Goal: Task Accomplishment & Management: Manage account settings

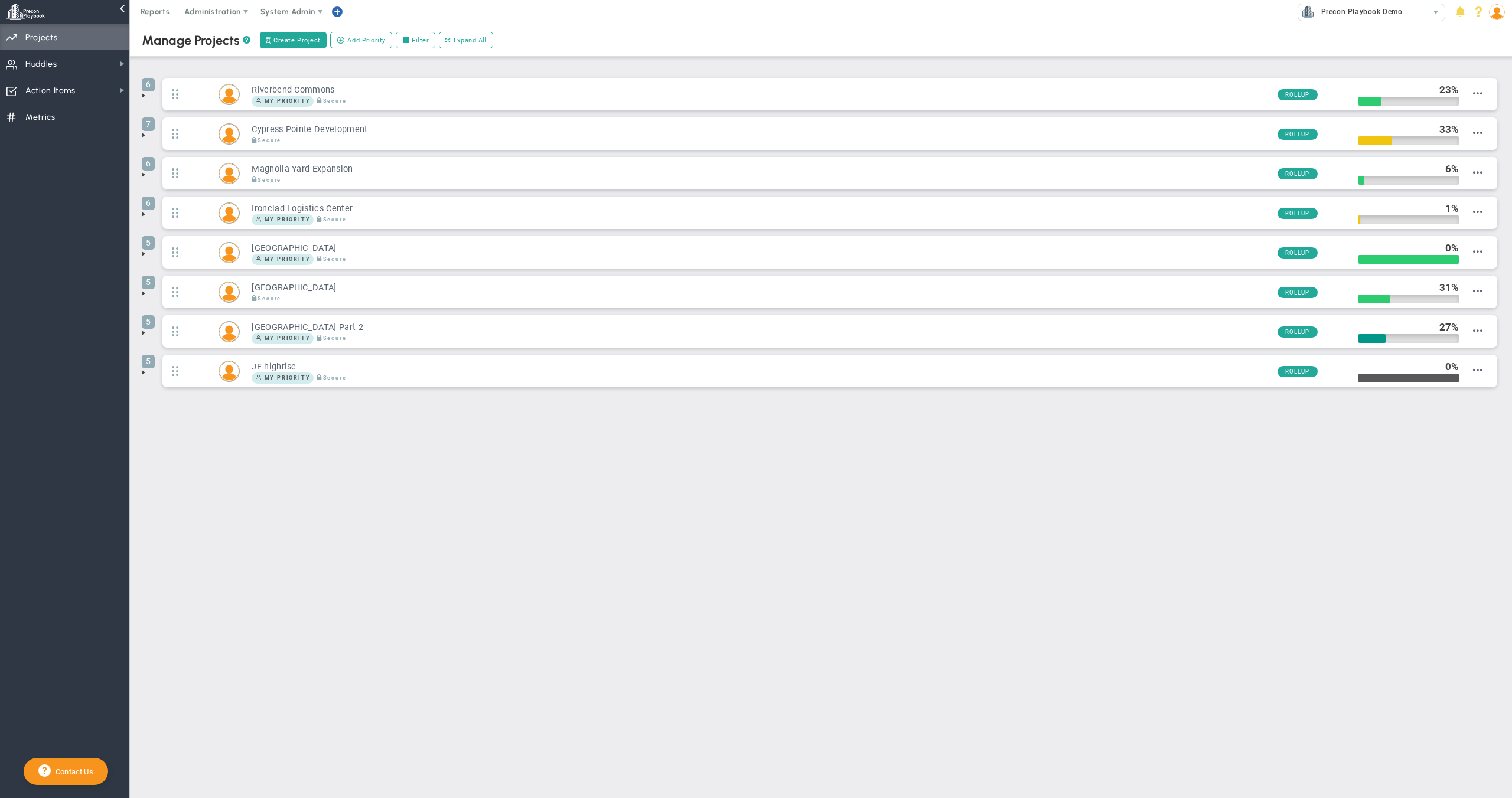
click at [141, 97] on span at bounding box center [143, 95] width 10 height 10
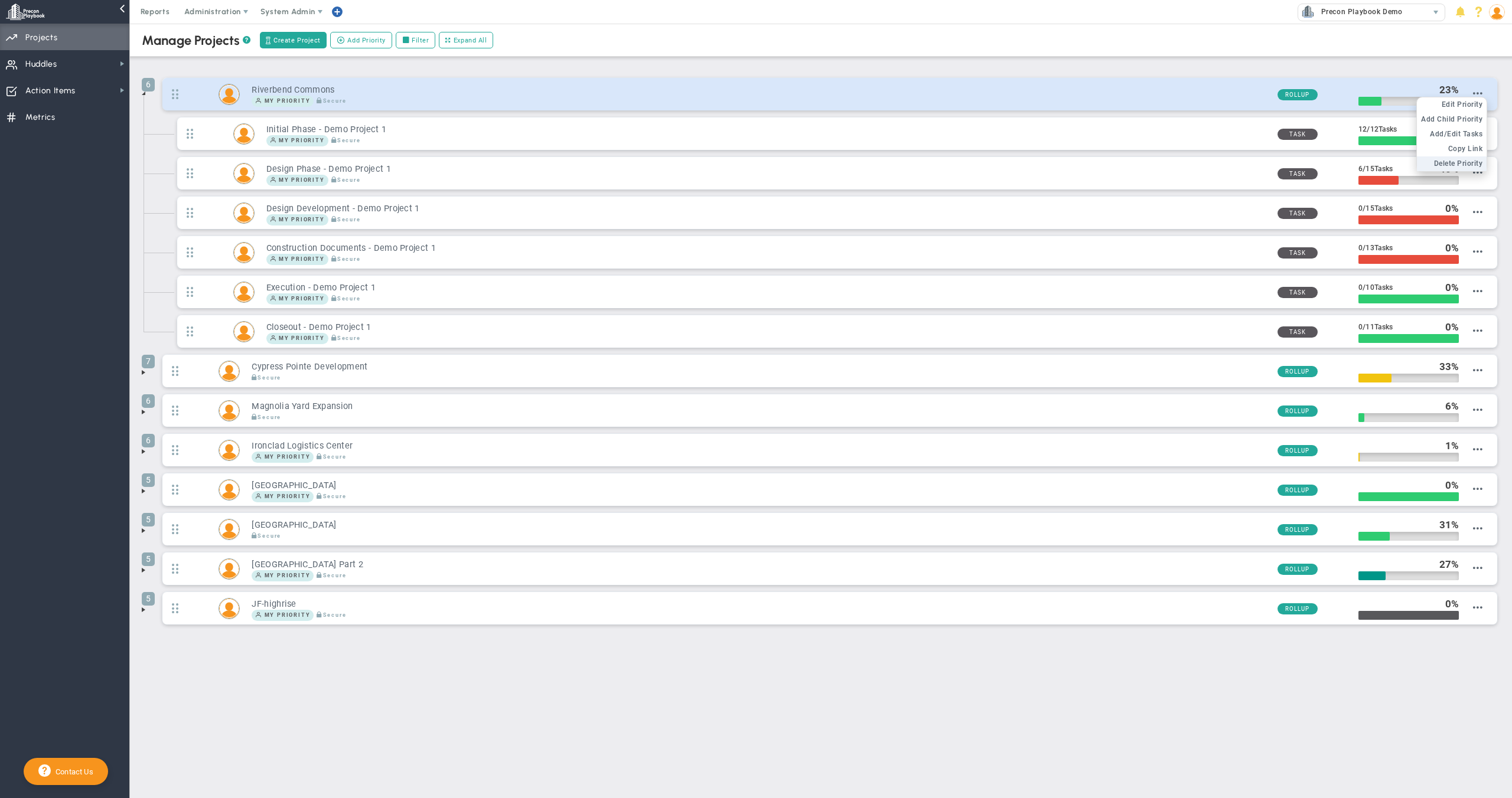
click at [1465, 160] on span "Delete Priority" at bounding box center [1458, 163] width 49 height 8
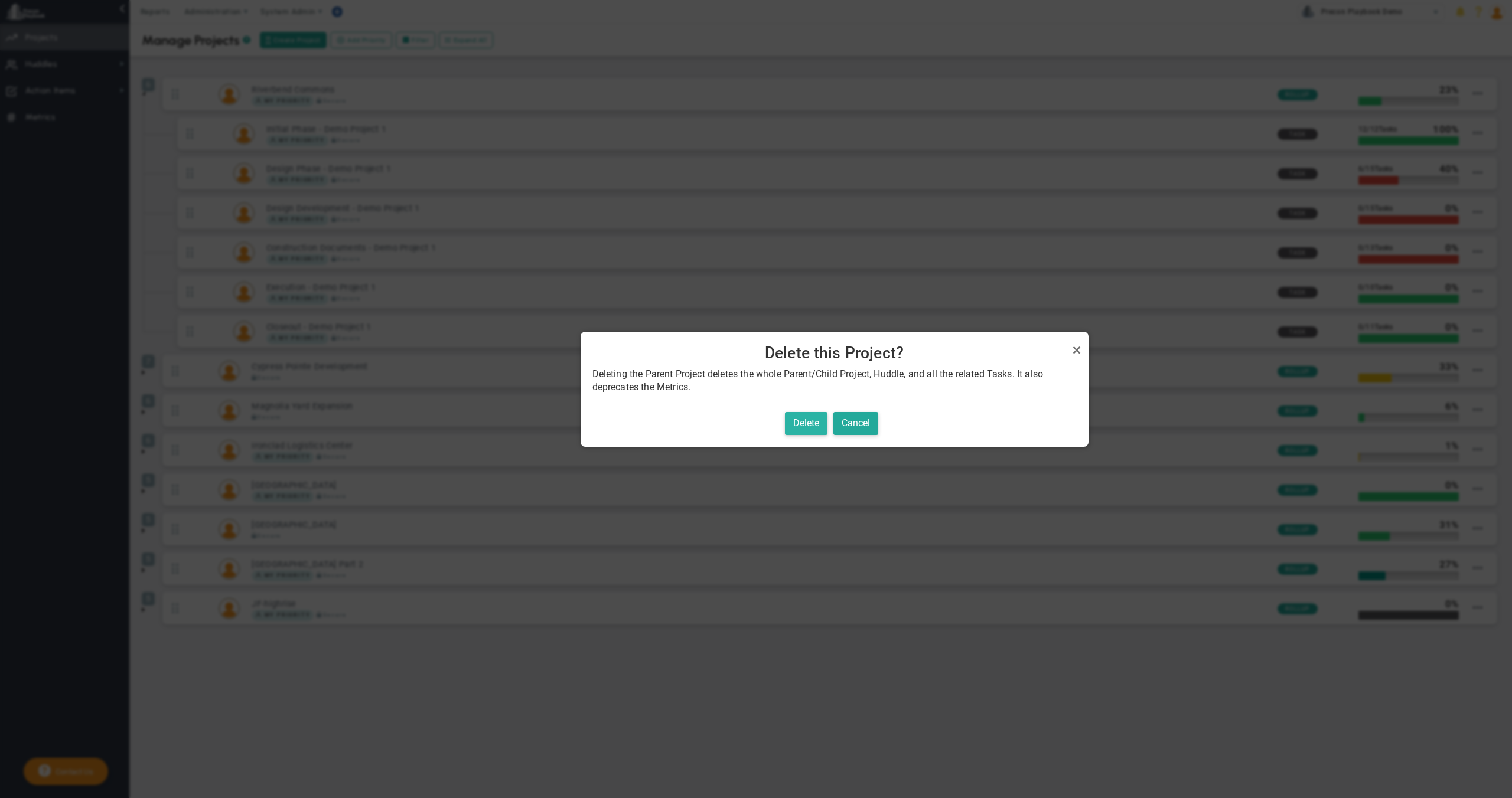
click at [810, 425] on button "Delete" at bounding box center [806, 424] width 43 height 23
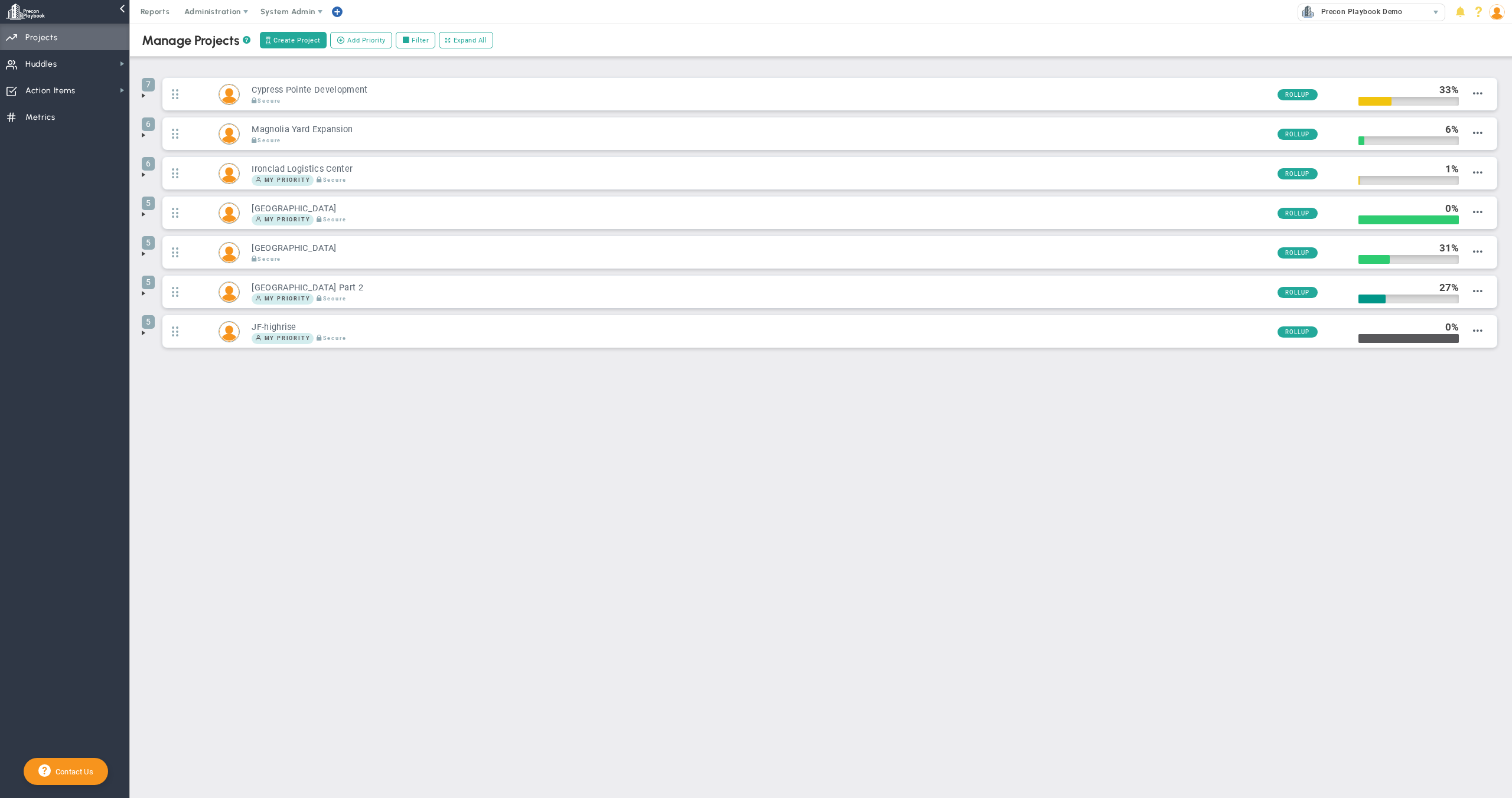
click at [139, 98] on span at bounding box center [143, 95] width 10 height 10
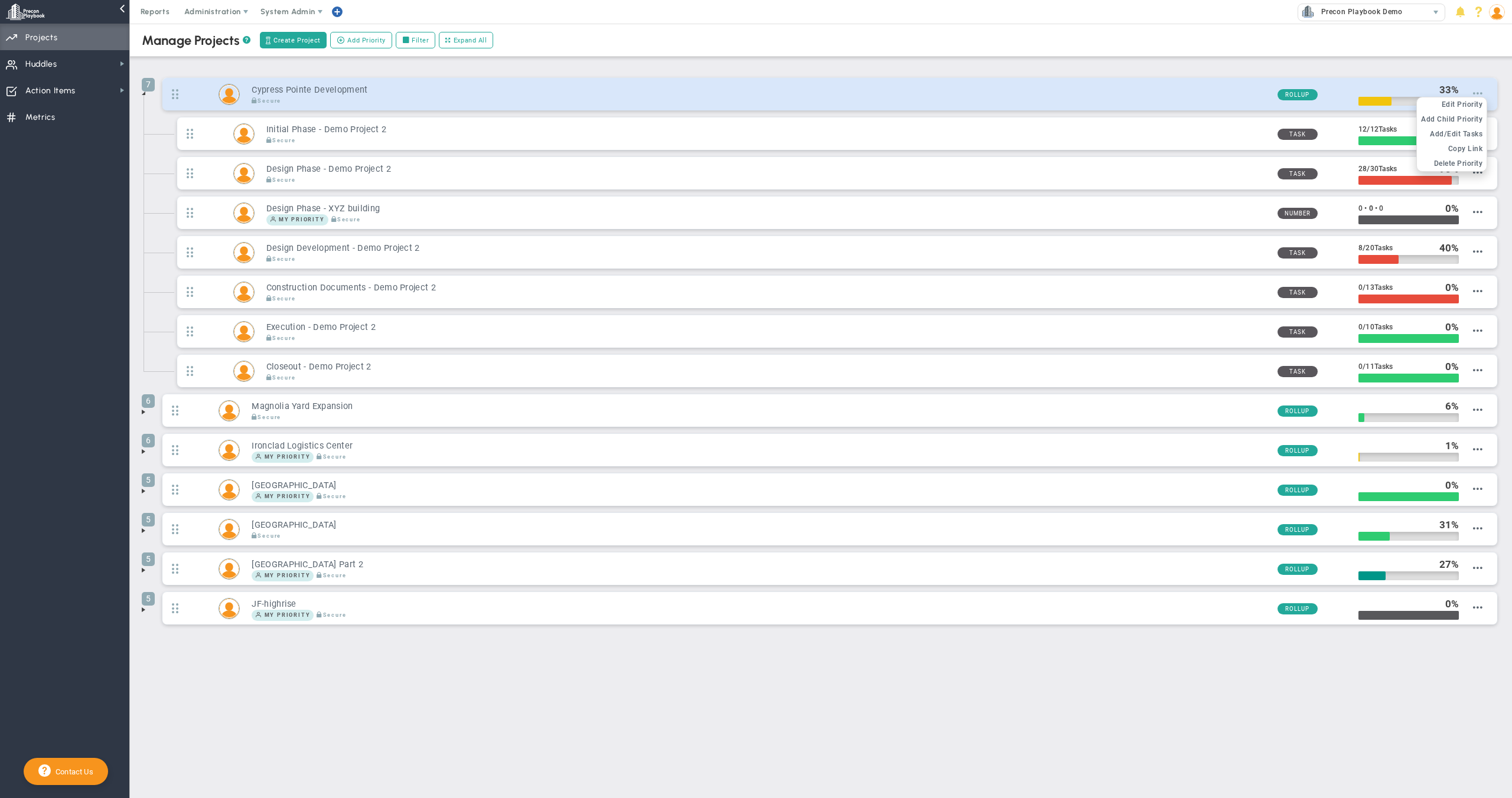
click at [1478, 95] on span at bounding box center [1477, 93] width 10 height 10
click at [1470, 161] on span "Delete Priority" at bounding box center [1458, 163] width 49 height 8
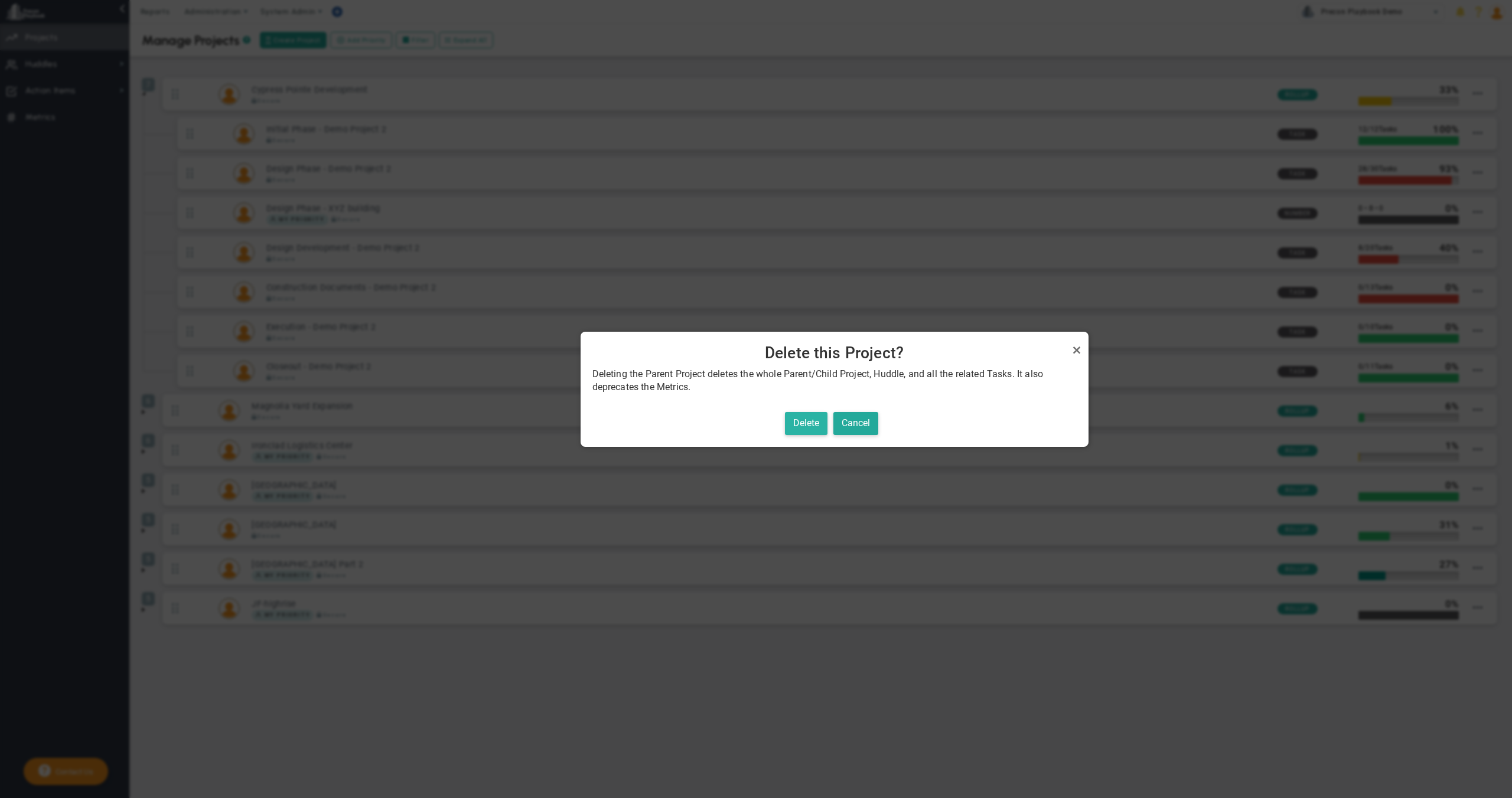
click at [816, 418] on button "Delete" at bounding box center [806, 424] width 43 height 23
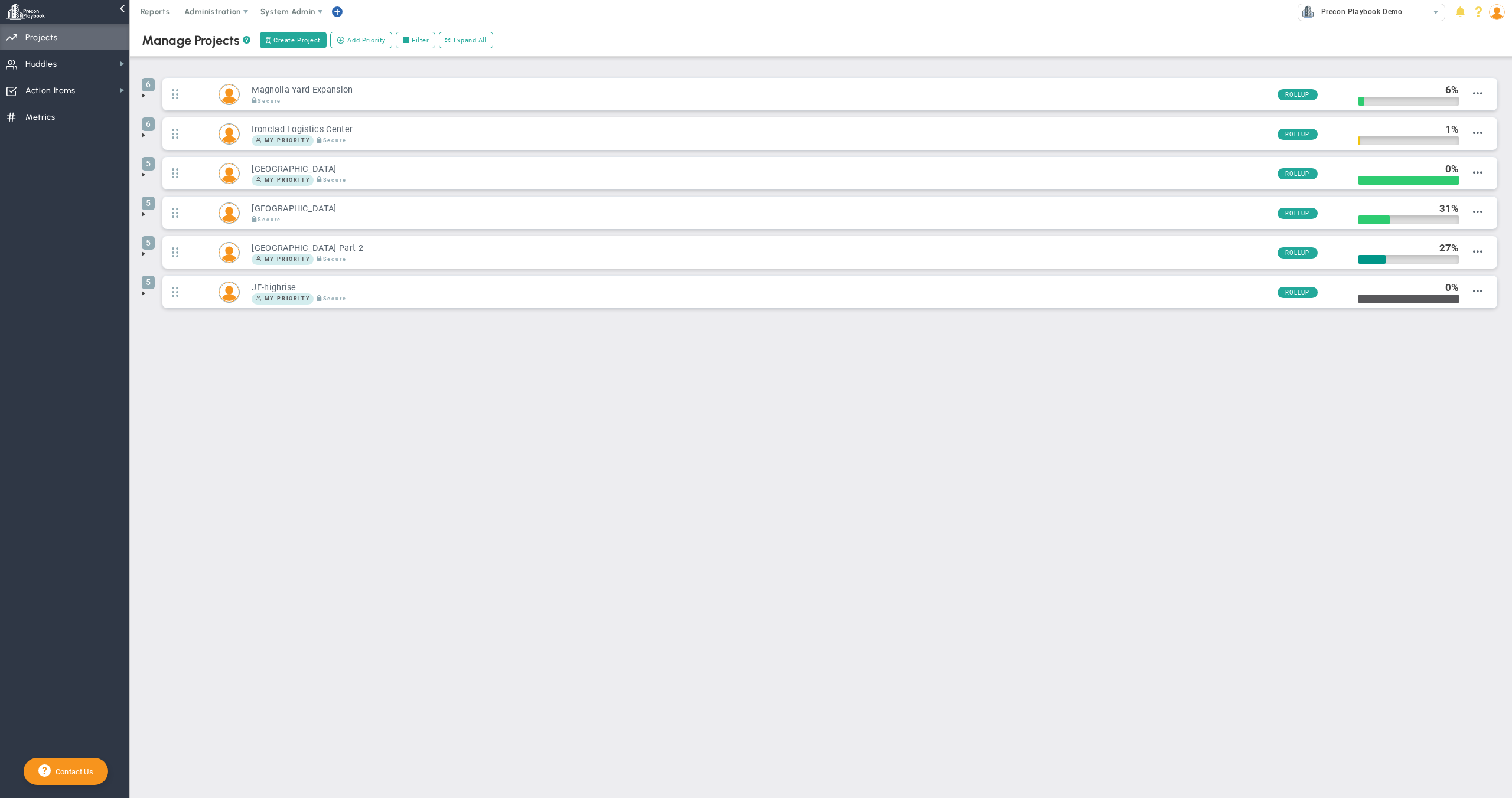
click at [141, 297] on span at bounding box center [143, 293] width 10 height 10
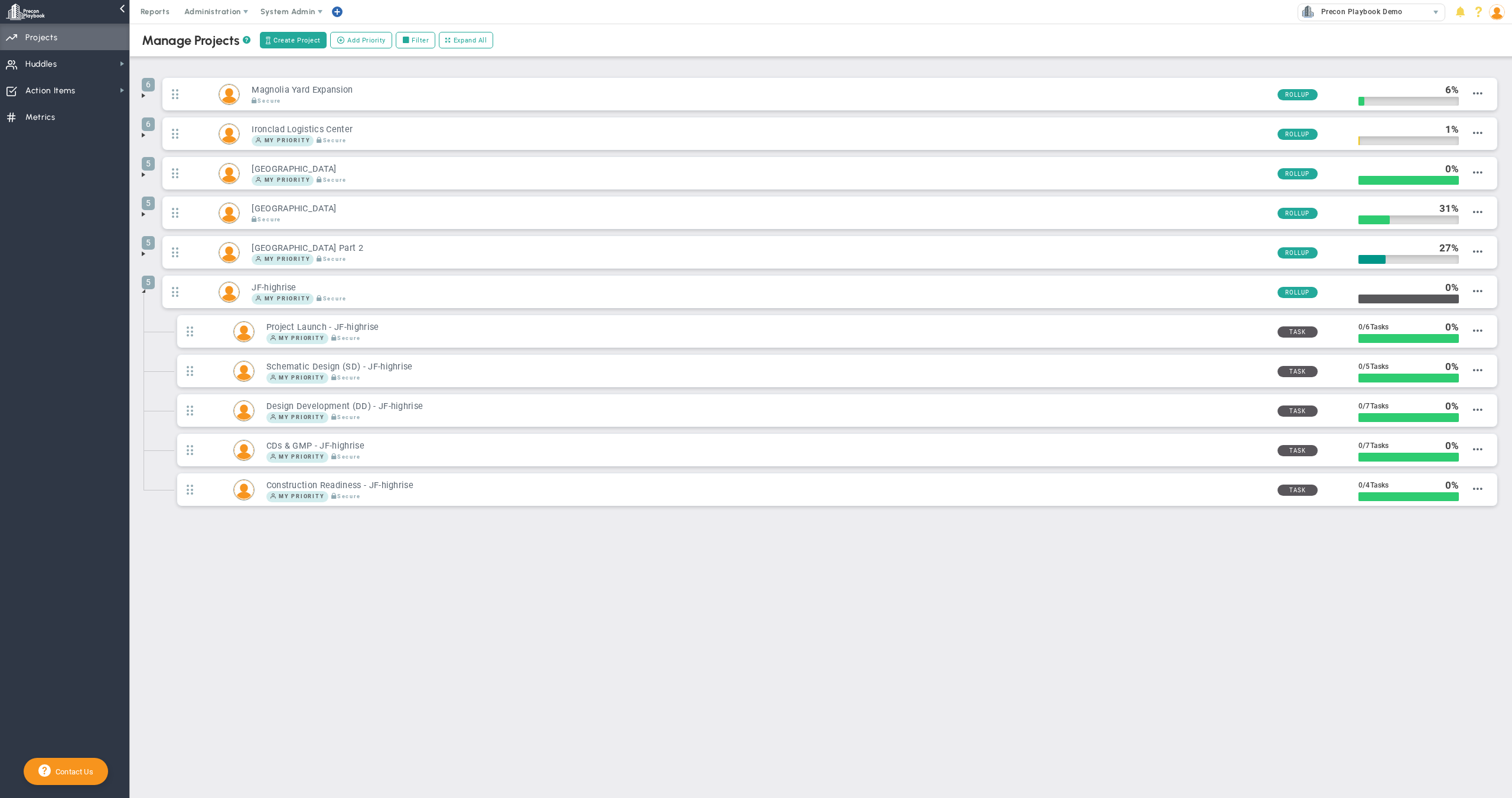
click at [141, 297] on div "Manage OKRs ? Manage Priorities ? Manage Projects ? Create Project Add Priority…" at bounding box center [821, 302] width 1382 height 557
click at [142, 249] on span at bounding box center [143, 254] width 10 height 10
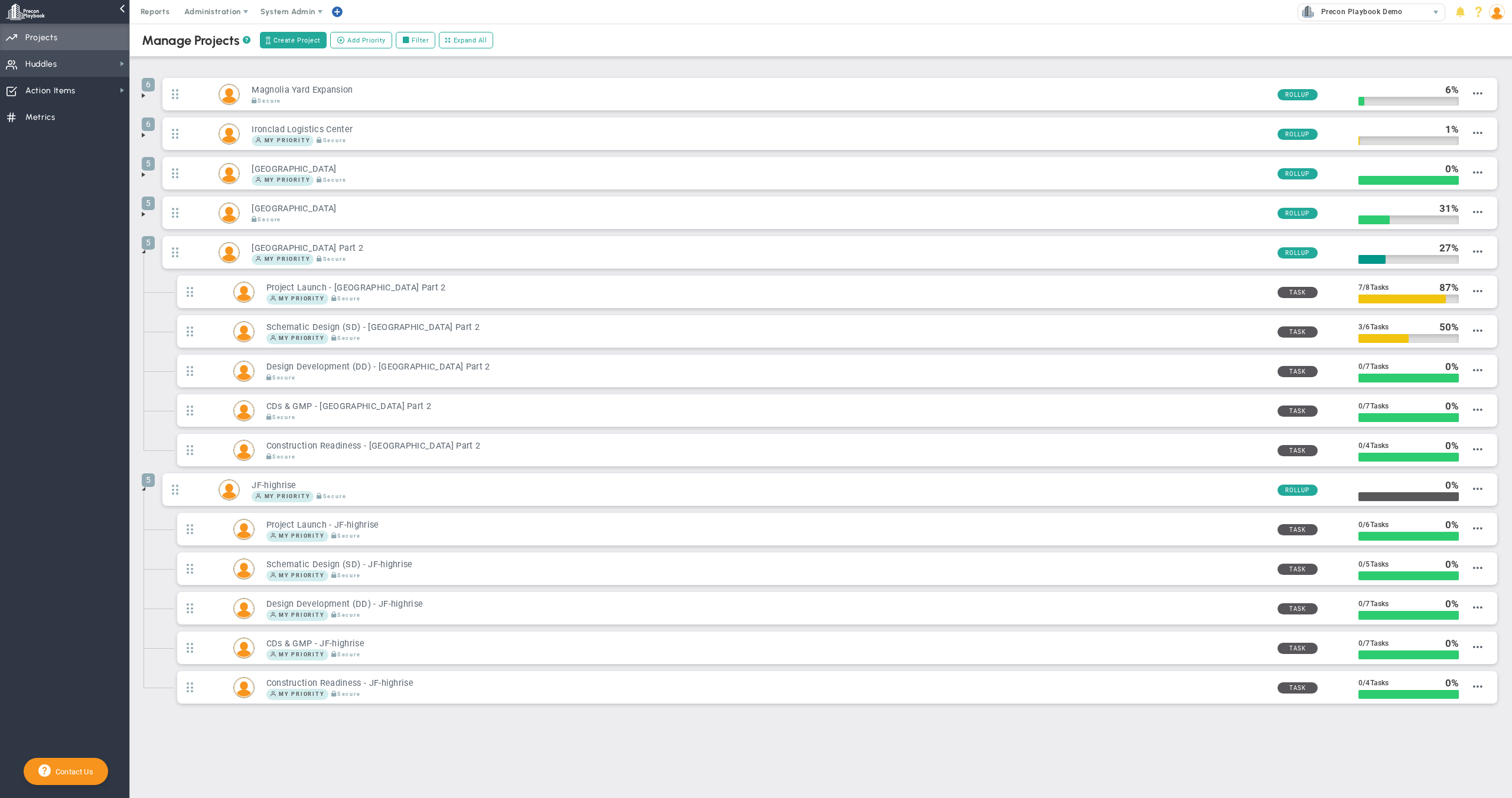
click at [113, 53] on span "Huddles Huddles" at bounding box center [64, 63] width 129 height 27
click at [143, 337] on li "5 [GEOGRAPHIC_DATA] Part 2 My Priority Secure Rollup" at bounding box center [821, 354] width 1358 height 237
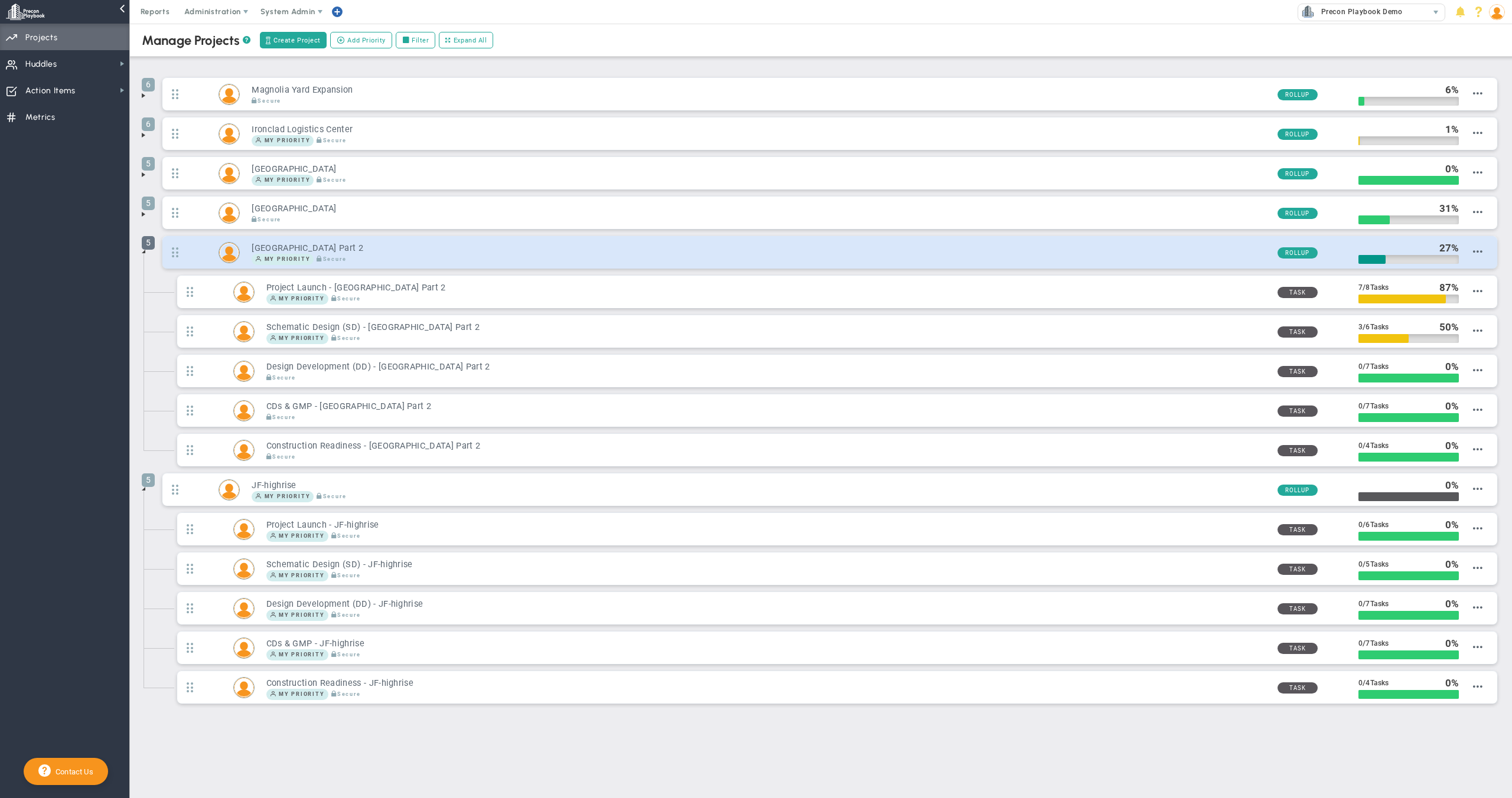
click at [144, 248] on span "5" at bounding box center [148, 242] width 13 height 13
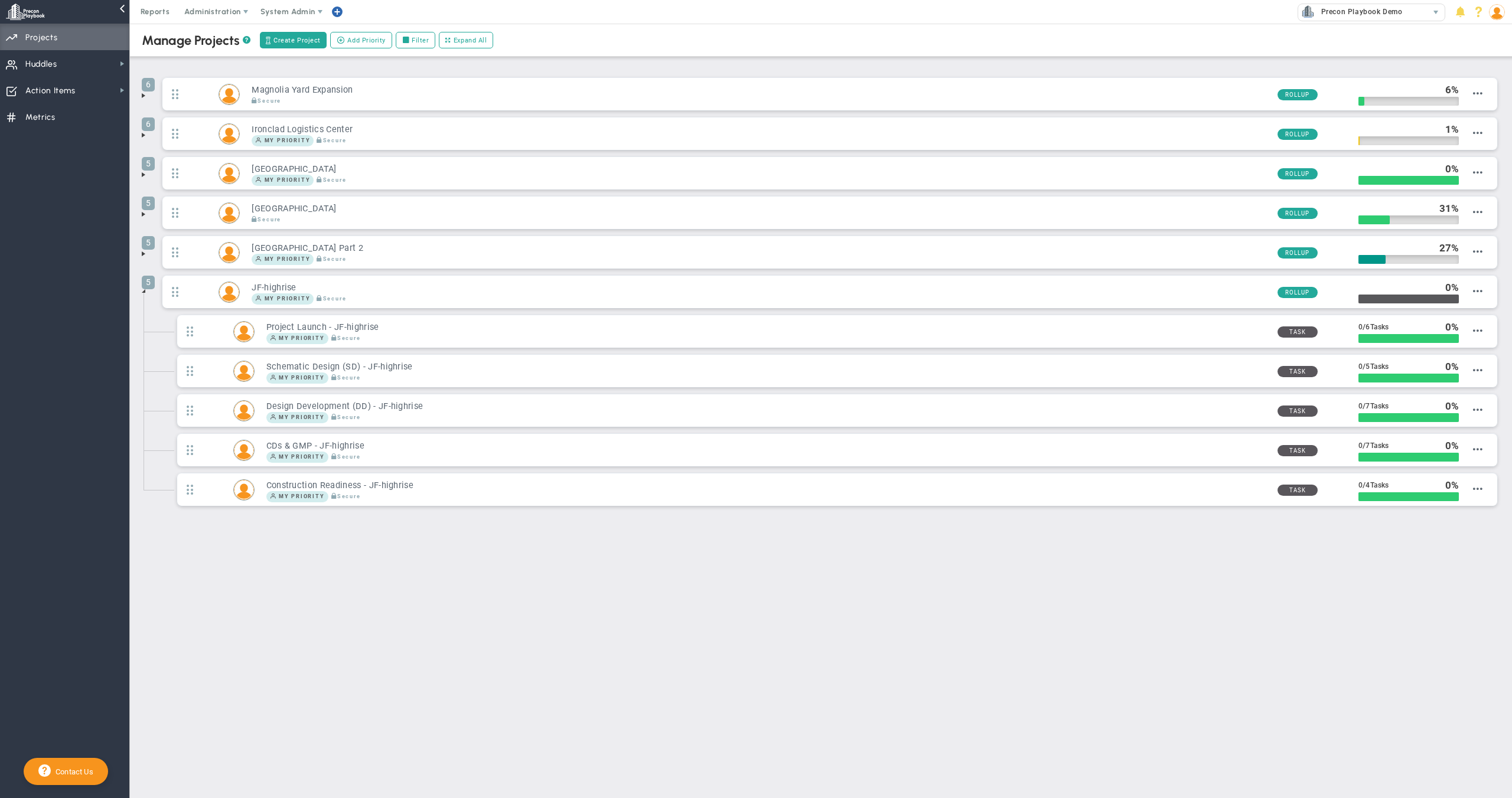
click at [141, 209] on span at bounding box center [143, 214] width 10 height 10
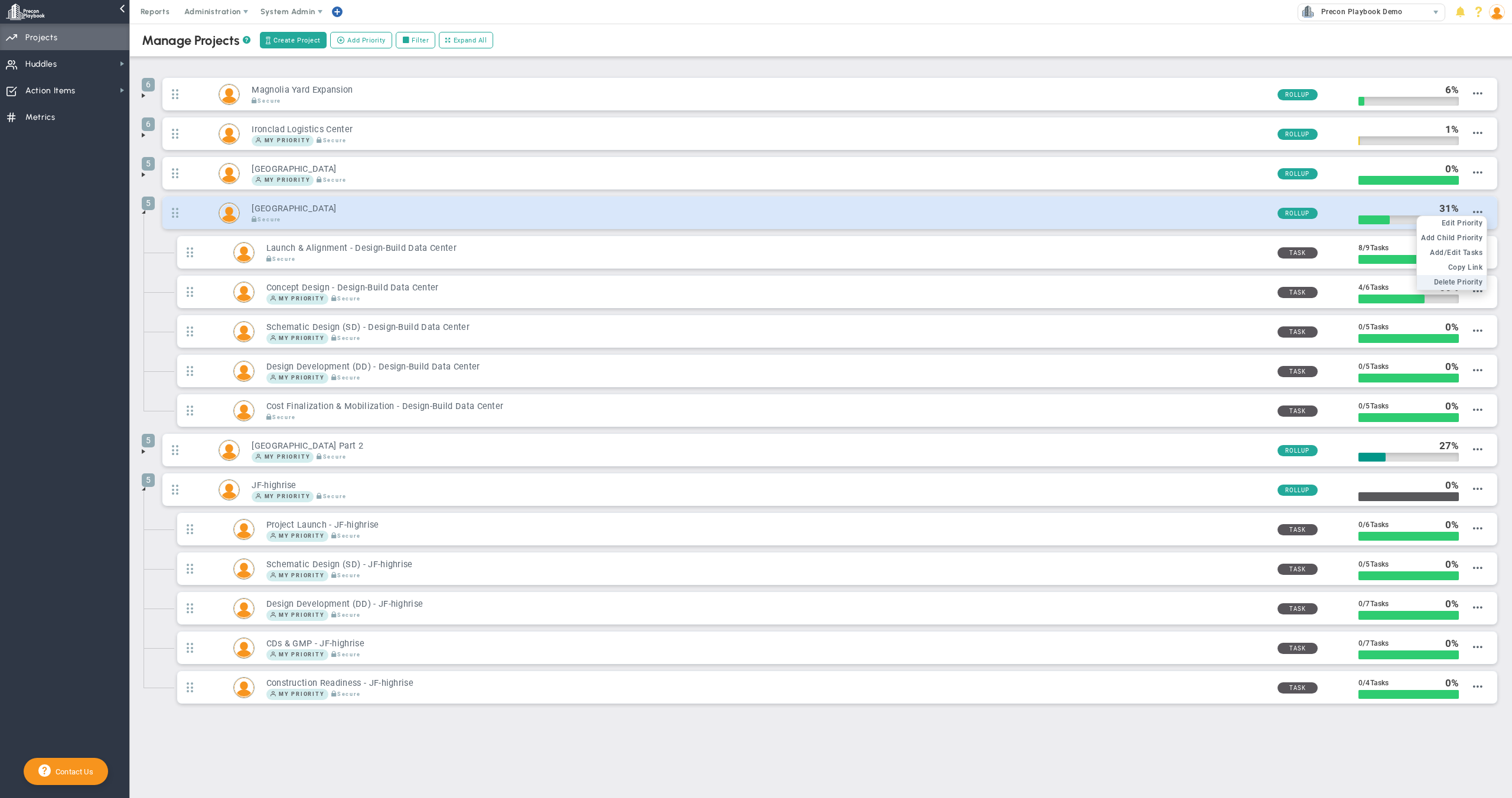
click at [1463, 279] on span "Delete Priority" at bounding box center [1458, 281] width 49 height 8
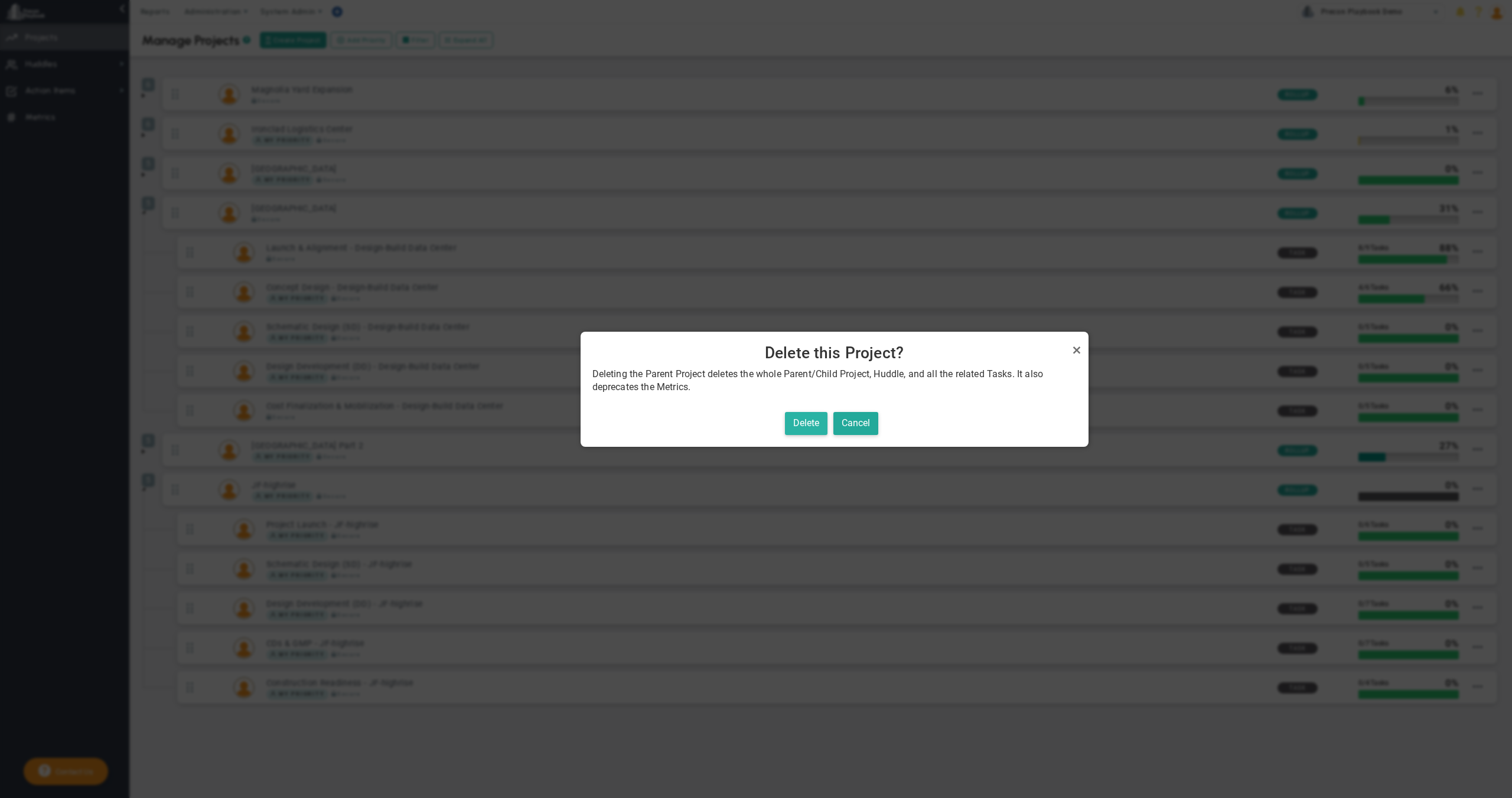
click at [801, 421] on button "Delete" at bounding box center [806, 424] width 43 height 23
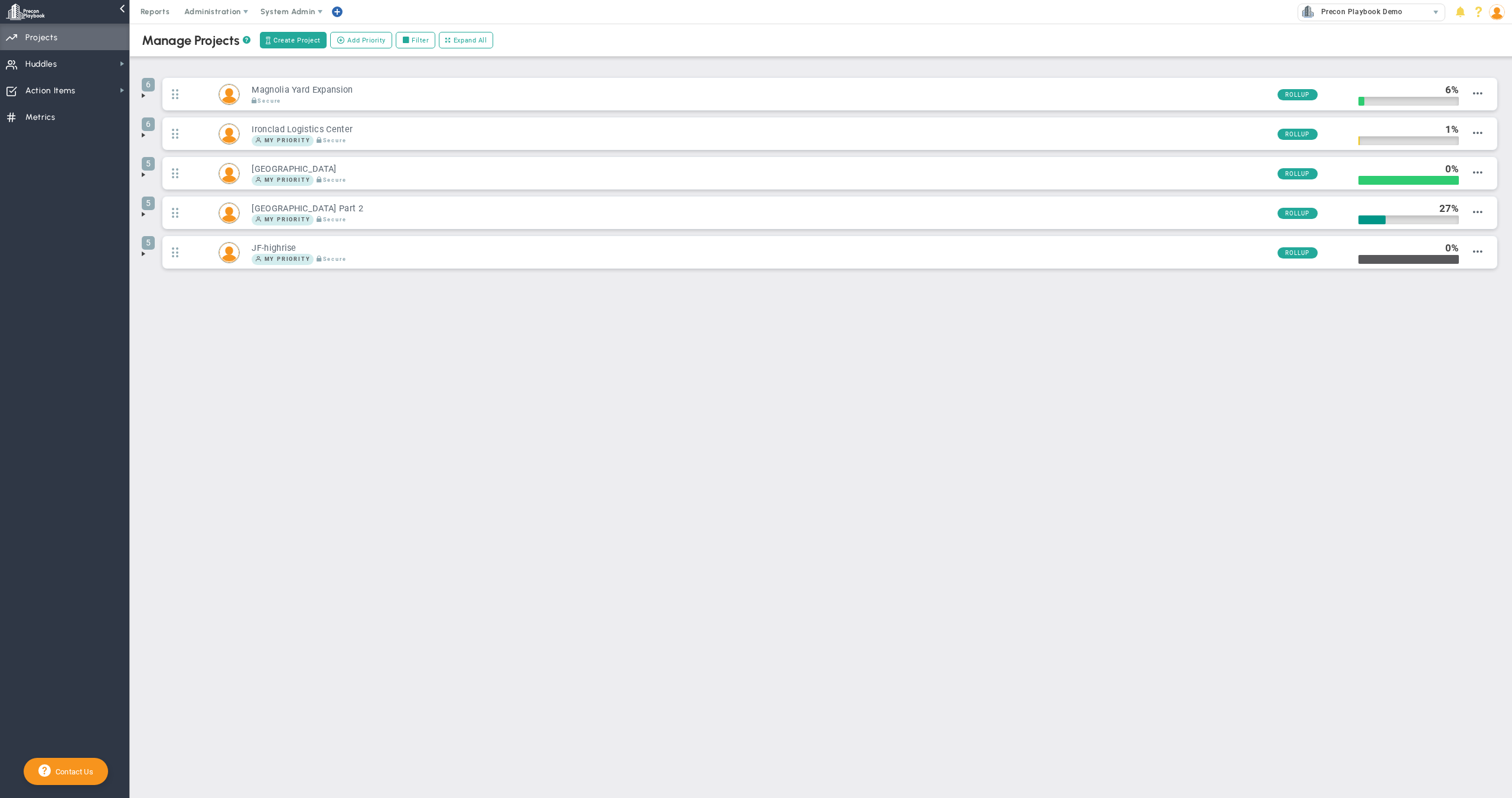
click at [138, 174] on div "Manage OKRs ? Manage Priorities ? Manage Projects ? Create Project Add Priority…" at bounding box center [821, 183] width 1382 height 320
click at [139, 176] on span at bounding box center [143, 175] width 10 height 10
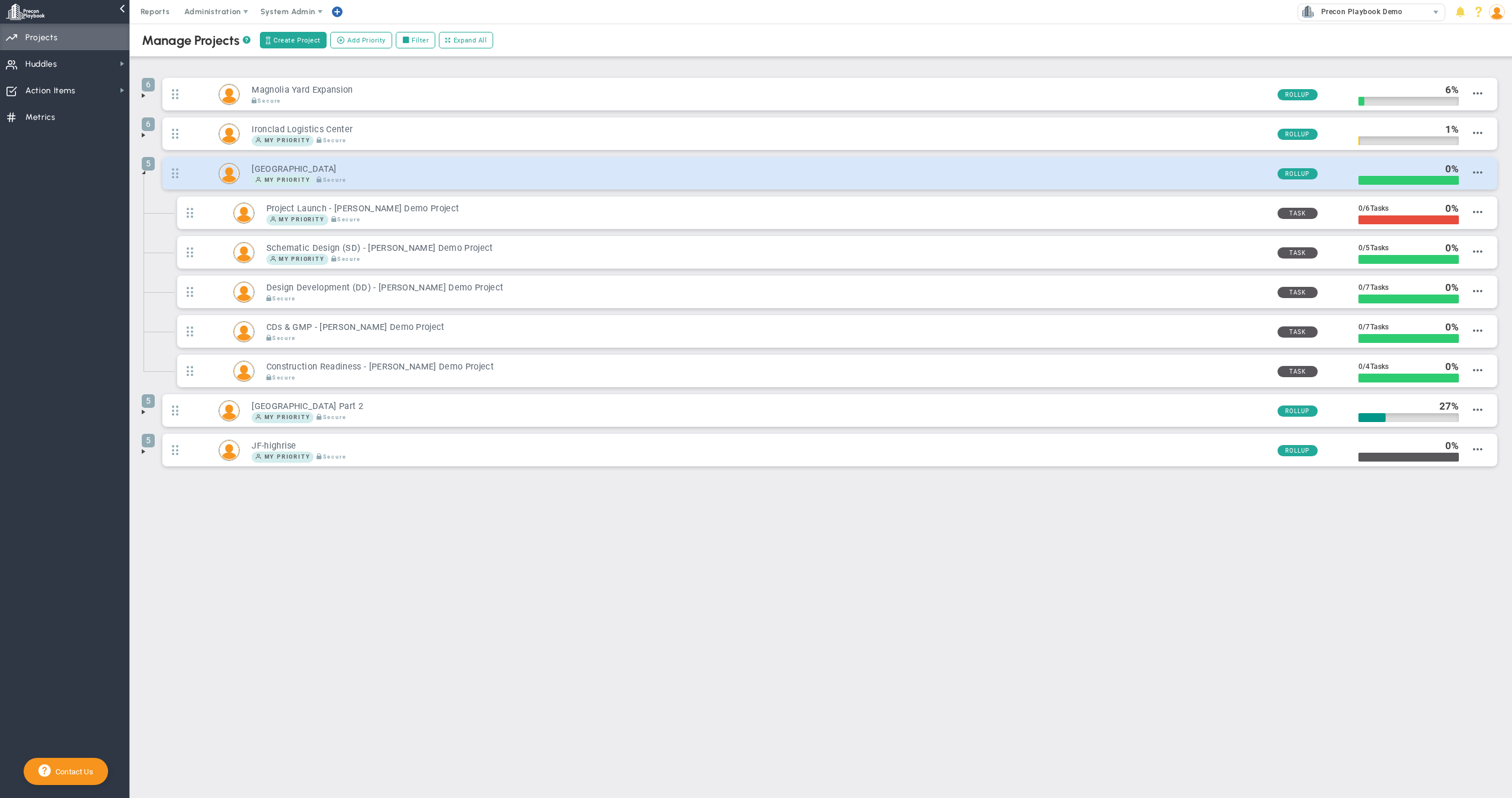
click at [1485, 171] on div "5 [GEOGRAPHIC_DATA] My Priority Secure Rollup" at bounding box center [830, 173] width 1335 height 32
click at [1479, 173] on span at bounding box center [1477, 172] width 10 height 10
click at [1472, 241] on span "Delete Priority" at bounding box center [1458, 242] width 49 height 8
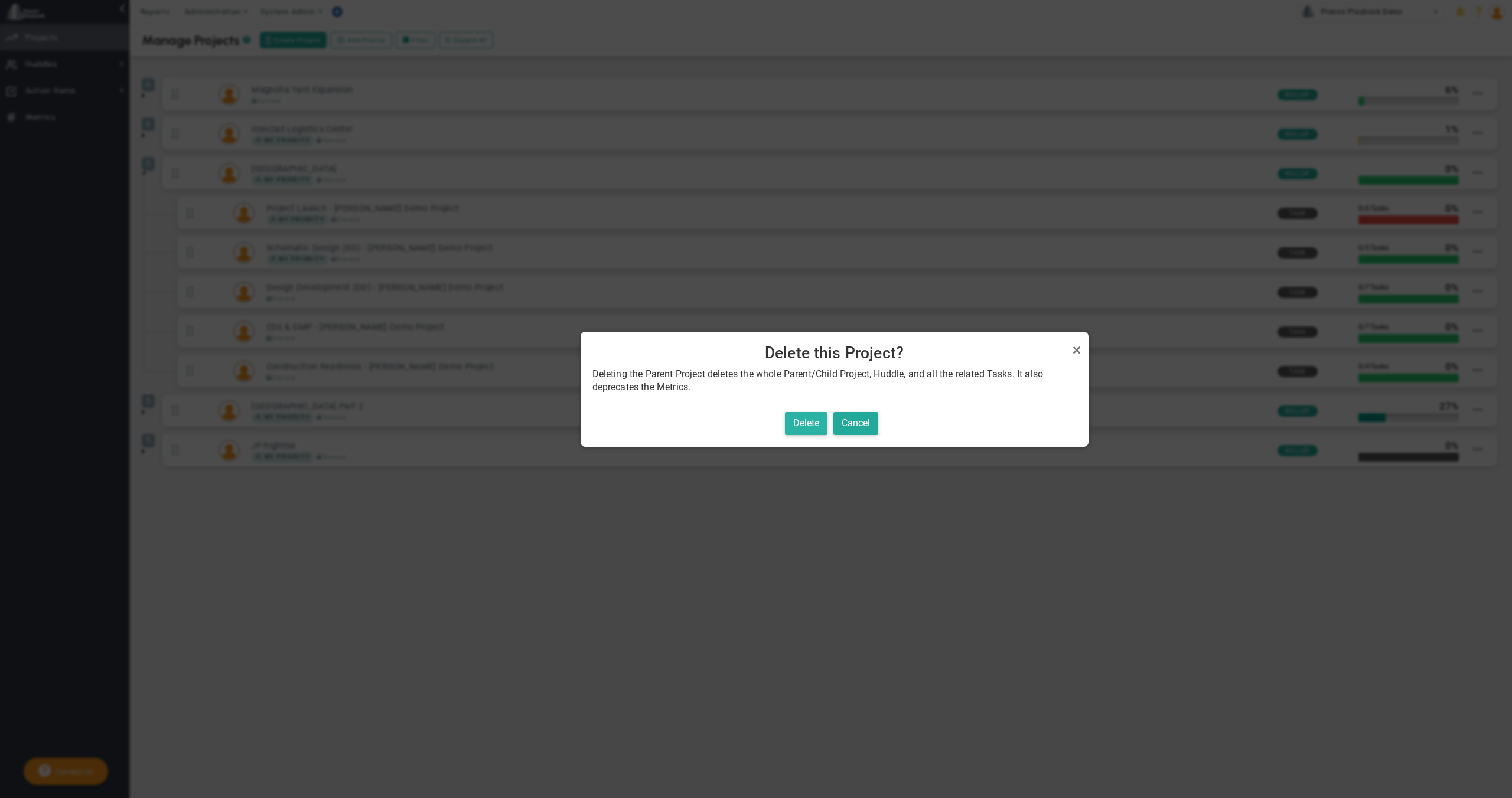
click at [808, 427] on button "Delete" at bounding box center [806, 424] width 43 height 23
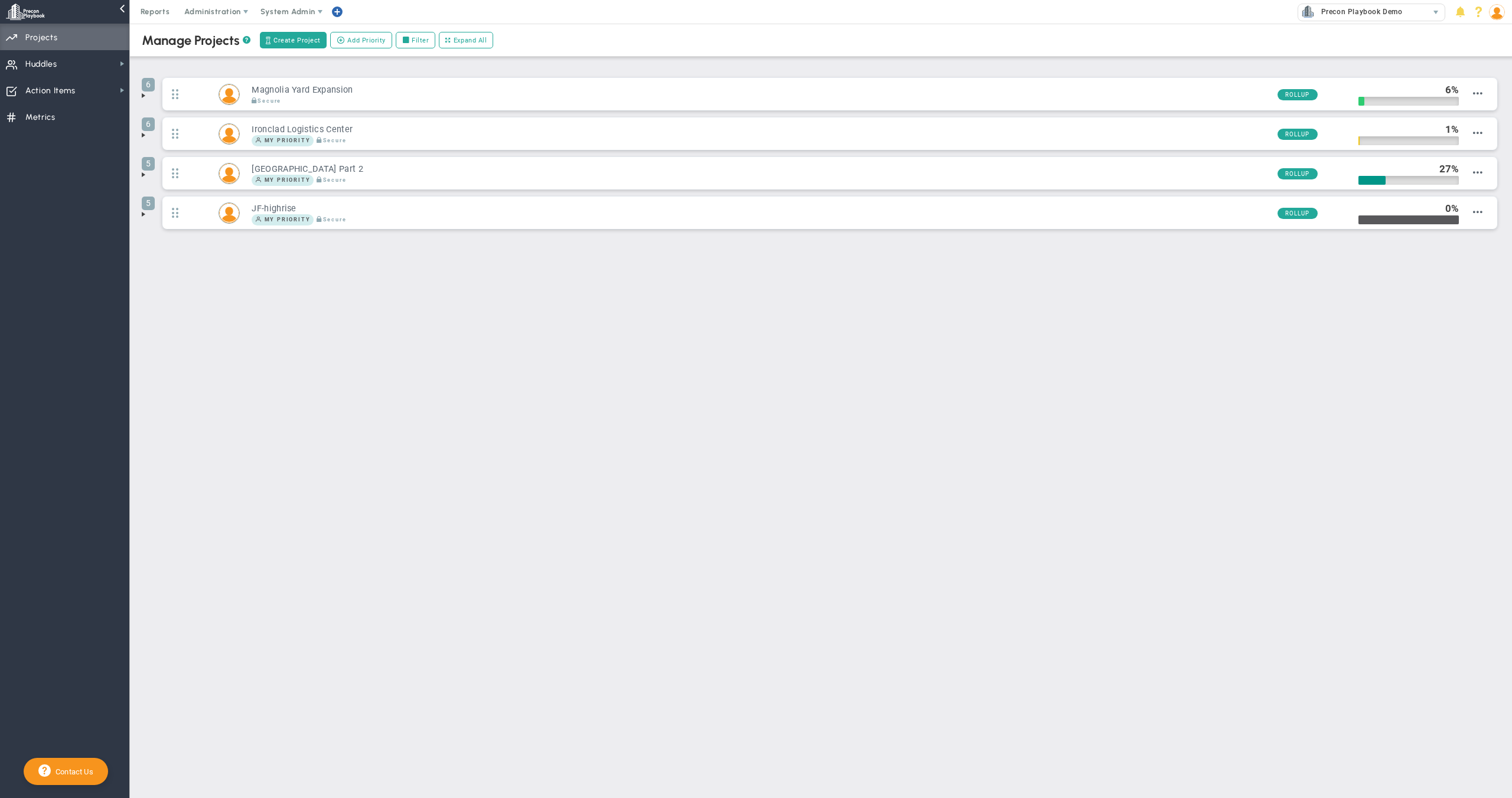
click at [140, 134] on span at bounding box center [143, 134] width 10 height 10
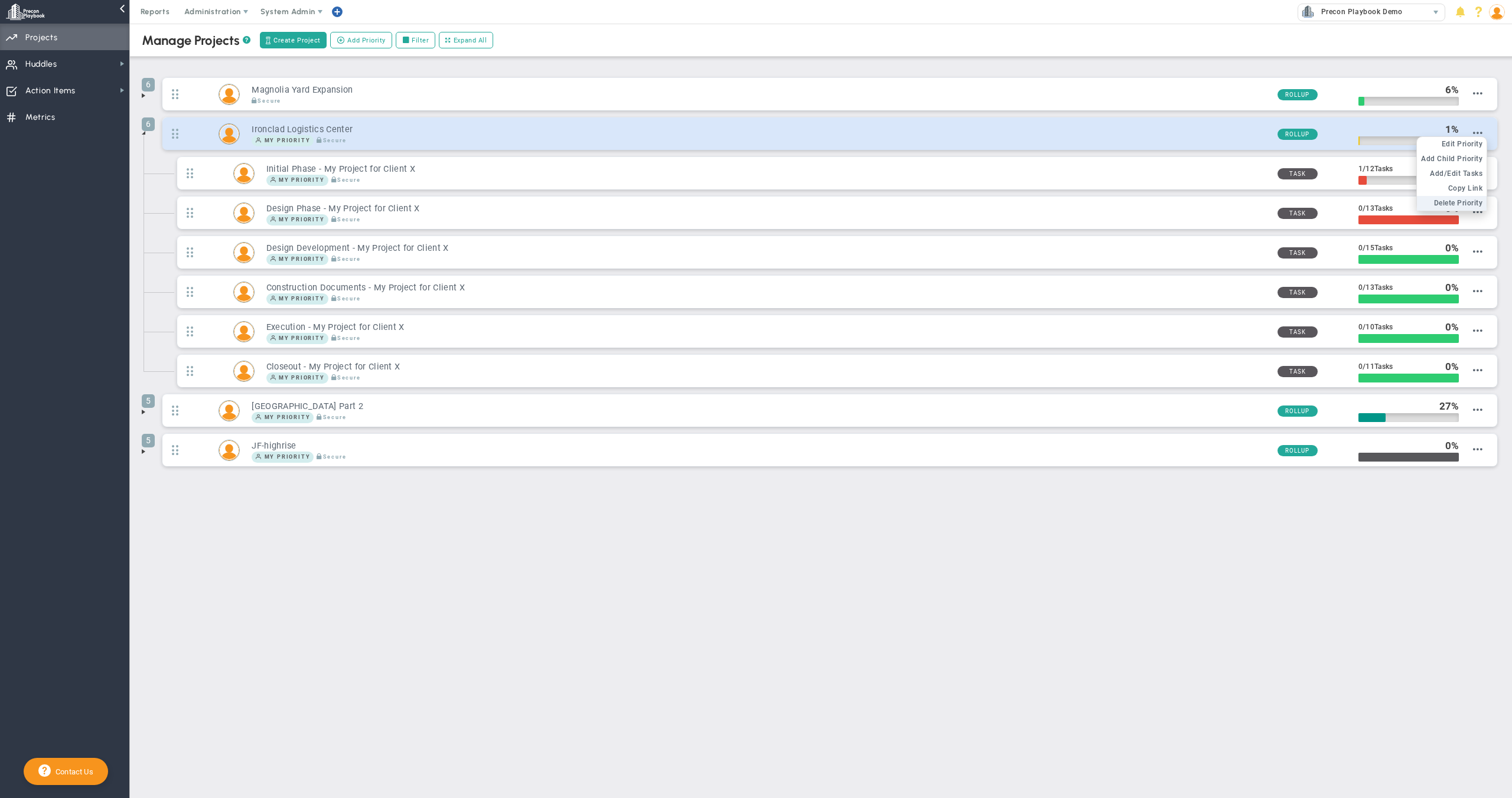
click at [1454, 200] on span "Delete Priority" at bounding box center [1458, 202] width 49 height 8
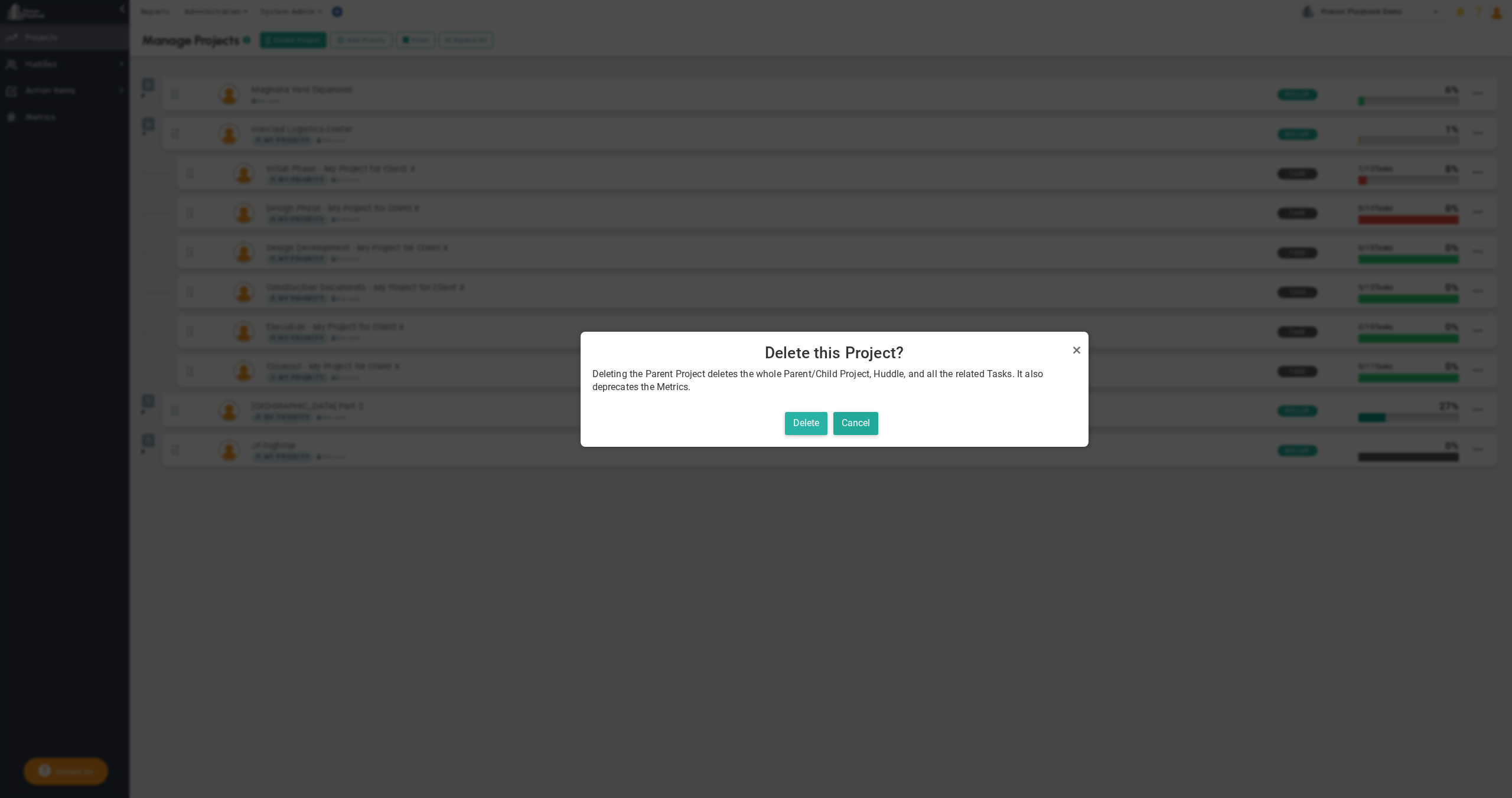
click at [805, 427] on button "Delete" at bounding box center [806, 424] width 43 height 23
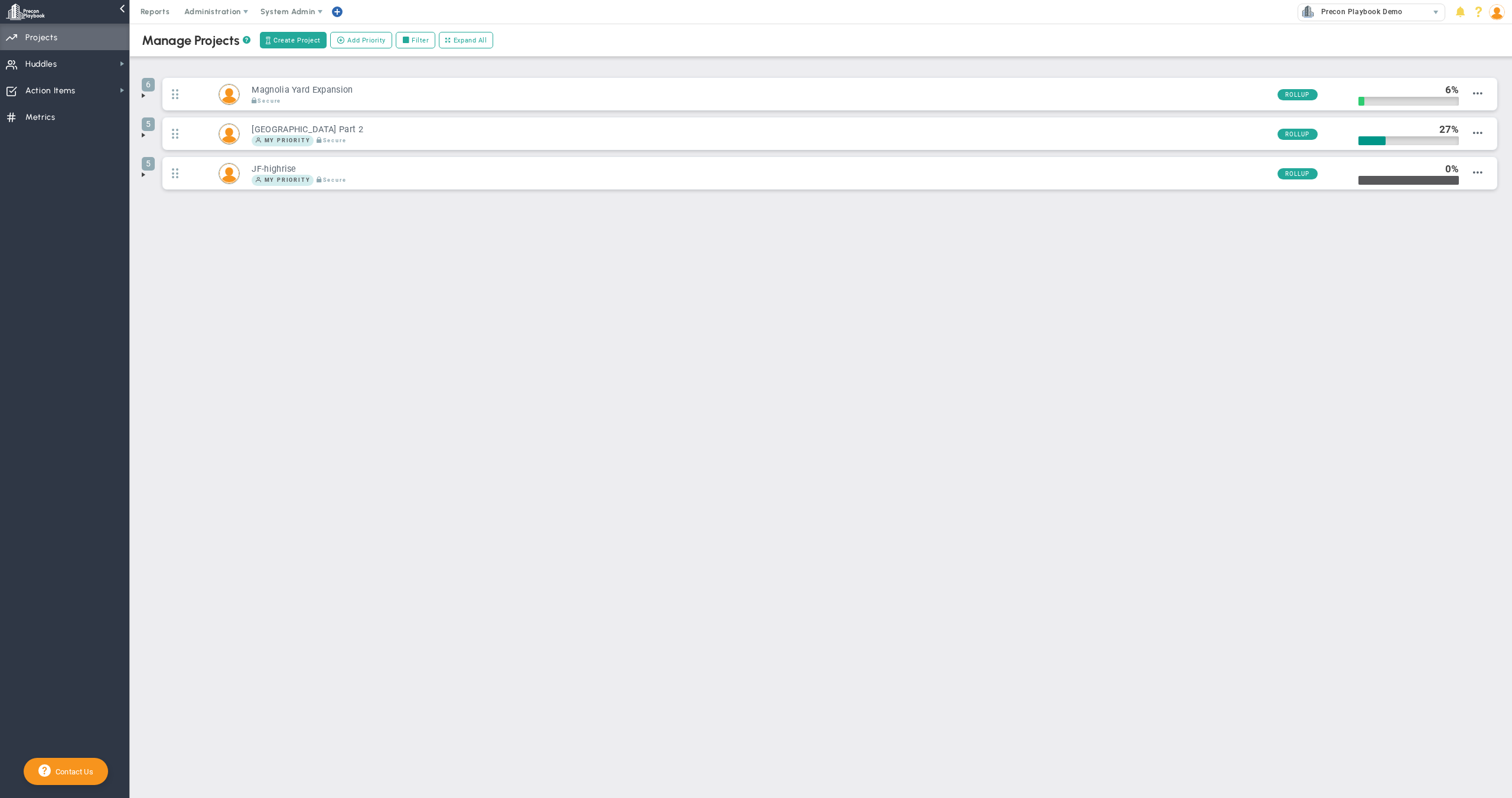
click at [142, 97] on span at bounding box center [143, 95] width 10 height 10
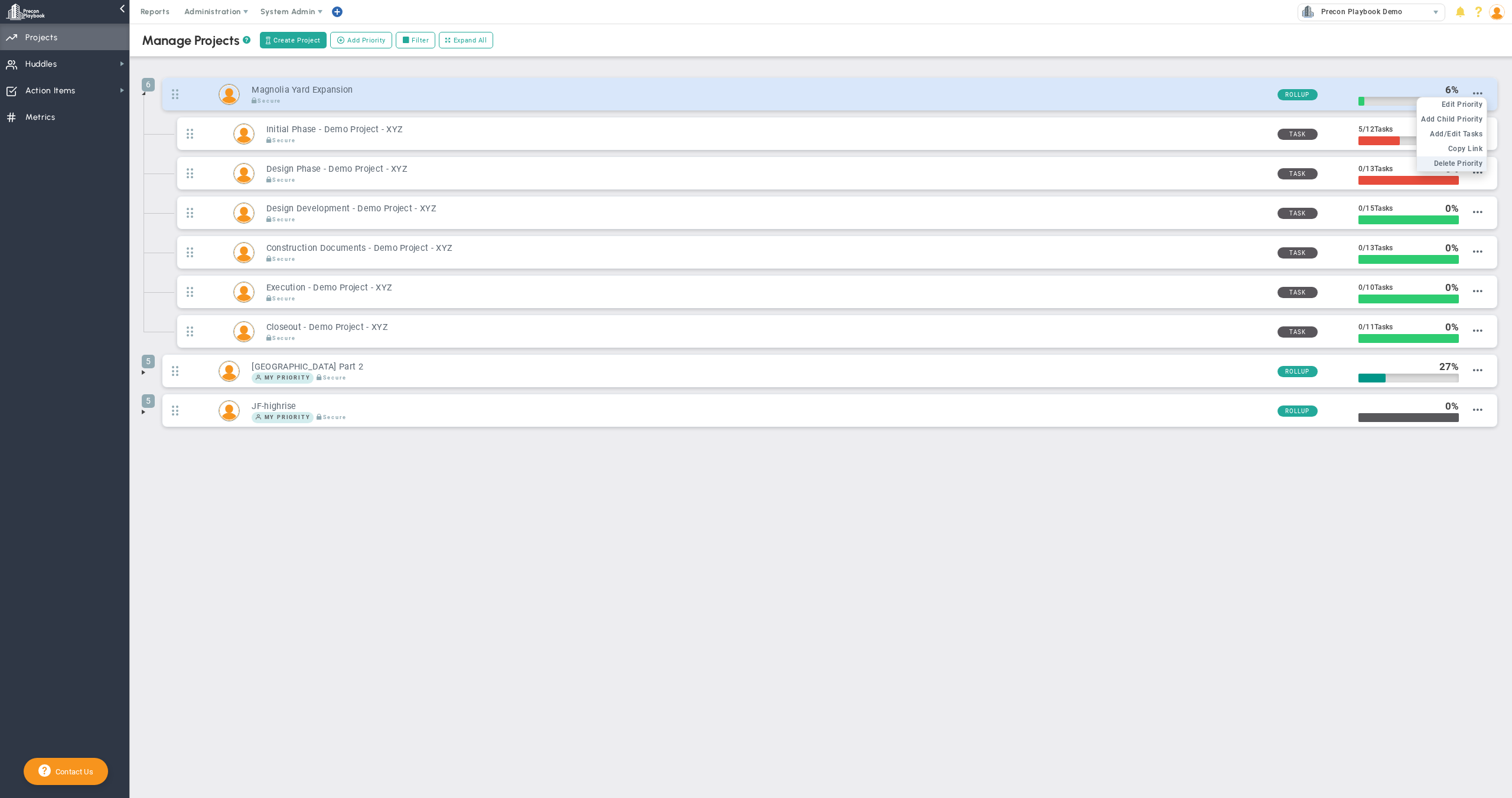
click at [1468, 164] on span "Delete Priority" at bounding box center [1458, 163] width 49 height 8
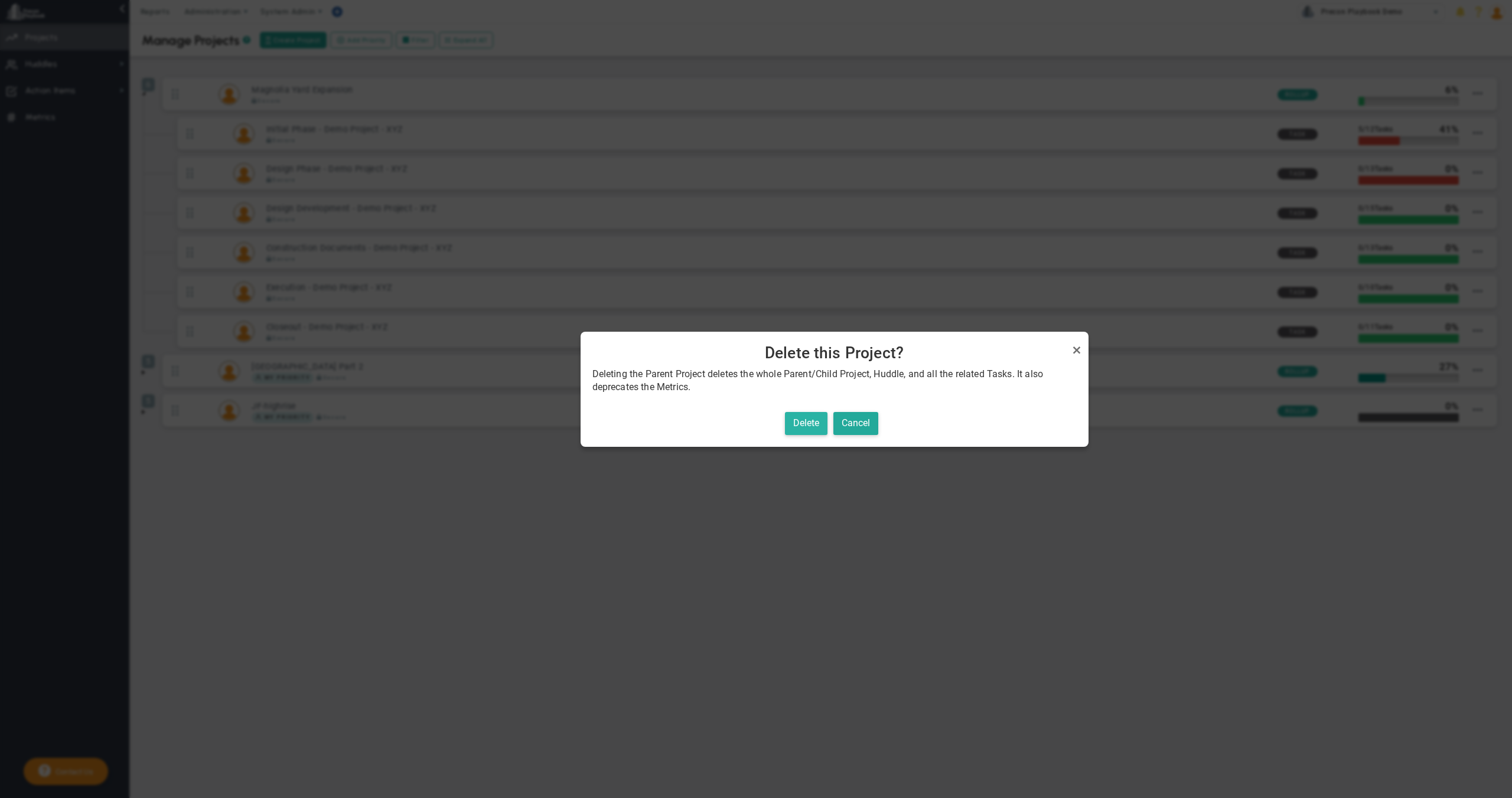
click at [812, 429] on button "Delete" at bounding box center [806, 424] width 43 height 23
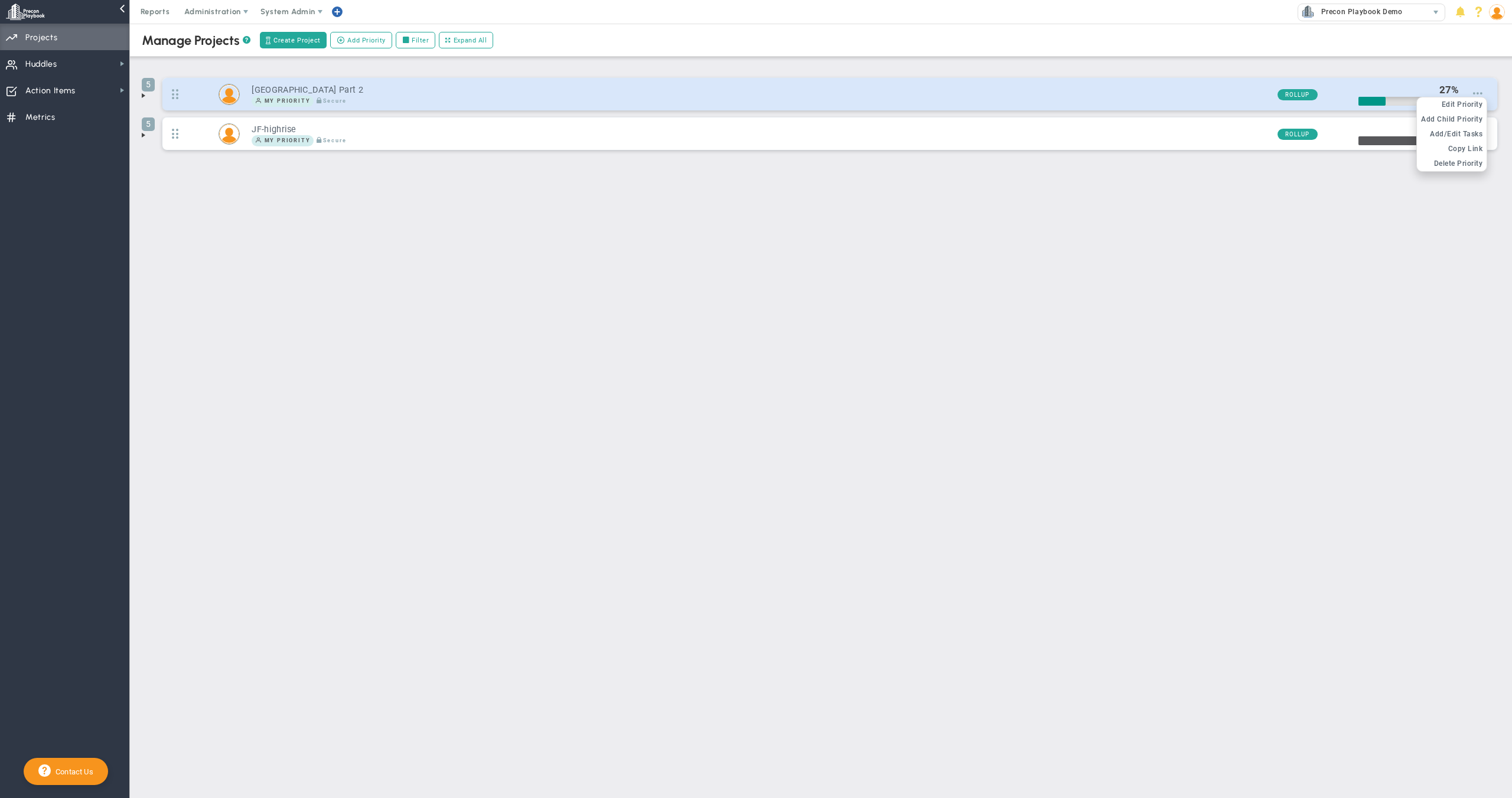
click at [1475, 92] on span at bounding box center [1477, 93] width 10 height 10
click at [1472, 102] on span "Edit Priority" at bounding box center [1462, 104] width 41 height 8
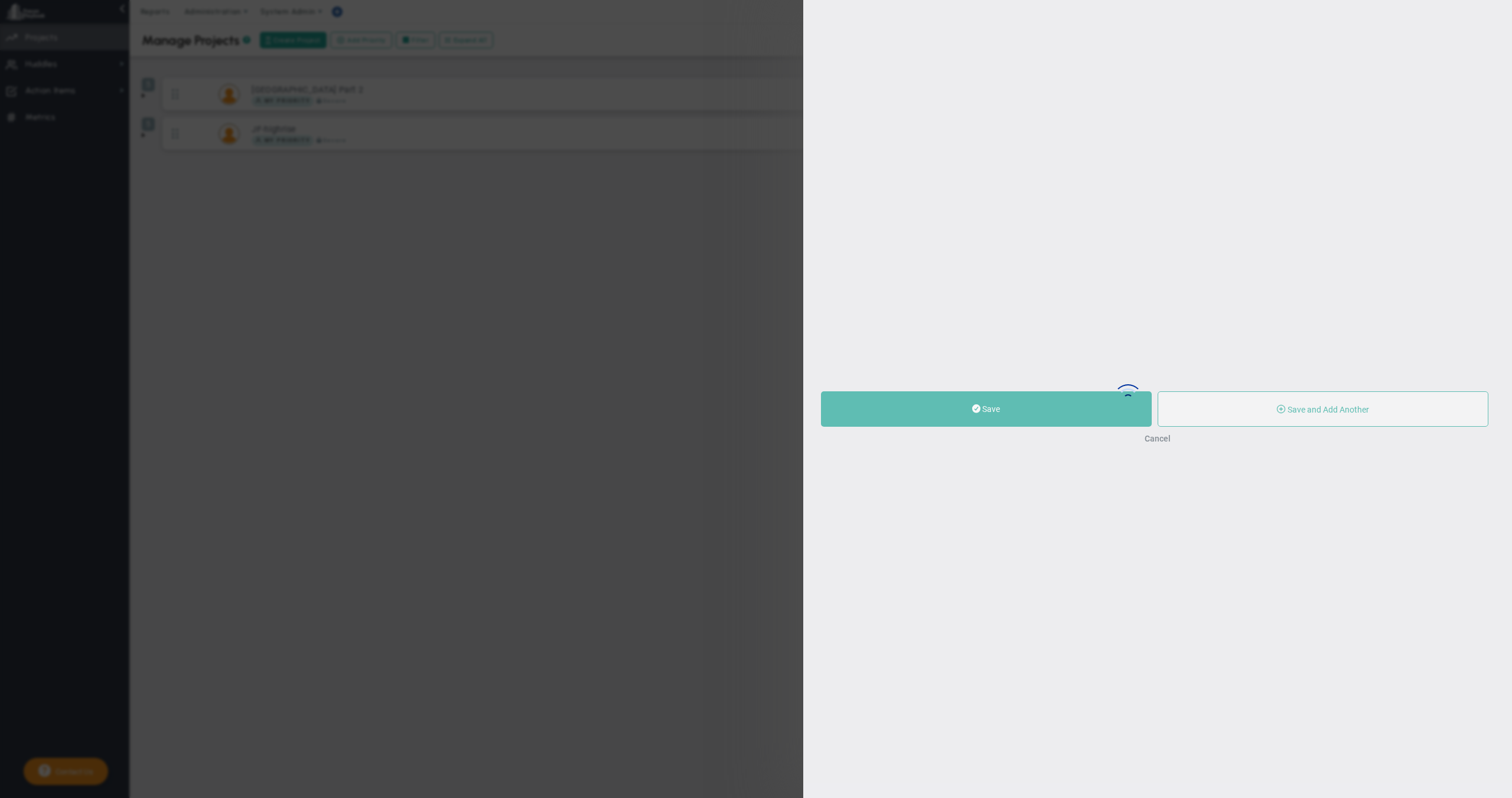
type input "[GEOGRAPHIC_DATA] Part 2"
type input "0"
type input "27"
type input "100"
radio input "true"
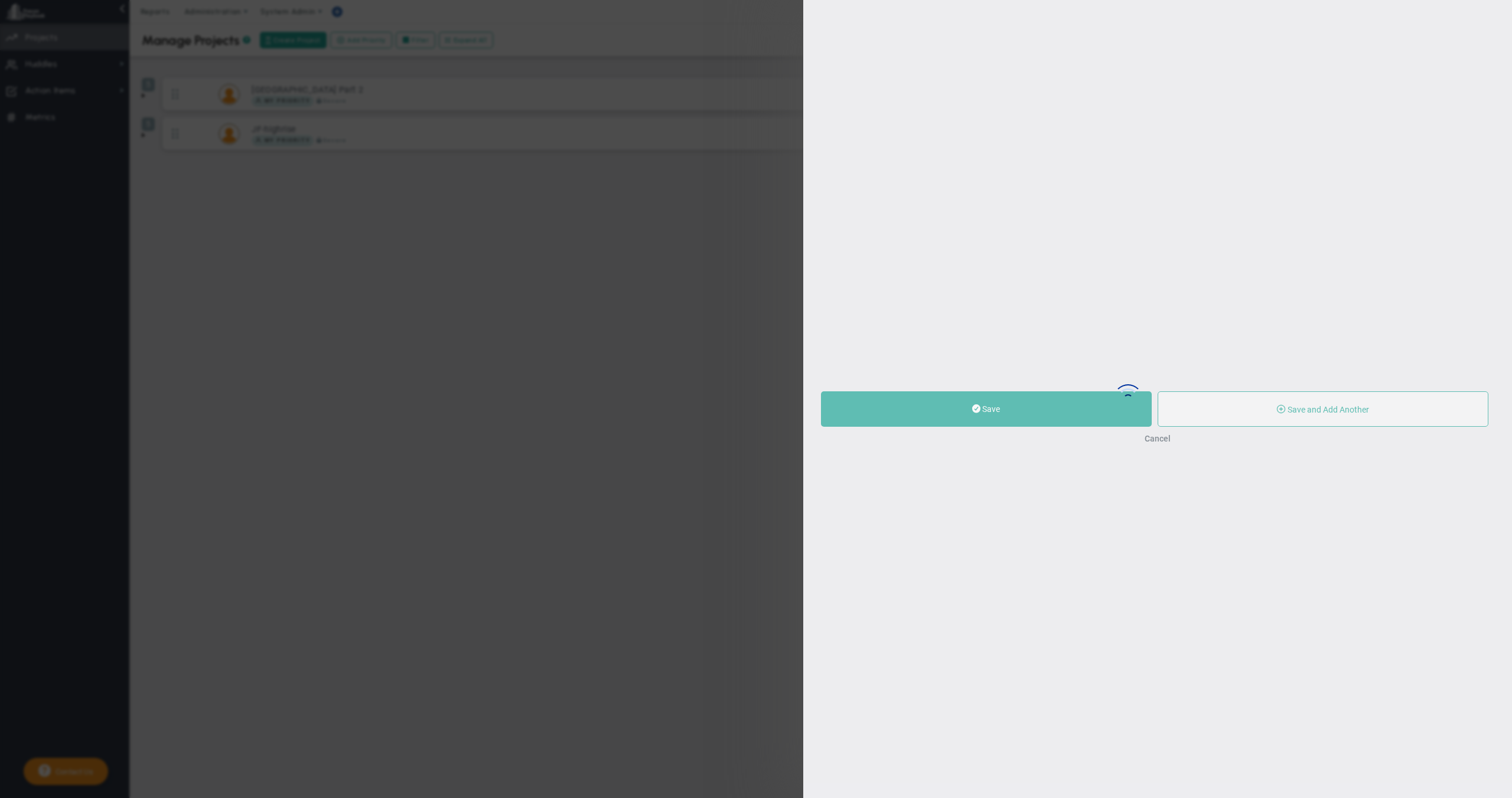
type input "[PERSON_NAME]"
type input "0"
type input "27"
type input "100"
radio input "true"
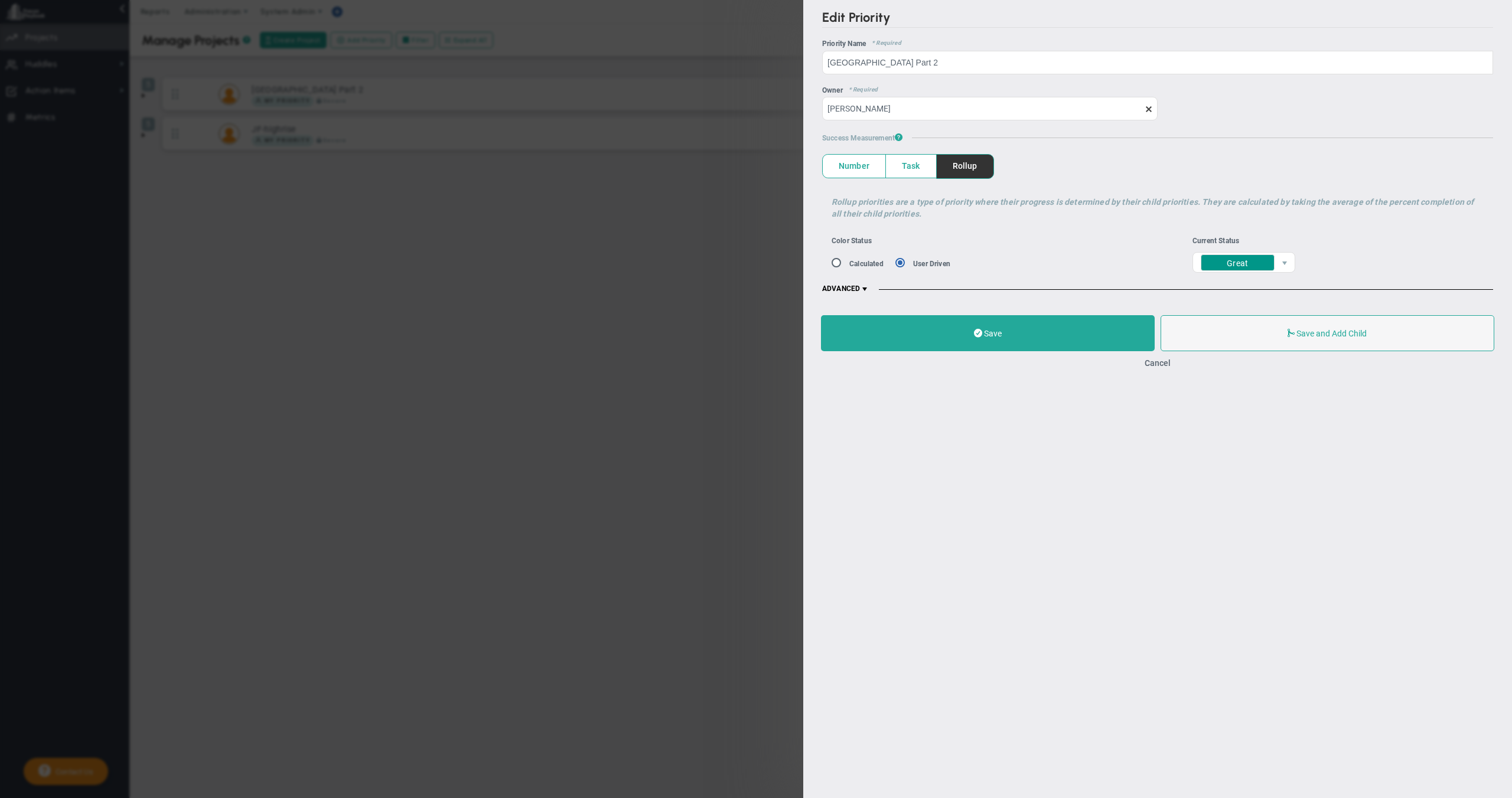
click at [1148, 112] on span at bounding box center [1148, 109] width 10 height 10
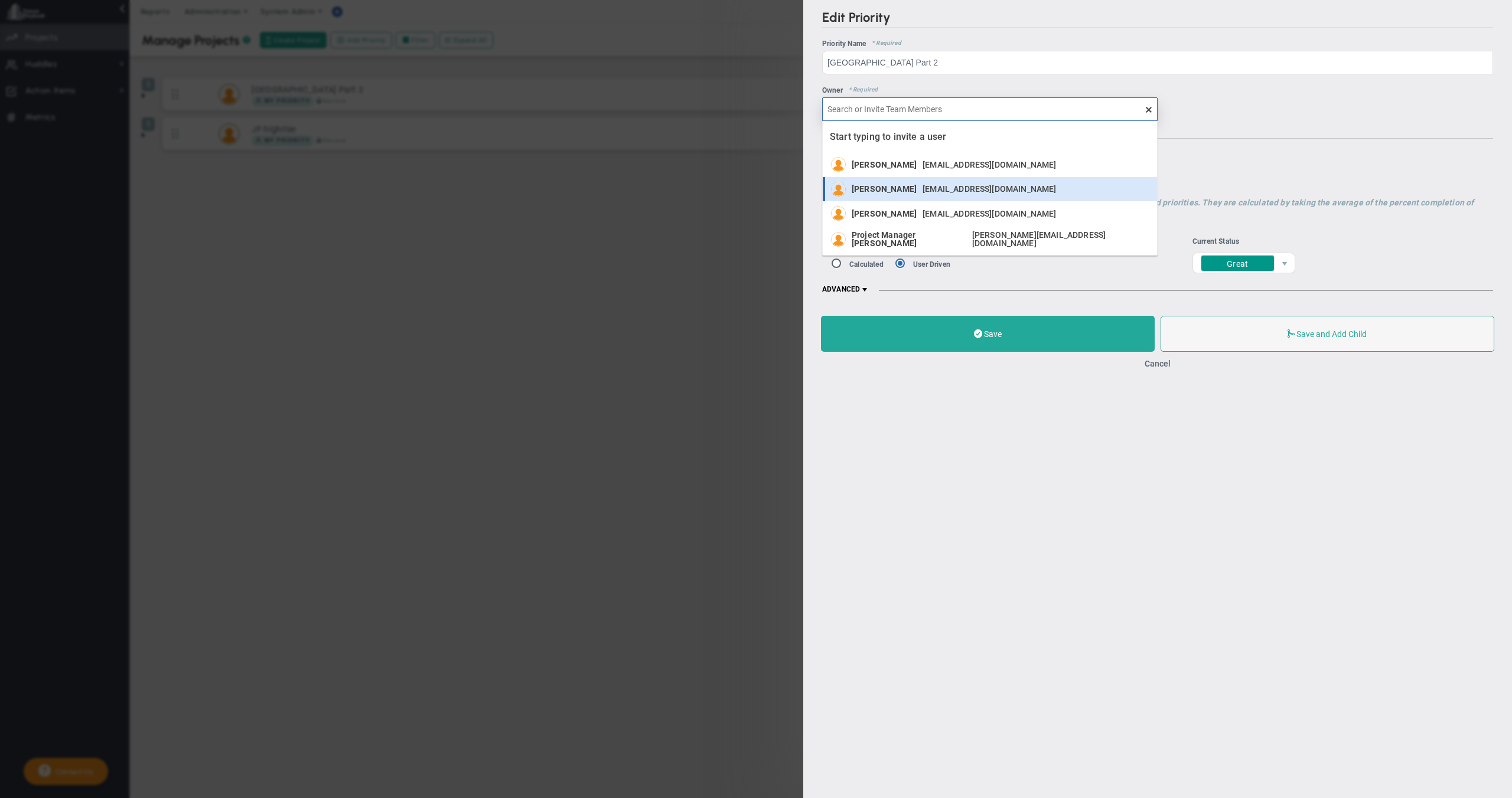
click at [939, 193] on span "[EMAIL_ADDRESS][DOMAIN_NAME]" at bounding box center [989, 188] width 134 height 8
type input "[PERSON_NAME]"
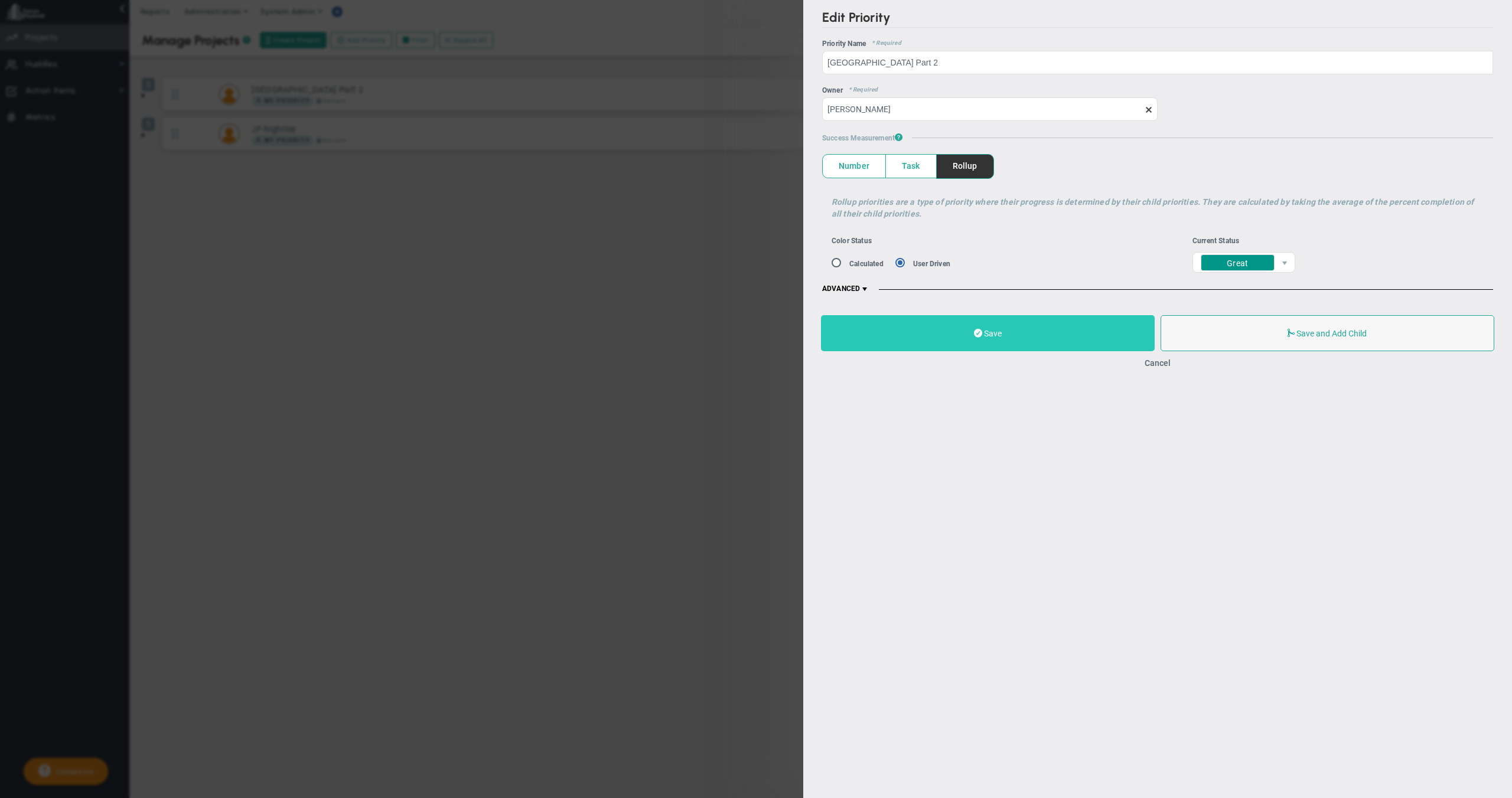
click at [980, 335] on span at bounding box center [977, 333] width 8 height 12
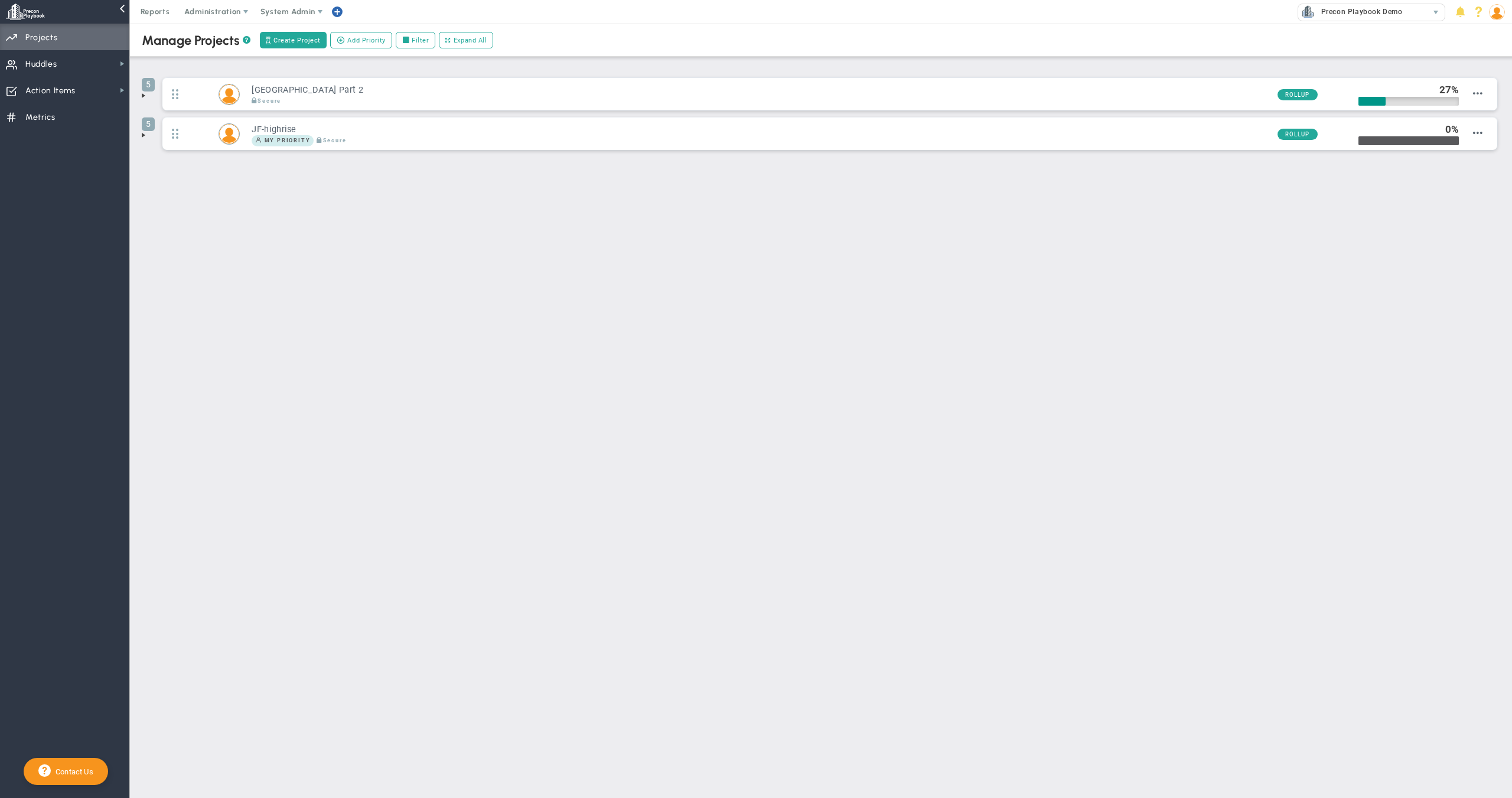
click at [143, 133] on span at bounding box center [143, 134] width 10 height 10
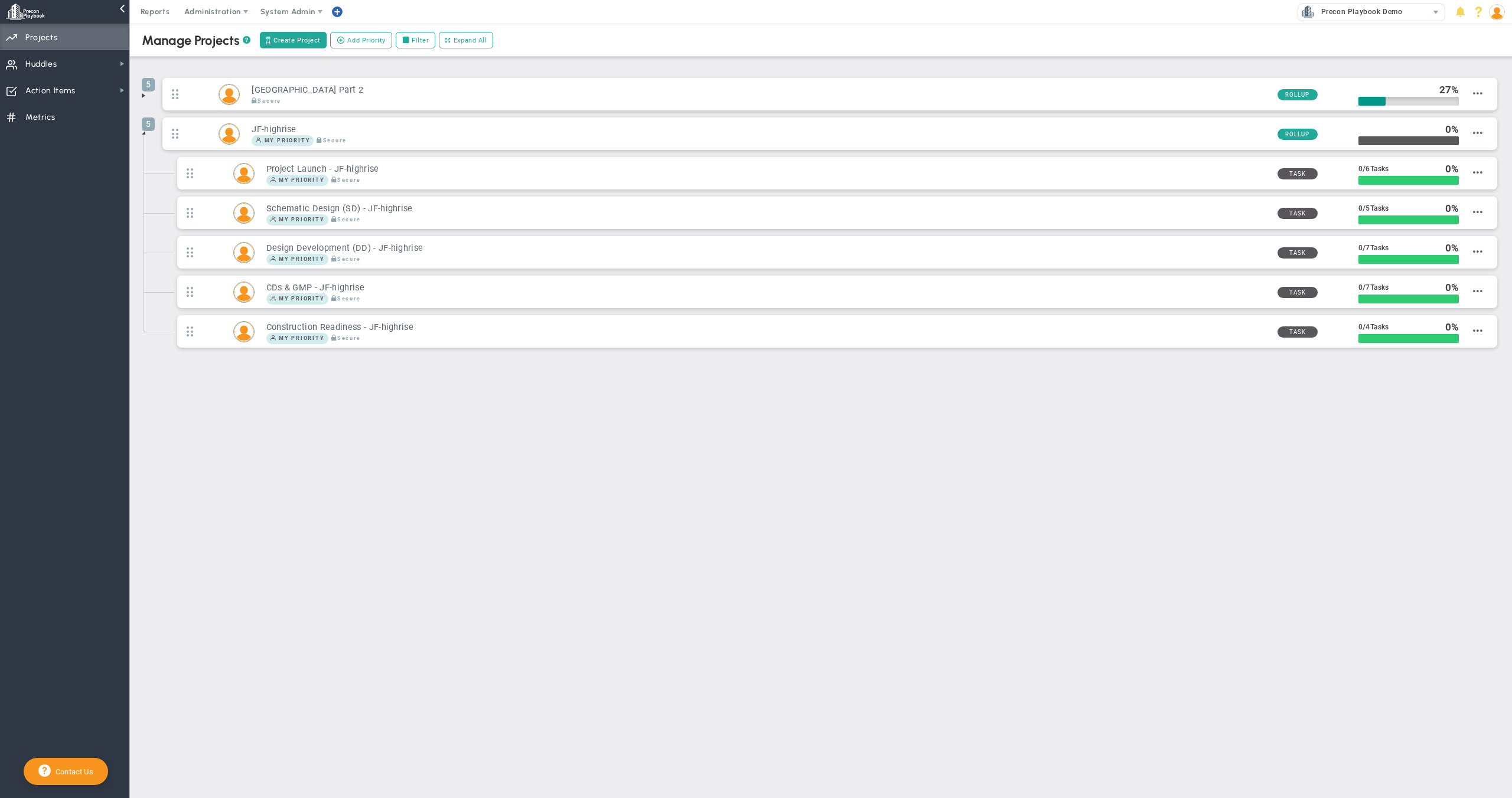
click at [143, 99] on span at bounding box center [143, 95] width 10 height 10
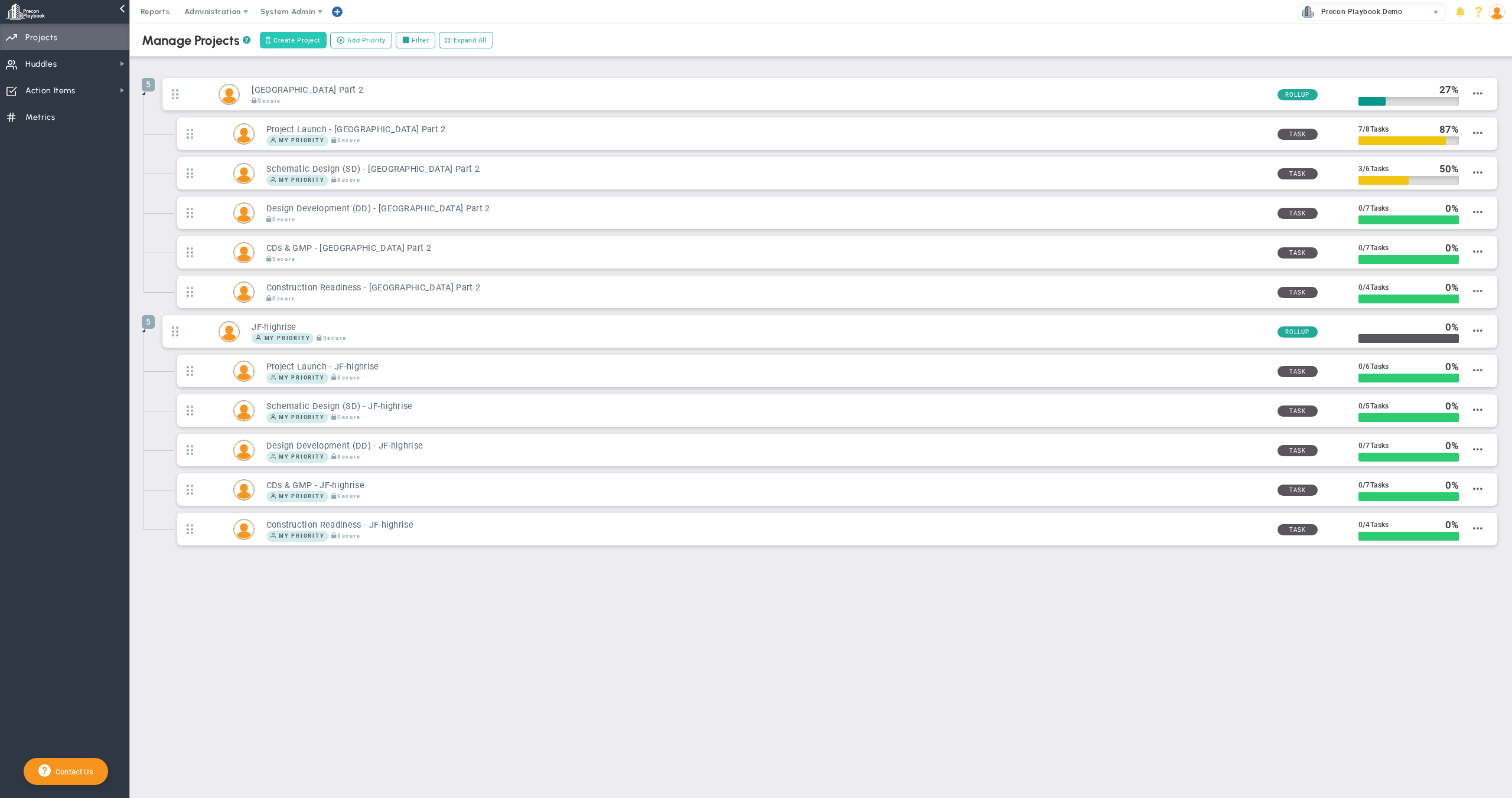
click at [291, 44] on span "Create Project" at bounding box center [297, 40] width 47 height 10
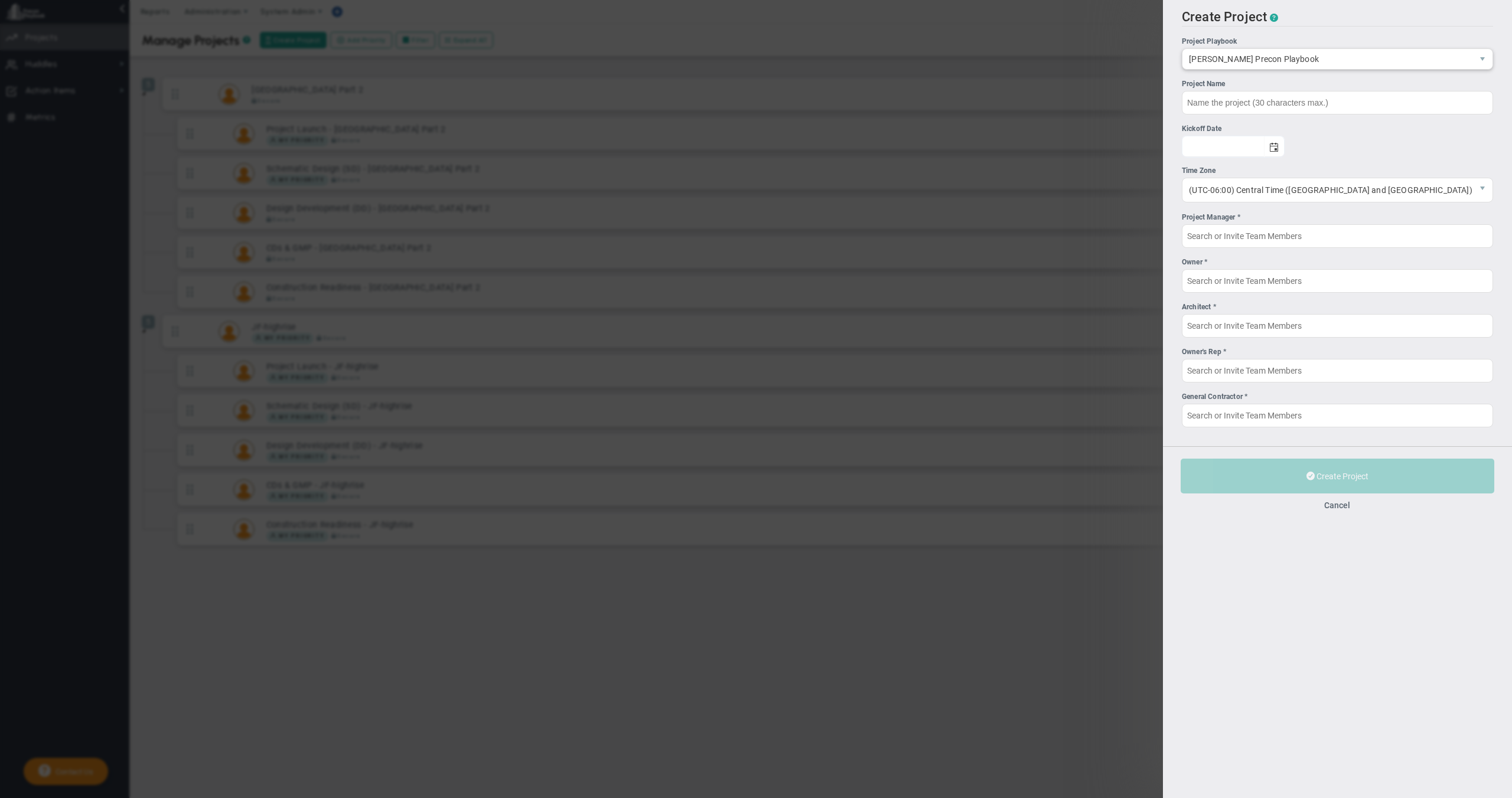
click at [1283, 56] on span "[PERSON_NAME] Precon Playbook" at bounding box center [1327, 59] width 290 height 20
click at [1289, 83] on li "Design Assist Precon Playbook" at bounding box center [1349, 86] width 286 height 25
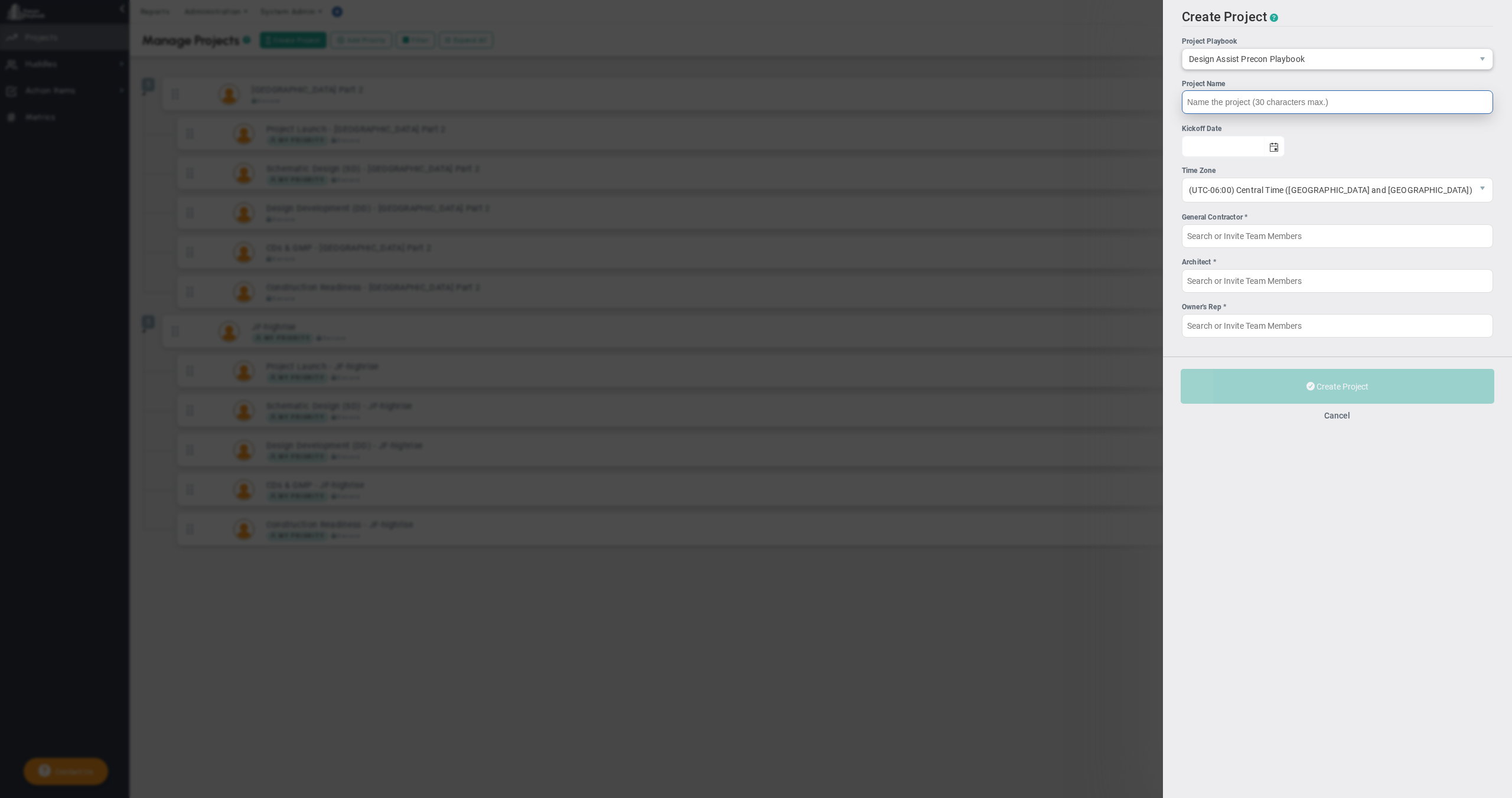
click at [1271, 106] on input "Project Name" at bounding box center [1336, 102] width 311 height 24
click at [1237, 103] on input "[GEOGRAPHIC_DATA]" at bounding box center [1336, 102] width 311 height 24
click at [1279, 146] on span "select" at bounding box center [1274, 147] width 10 height 10
type input "[GEOGRAPHIC_DATA]"
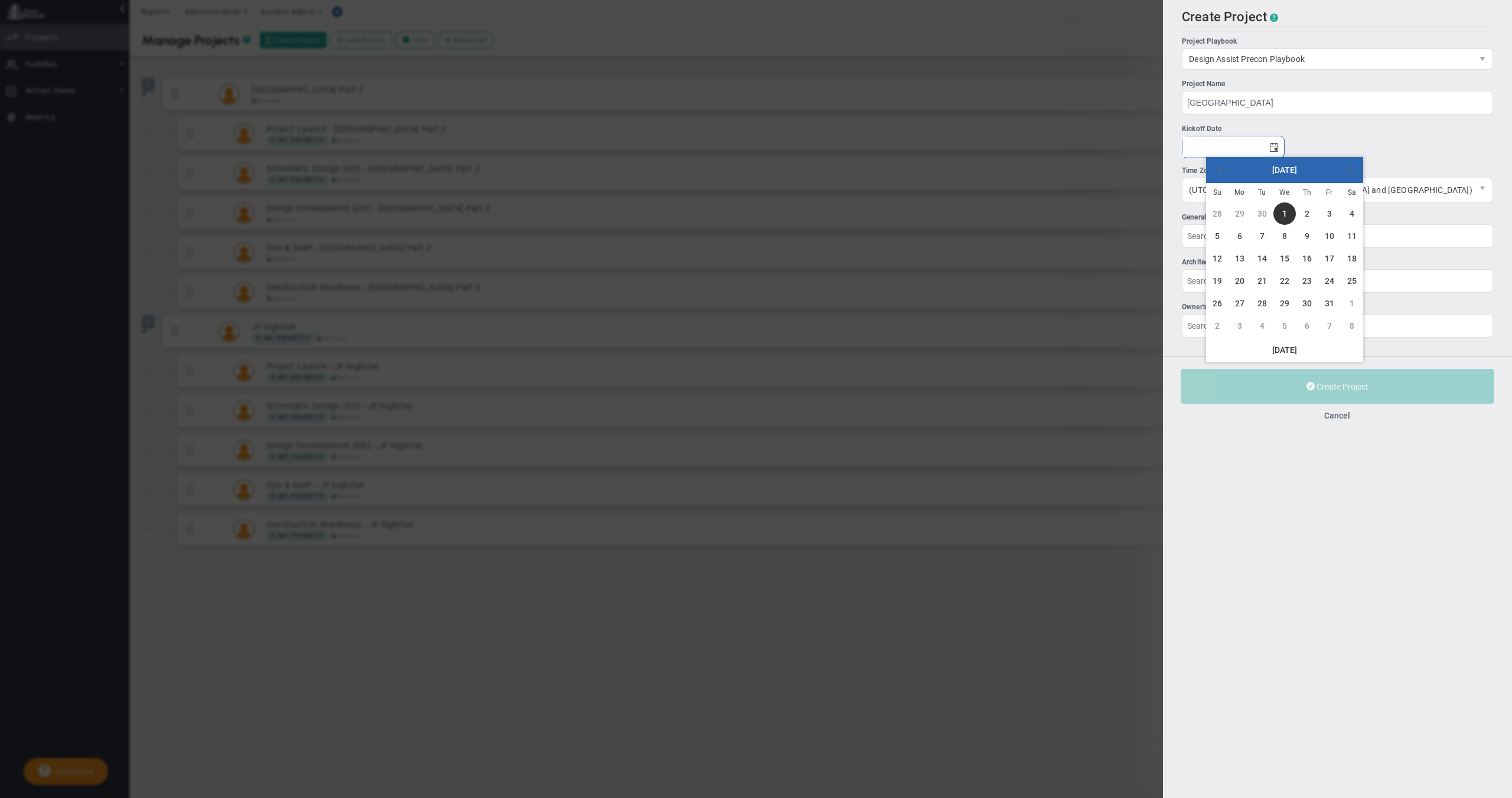
click at [1229, 208] on table "Su Mo Tu We Th Fr Sa 28 29 30 1 2 3 4 5 6 7 8 9 10 11 12 13 14 15 16 17 18 19 2…" at bounding box center [1284, 259] width 157 height 154
click at [1236, 278] on link "20" at bounding box center [1239, 281] width 22 height 22
type input "[DATE]"
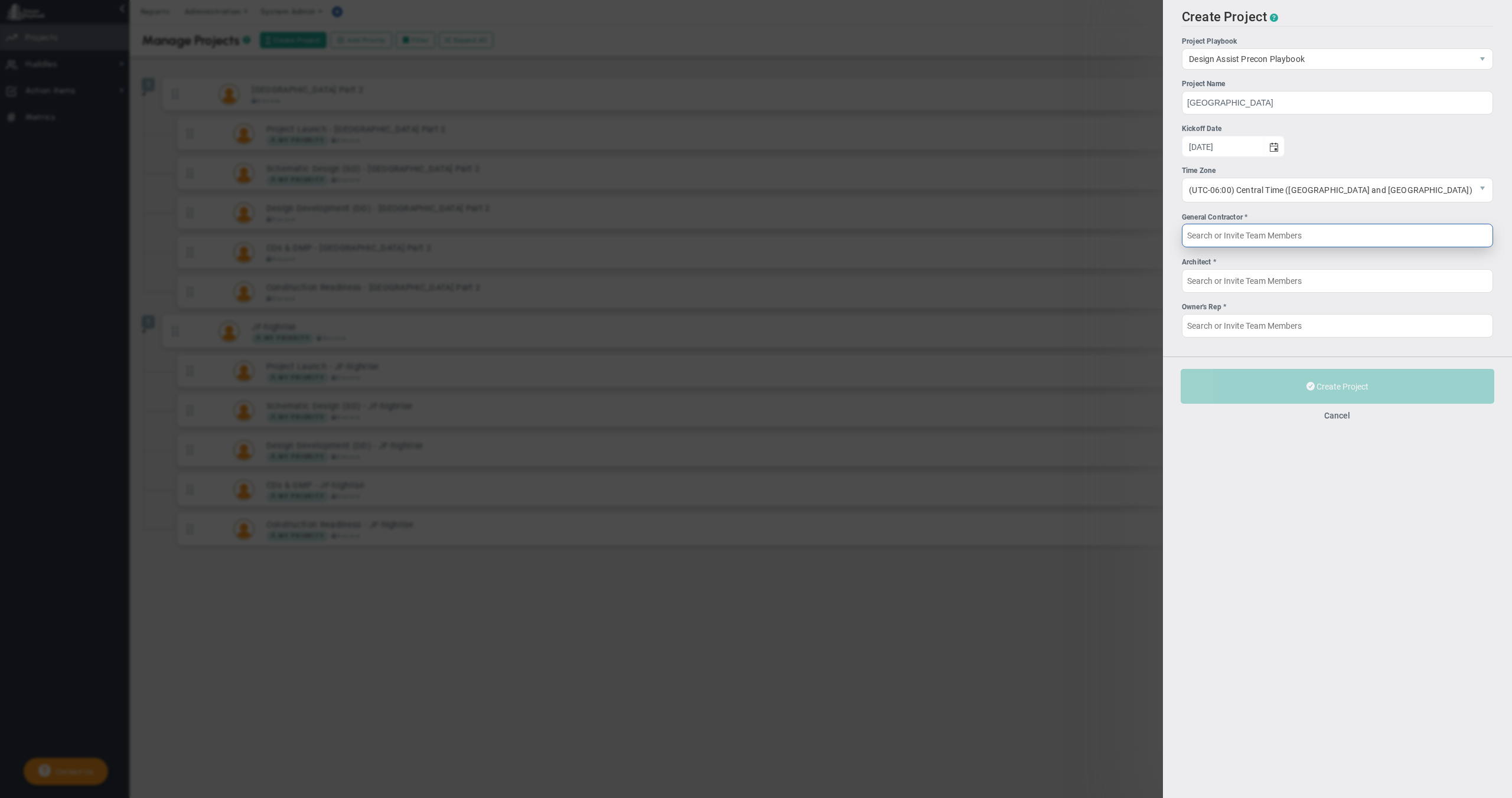
click at [1308, 232] on input "General Contractor *" at bounding box center [1336, 235] width 311 height 24
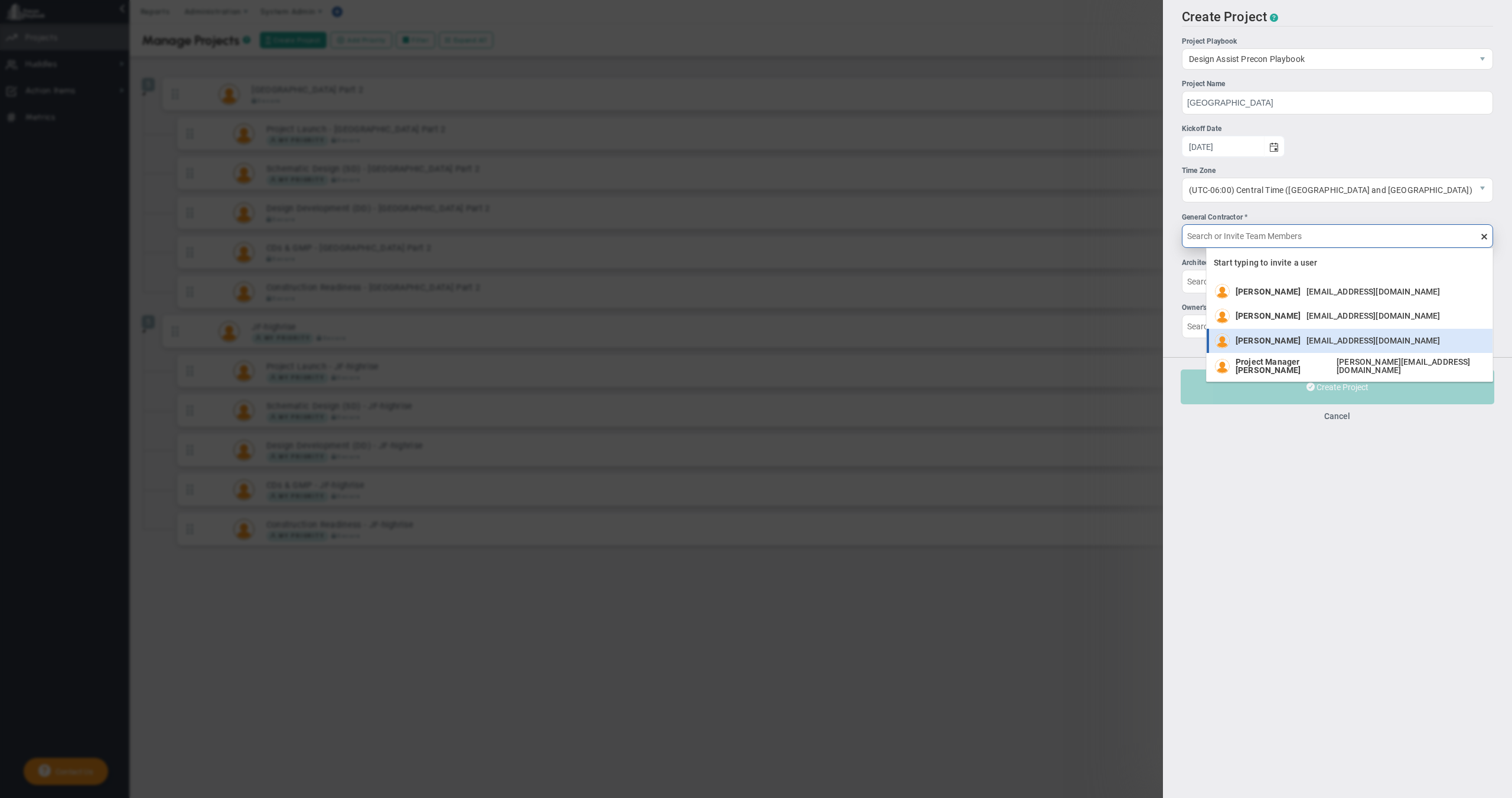
drag, startPoint x: 1259, startPoint y: 368, endPoint x: 1273, endPoint y: 333, distance: 37.7
click at [1273, 333] on ul "[PERSON_NAME] [EMAIL_ADDRESS][DOMAIN_NAME] [PERSON_NAME] [EMAIL_ADDRESS][DOMAIN…" at bounding box center [1349, 330] width 286 height 100
click at [1273, 333] on div "[PERSON_NAME] [EMAIL_ADDRESS][DOMAIN_NAME]" at bounding box center [1341, 340] width 211 height 15
type input "[PERSON_NAME]"
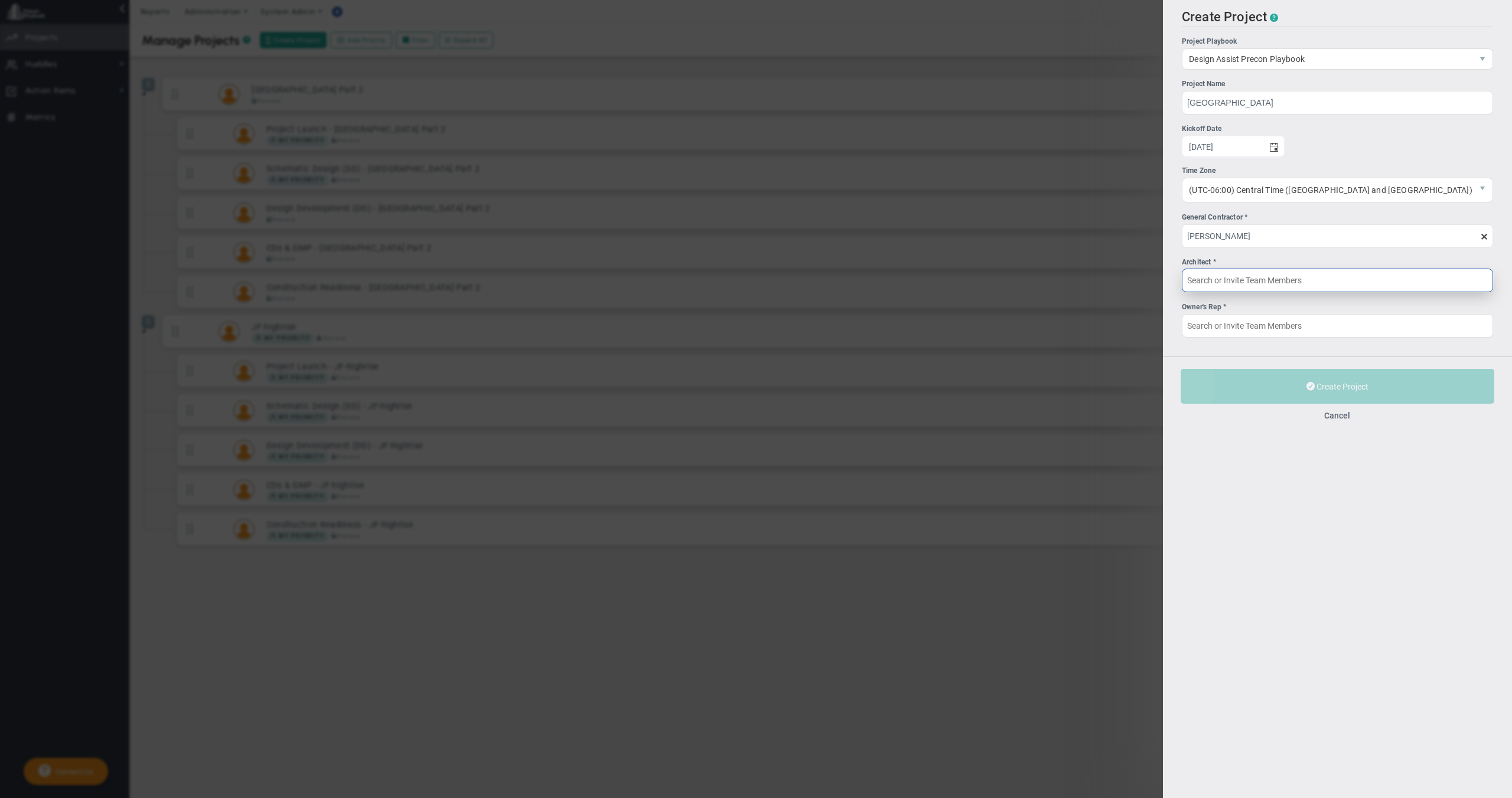
click at [1258, 289] on input "Architect *" at bounding box center [1336, 281] width 311 height 24
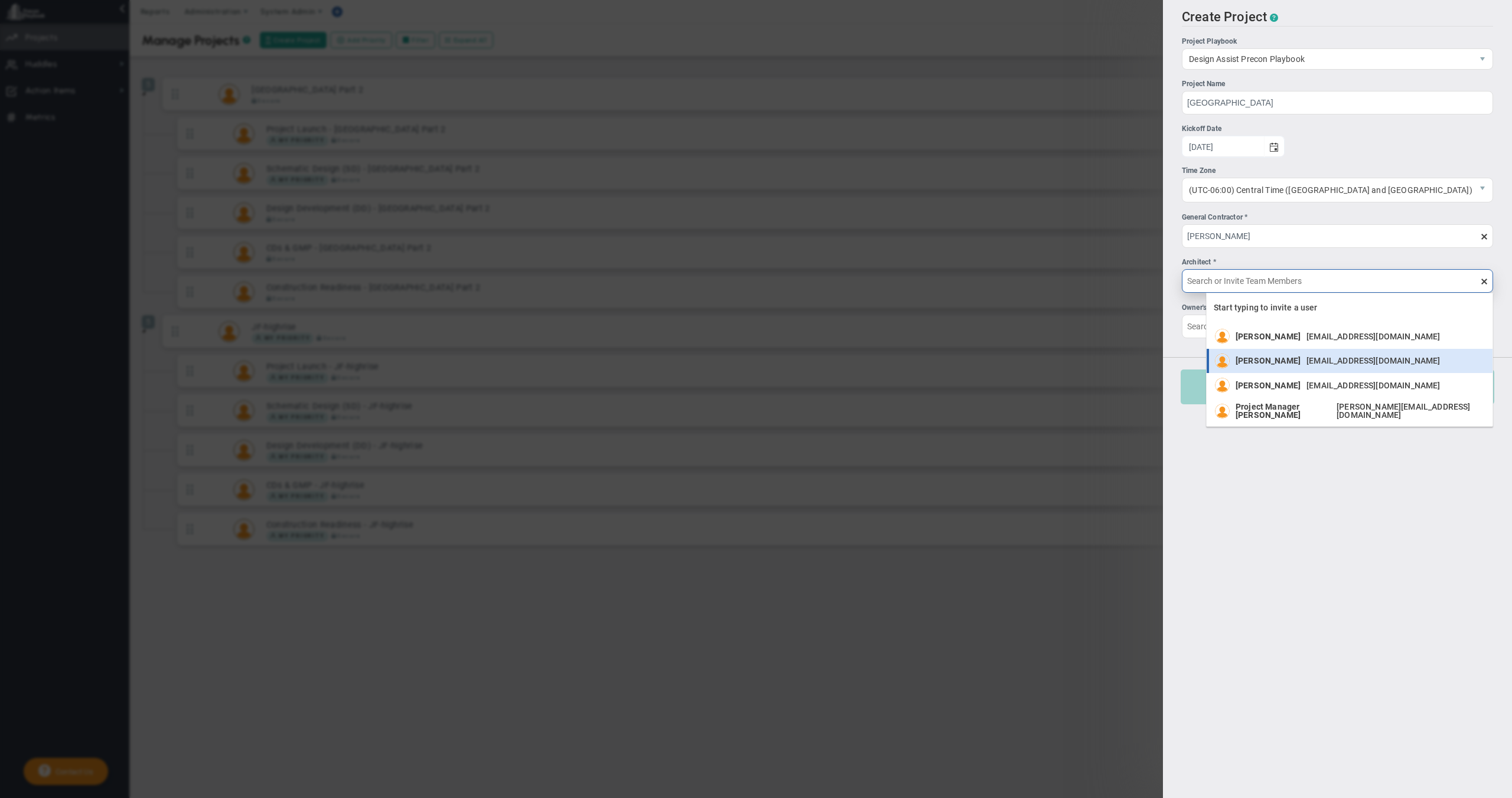
click at [1258, 361] on span "[PERSON_NAME]" at bounding box center [1268, 360] width 65 height 8
type input "[PERSON_NAME]"
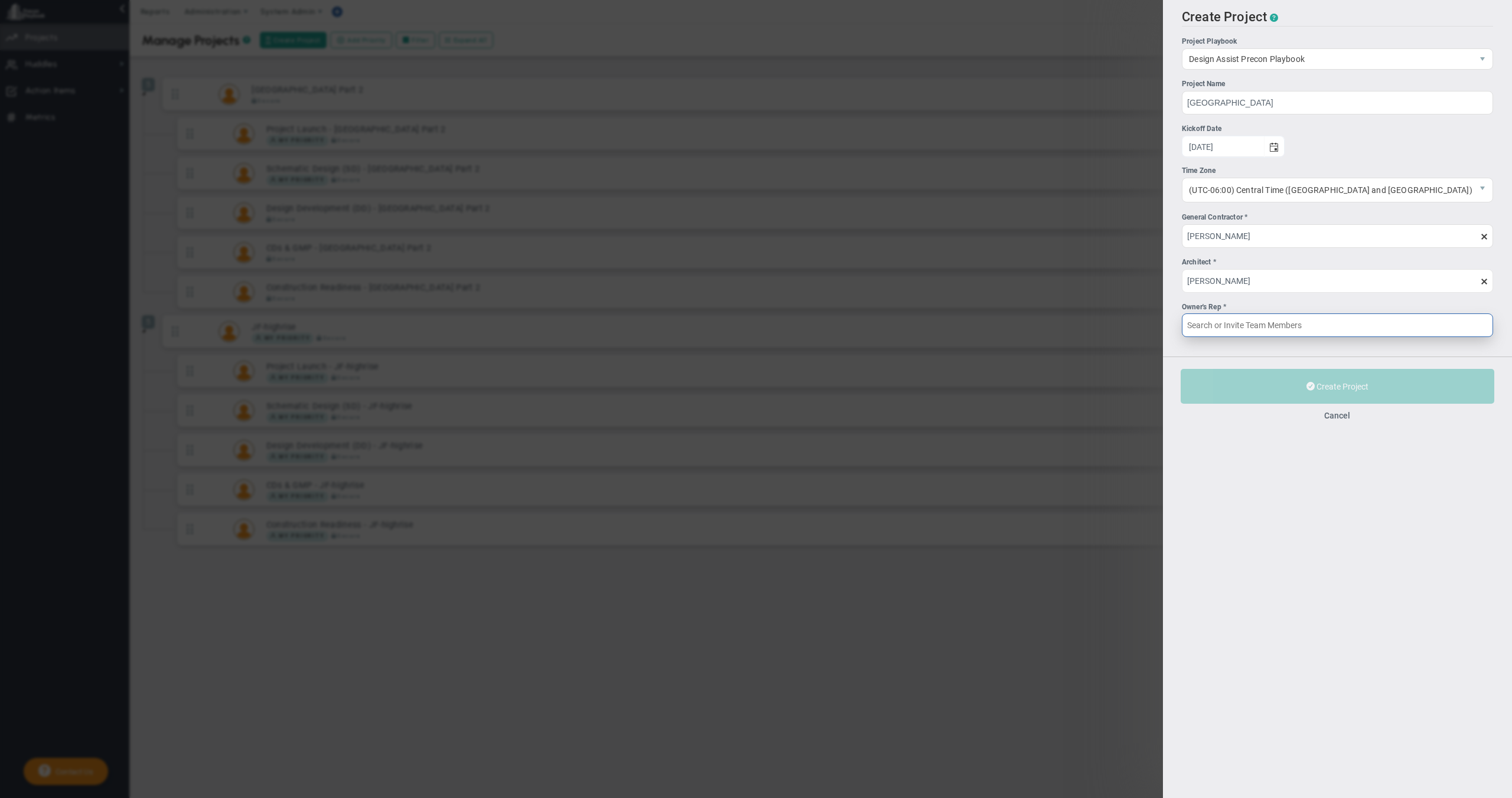
click at [1247, 328] on input "Owner's Rep *" at bounding box center [1336, 325] width 311 height 24
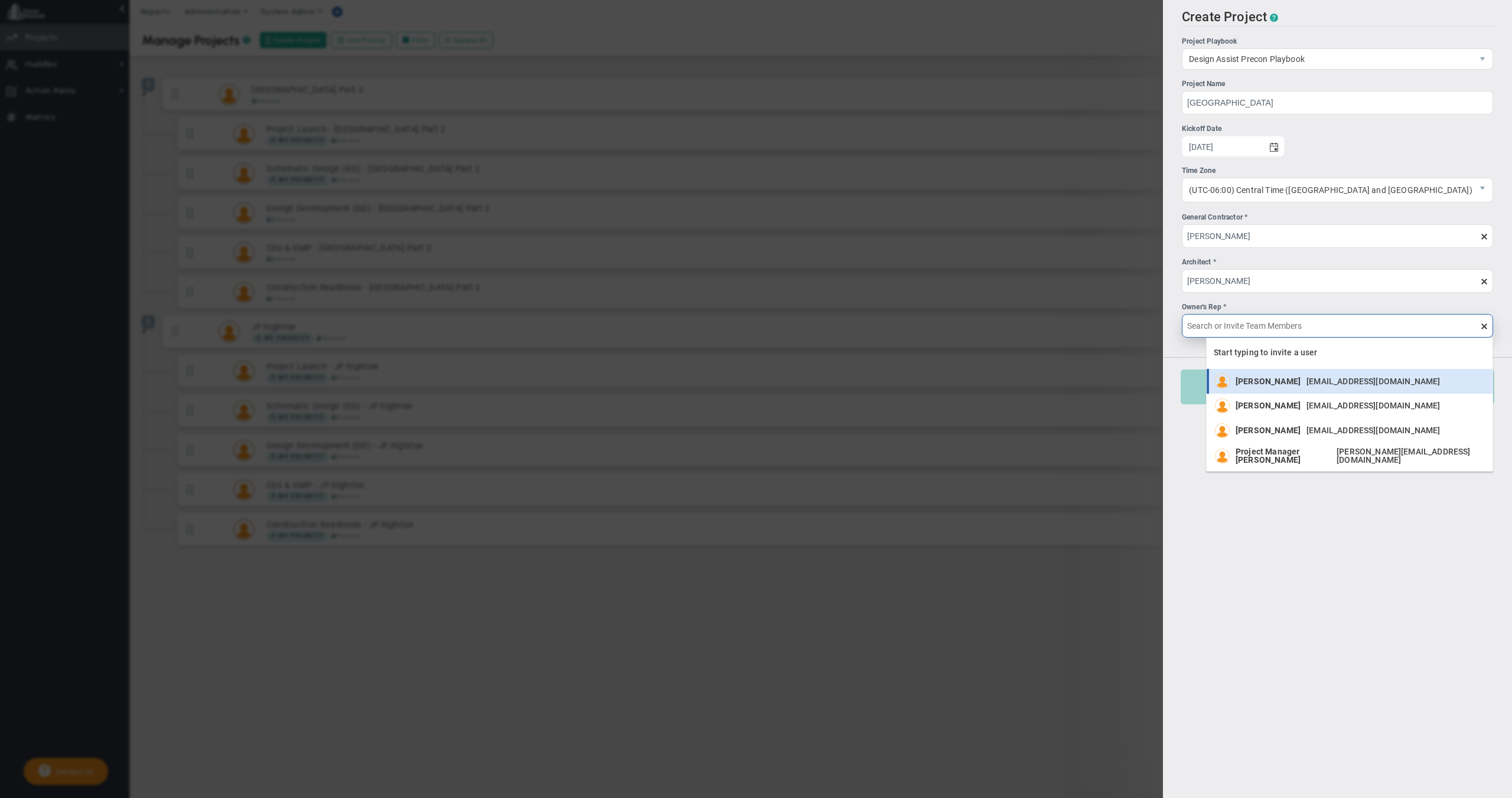
click at [1250, 385] on span "[PERSON_NAME]" at bounding box center [1268, 381] width 65 height 8
type input "[PERSON_NAME]"
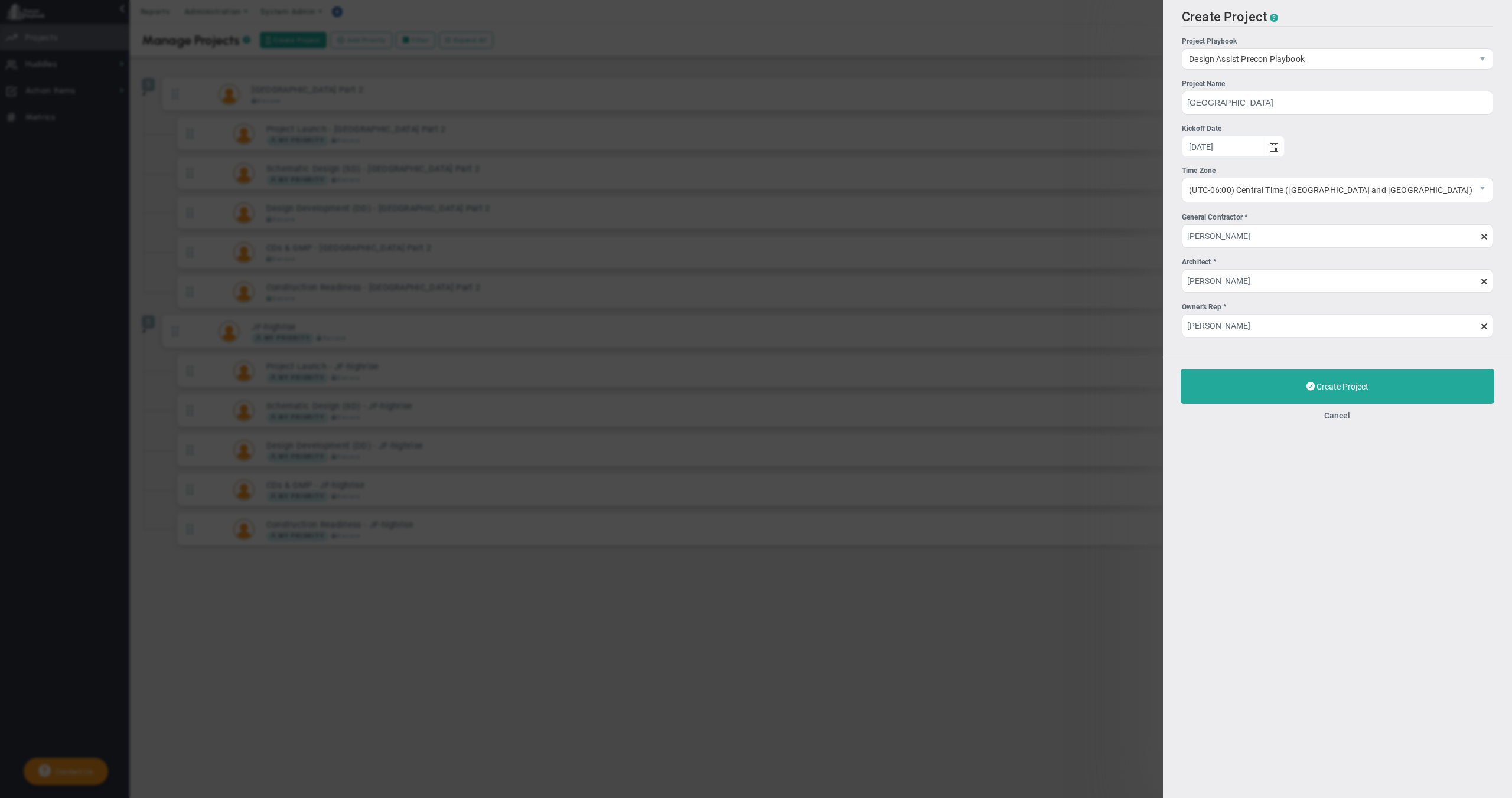
click at [1250, 386] on button "Create Project" at bounding box center [1337, 386] width 314 height 35
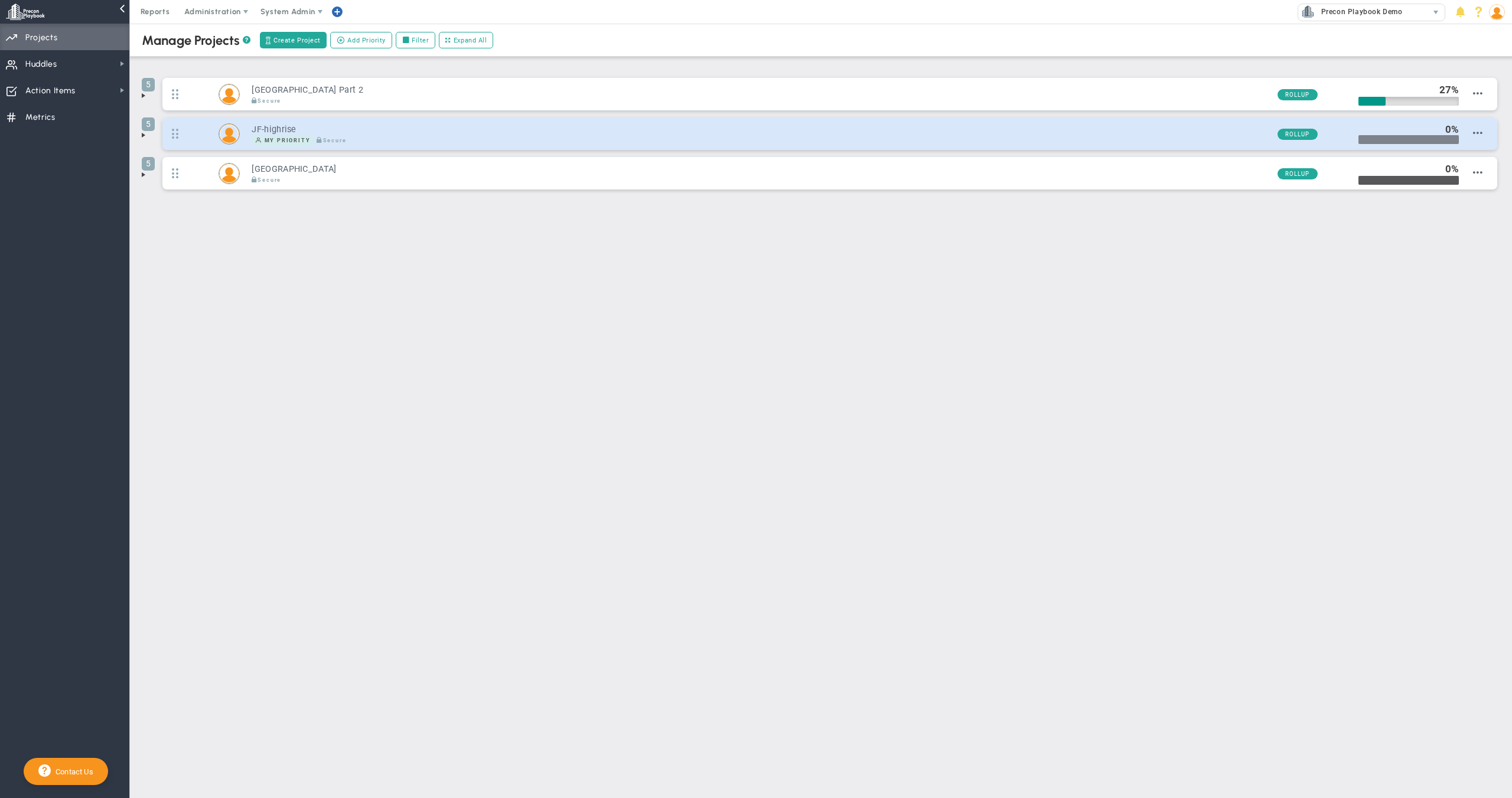
click at [1402, 141] on div at bounding box center [1408, 140] width 101 height 9
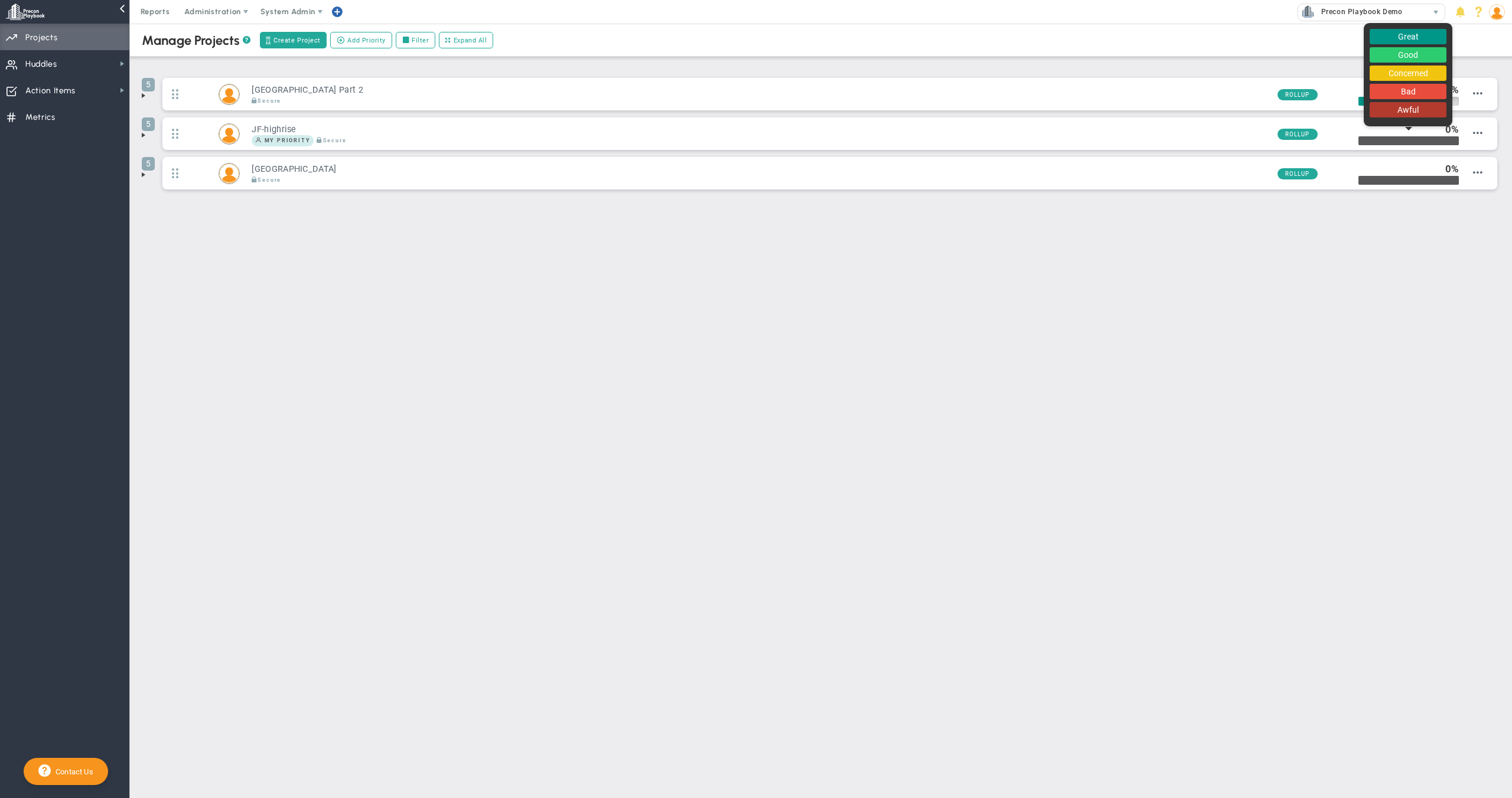
click at [1409, 74] on button "Concerned" at bounding box center [1408, 73] width 77 height 15
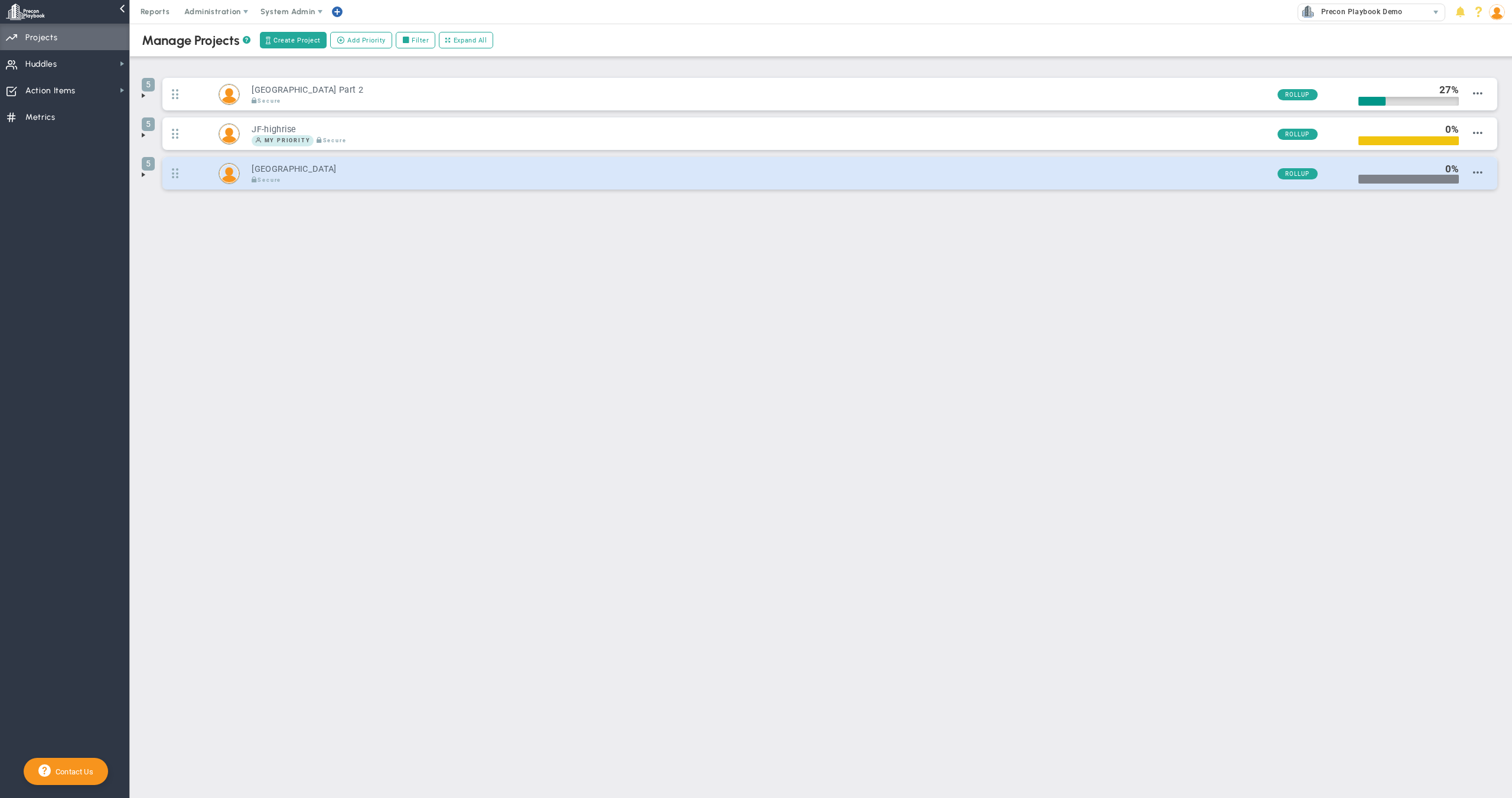
click at [1377, 175] on div at bounding box center [1408, 179] width 101 height 9
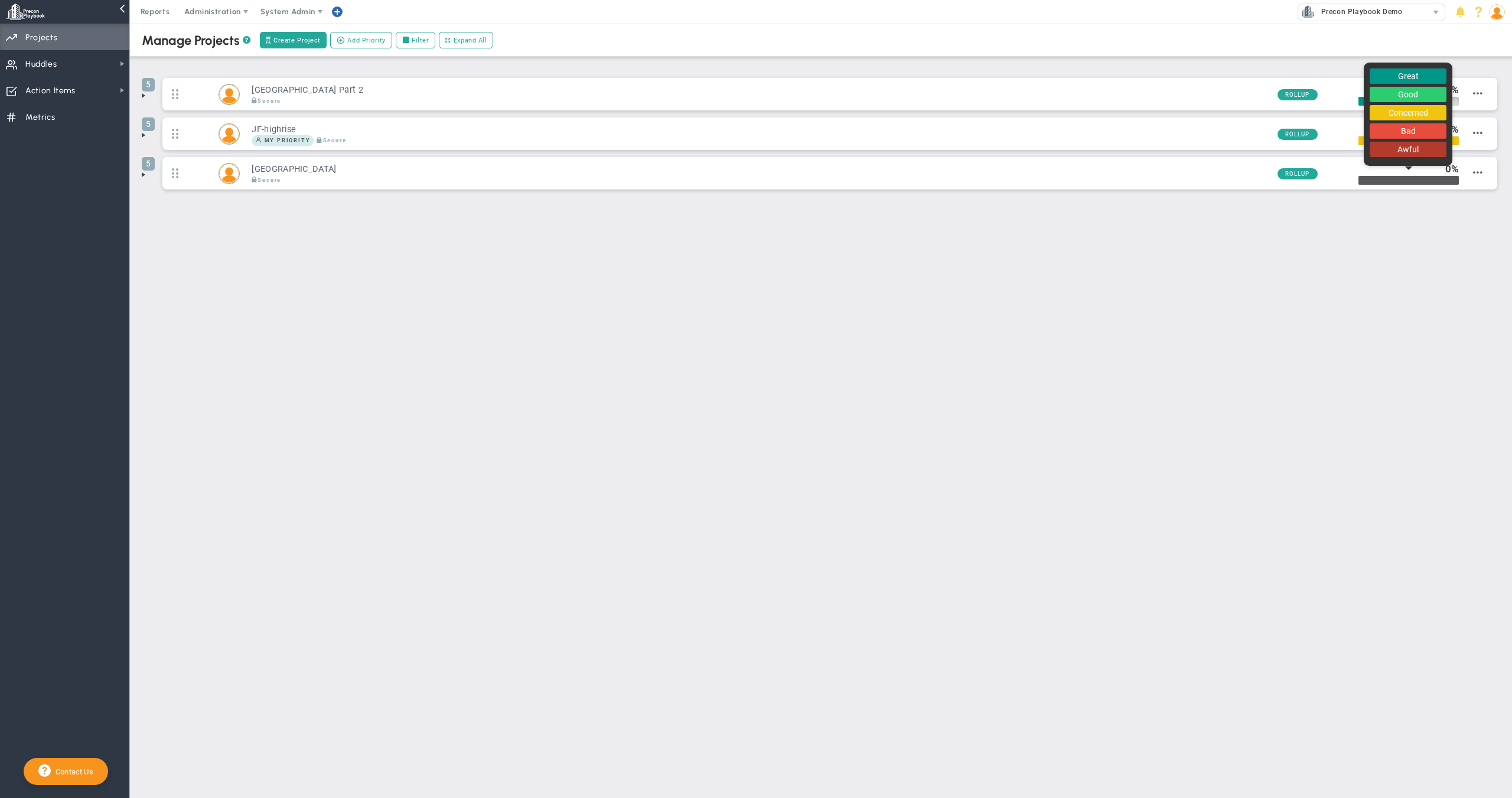
click at [1391, 96] on button "Good" at bounding box center [1408, 94] width 77 height 15
click at [143, 134] on span at bounding box center [143, 134] width 10 height 10
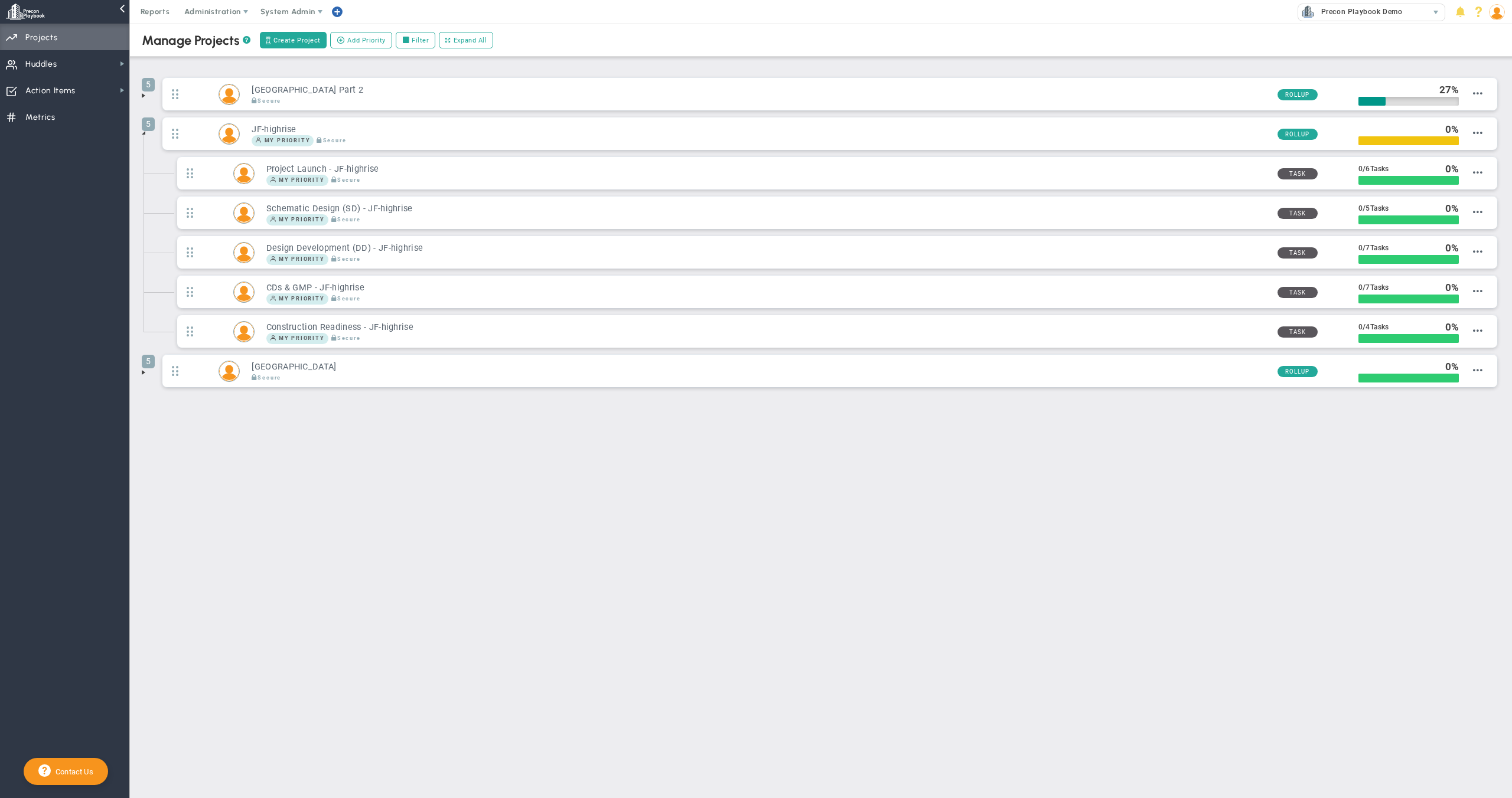
click at [140, 371] on span at bounding box center [143, 372] width 10 height 10
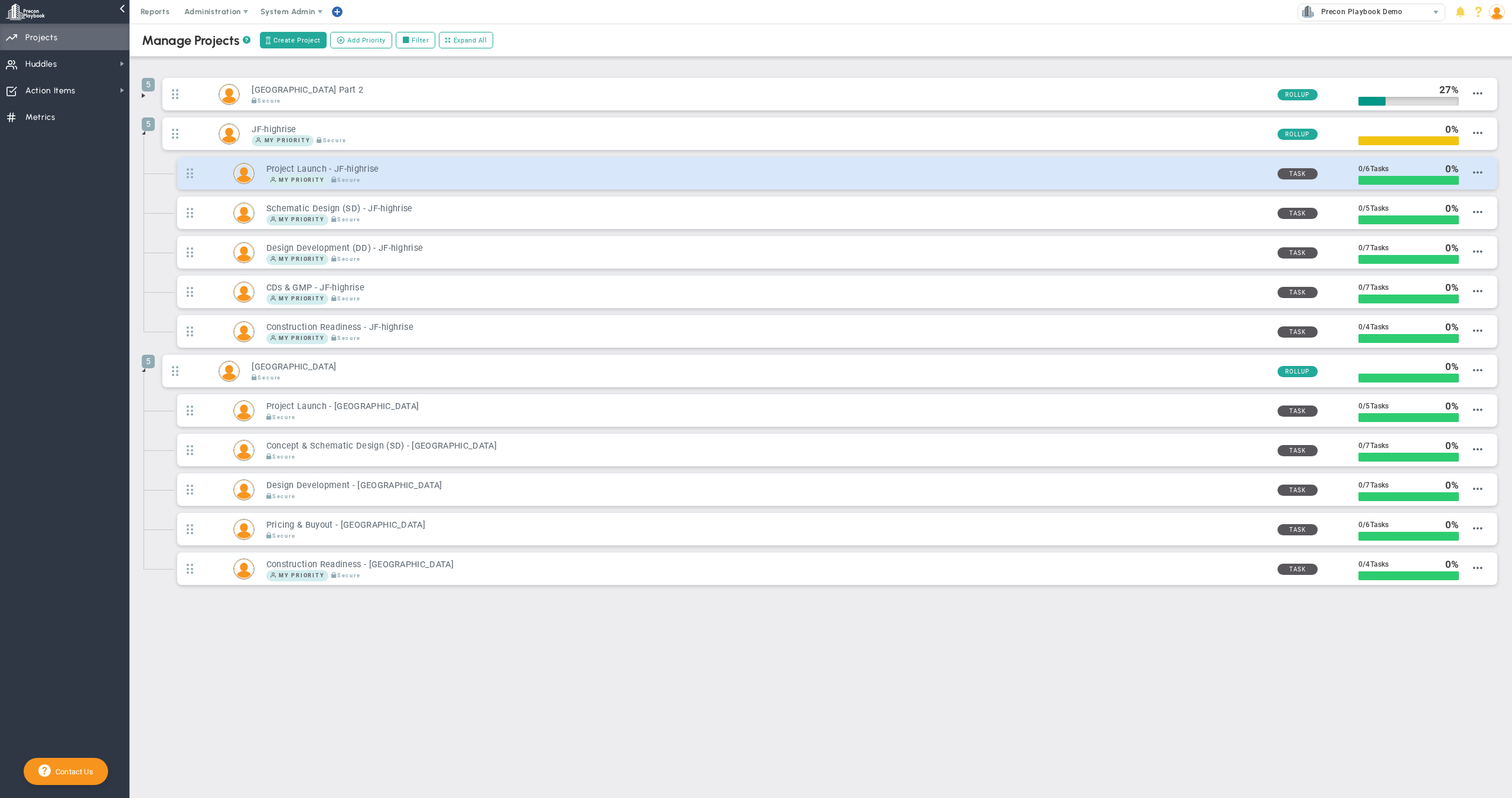
click at [1386, 178] on div at bounding box center [1408, 181] width 101 height 9
click at [1475, 180] on span "Edit Priority" at bounding box center [1462, 183] width 41 height 8
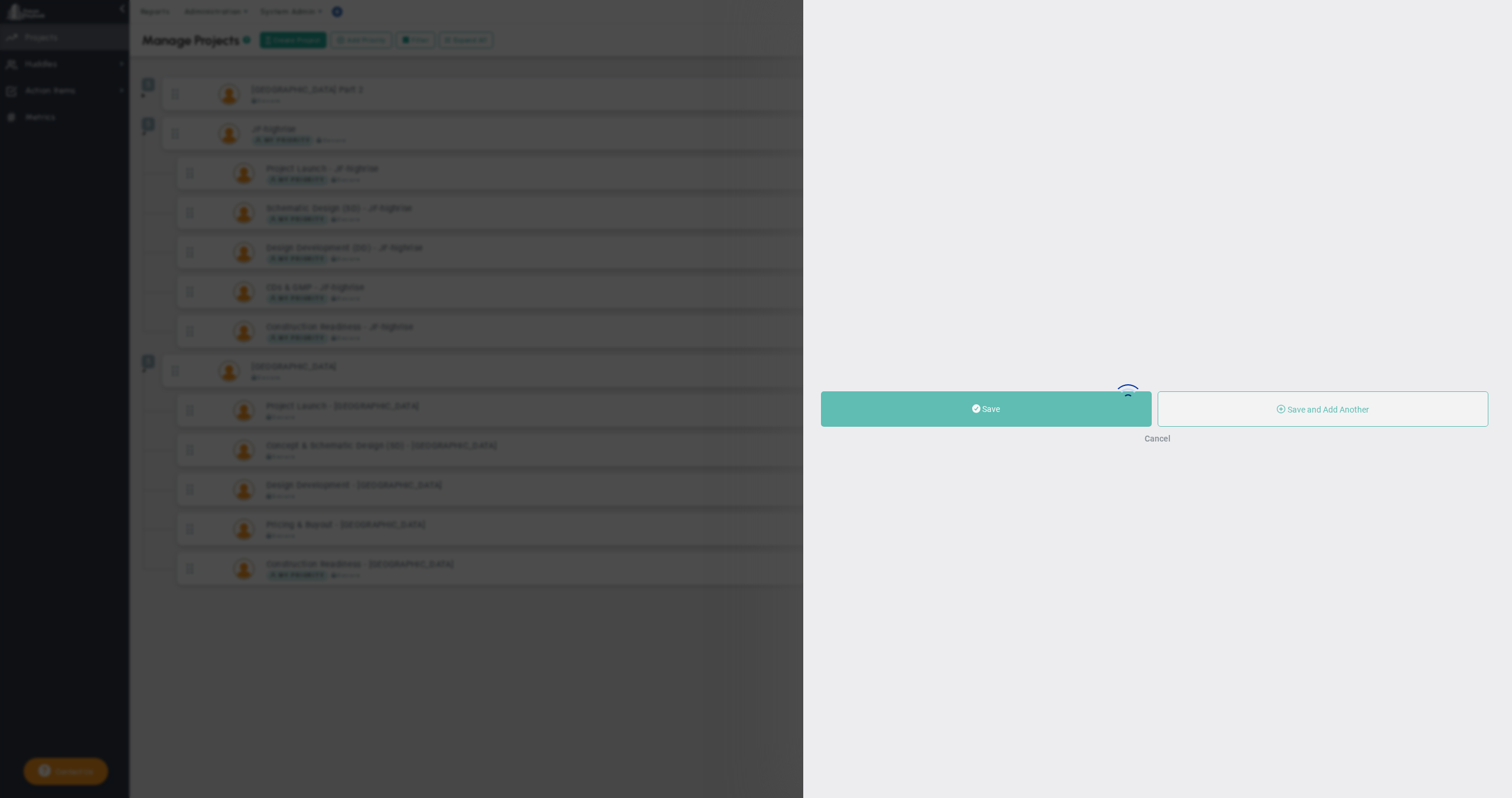
type input "Project Launch - JF-highrise"
type input "0"
type input "6"
radio input "true"
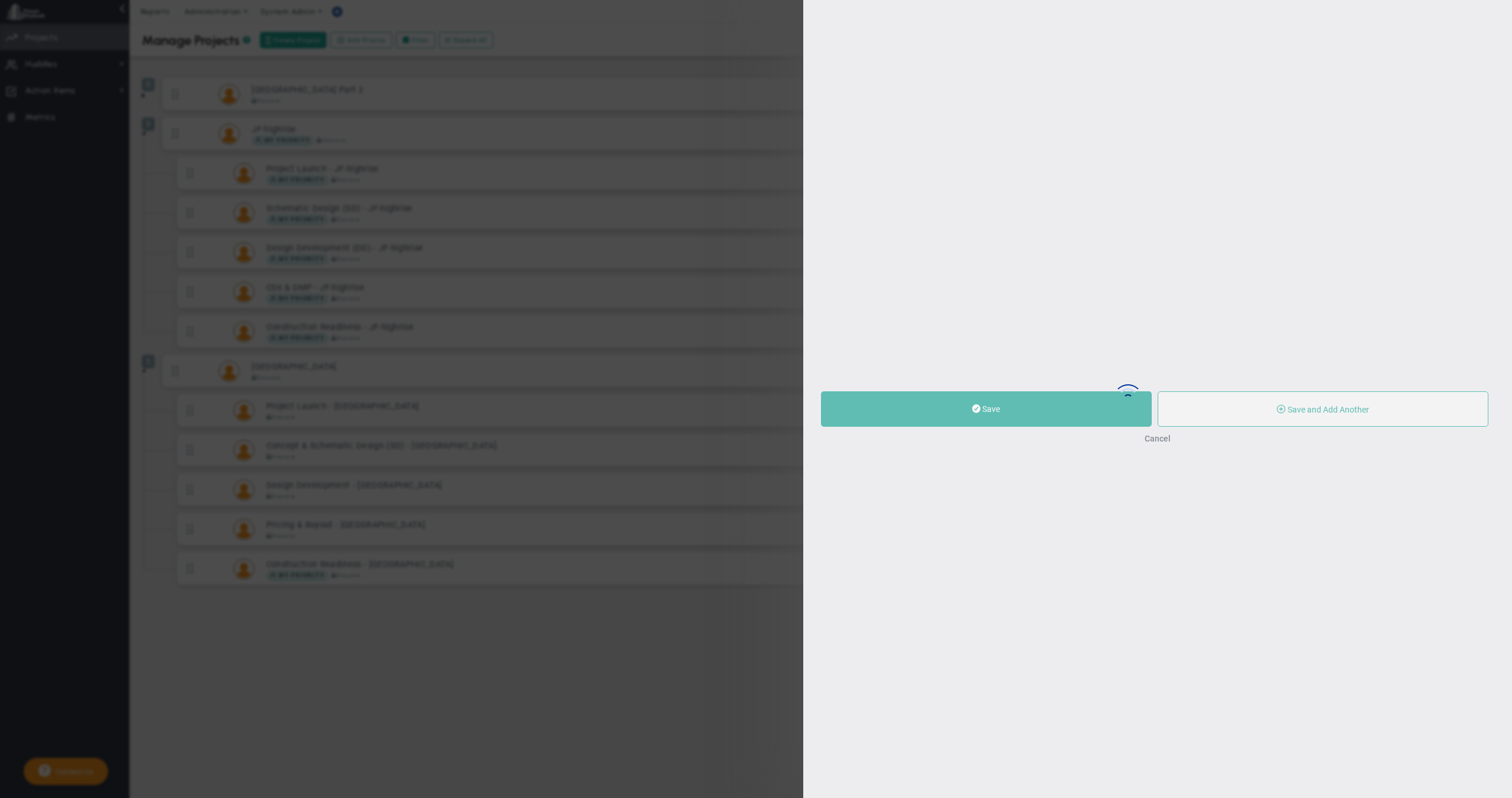
type input "[PERSON_NAME]"
type input "0"
type input "6"
radio input "true"
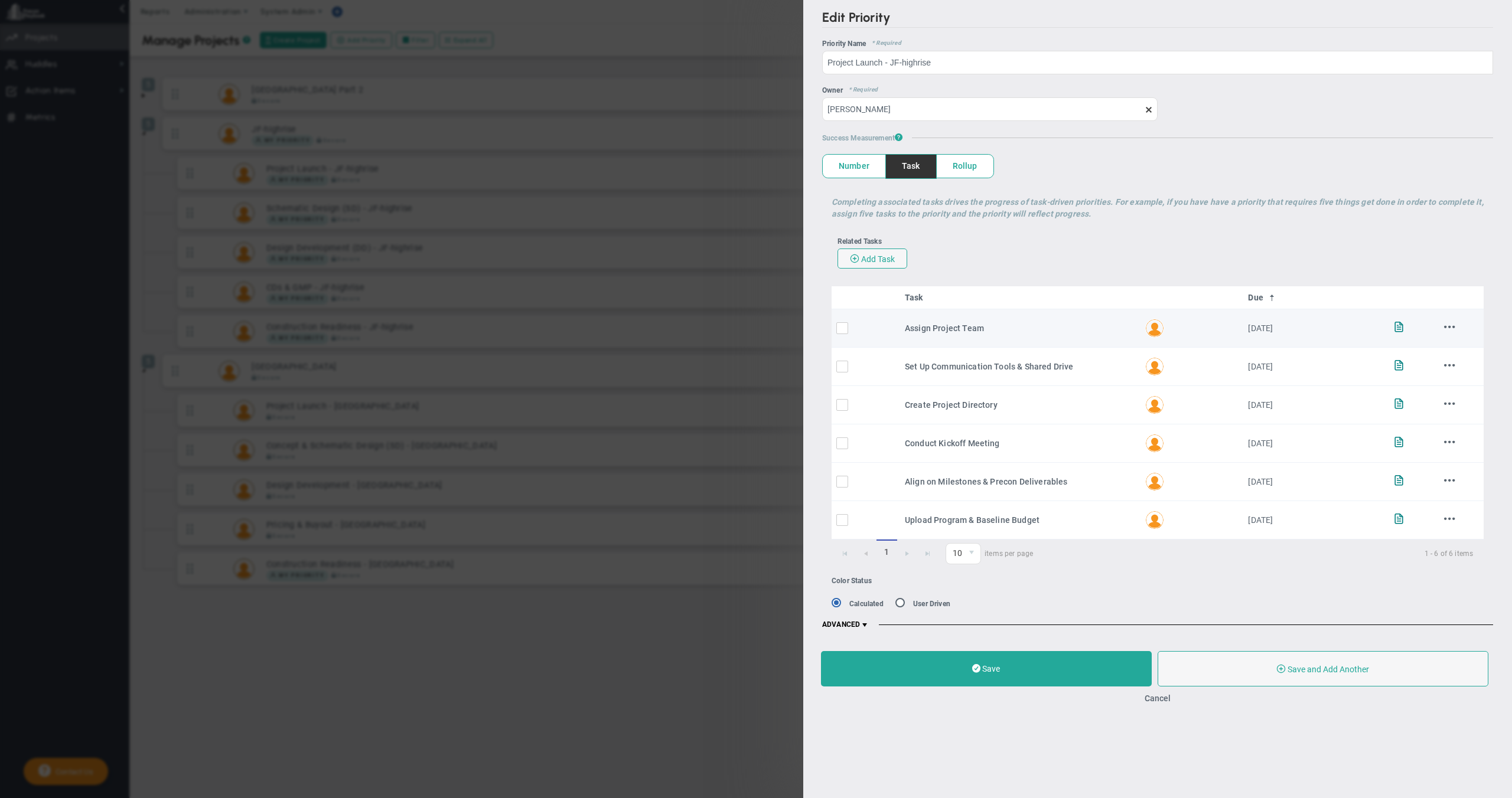
click at [850, 328] on input "checkbox" at bounding box center [845, 330] width 12 height 12
checkbox input "true"
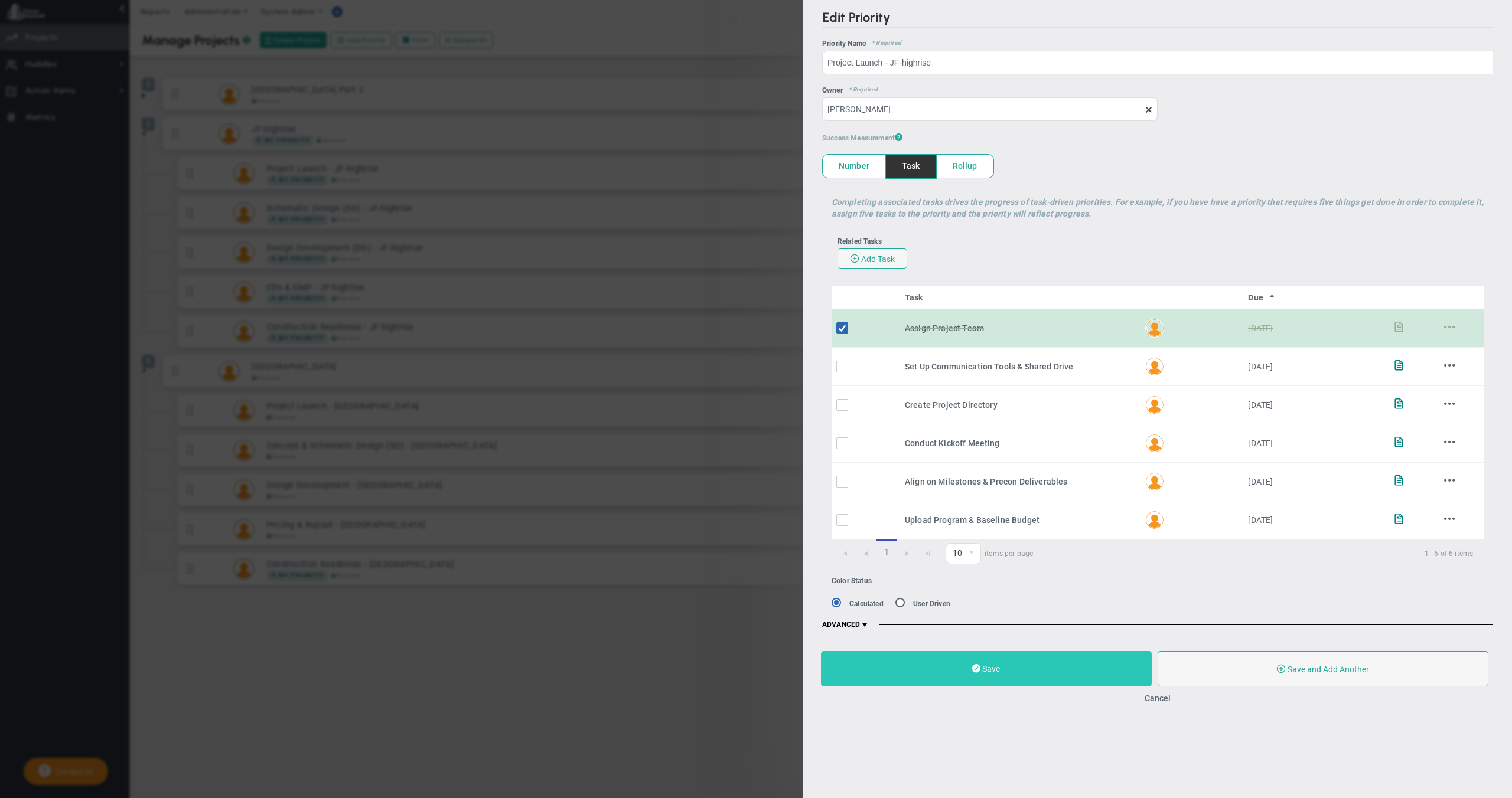
click at [993, 670] on span "Save" at bounding box center [991, 669] width 18 height 10
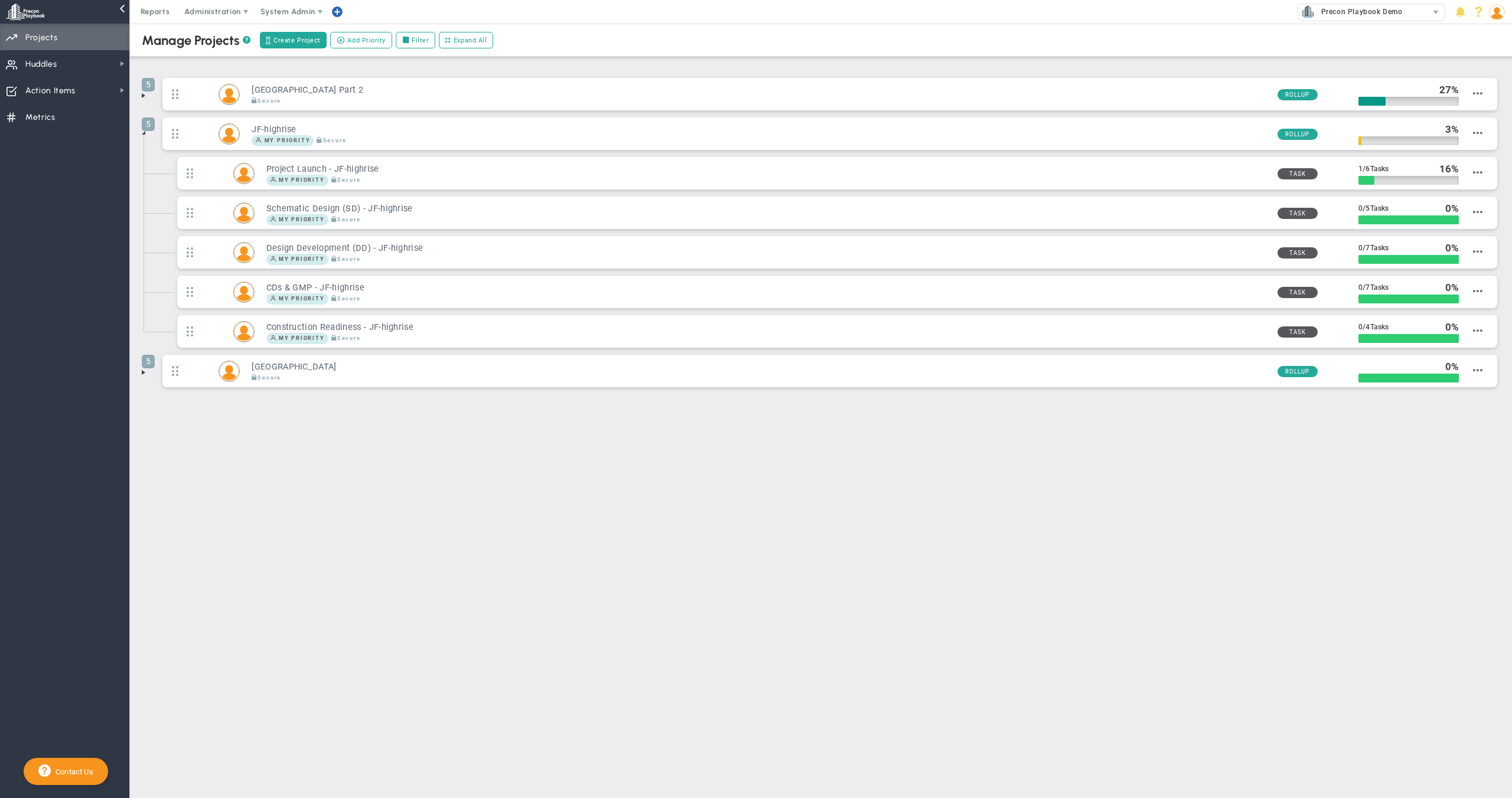
click at [146, 133] on span at bounding box center [143, 133] width 10 height 10
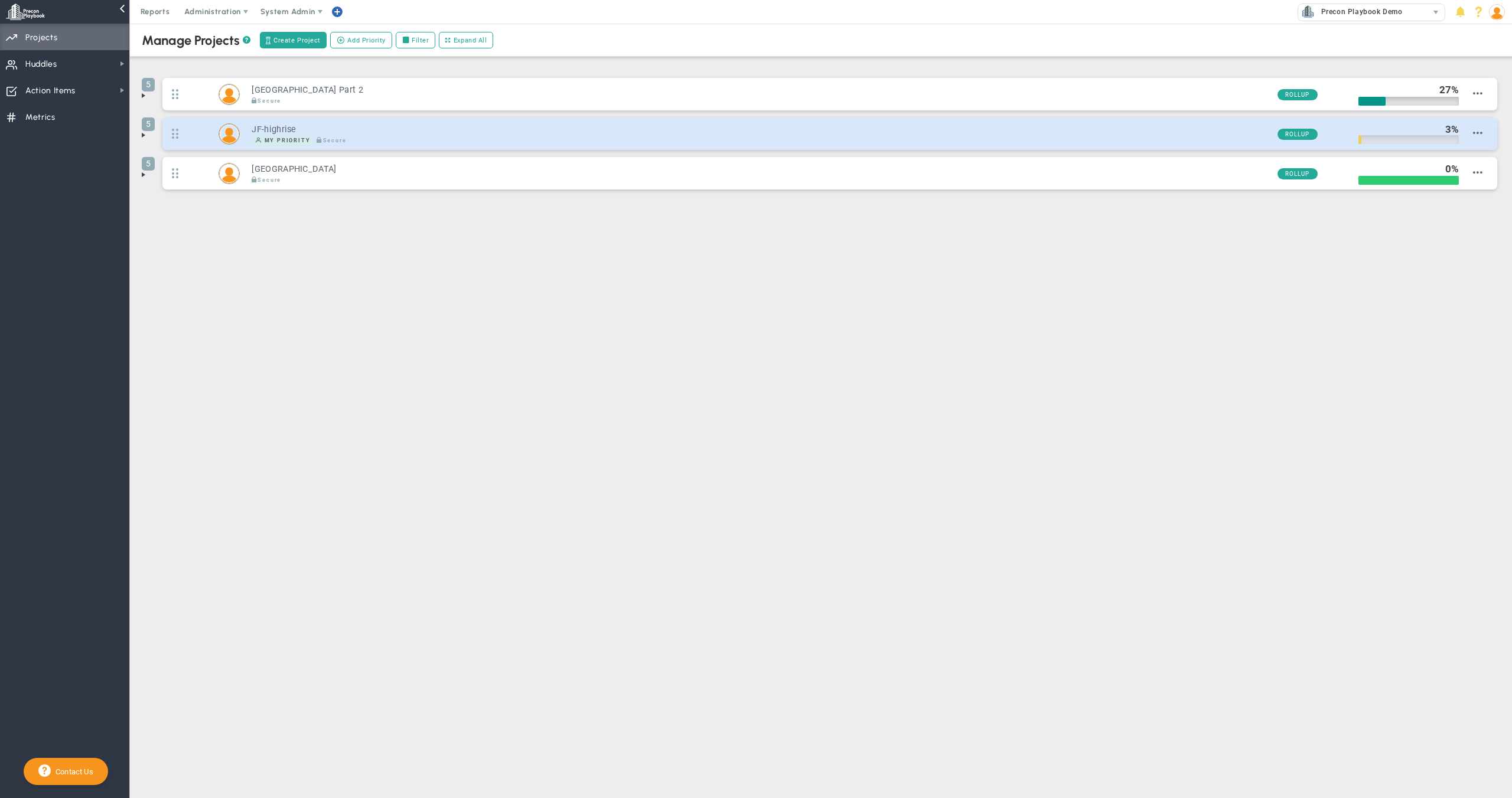
click at [1382, 136] on div at bounding box center [1408, 140] width 101 height 9
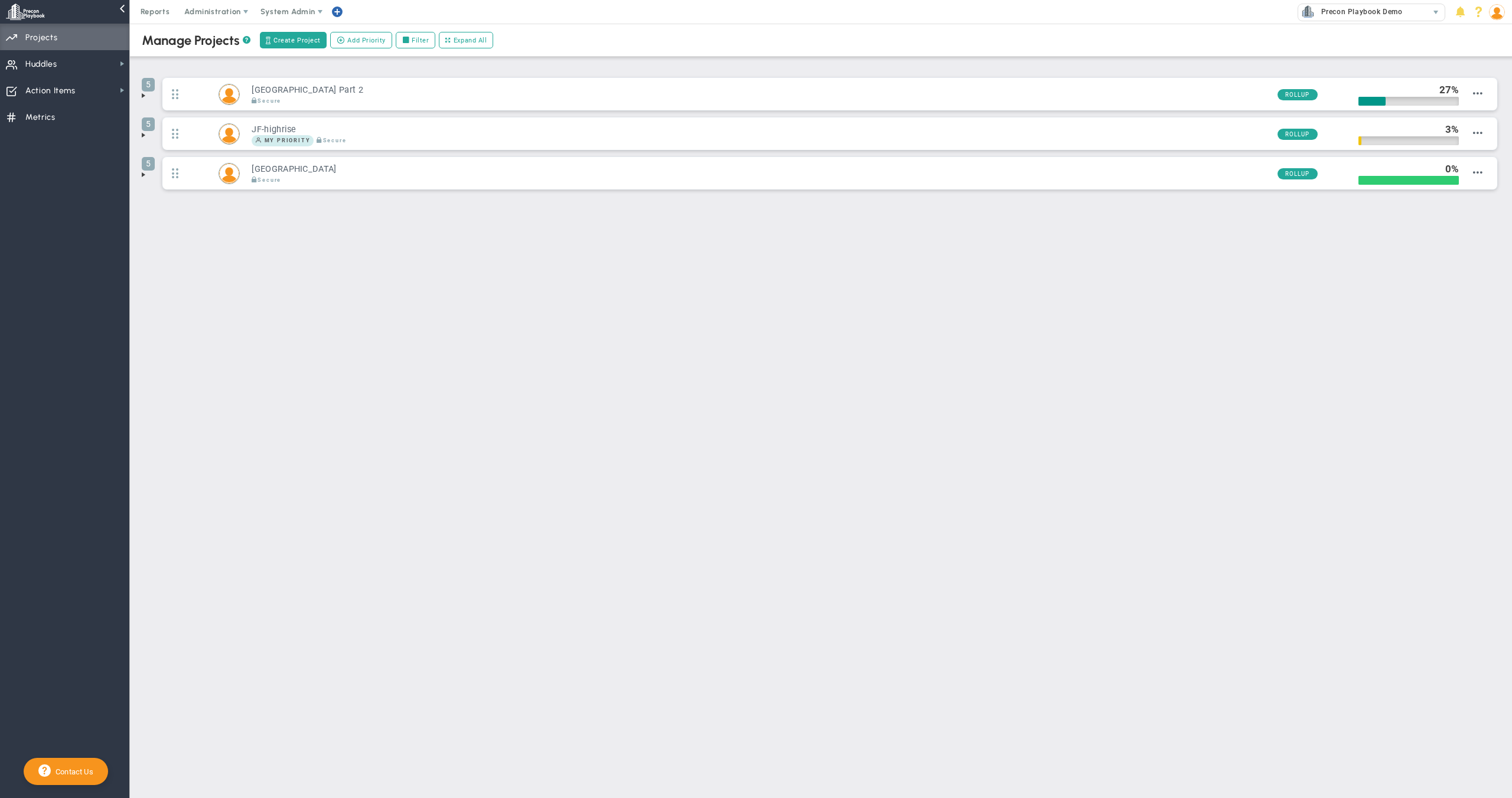
click at [1191, 322] on main "Manage OKRs ? Manage Priorities ? Manage Projects ? Create Project Add Priority…" at bounding box center [821, 411] width 1382 height 775
click at [144, 96] on span at bounding box center [143, 95] width 10 height 10
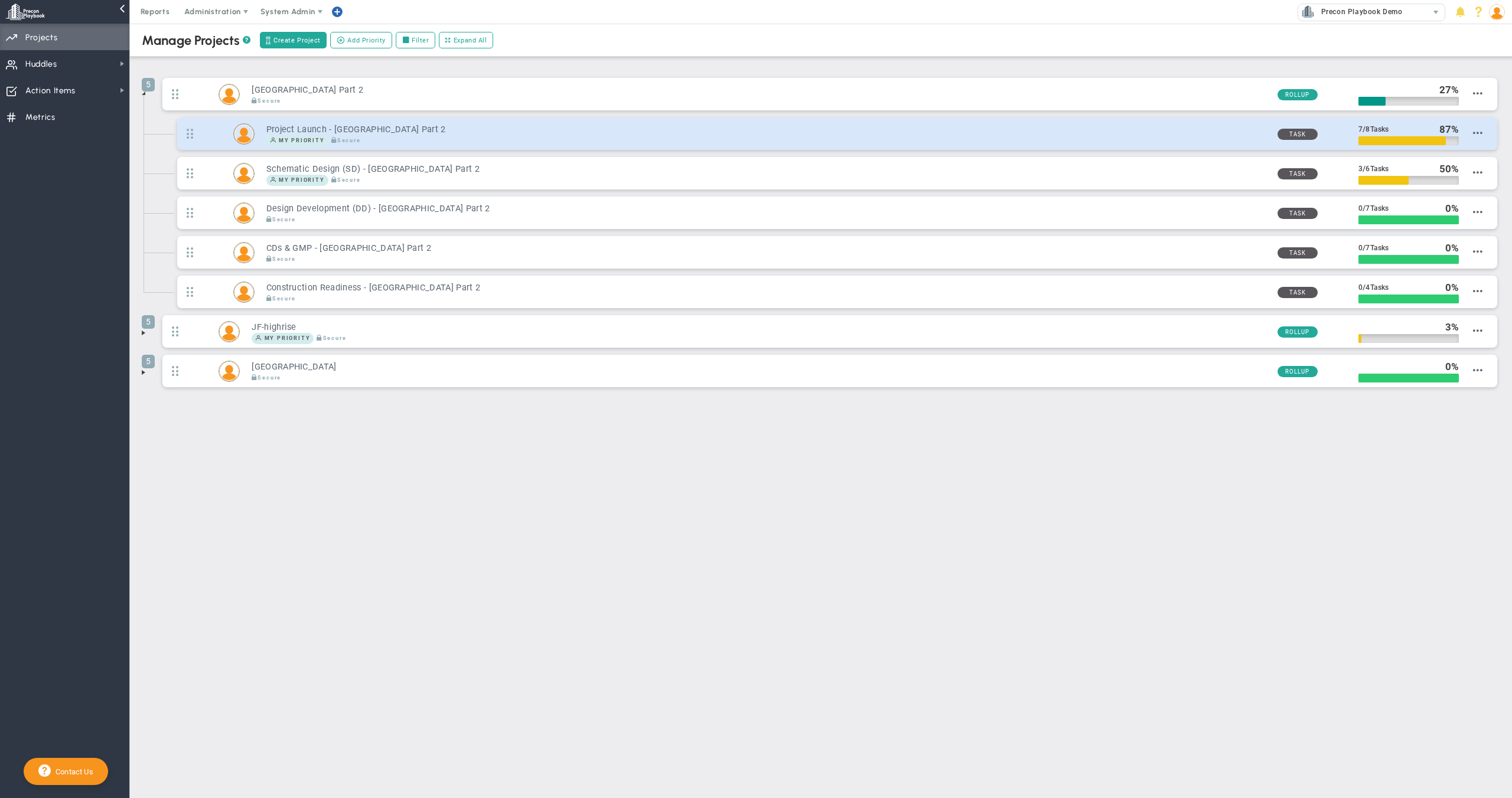
click at [1397, 134] on div "7 / 8 Tasks" at bounding box center [1395, 129] width 75 height 13
click at [1224, 137] on div "My Priority Secure" at bounding box center [767, 141] width 1001 height 12
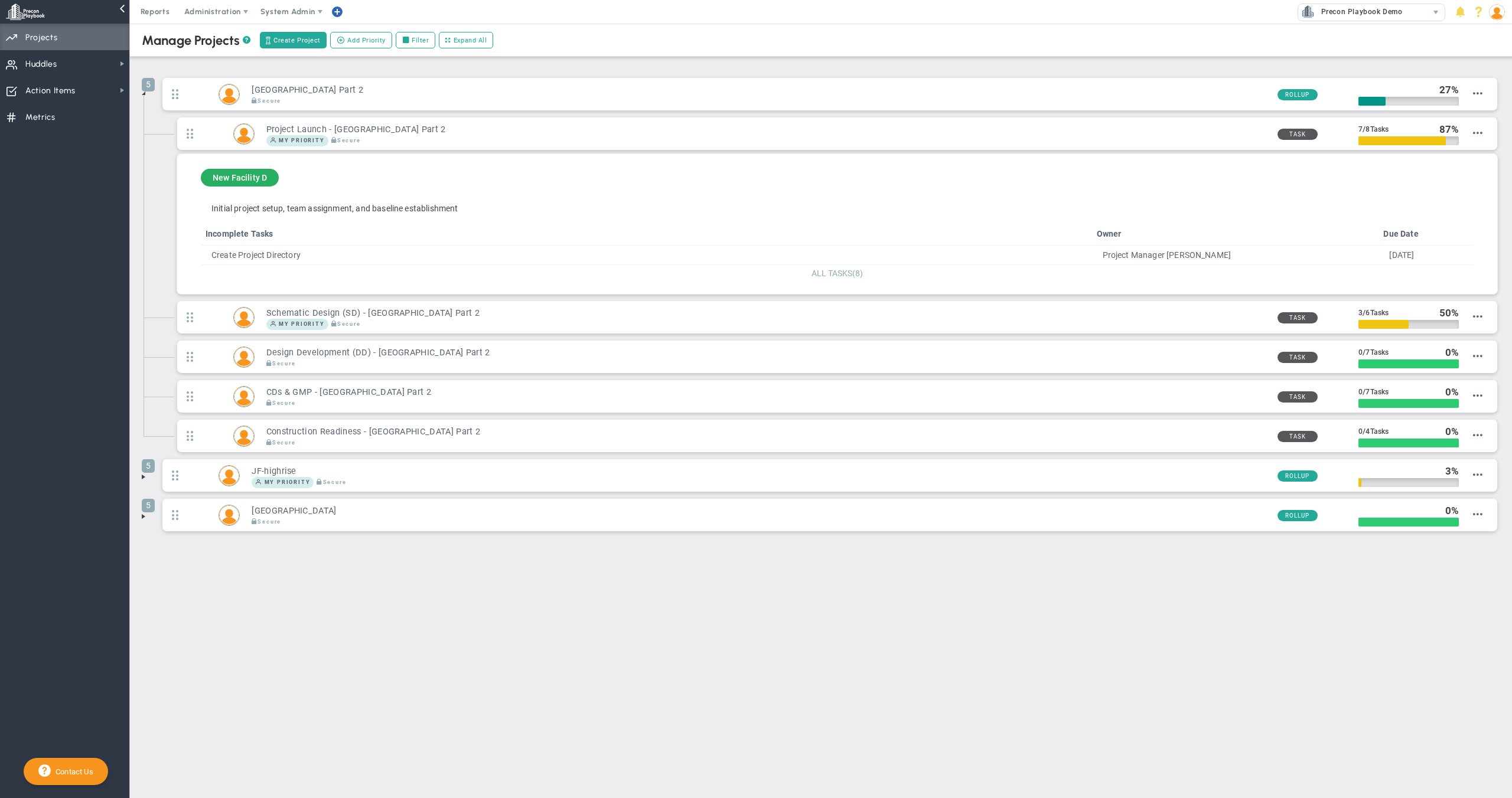
click at [829, 277] on span "ALL TASKS" at bounding box center [832, 273] width 41 height 10
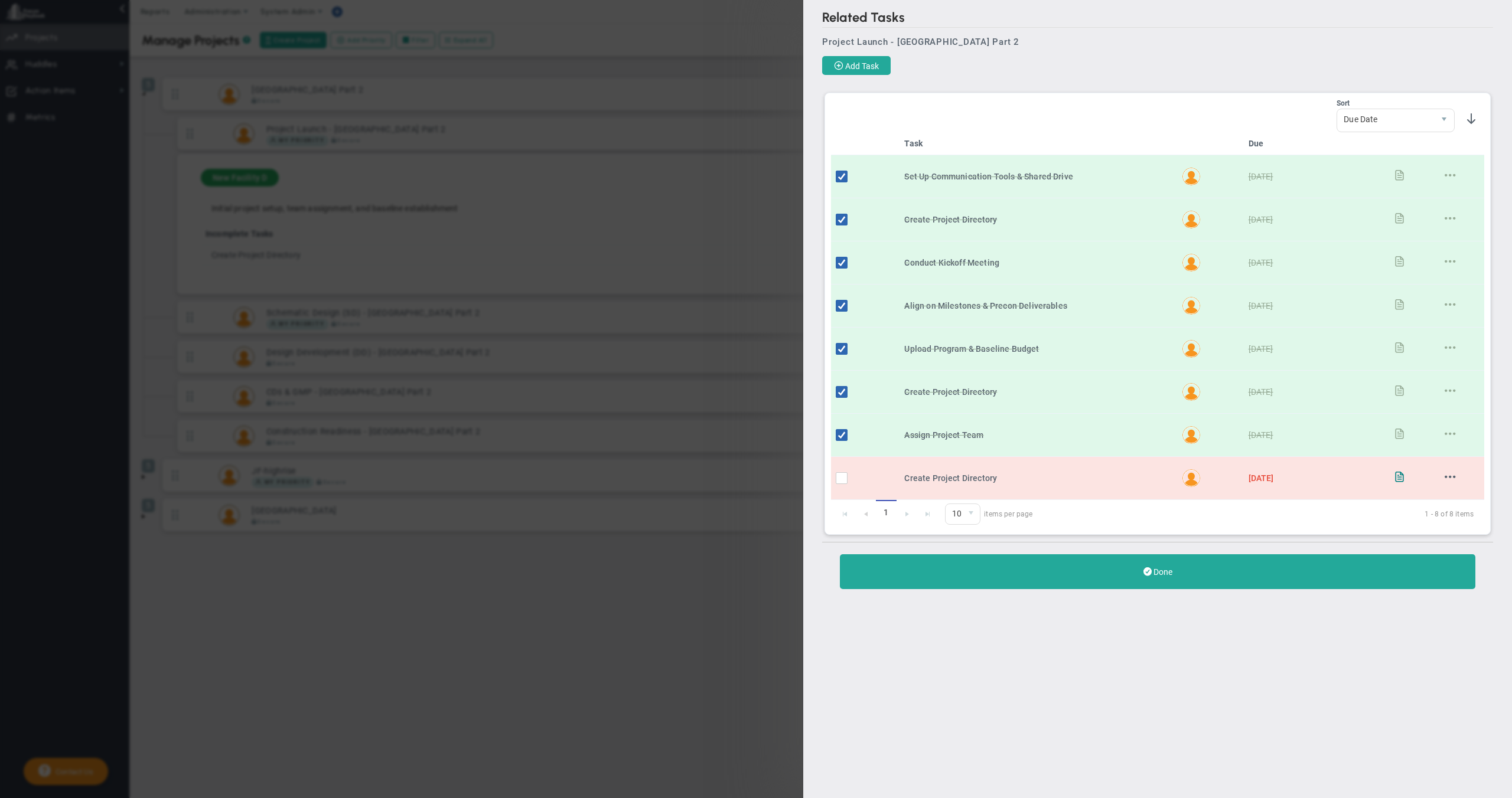
click at [842, 471] on td at bounding box center [865, 478] width 69 height 43
click at [841, 476] on input "checkbox" at bounding box center [844, 480] width 12 height 12
checkbox input "true"
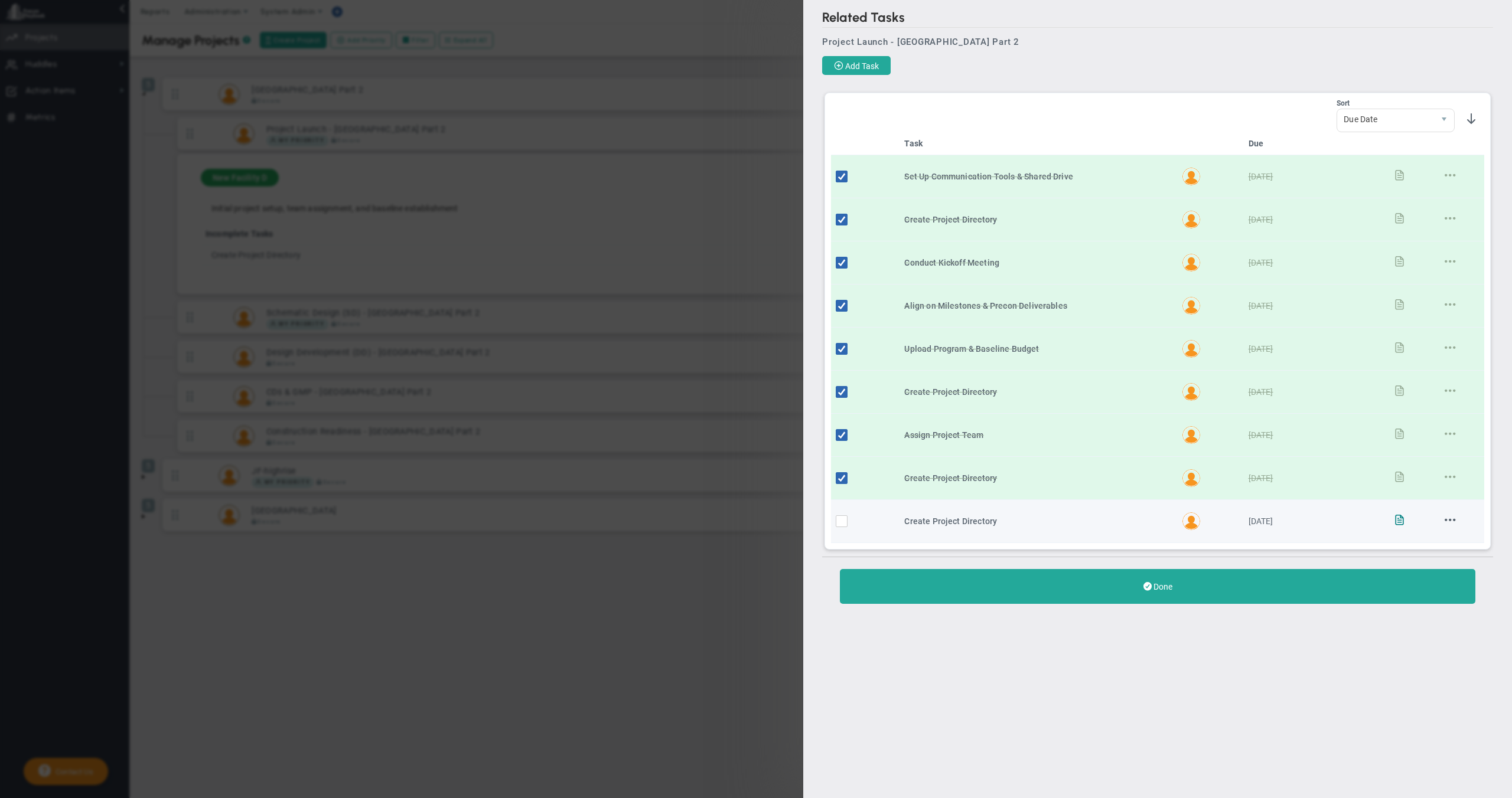
click at [841, 525] on input "checkbox" at bounding box center [844, 523] width 12 height 12
checkbox input "true"
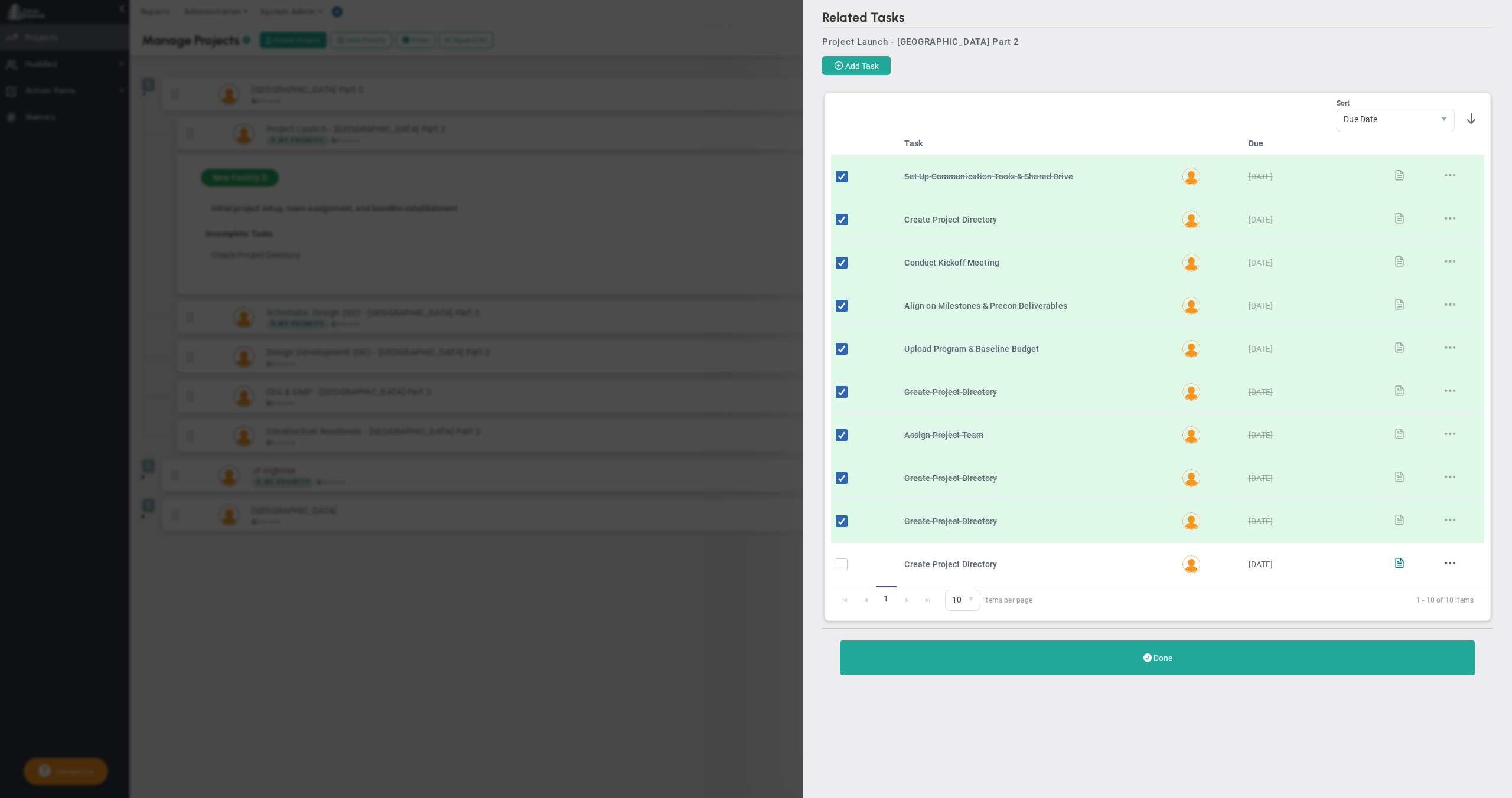
click at [1047, 687] on div "Related Tasks Project Launch - [GEOGRAPHIC_DATA] Part 2 Add Task No Tasks to Di…" at bounding box center [1156, 348] width 708 height 696
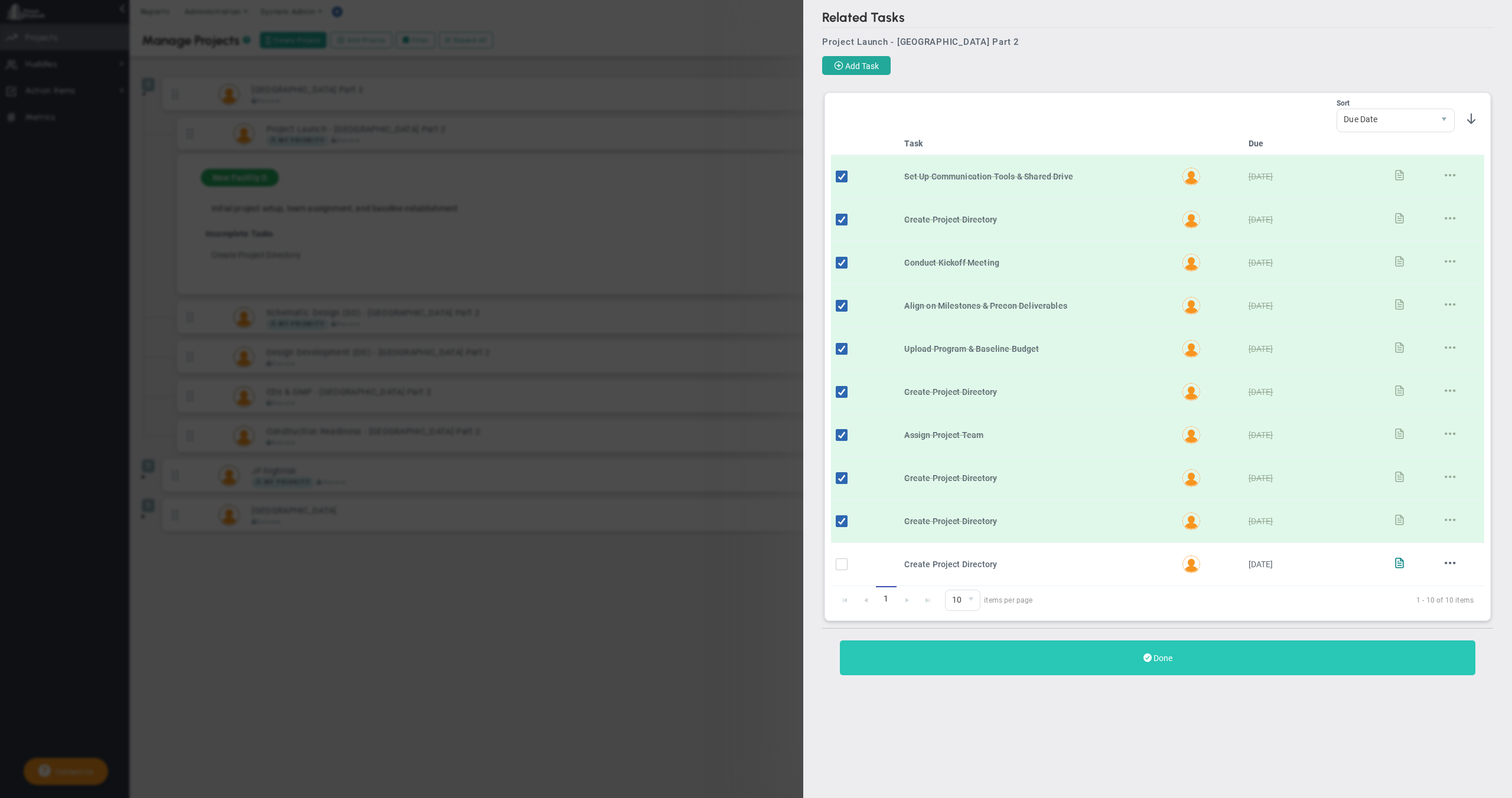
click at [1048, 666] on button "Done" at bounding box center [1156, 657] width 635 height 35
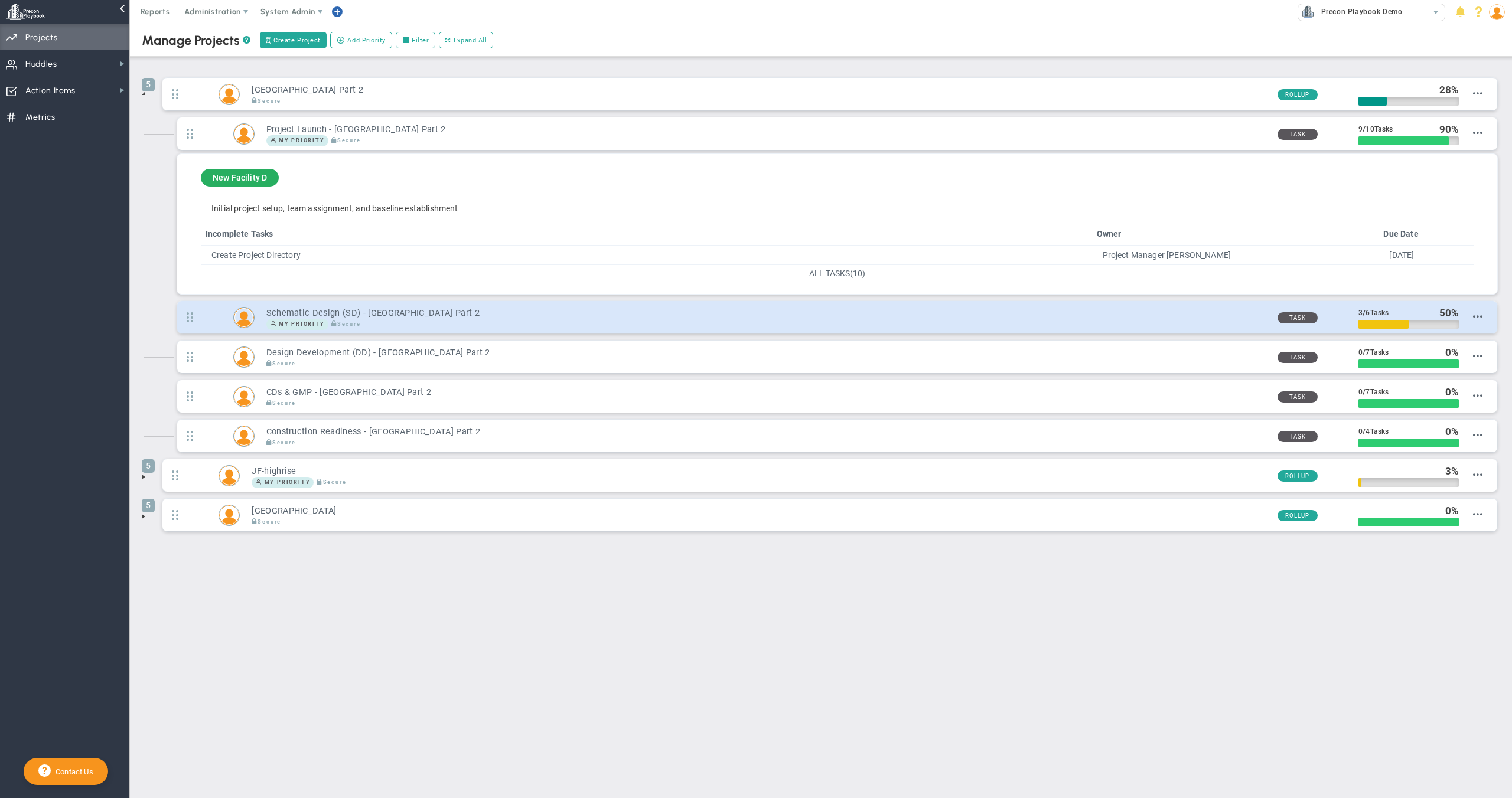
click at [1387, 325] on div at bounding box center [1383, 324] width 50 height 9
click at [1467, 330] on span "Edit Priority" at bounding box center [1462, 327] width 41 height 8
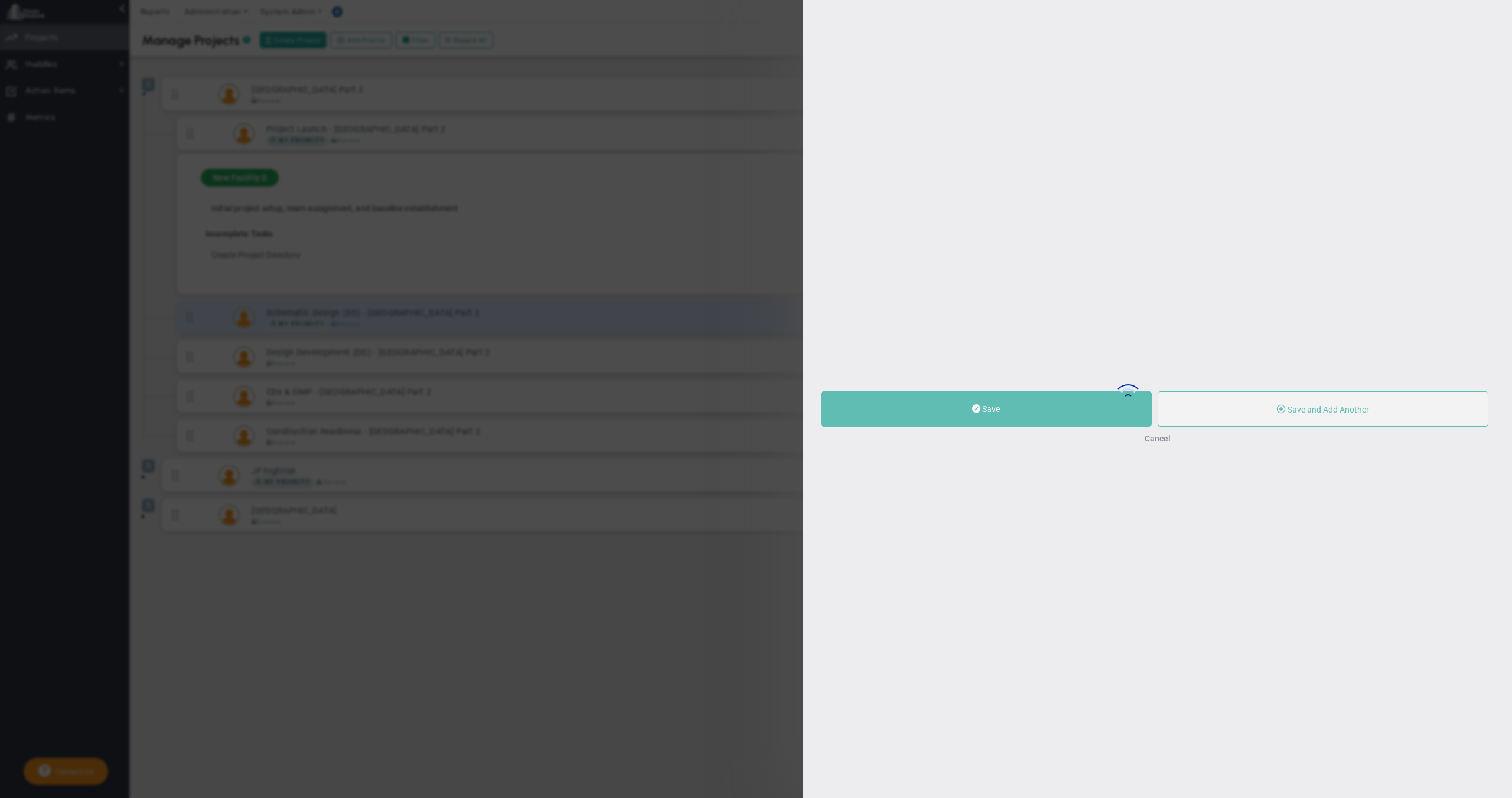
type input "Schematic Design (SD) - [GEOGRAPHIC_DATA] Part 2"
type input "0"
type input "3"
type input "6"
radio input "true"
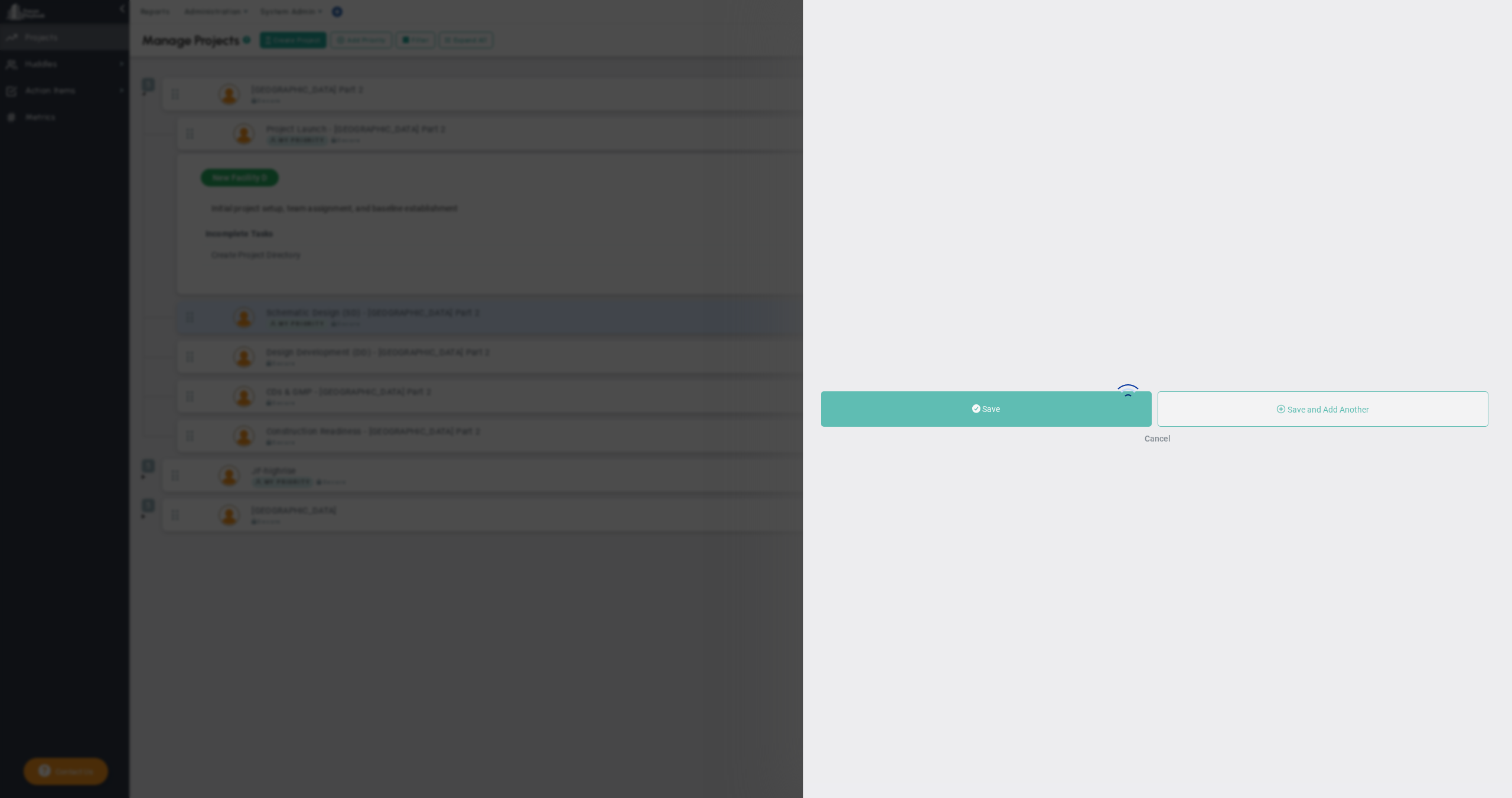
type input "[PERSON_NAME]"
type input "0"
type input "3"
type input "6"
radio input "true"
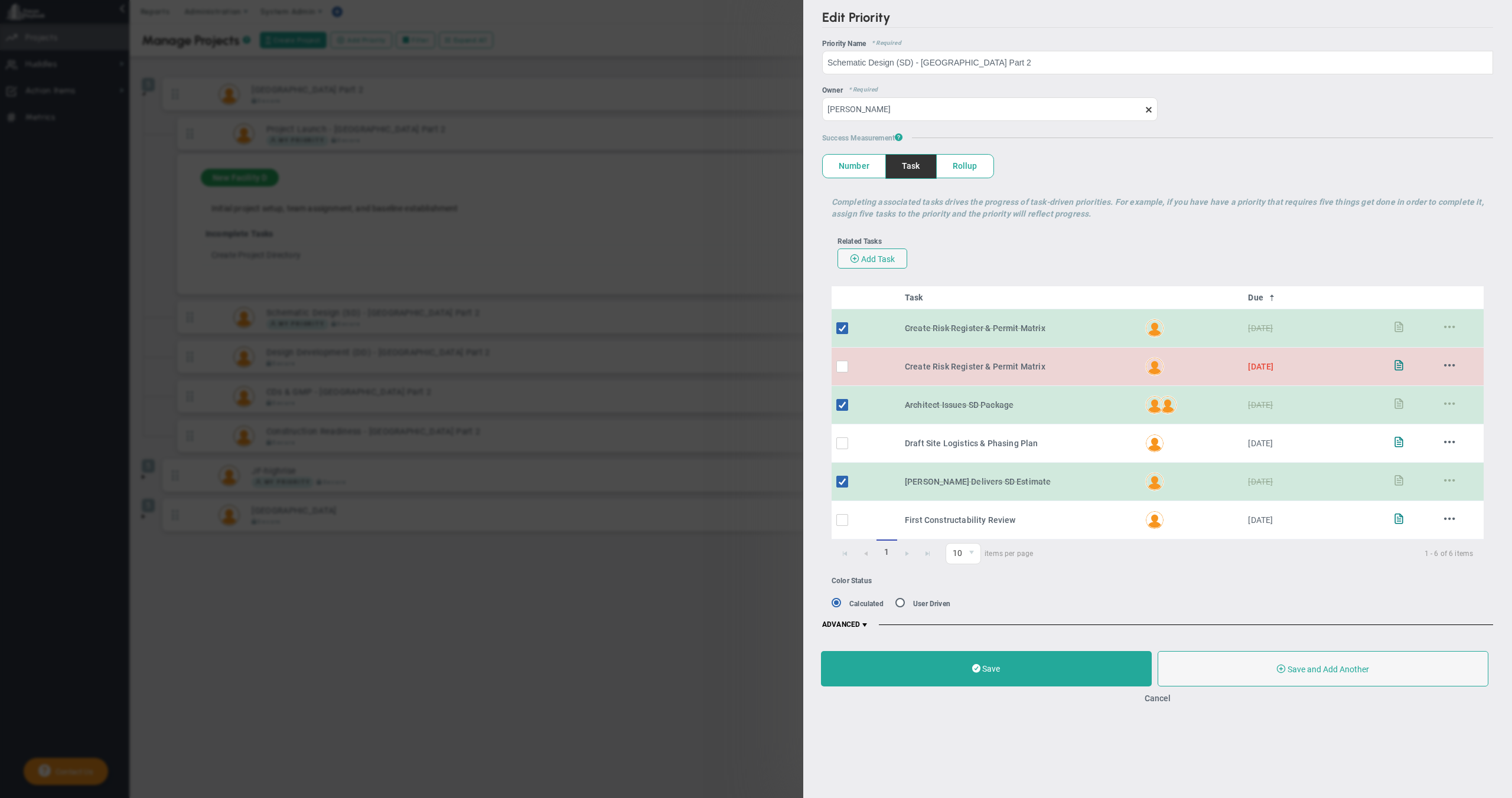
click at [833, 369] on td at bounding box center [865, 366] width 69 height 38
click at [842, 365] on input "checkbox" at bounding box center [845, 369] width 12 height 12
checkbox input "true"
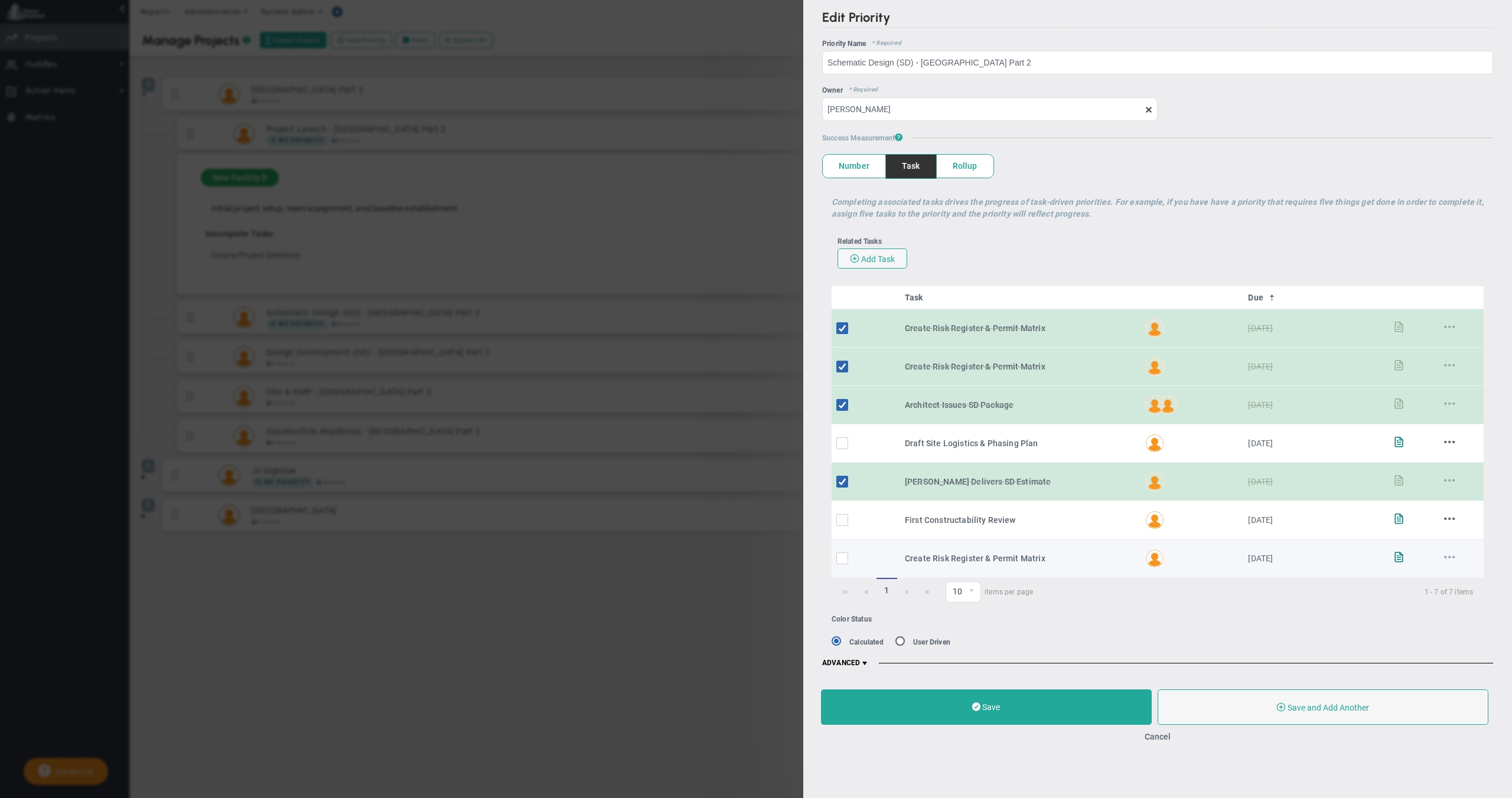
click at [1450, 552] on span at bounding box center [1450, 557] width 12 height 12
click at [1441, 570] on li "Edit" at bounding box center [1436, 577] width 47 height 15
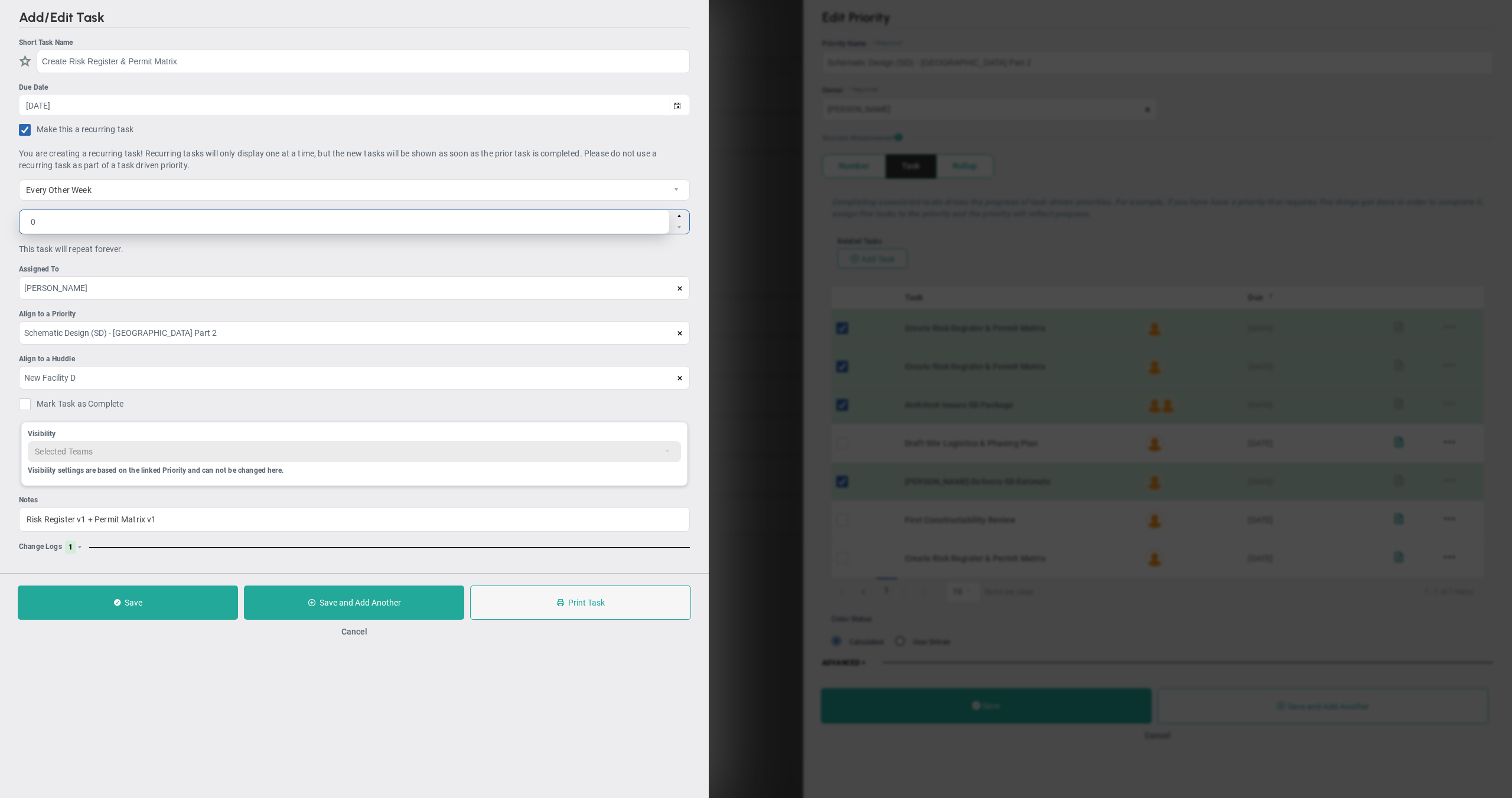
drag, startPoint x: 53, startPoint y: 218, endPoint x: 18, endPoint y: 219, distance: 35.0
click at [18, 219] on div "Add/Edit Task Short Task Name Create Risk Register & Permit Matrix Due Date [DA…" at bounding box center [354, 287] width 708 height 574
type input "4"
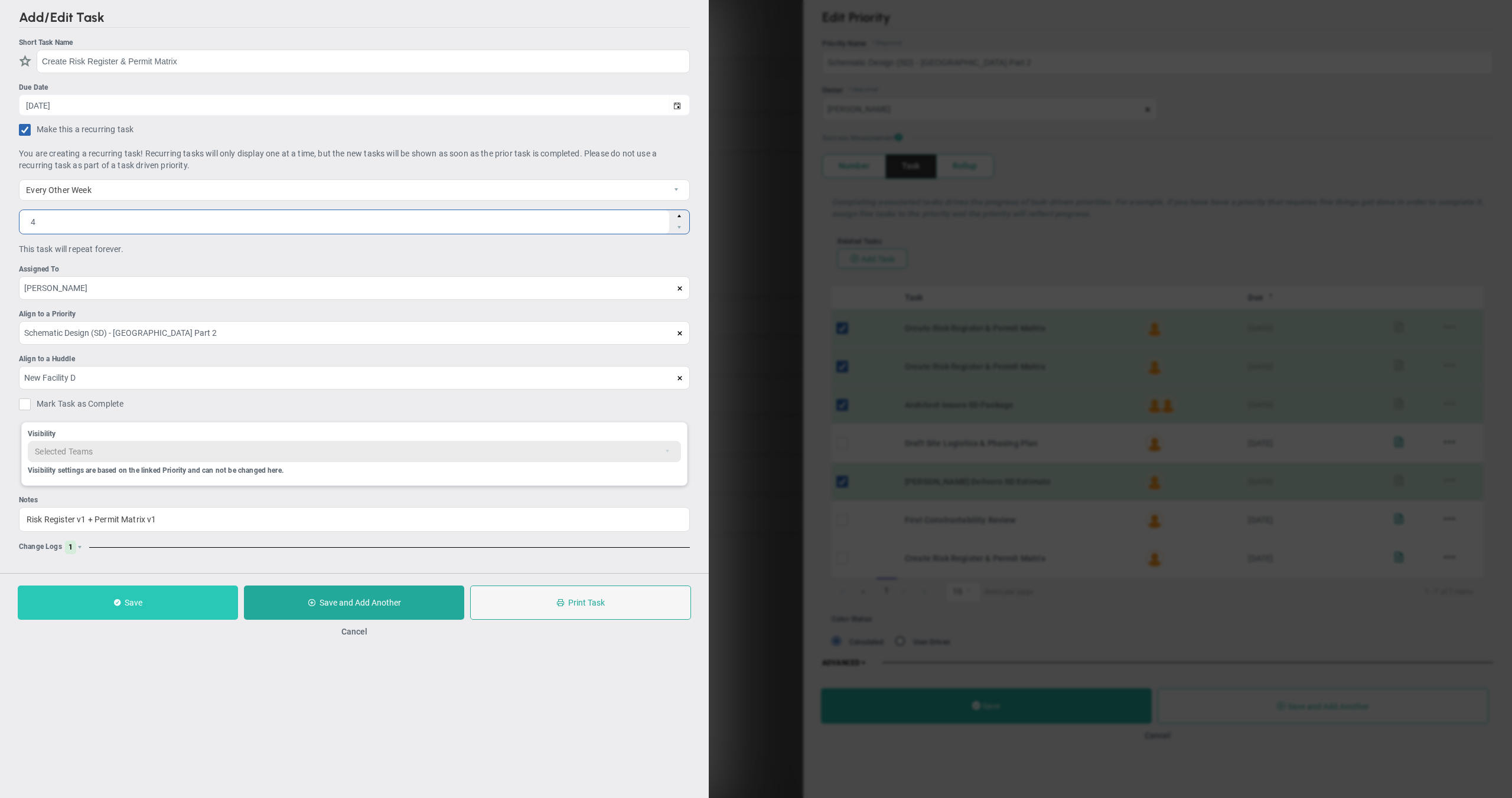
type input "4"
click at [140, 612] on button "Save" at bounding box center [127, 602] width 220 height 34
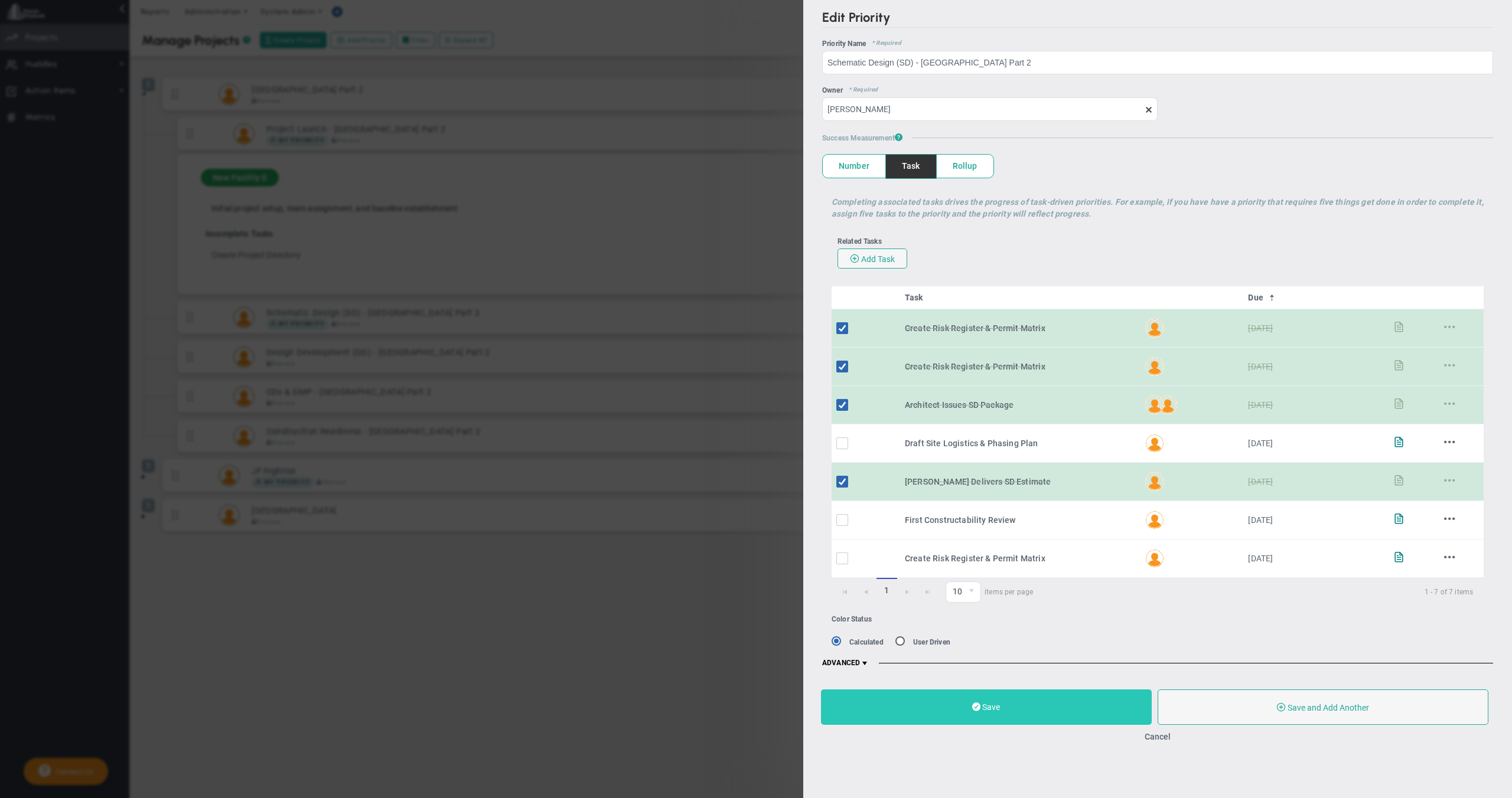
click at [980, 701] on span at bounding box center [976, 706] width 8 height 12
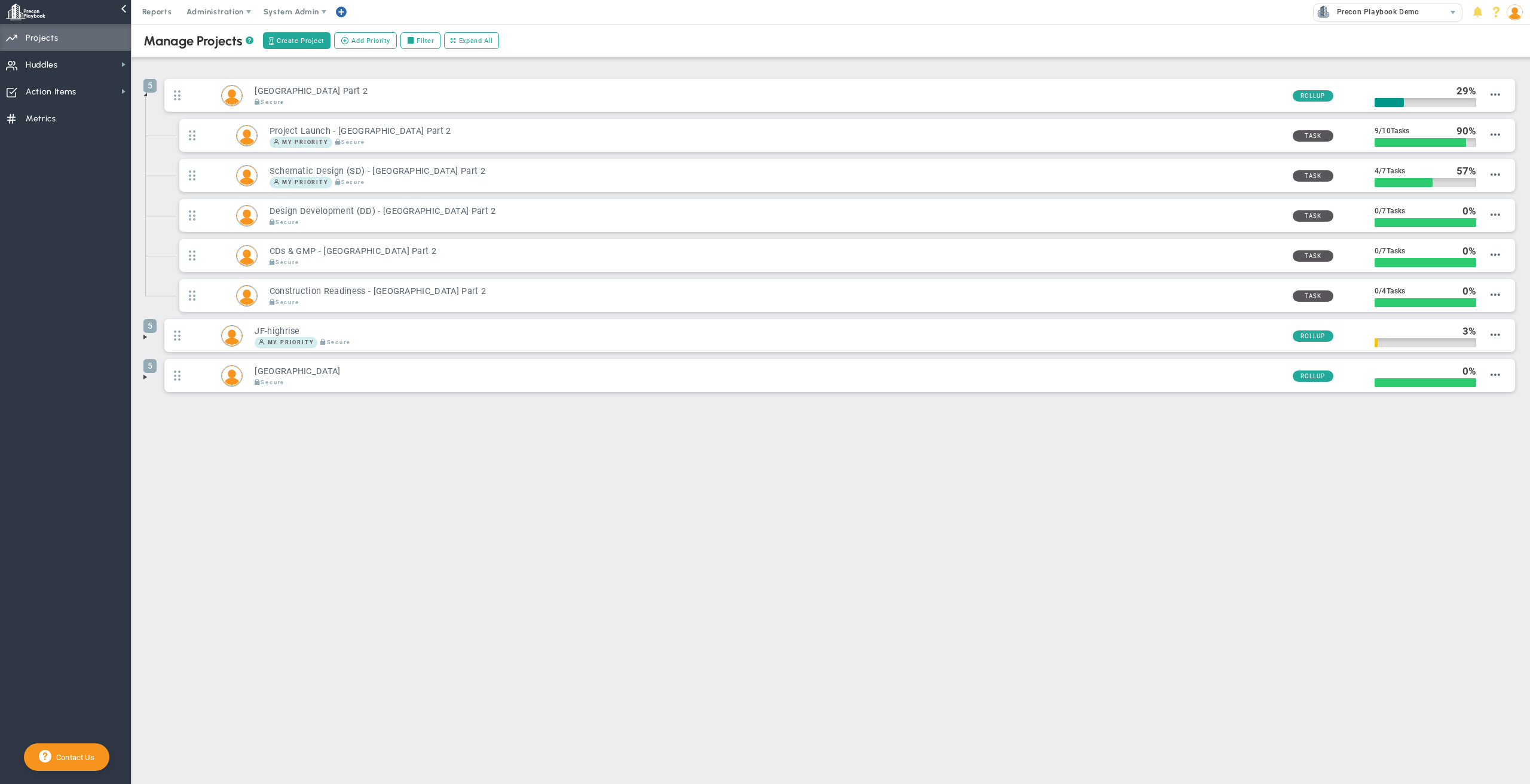
click at [142, 95] on span at bounding box center [145, 94] width 10 height 10
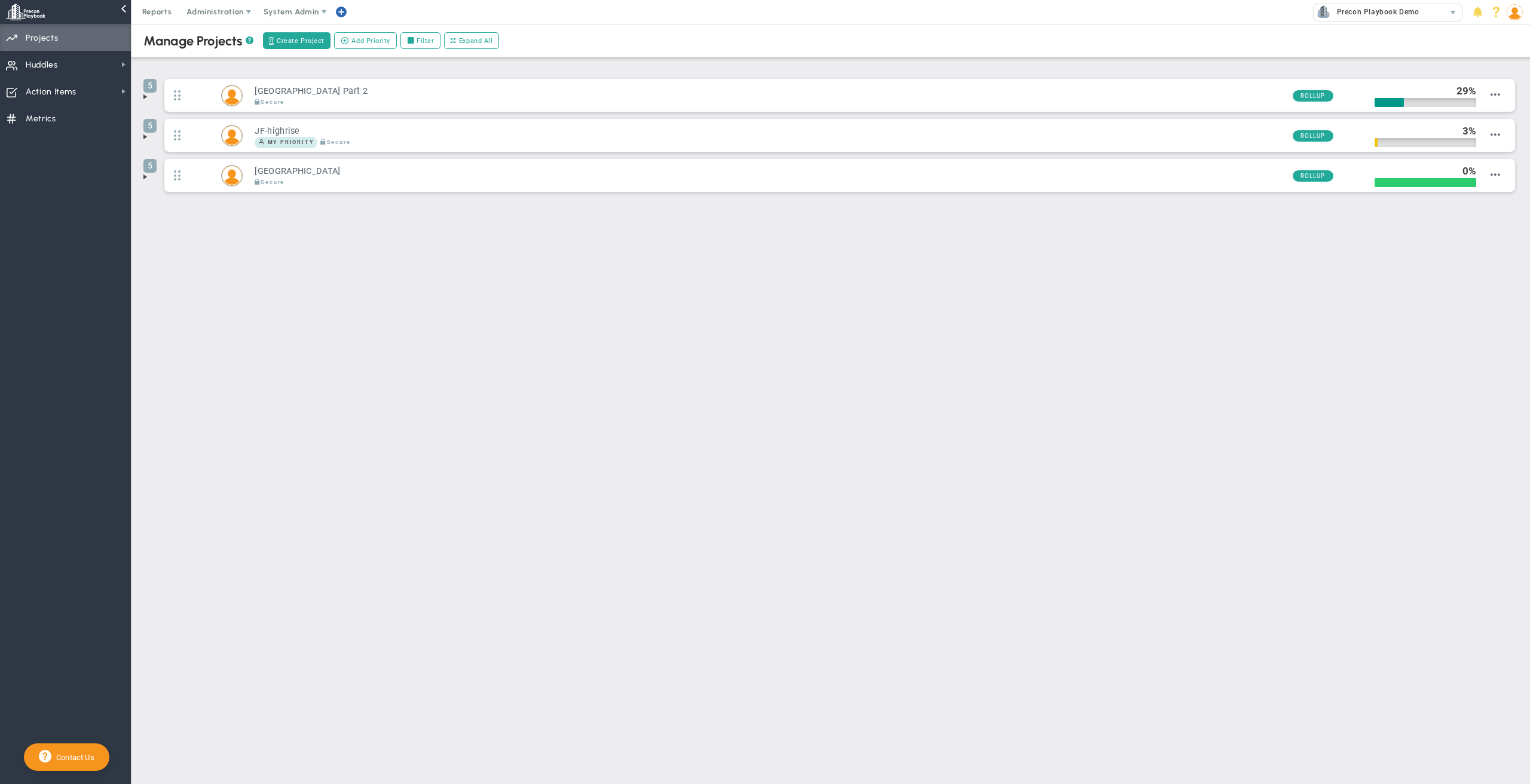
click at [421, 479] on main "Manage OKRs ? Manage Priorities ? Manage Projects ? Create Project Add Priority…" at bounding box center [830, 404] width 1398 height 760
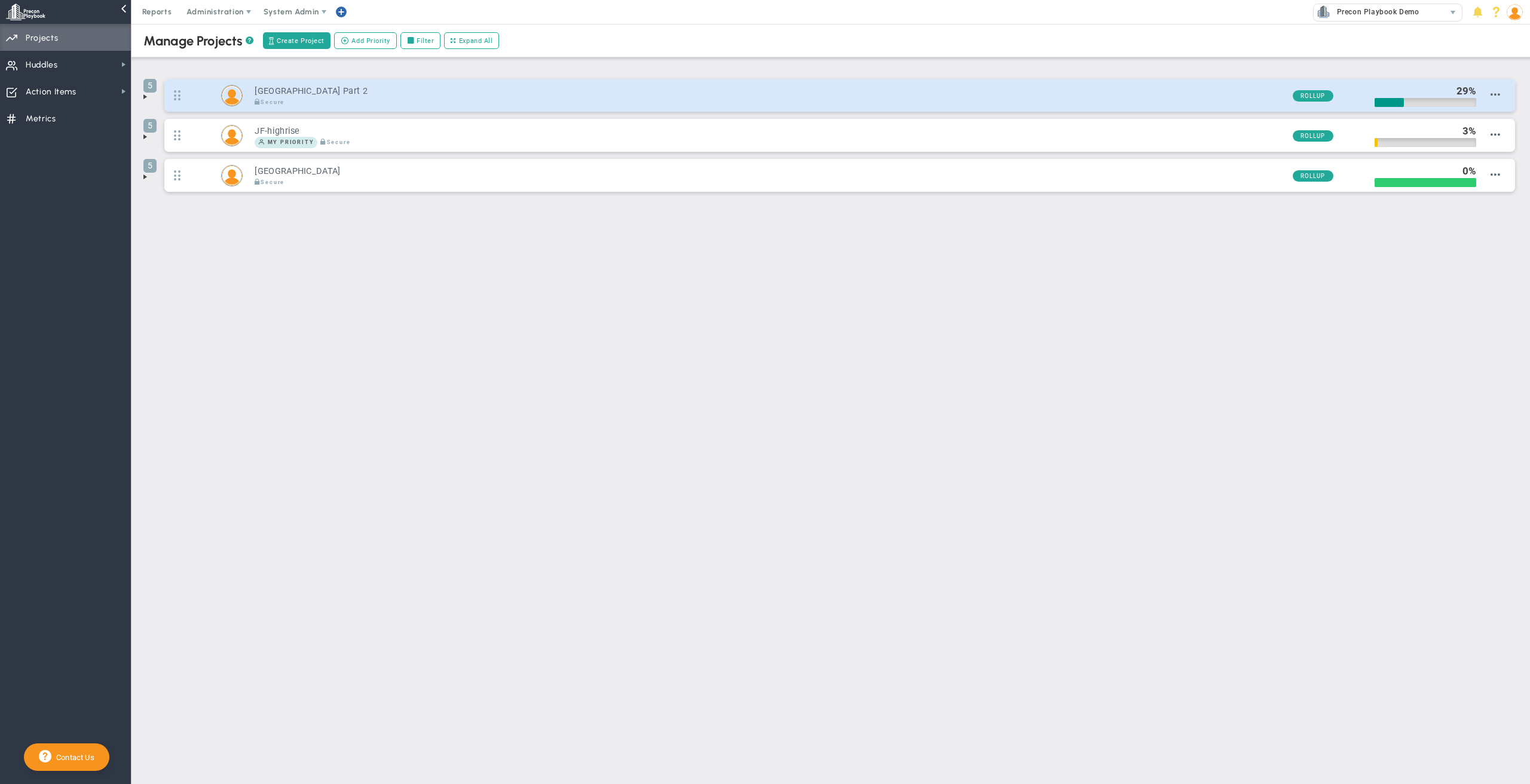
click at [1396, 96] on div at bounding box center [1412, 90] width 76 height 14
click at [1395, 97] on div at bounding box center [1388, 101] width 29 height 9
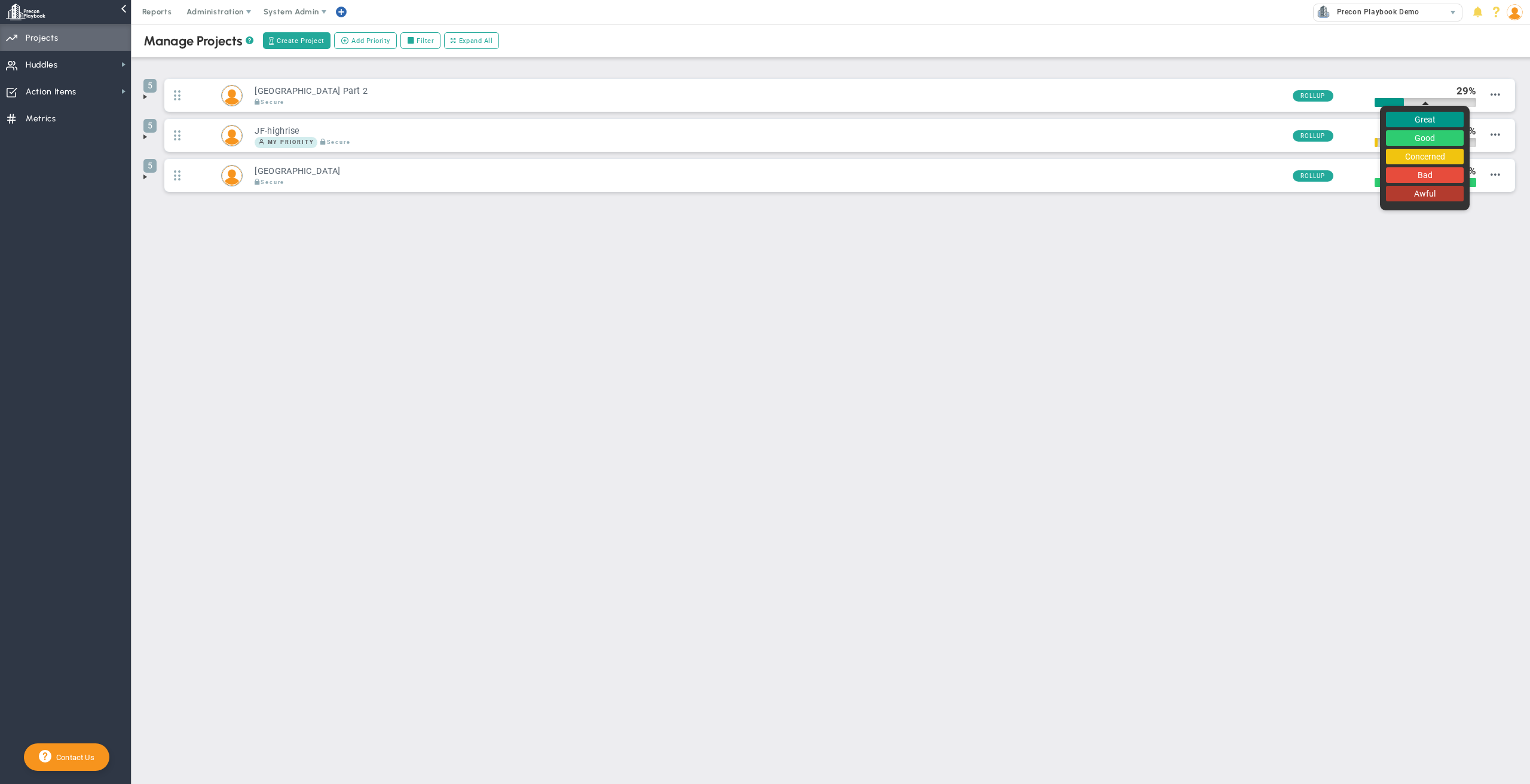
click at [1251, 250] on div "Manage OKRs ? Manage Priorities ? Manage Projects ? Create Project Add Priority…" at bounding box center [830, 146] width 1398 height 243
click at [146, 98] on span at bounding box center [145, 96] width 10 height 10
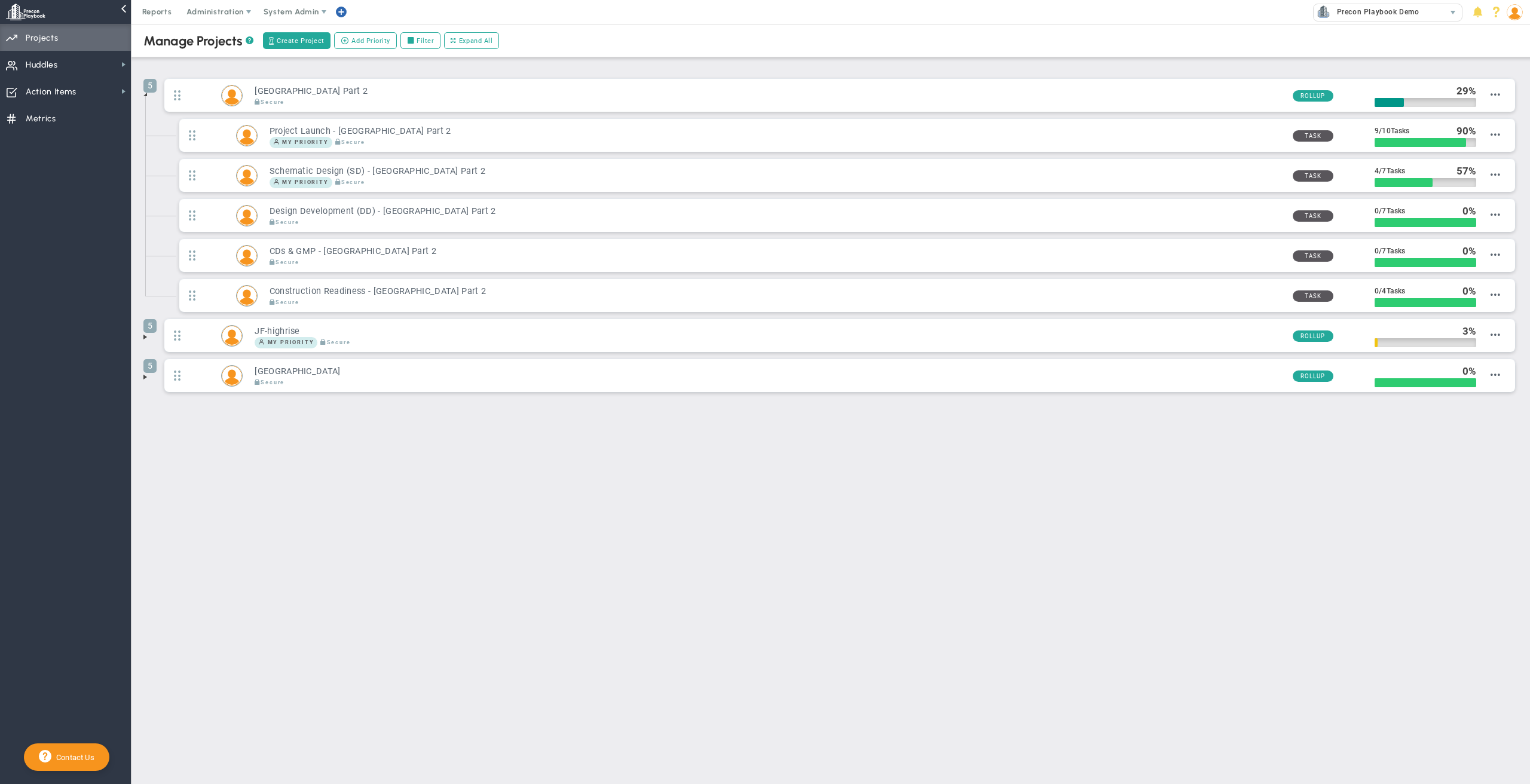
click at [144, 96] on span at bounding box center [145, 94] width 10 height 10
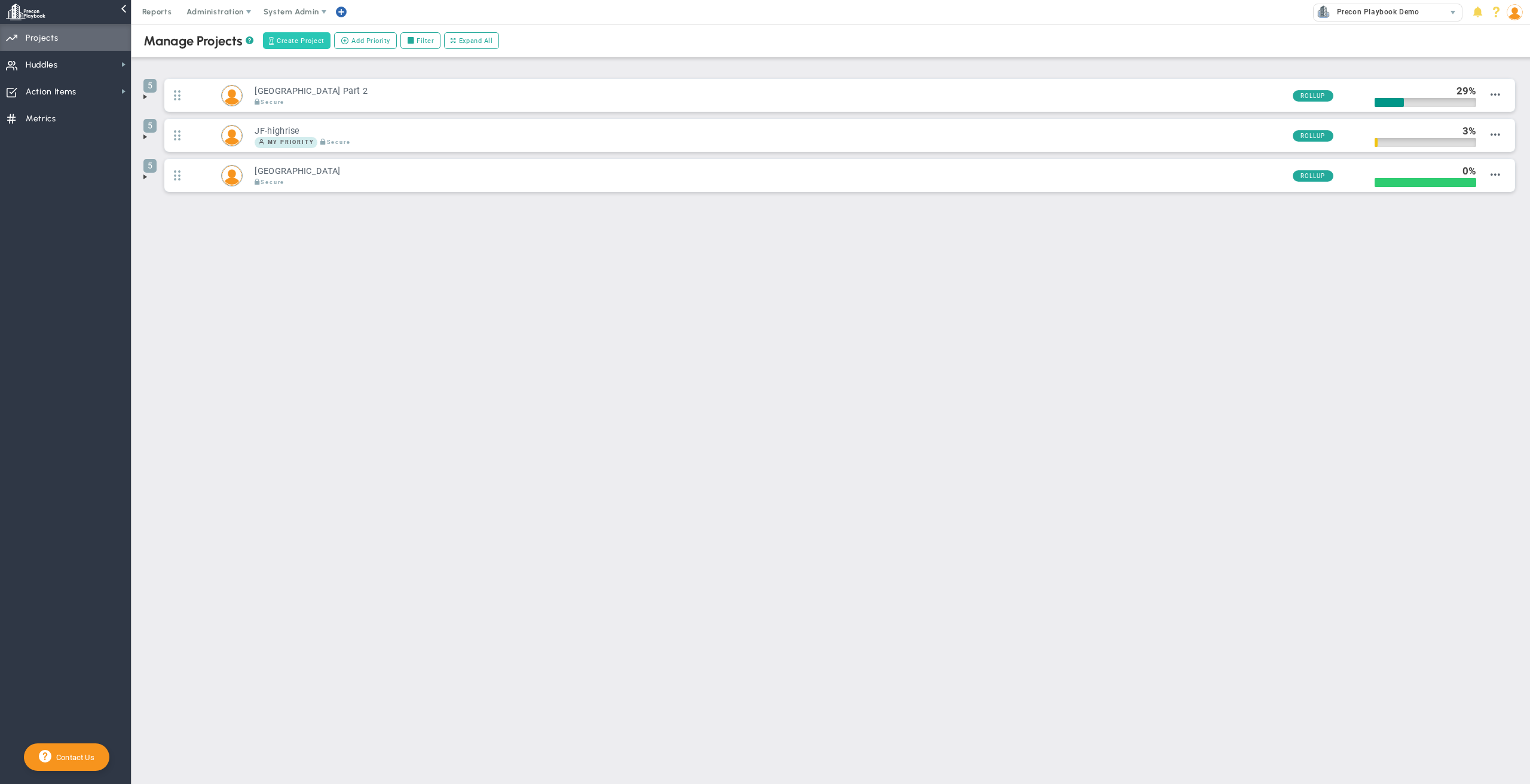
click at [293, 45] on button "Create Project" at bounding box center [297, 41] width 68 height 17
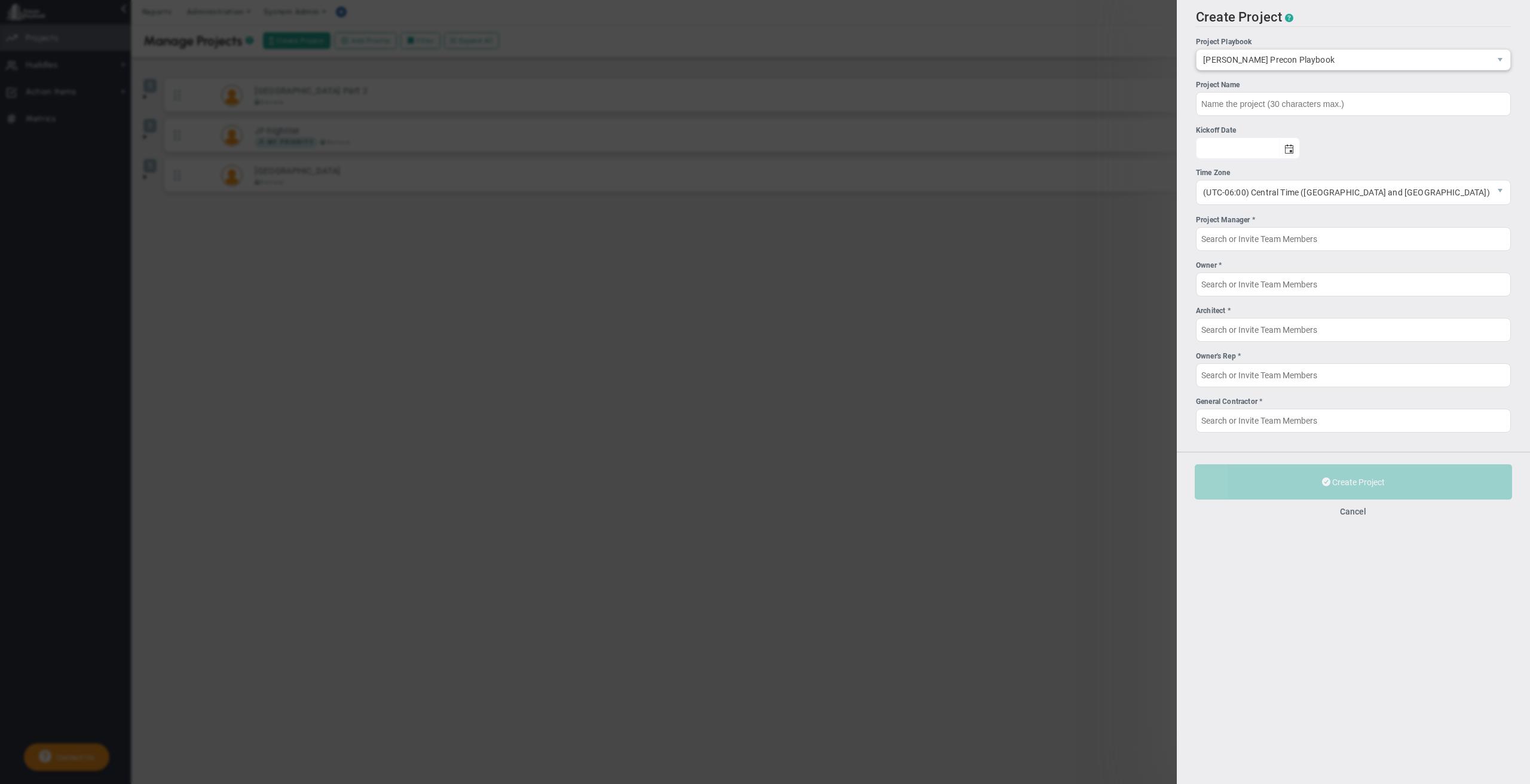
click at [1424, 62] on span "[PERSON_NAME] Precon Playbook" at bounding box center [1342, 59] width 293 height 21
click at [1280, 58] on span "[PERSON_NAME] Precon Playbook" at bounding box center [1342, 59] width 293 height 21
click at [1350, 103] on input "Project Name" at bounding box center [1352, 103] width 315 height 24
click at [1295, 150] on span "select" at bounding box center [1289, 149] width 10 height 10
type input "[GEOGRAPHIC_DATA]"
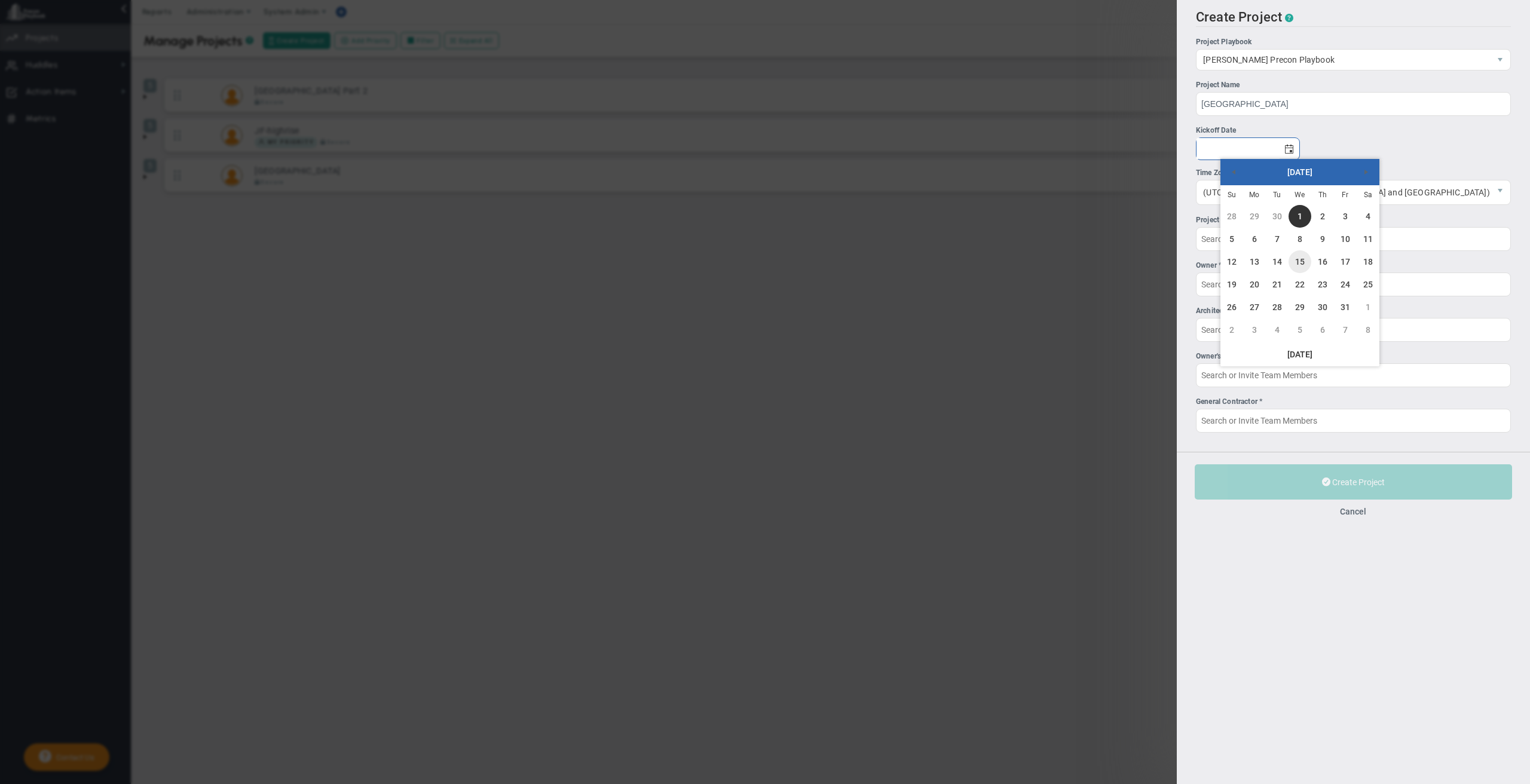
click at [1300, 258] on link "15" at bounding box center [1299, 261] width 23 height 23
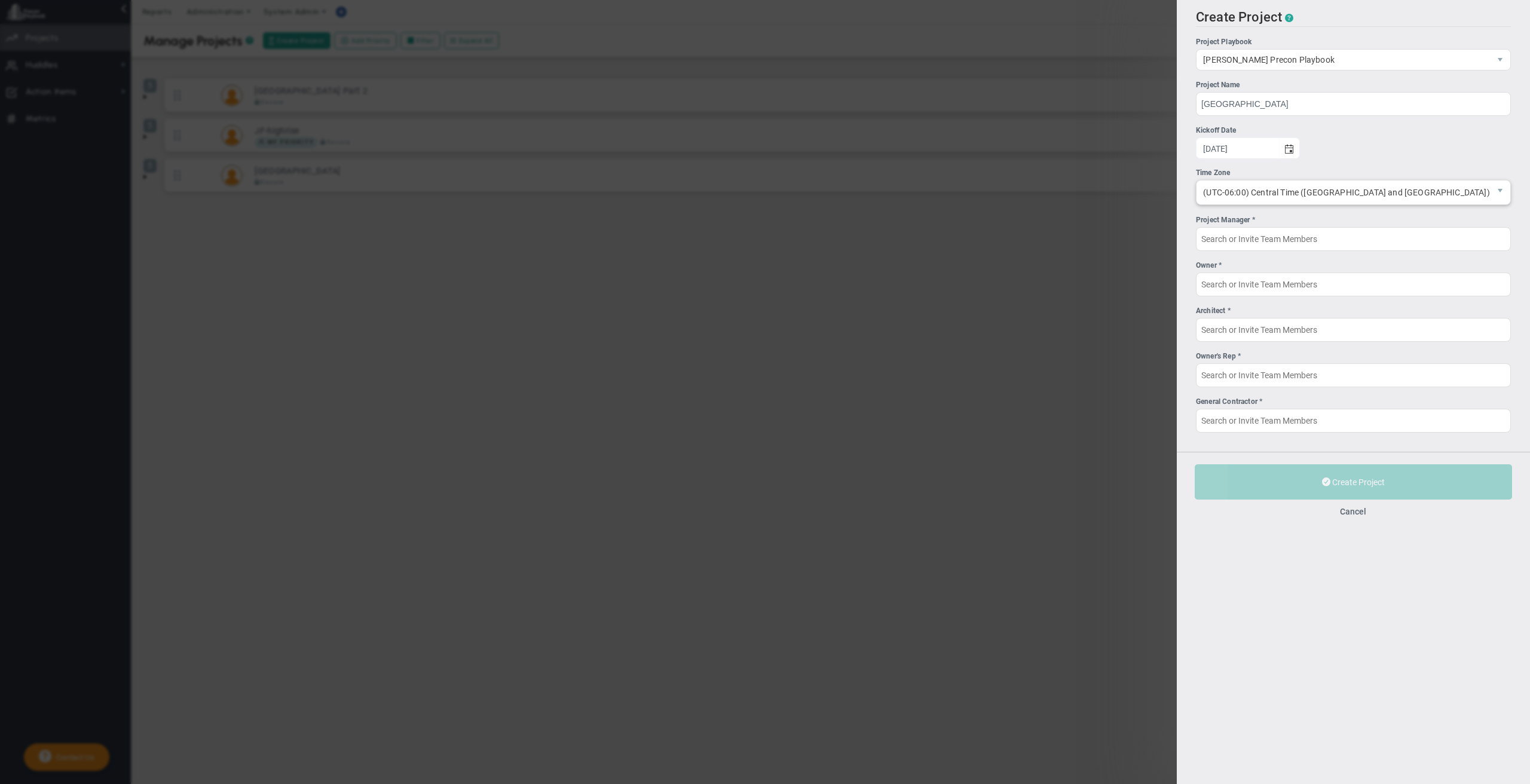
click at [1359, 197] on span "(UTC-06:00) Central Time ([GEOGRAPHIC_DATA] and [GEOGRAPHIC_DATA])" at bounding box center [1342, 192] width 293 height 24
click at [1298, 291] on li "(UTC-10:00) [US_STATE]" at bounding box center [1365, 296] width 289 height 25
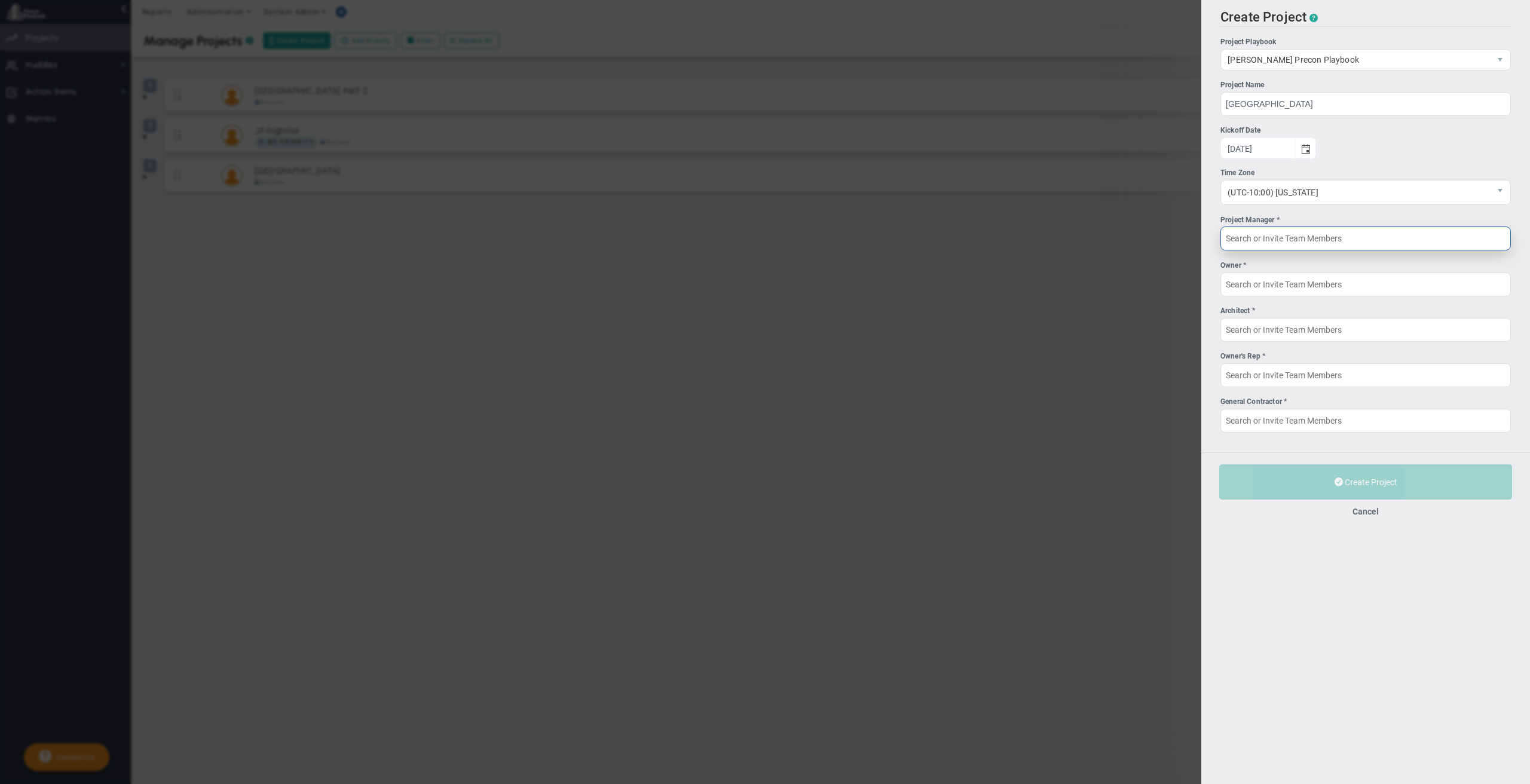
click at [1351, 238] on input "Project Manager *" at bounding box center [1365, 238] width 290 height 24
click at [1309, 150] on span "select" at bounding box center [1306, 149] width 10 height 10
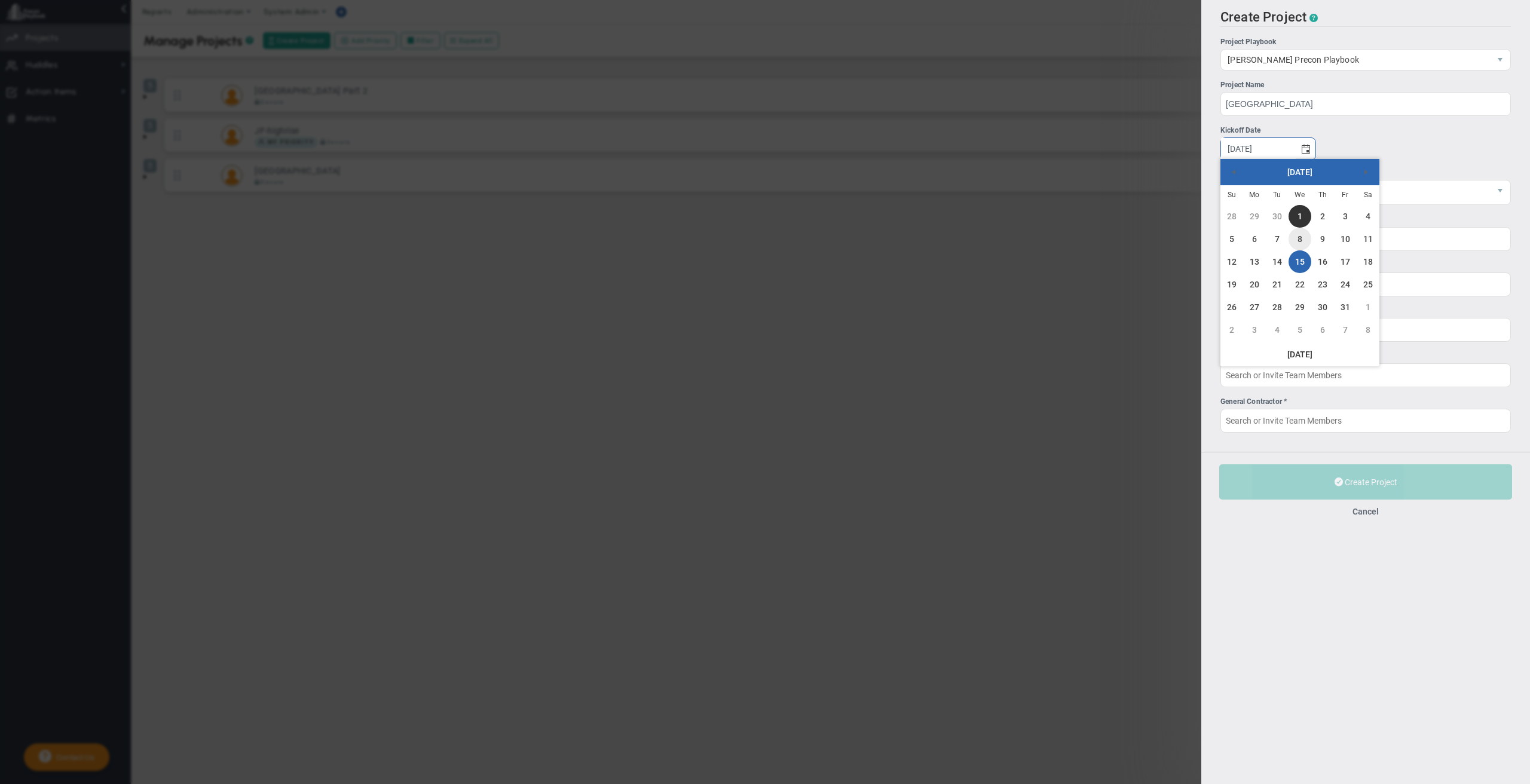
click at [1304, 235] on link "8" at bounding box center [1299, 239] width 23 height 23
type input "[DATE]"
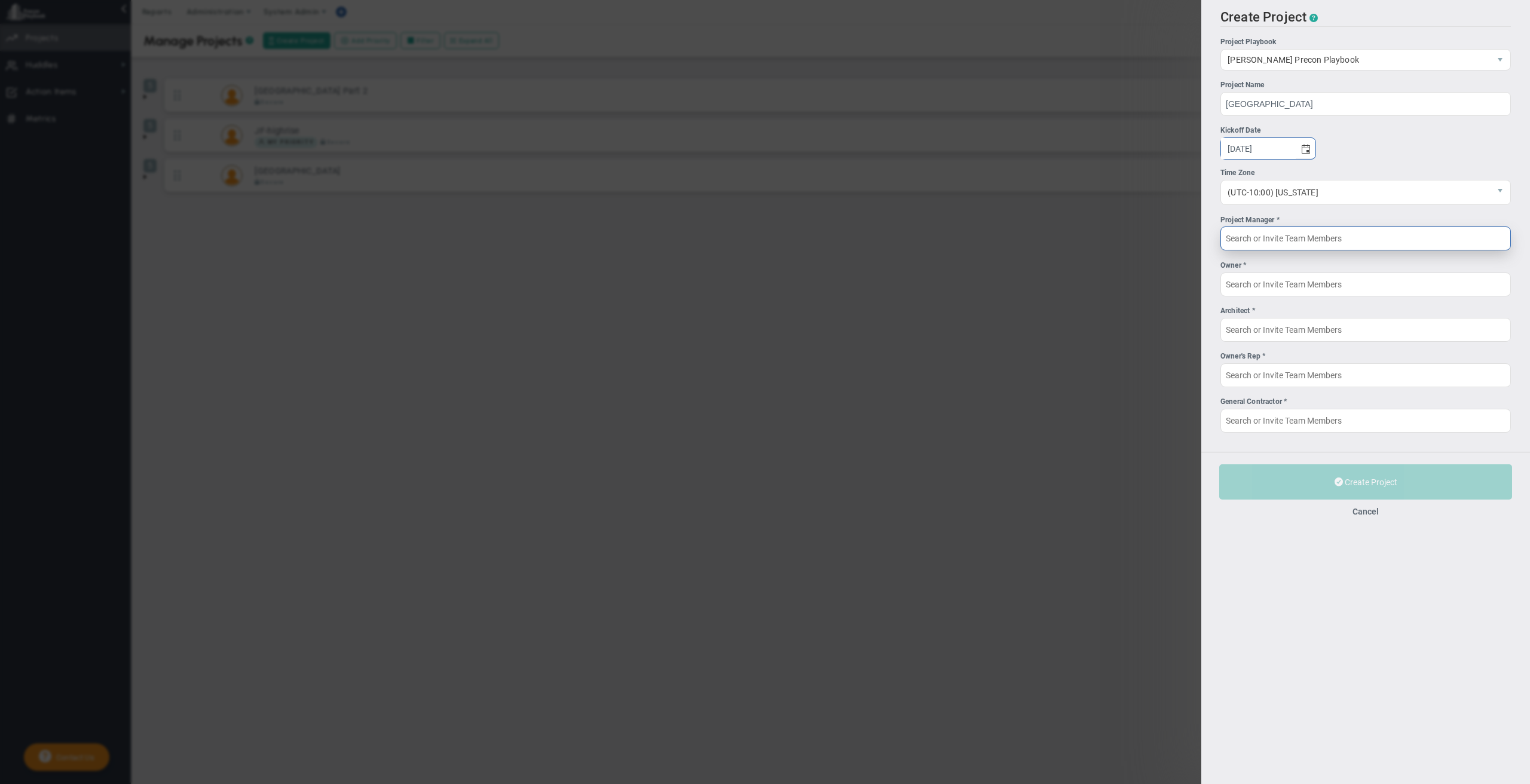
click at [1333, 238] on input "Project Manager *" at bounding box center [1365, 238] width 290 height 24
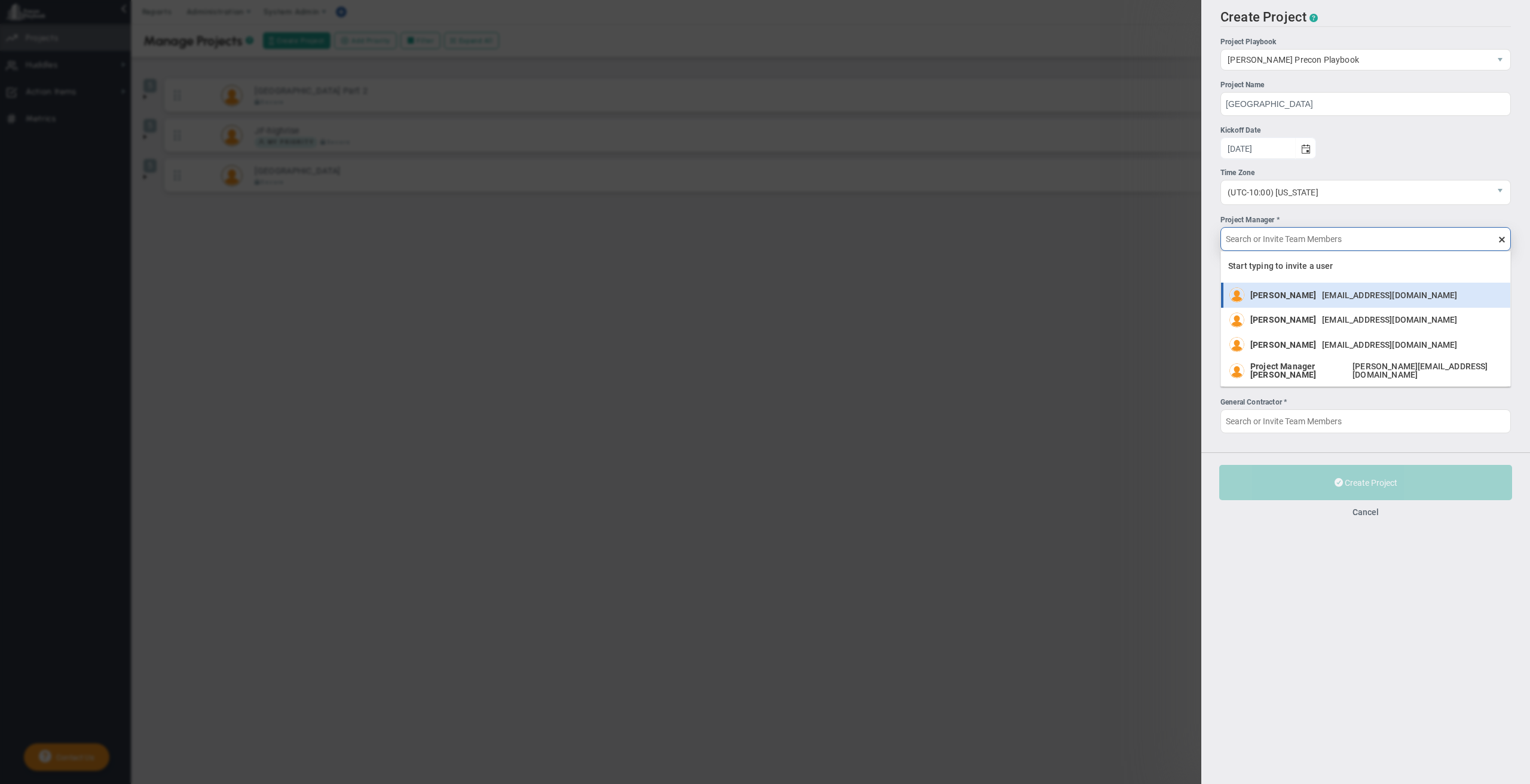
click at [1322, 291] on span "[EMAIL_ADDRESS][DOMAIN_NAME]" at bounding box center [1389, 295] width 135 height 8
type input "[PERSON_NAME]"
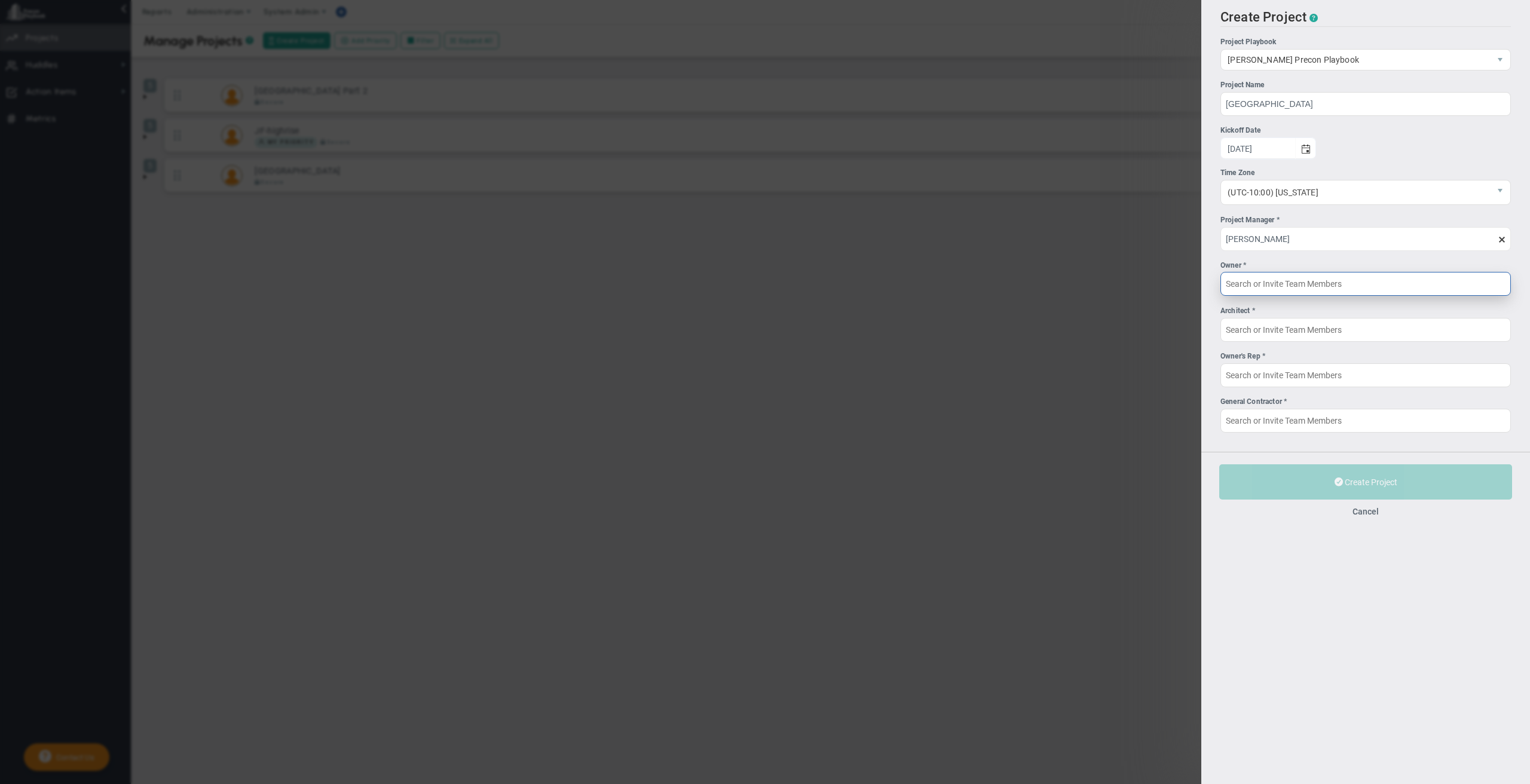
click at [1314, 279] on input "Owner *" at bounding box center [1365, 284] width 290 height 24
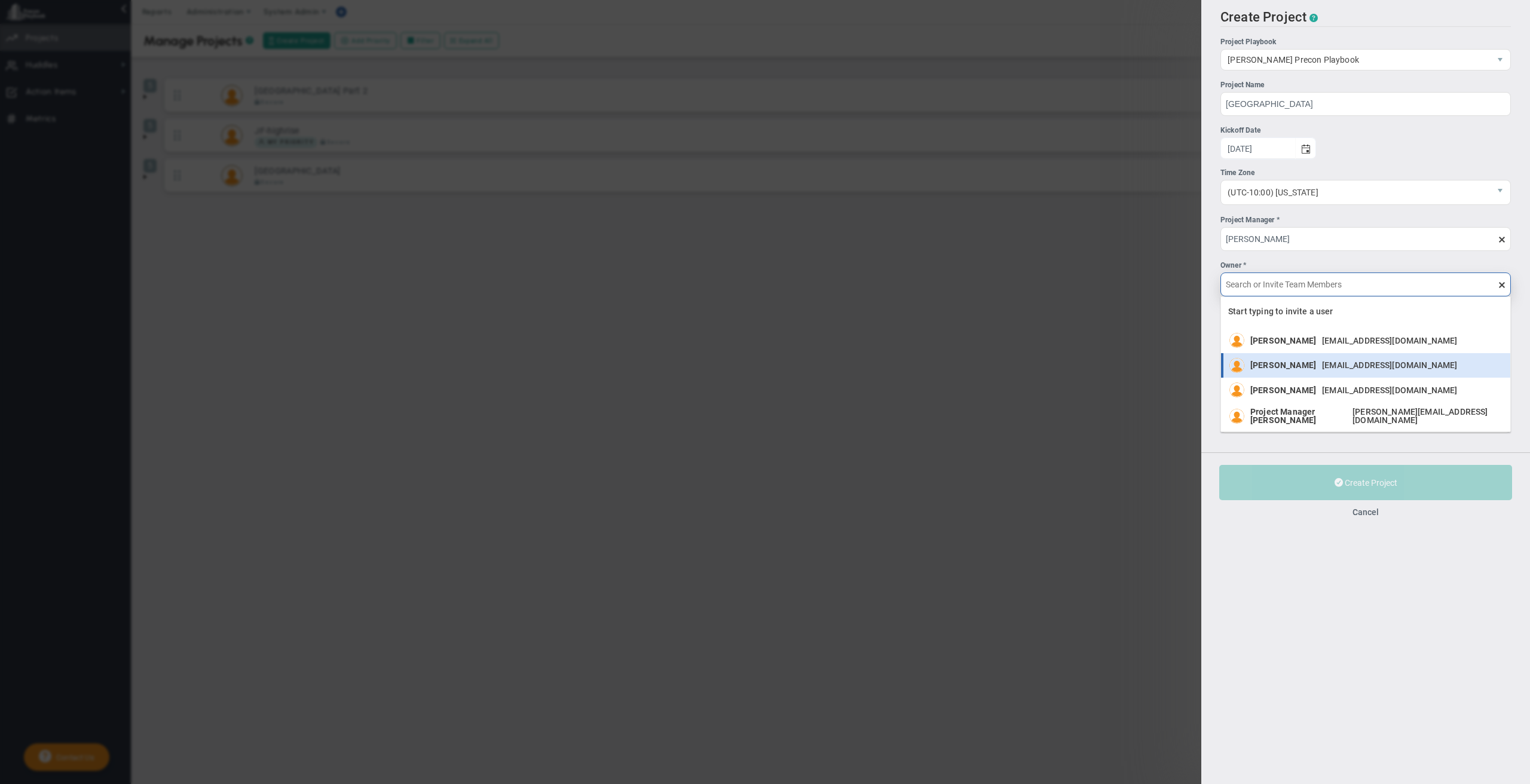
click at [1312, 356] on li "[PERSON_NAME] [EMAIL_ADDRESS][DOMAIN_NAME]" at bounding box center [1365, 366] width 289 height 25
type input "[PERSON_NAME]"
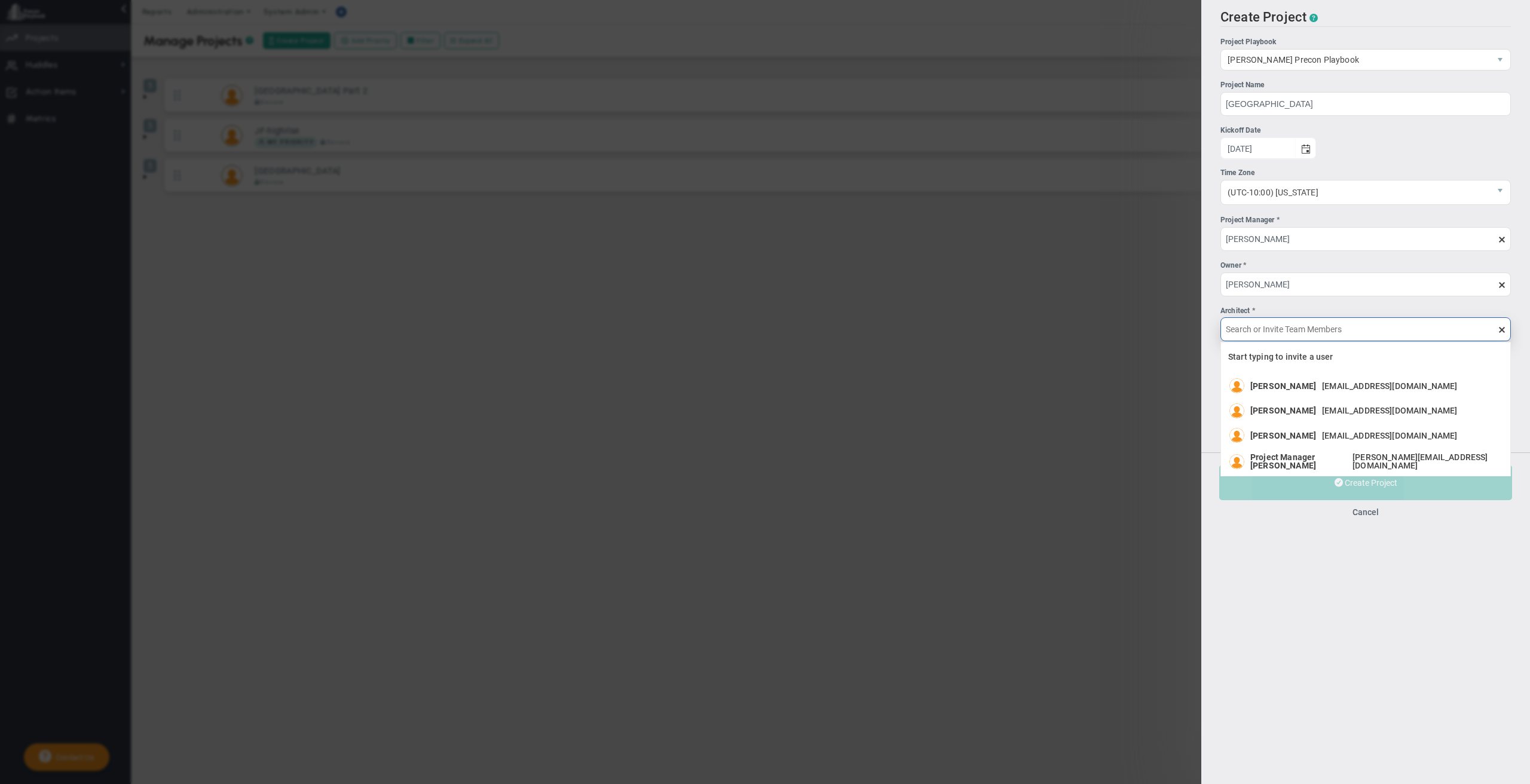
click at [1311, 318] on input "Architect *" at bounding box center [1365, 329] width 290 height 24
click at [1323, 387] on span "[EMAIL_ADDRESS][DOMAIN_NAME]" at bounding box center [1389, 386] width 135 height 8
type input "[PERSON_NAME]"
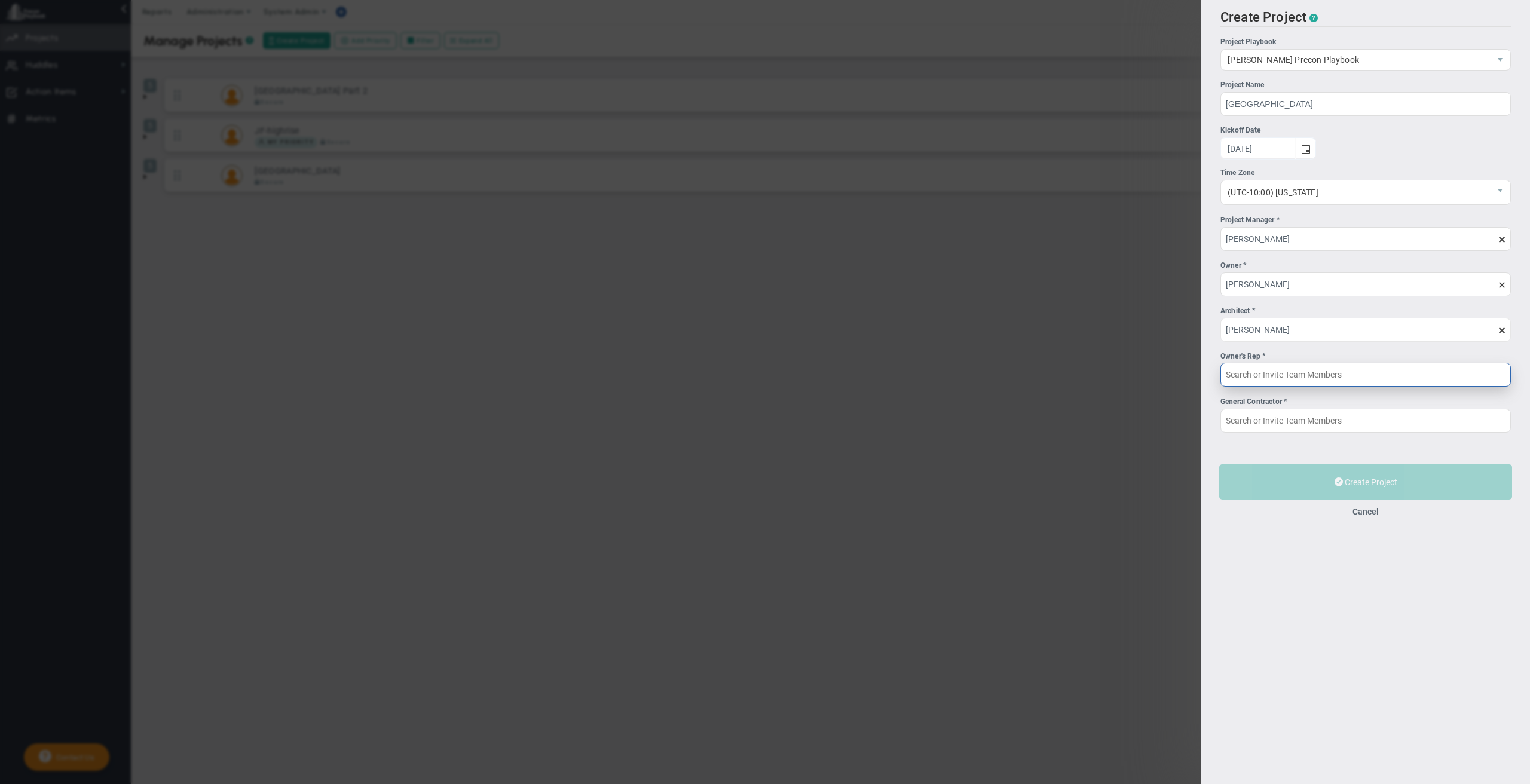
click at [1291, 380] on input "Owner's Rep *" at bounding box center [1365, 374] width 290 height 24
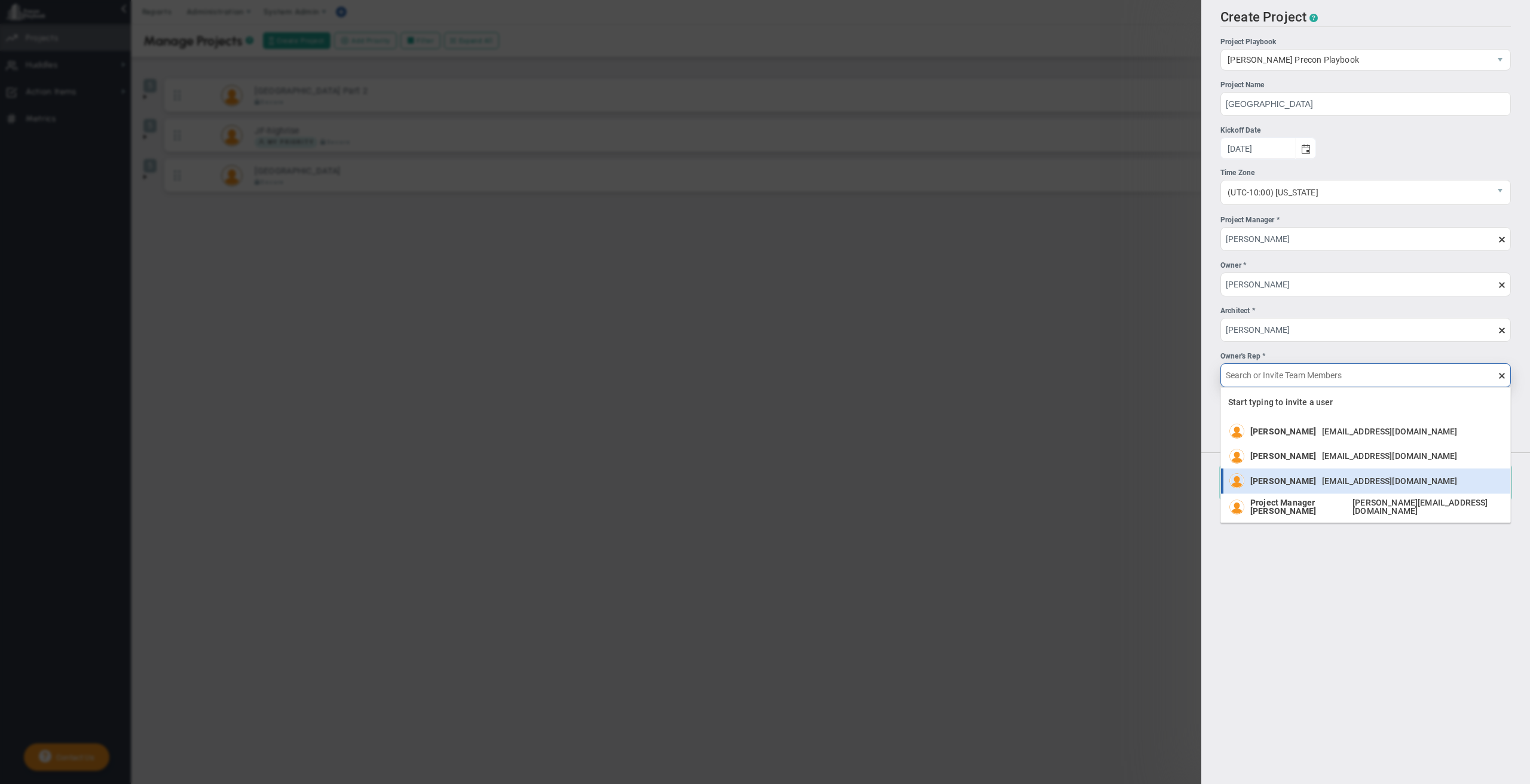
click at [1322, 477] on span "[EMAIL_ADDRESS][DOMAIN_NAME]" at bounding box center [1389, 480] width 135 height 8
type input "[PERSON_NAME]"
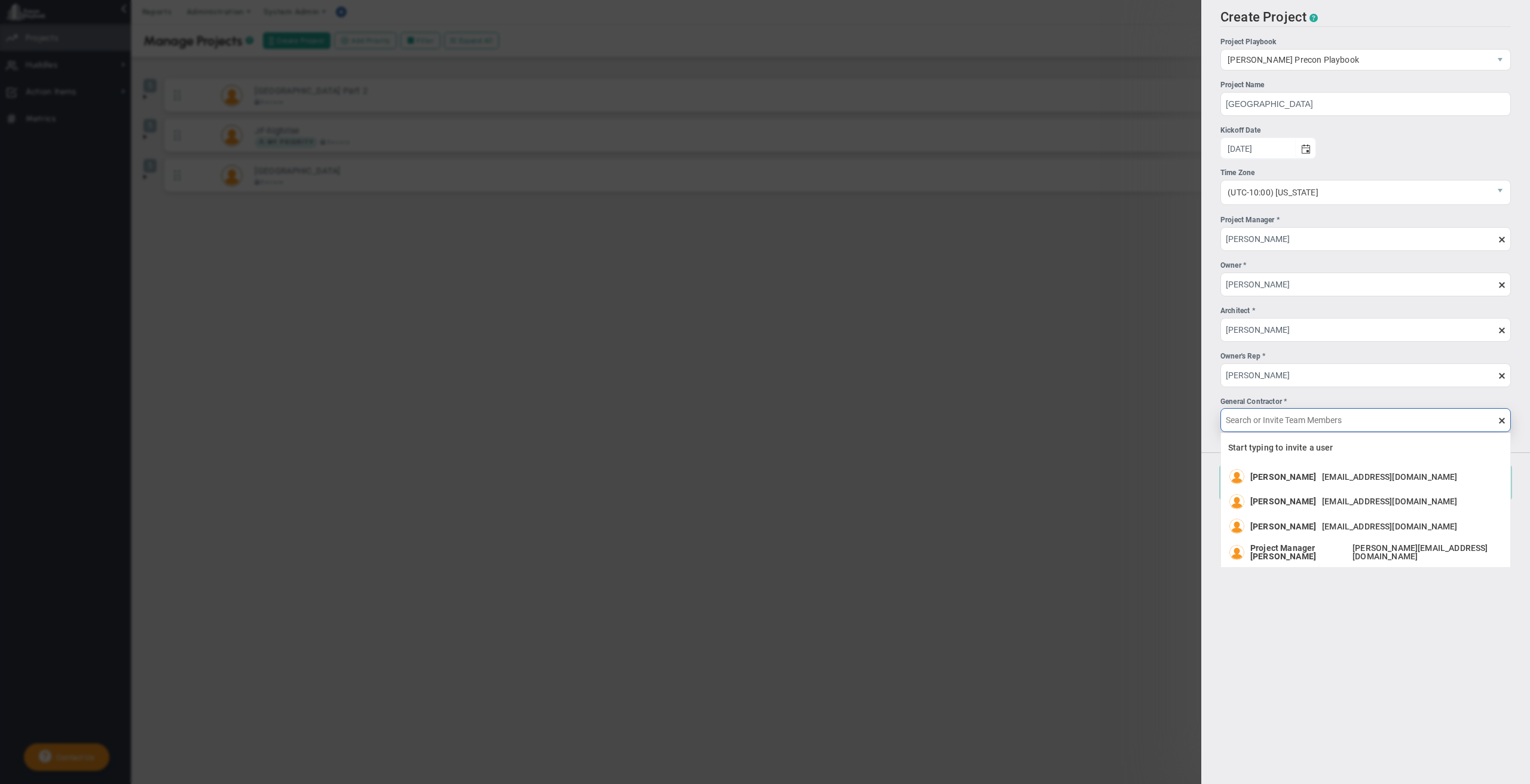
click at [1254, 421] on input "General Contractor *" at bounding box center [1365, 420] width 290 height 24
click at [1317, 544] on div "Project Manager [PERSON_NAME] [PERSON_NAME][EMAIL_ADDRESS][DOMAIN_NAME]" at bounding box center [1378, 552] width 254 height 17
type input "Project Manager [PERSON_NAME]"
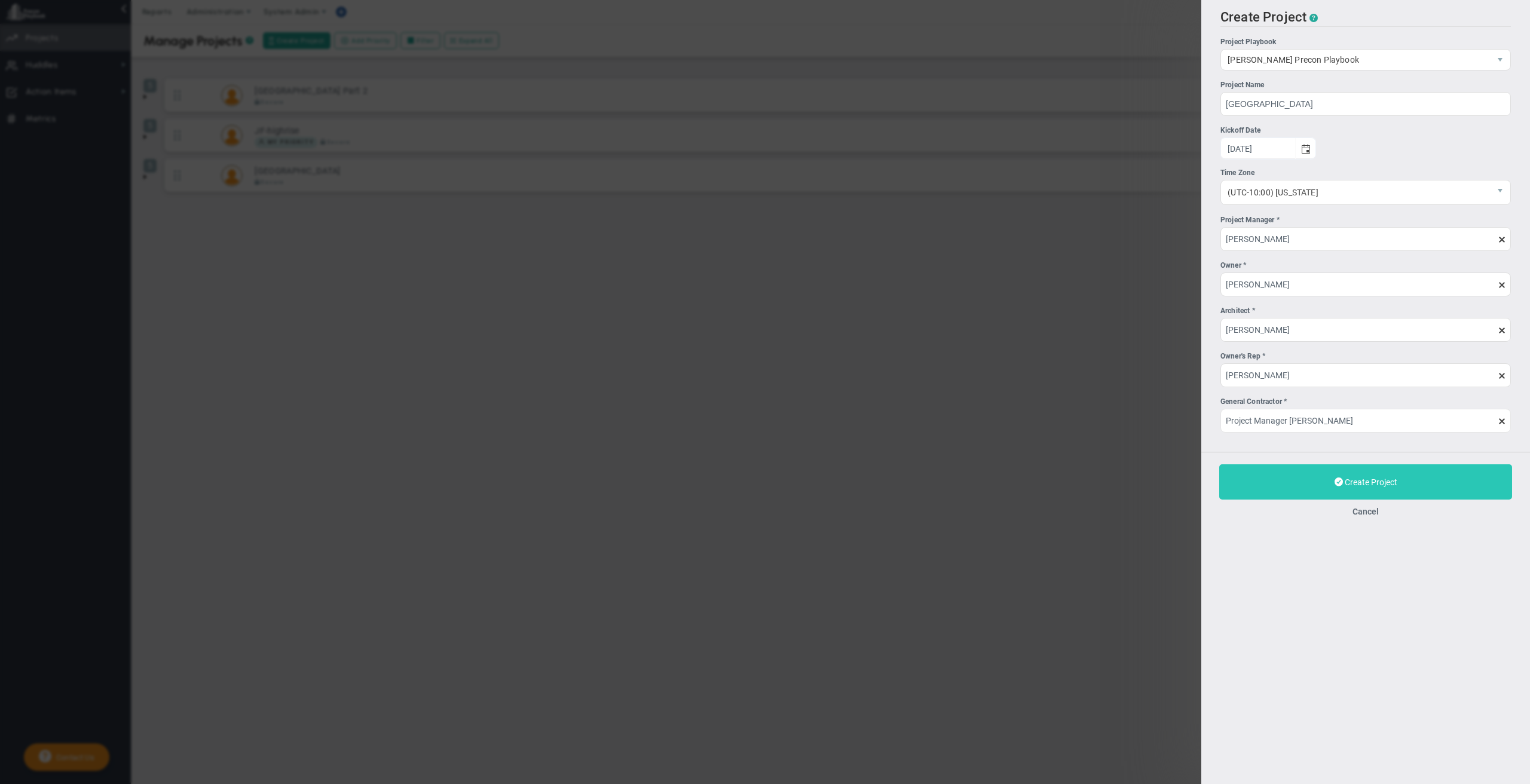
click at [1326, 481] on button "Create Project" at bounding box center [1365, 481] width 293 height 35
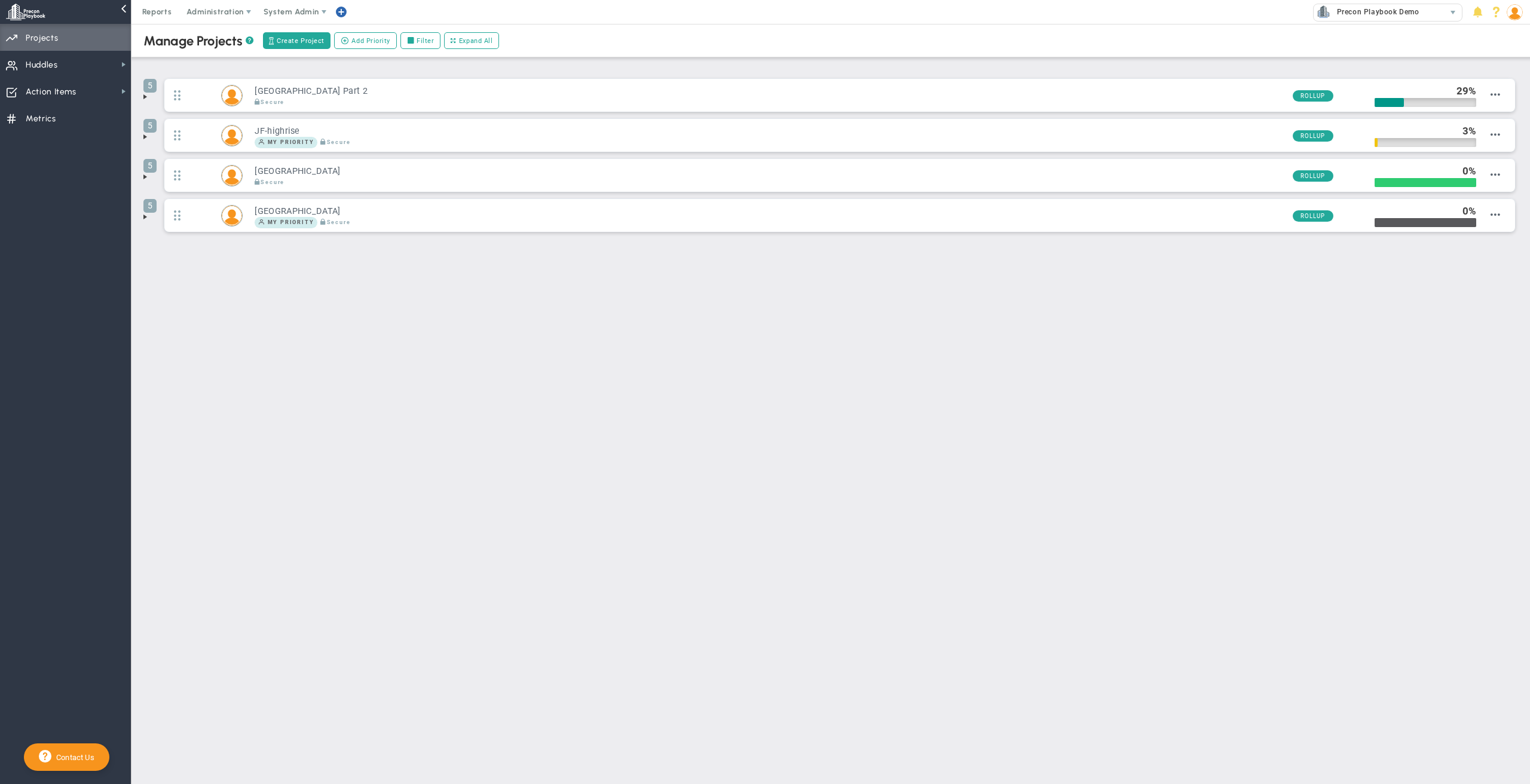
click at [144, 219] on span at bounding box center [145, 216] width 10 height 10
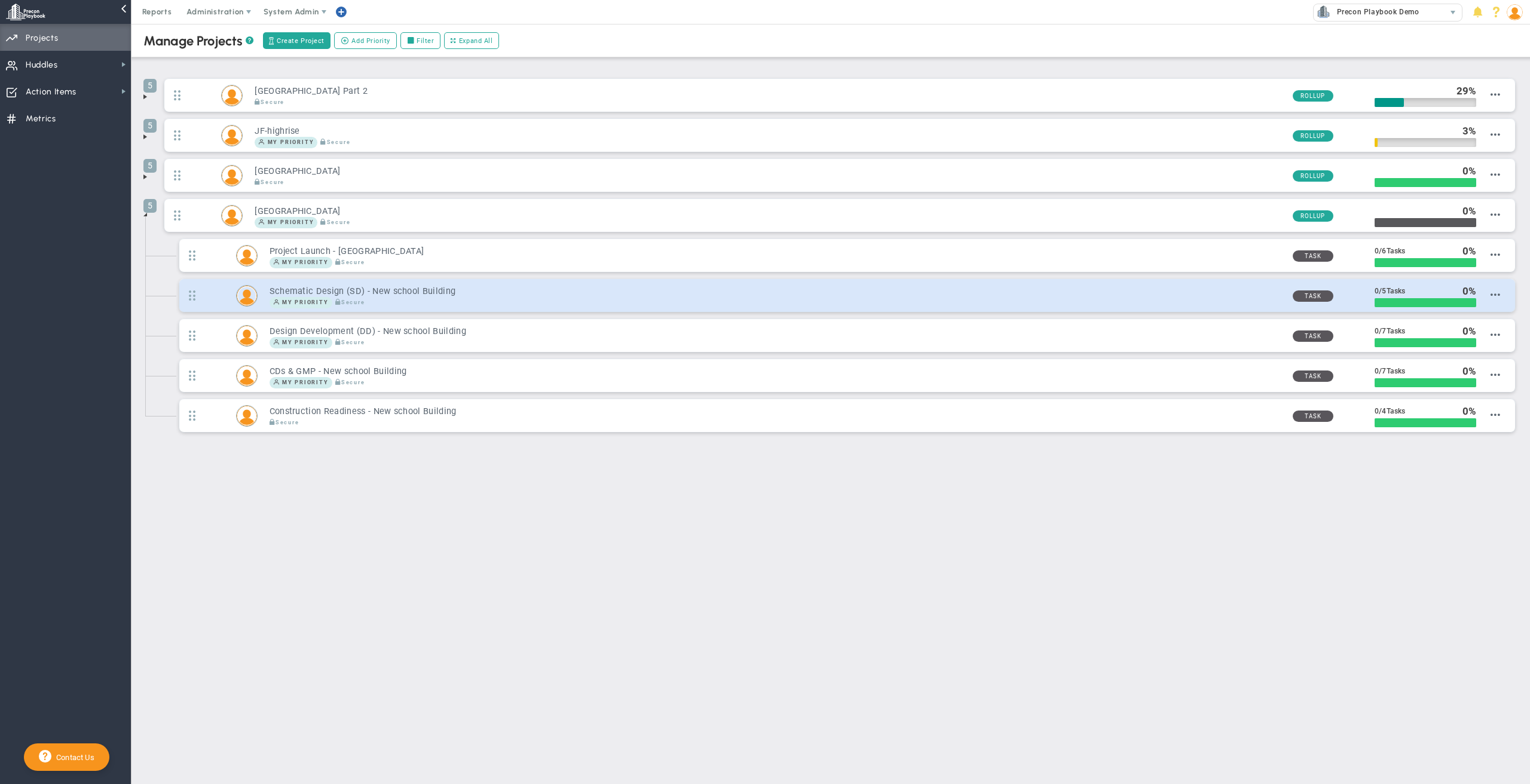
click at [811, 286] on h3 "Schematic Design (SD) - New school Building" at bounding box center [776, 291] width 1013 height 12
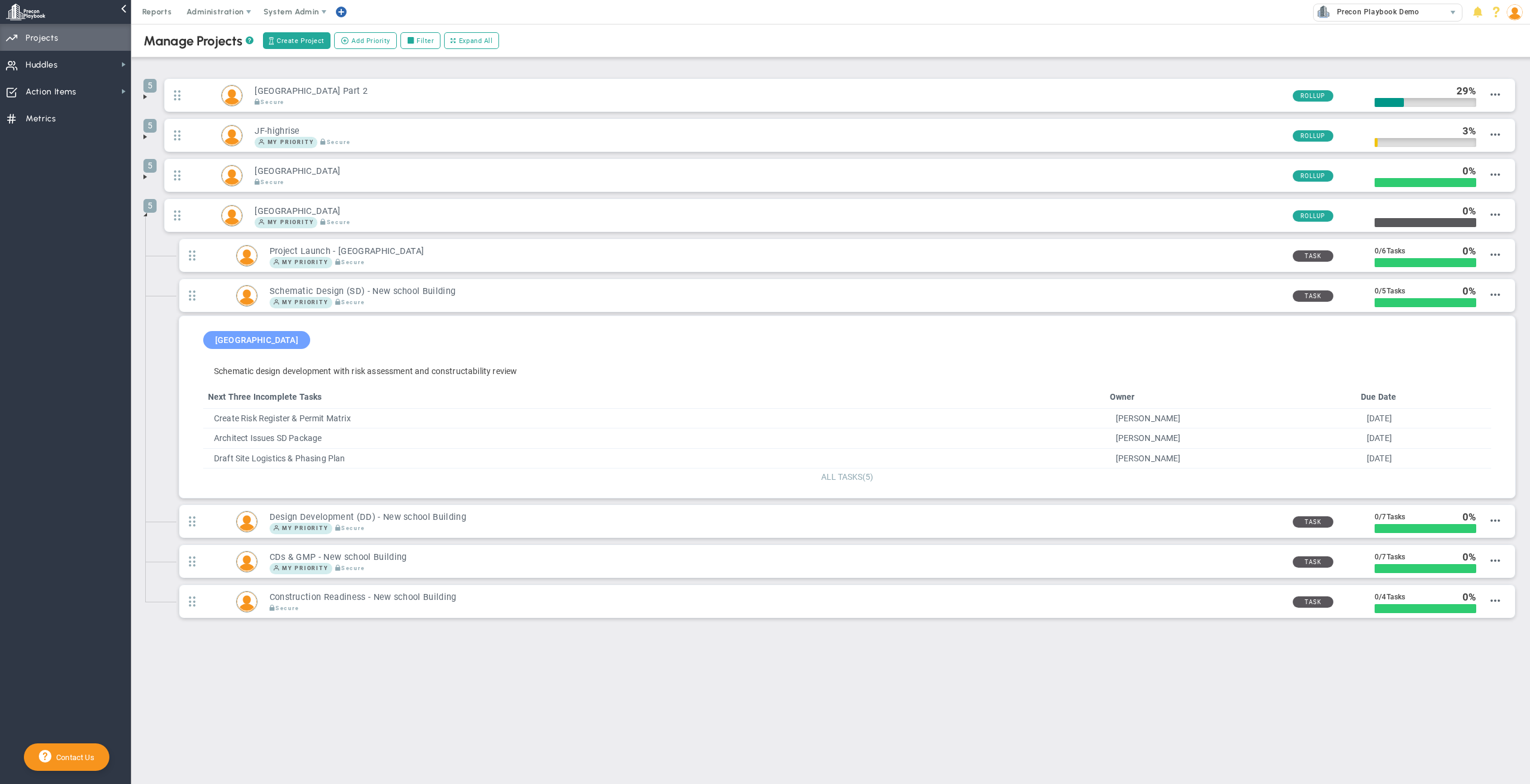
click at [845, 476] on span "ALL TASKS" at bounding box center [842, 477] width 41 height 10
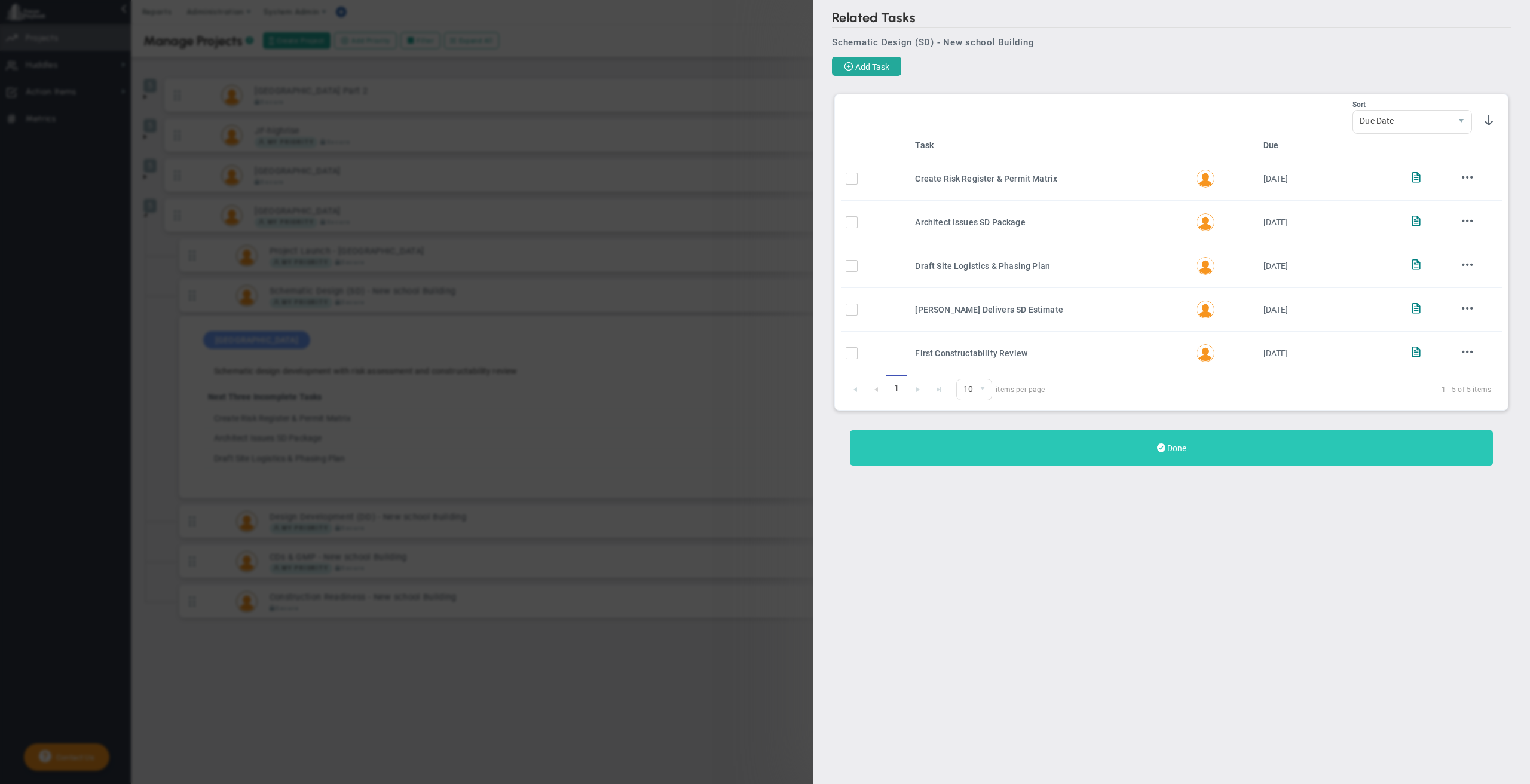
click at [1164, 442] on button "Done" at bounding box center [1170, 447] width 643 height 35
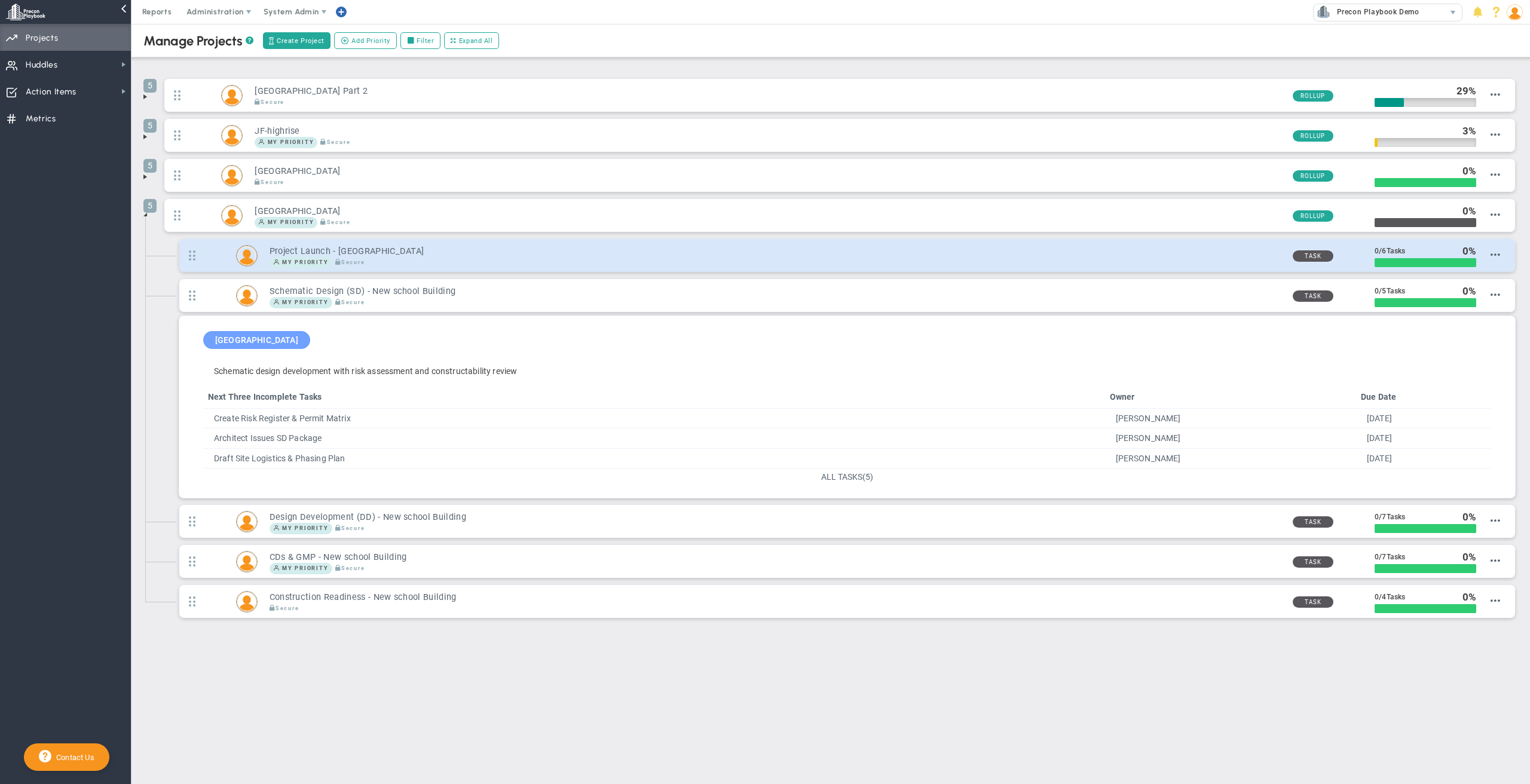
click at [712, 242] on div "Project Launch - [GEOGRAPHIC_DATA] My Priority Secure" at bounding box center [770, 255] width 1025 height 26
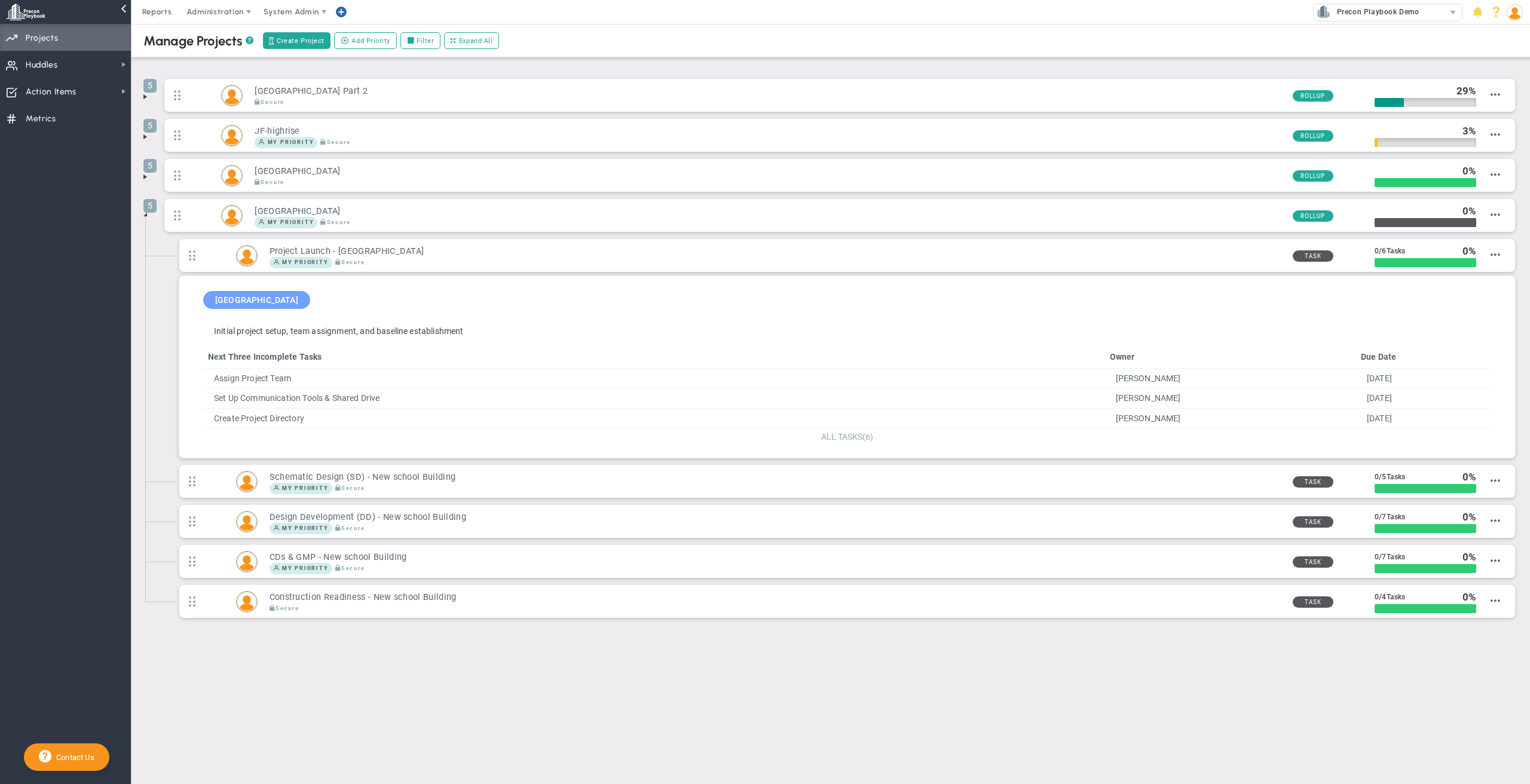
click at [836, 437] on span "ALL TASKS" at bounding box center [842, 436] width 41 height 10
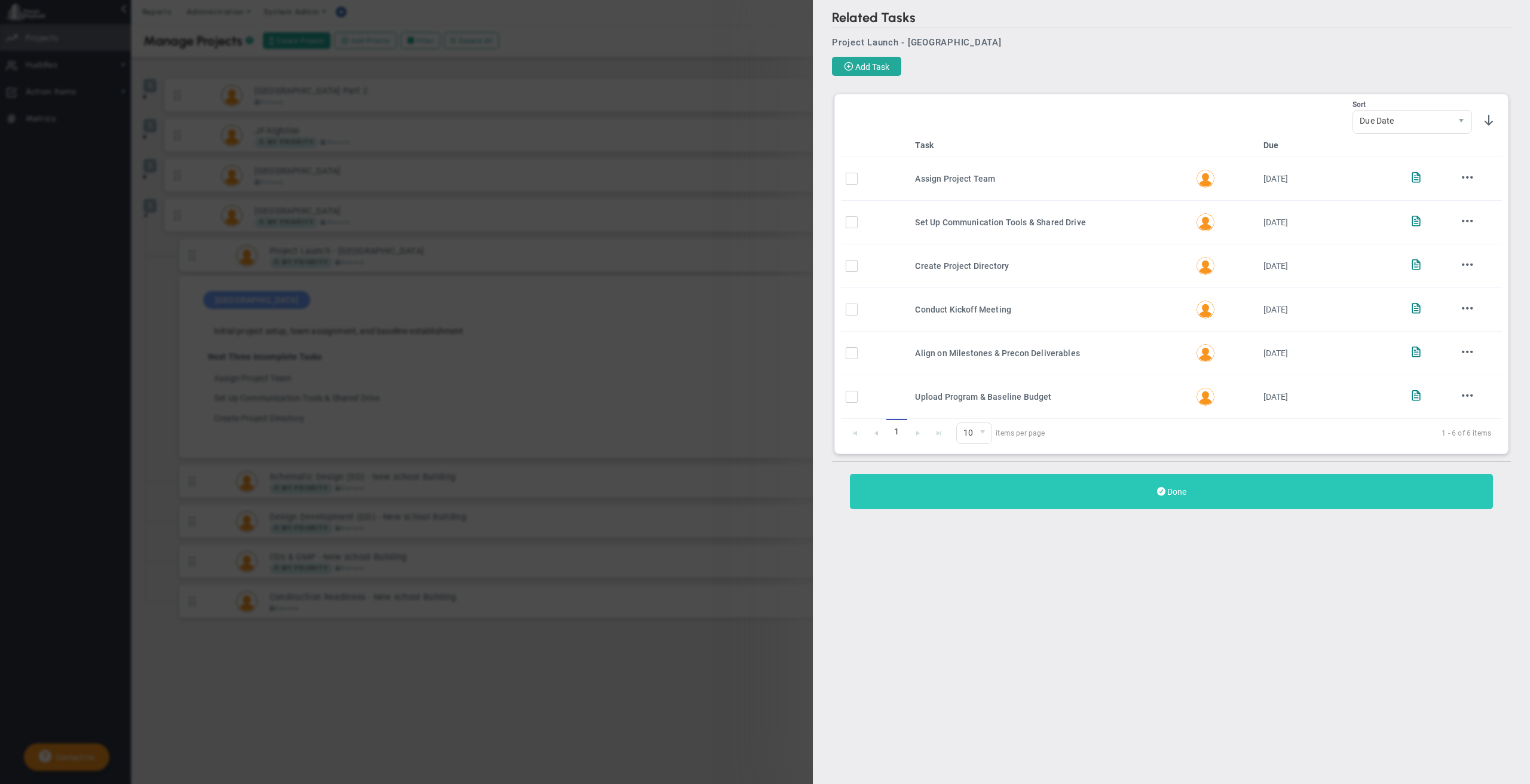
click at [1107, 490] on button "Done" at bounding box center [1170, 491] width 643 height 35
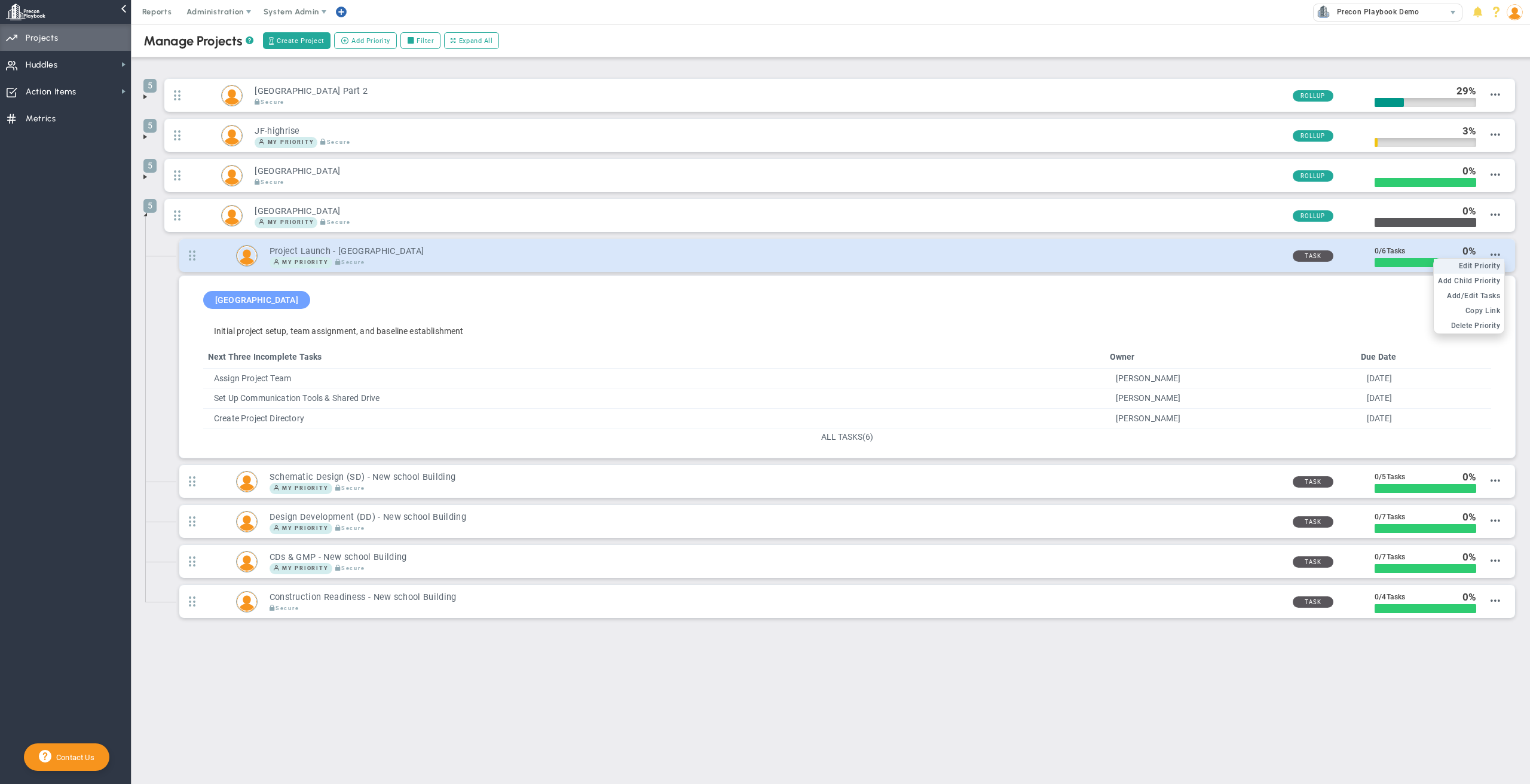
click at [1489, 264] on span "Edit Priority" at bounding box center [1480, 265] width 41 height 8
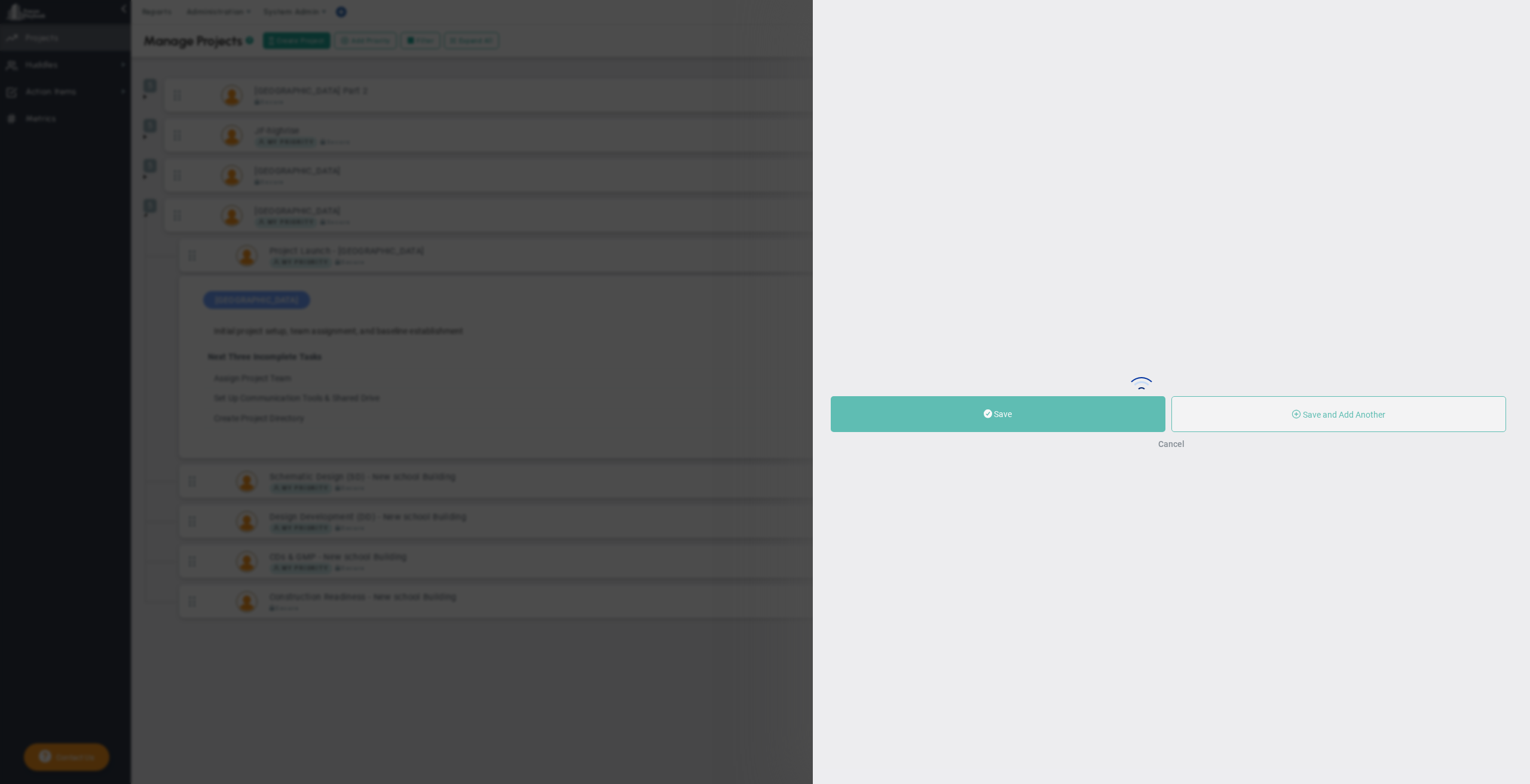
type input "Project Launch - [GEOGRAPHIC_DATA]"
type input "0"
type input "6"
radio input "true"
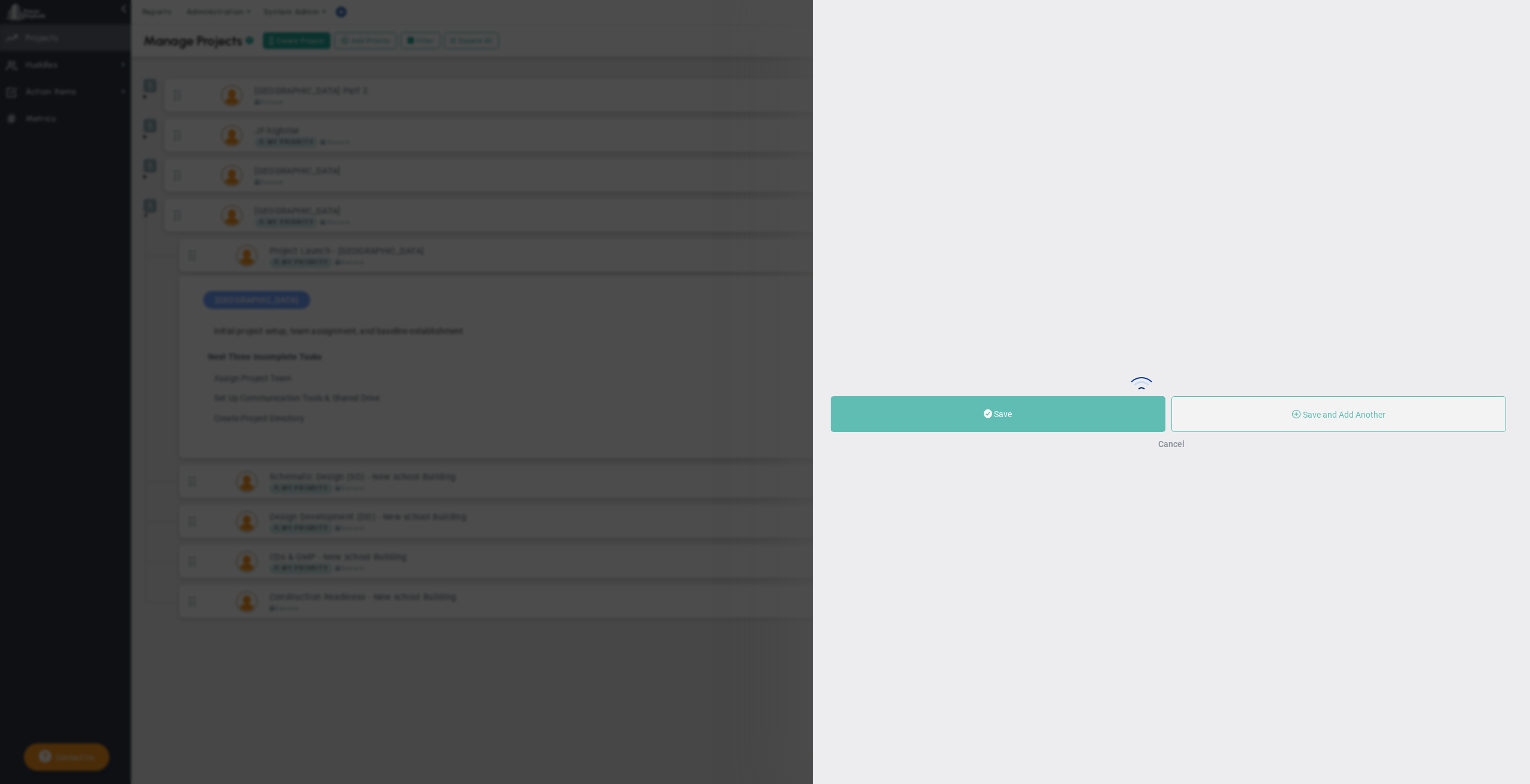
type input "[PERSON_NAME]"
type input "0"
type input "6"
radio input "true"
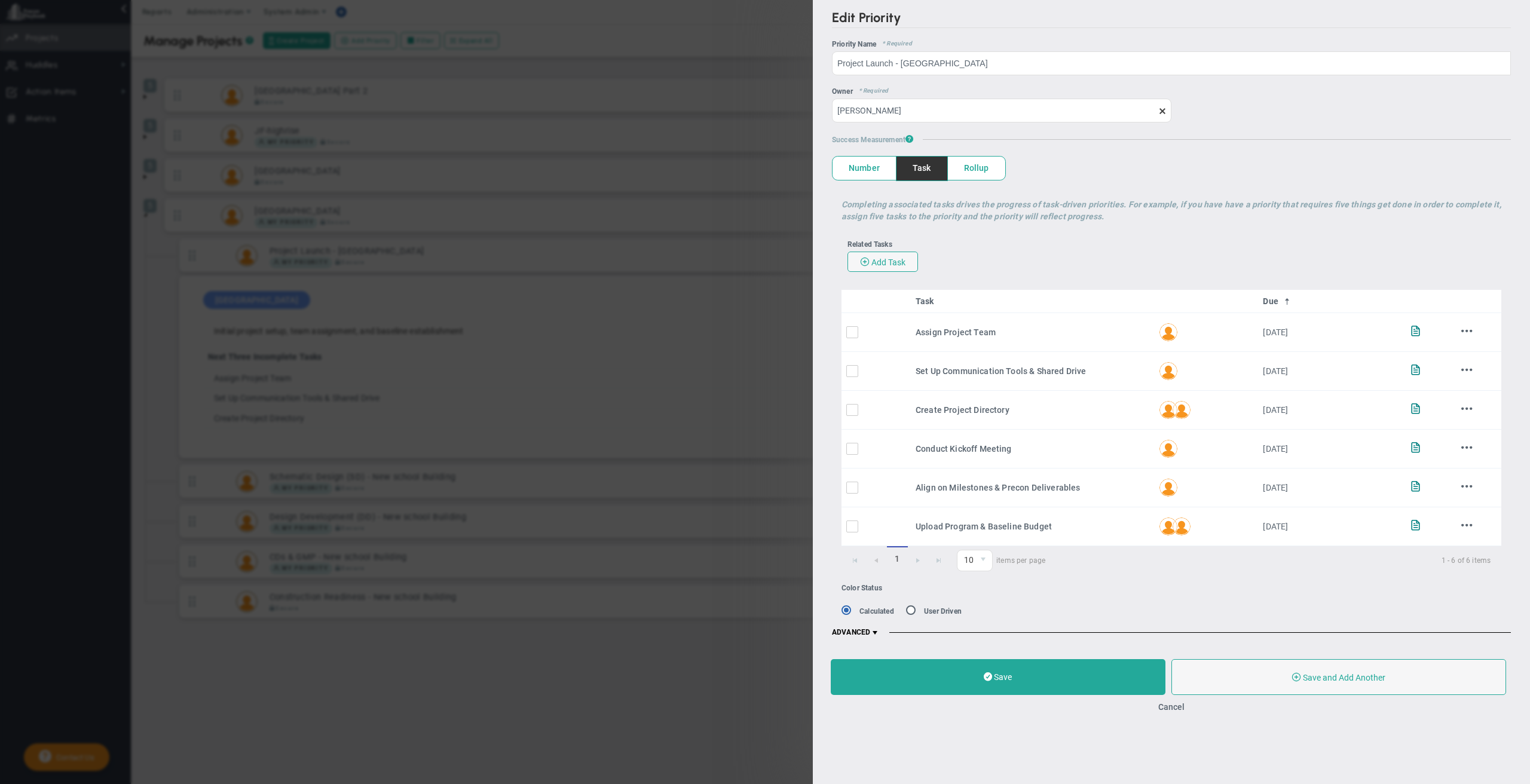
click at [879, 628] on span at bounding box center [875, 633] width 10 height 10
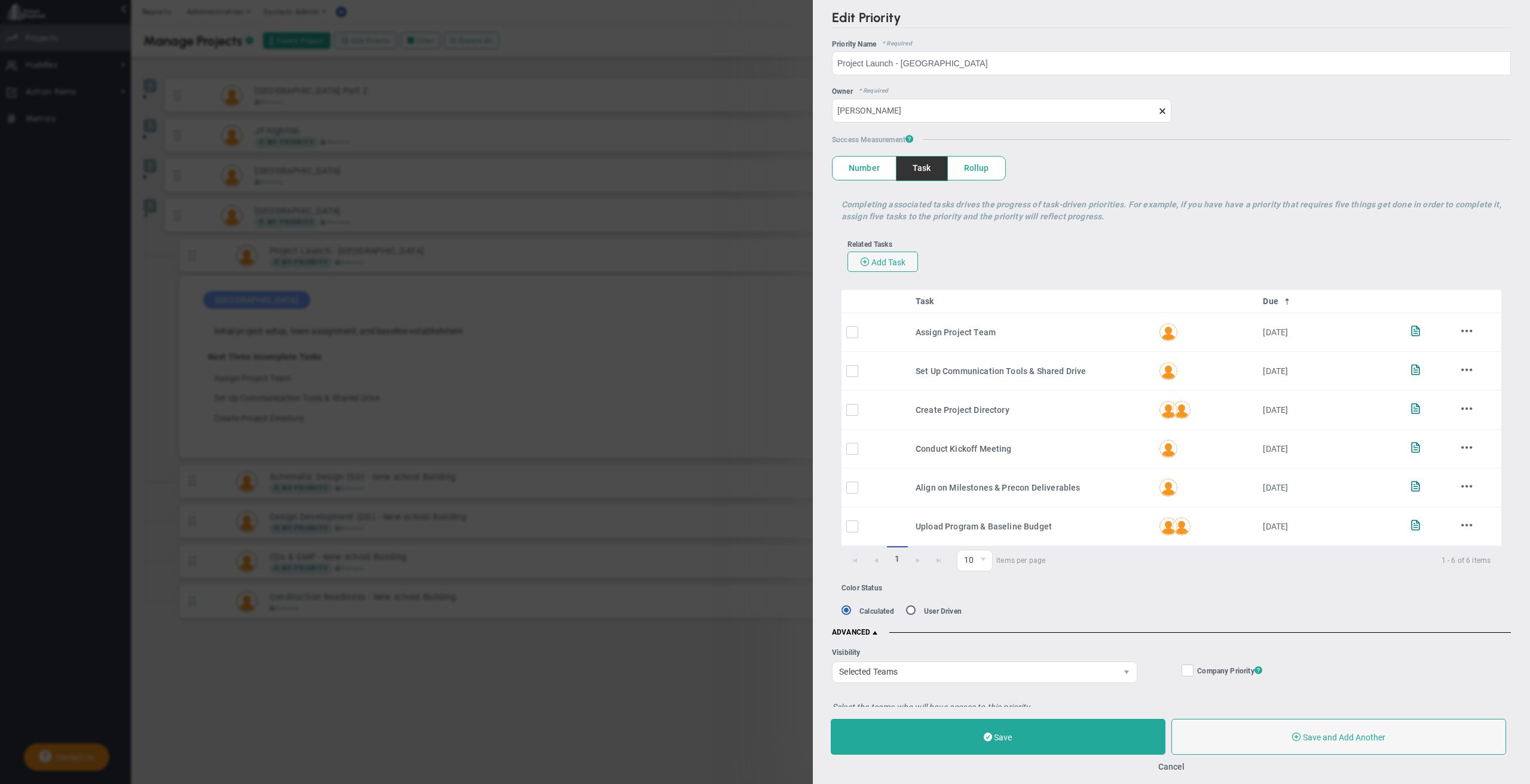
scroll to position [300, 0]
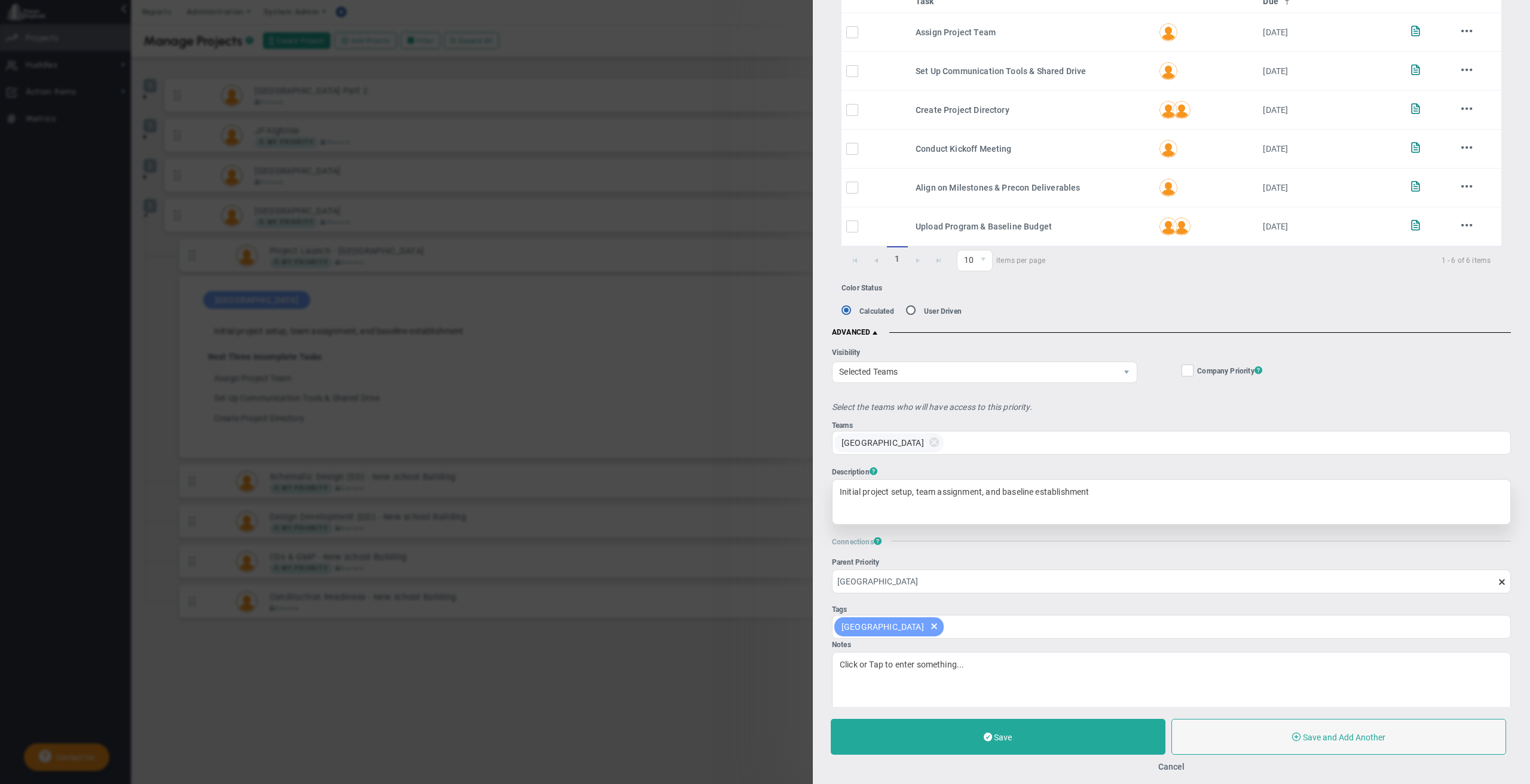
click at [904, 498] on div "Initial project setup, team assignment, and baseline establishment" at bounding box center [1171, 502] width 679 height 45
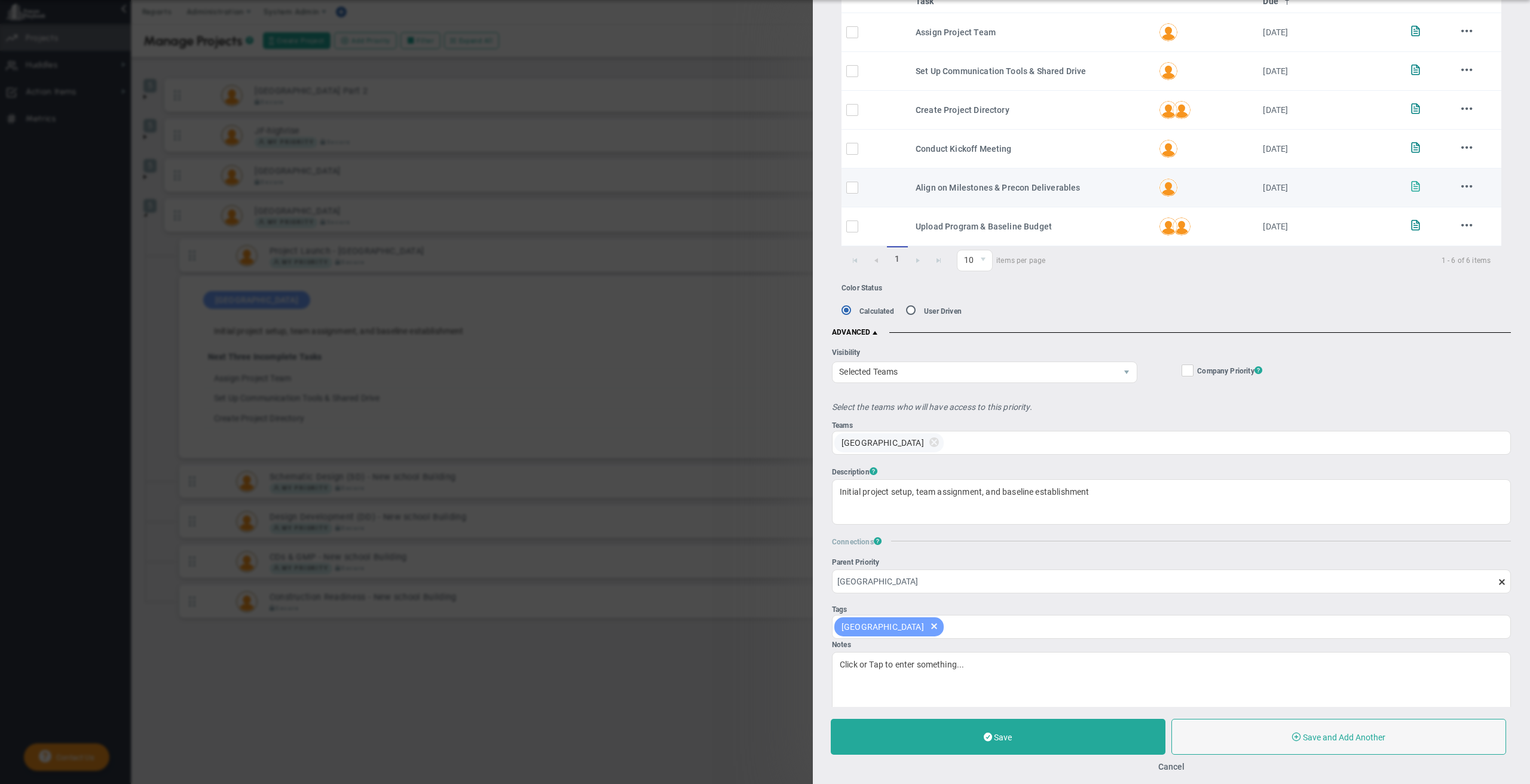
click at [1410, 181] on span at bounding box center [1415, 186] width 12 height 12
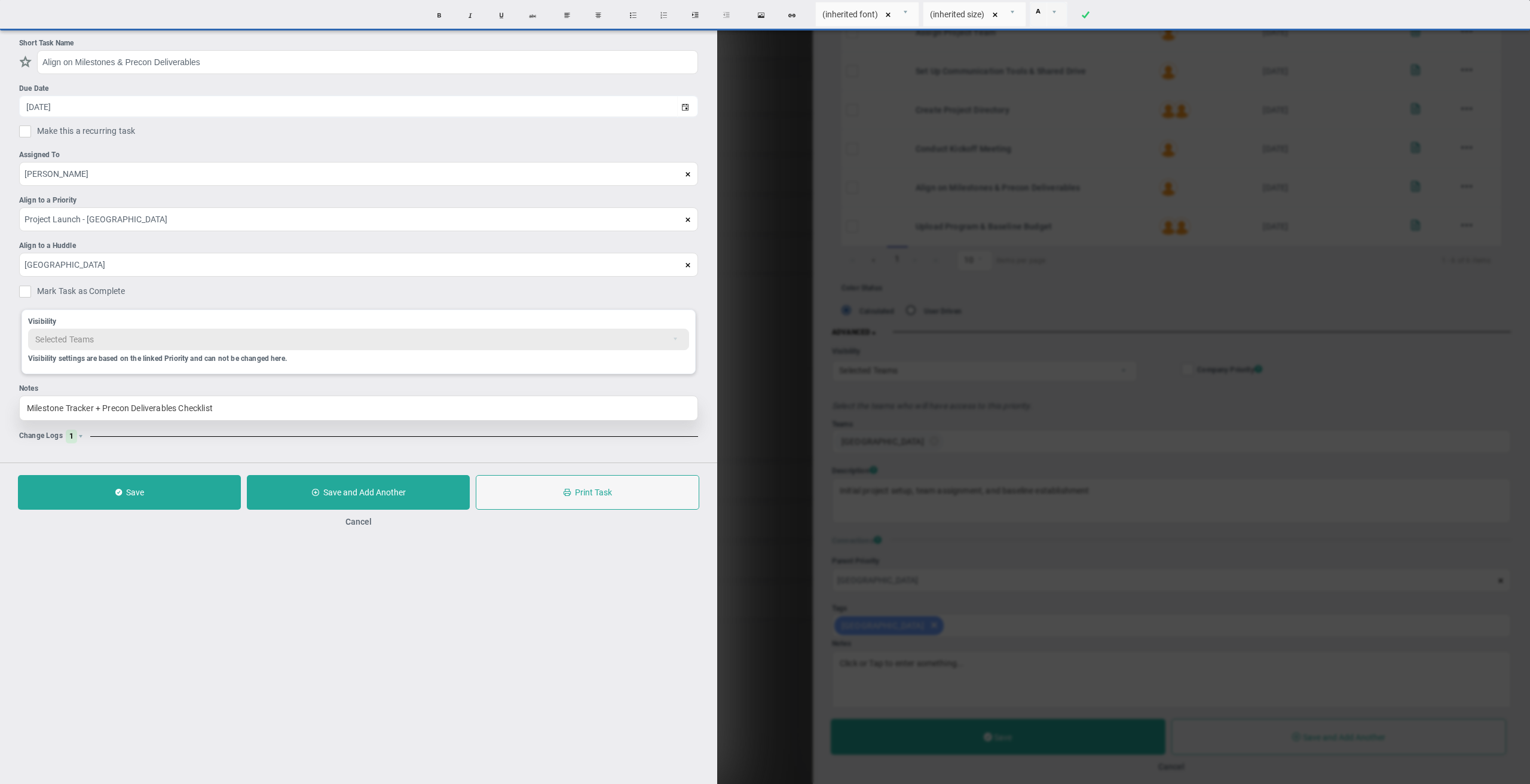
click at [254, 408] on div "Milestone Tracker + Precon Deliverables Checklist" at bounding box center [358, 408] width 679 height 25
click at [362, 524] on button "Cancel" at bounding box center [358, 521] width 26 height 10
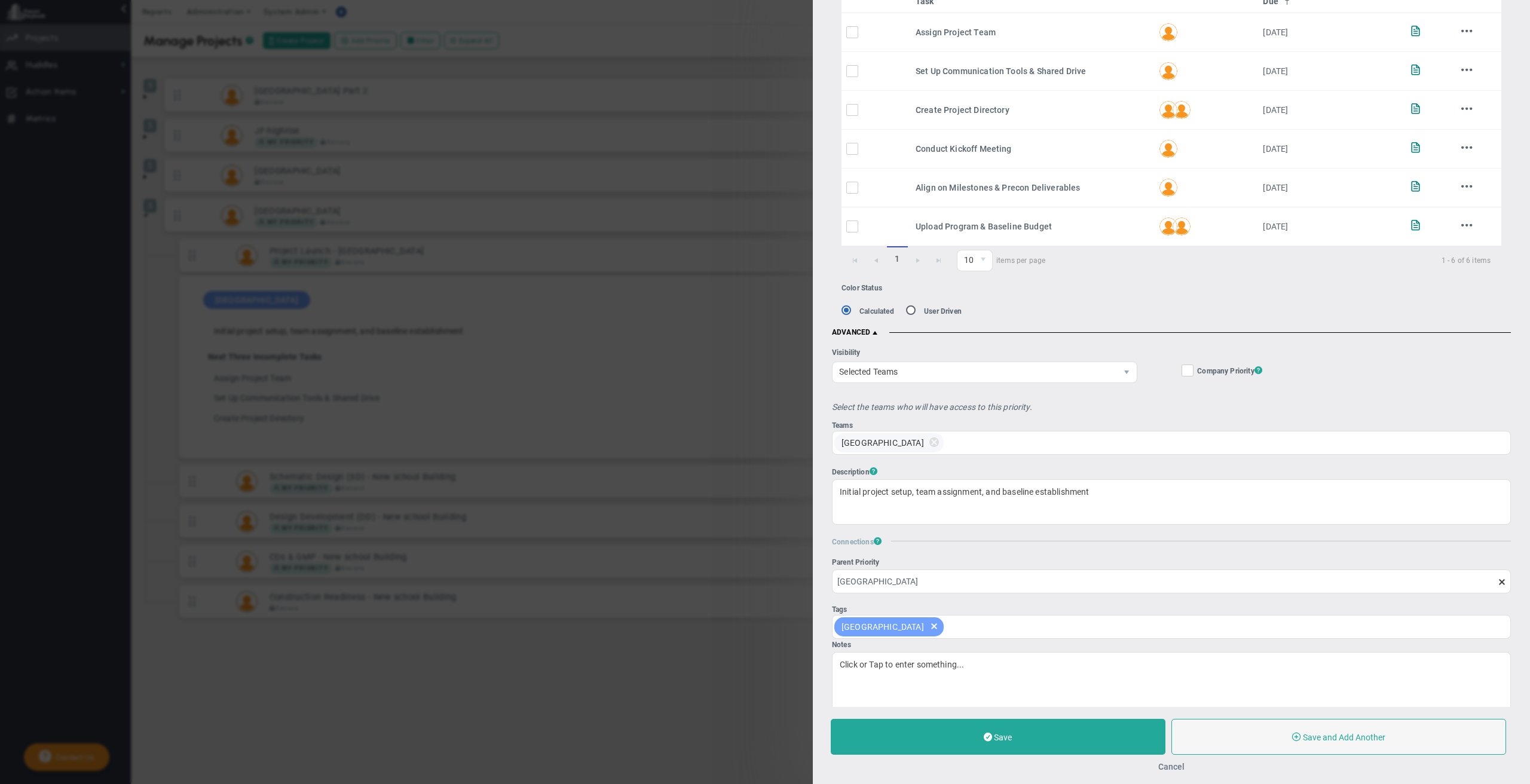
click at [1170, 761] on button "Cancel" at bounding box center [1171, 766] width 26 height 10
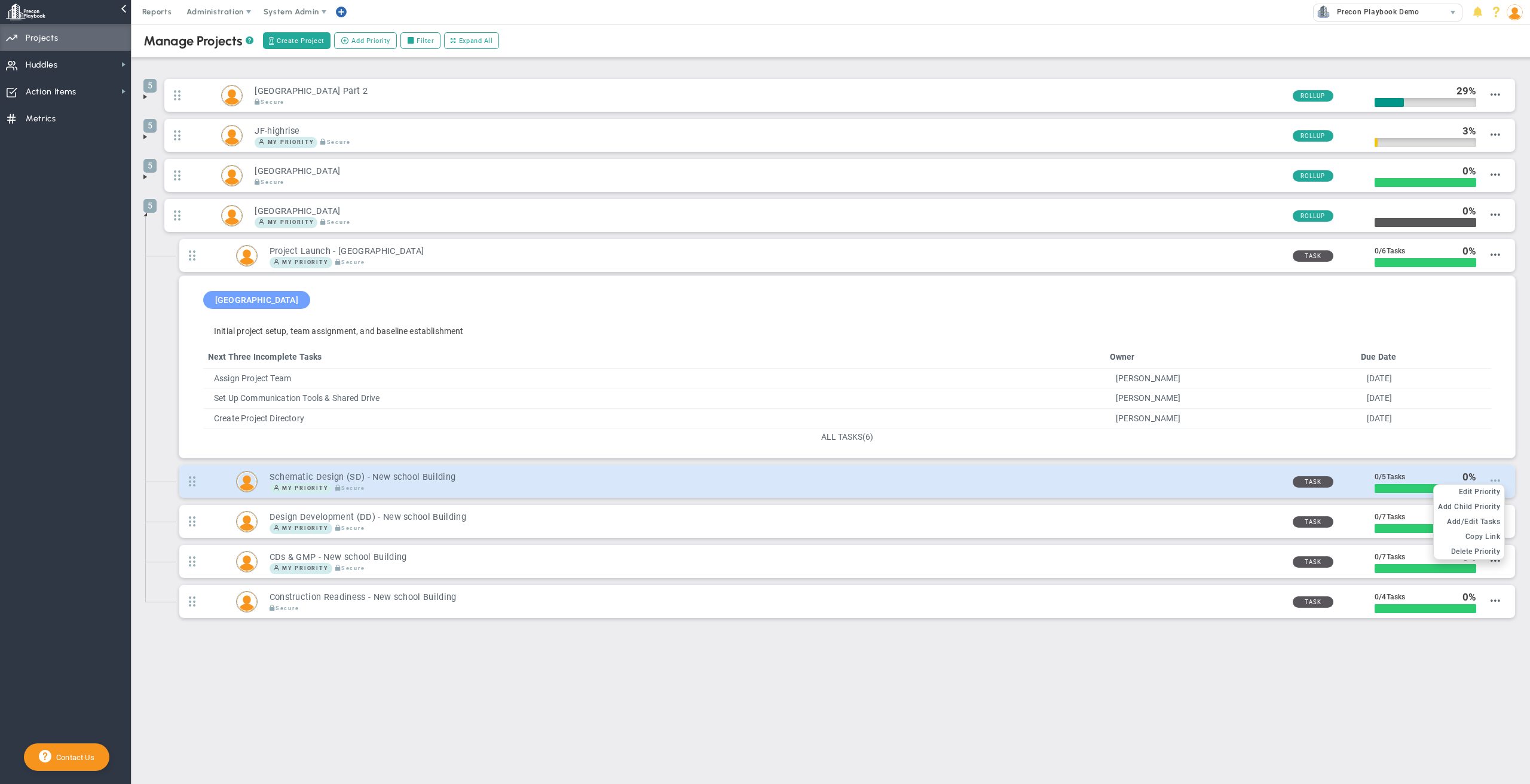
click at [1496, 479] on span at bounding box center [1495, 480] width 10 height 10
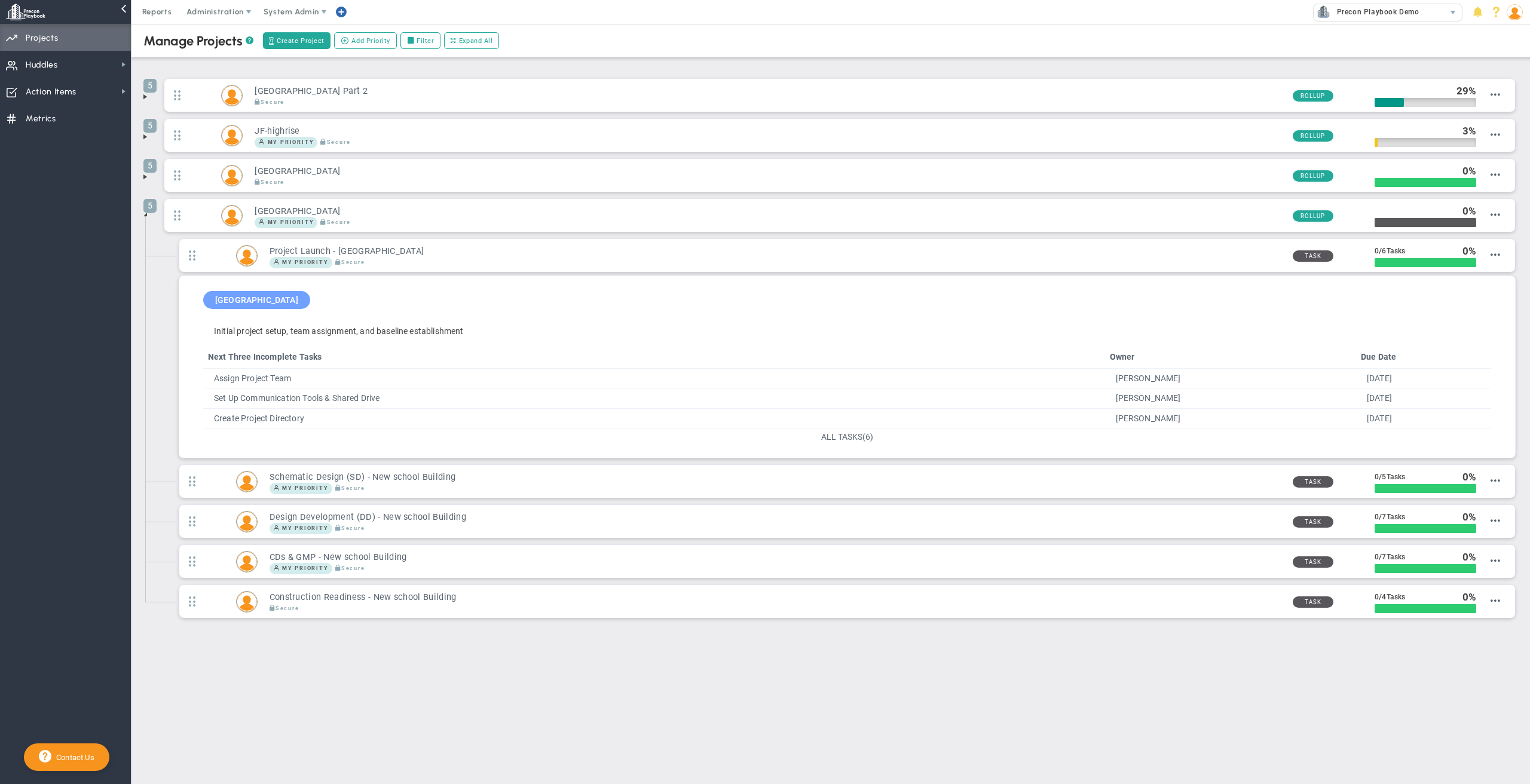
click at [891, 661] on div "Manage OKRs ? Manage Priorities ? Manage Projects ? Create Project Add Priority…" at bounding box center [830, 359] width 1398 height 669
click at [81, 68] on span "Huddles Huddles" at bounding box center [65, 64] width 131 height 27
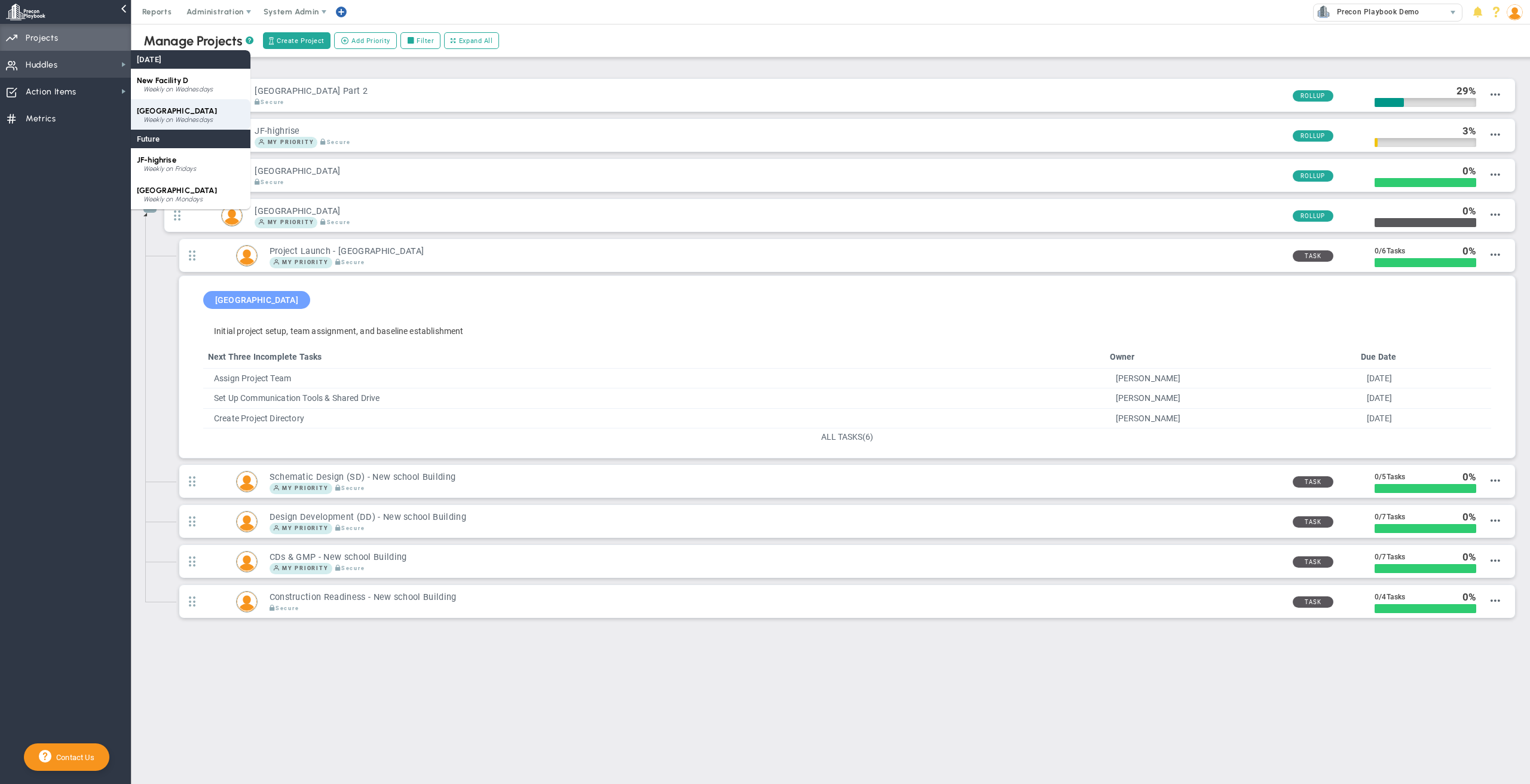
click at [181, 121] on div "Weekly on Wednesdays" at bounding box center [194, 120] width 101 height 7
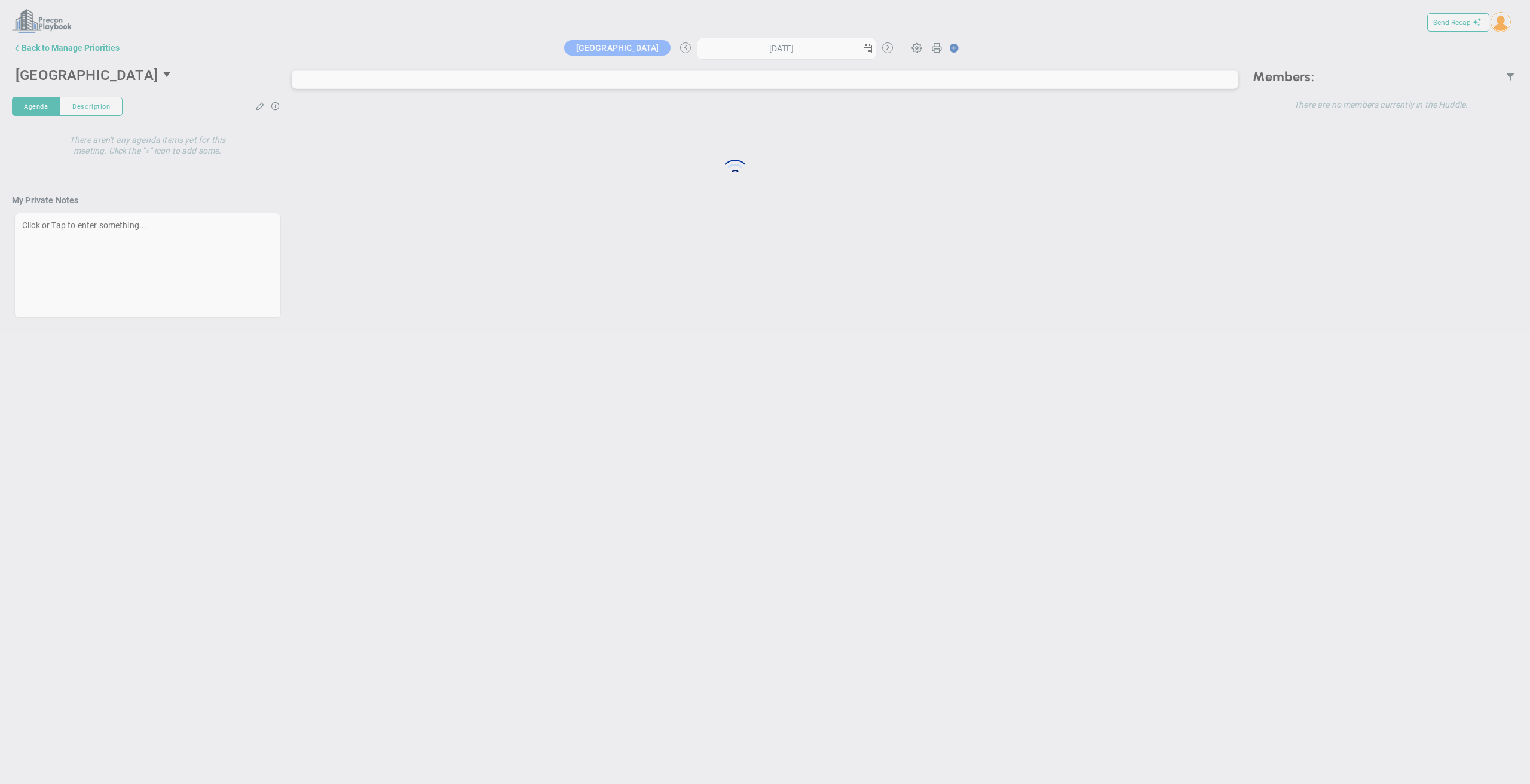
type input "[DATE]"
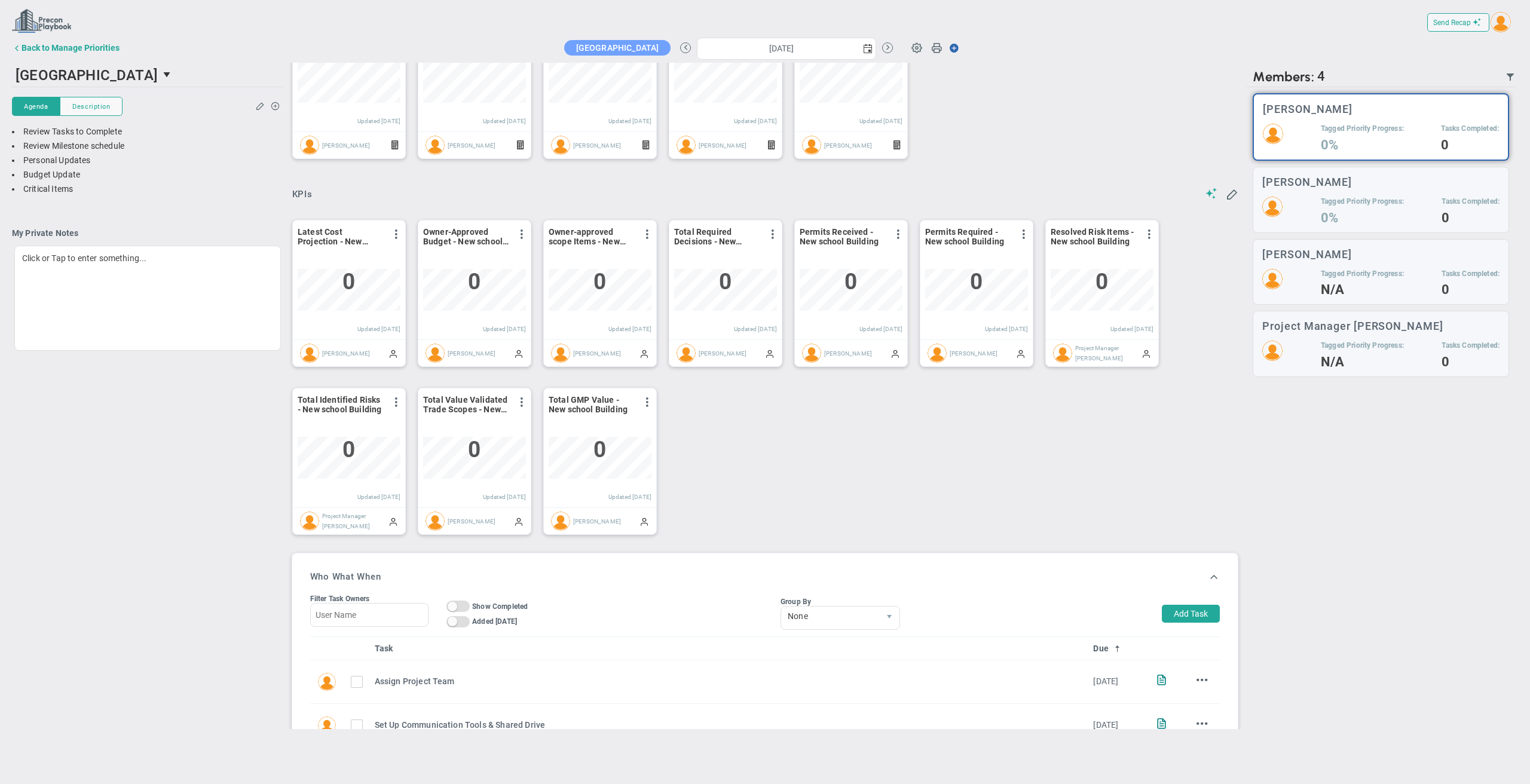
scroll to position [516, 0]
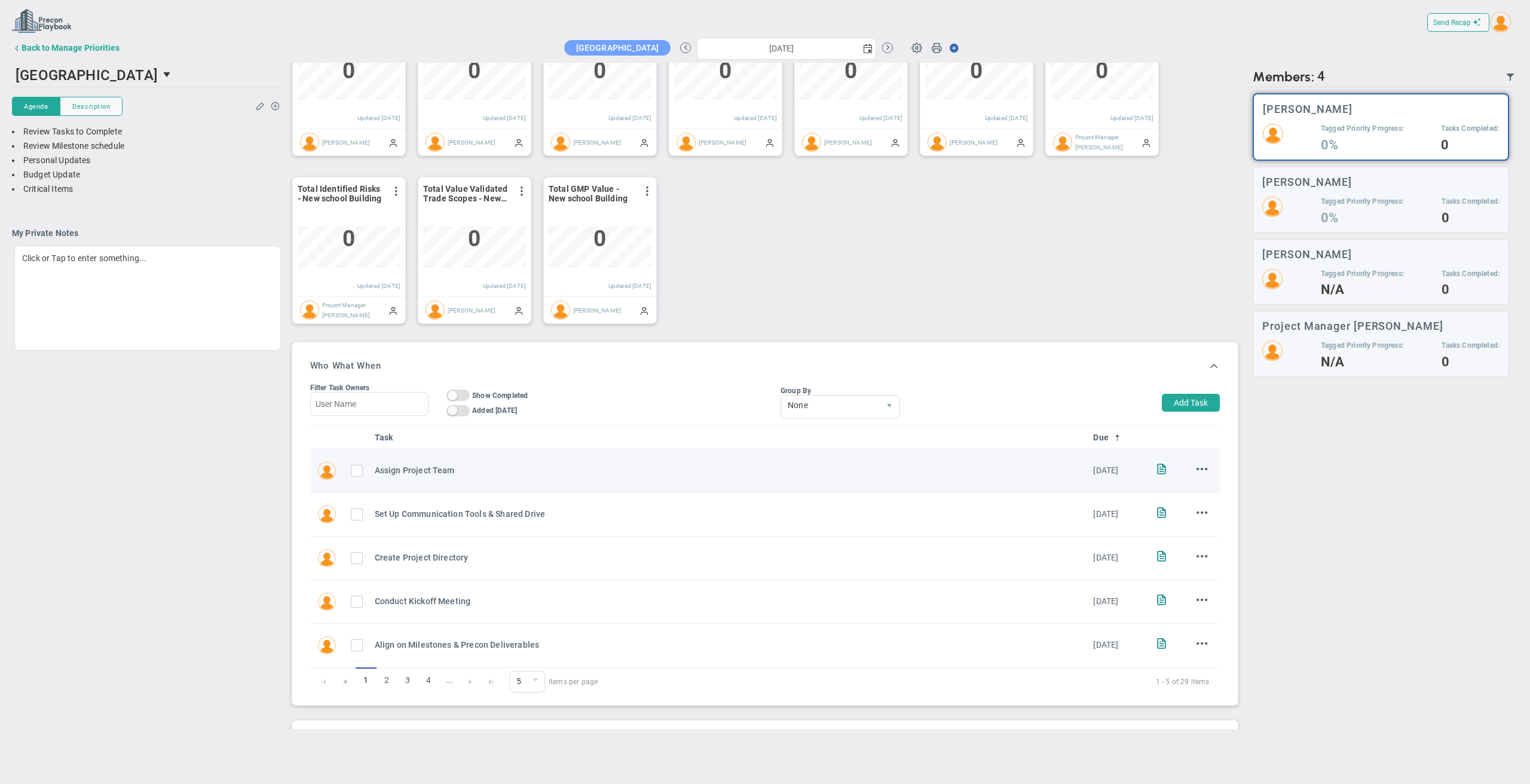
click at [355, 473] on input "checkbox" at bounding box center [359, 472] width 12 height 12
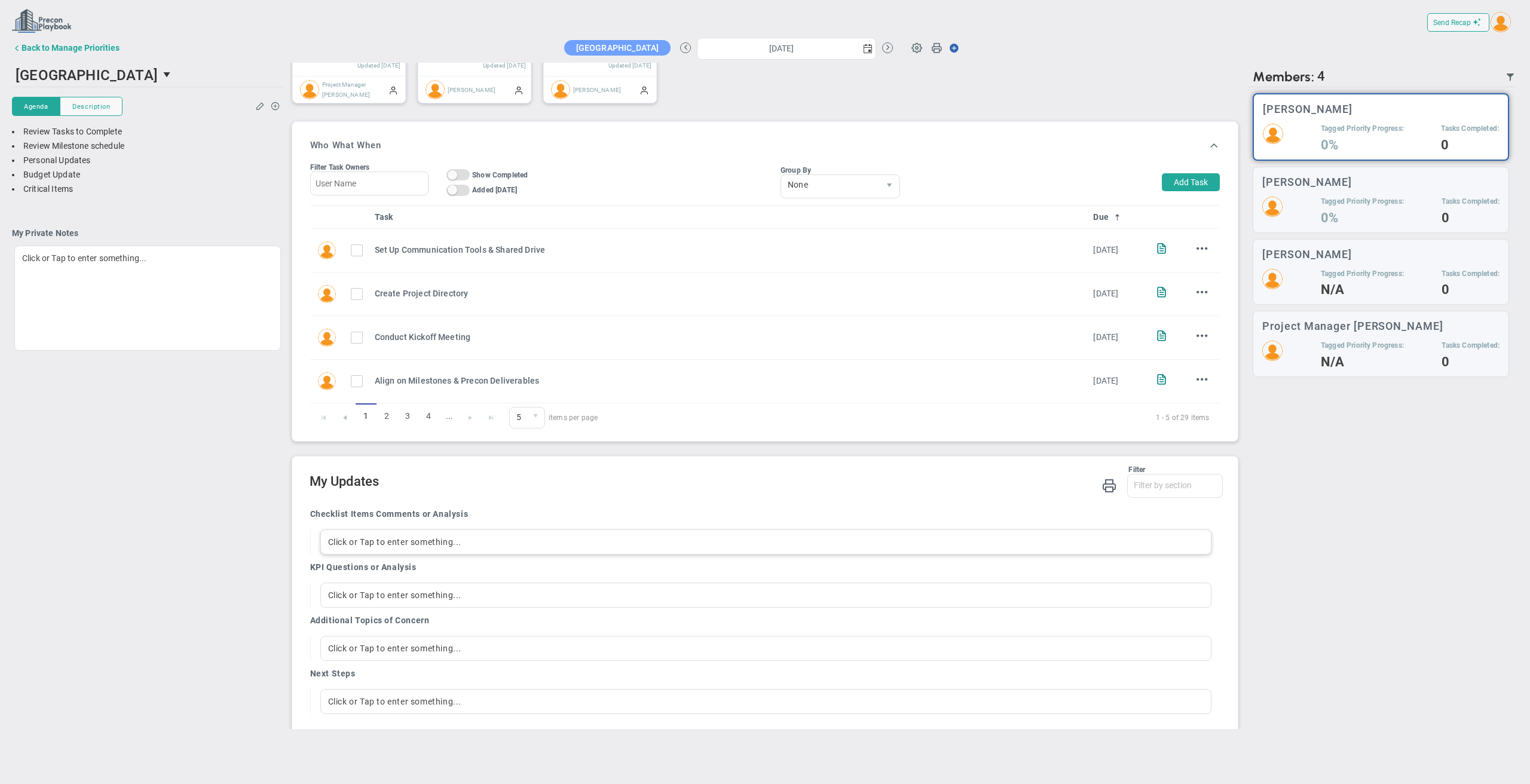
scroll to position [745, 0]
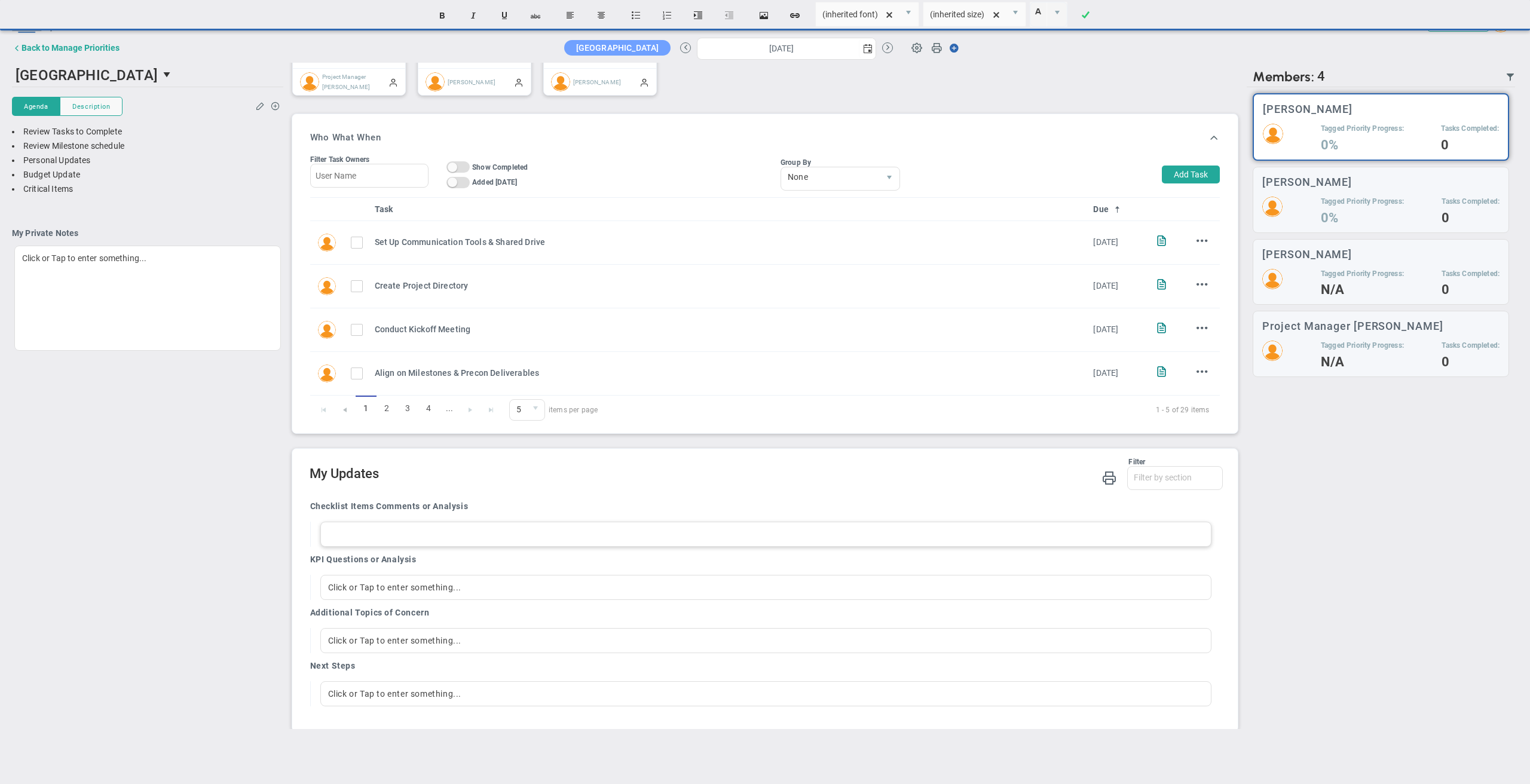
click at [412, 538] on div at bounding box center [765, 534] width 892 height 25
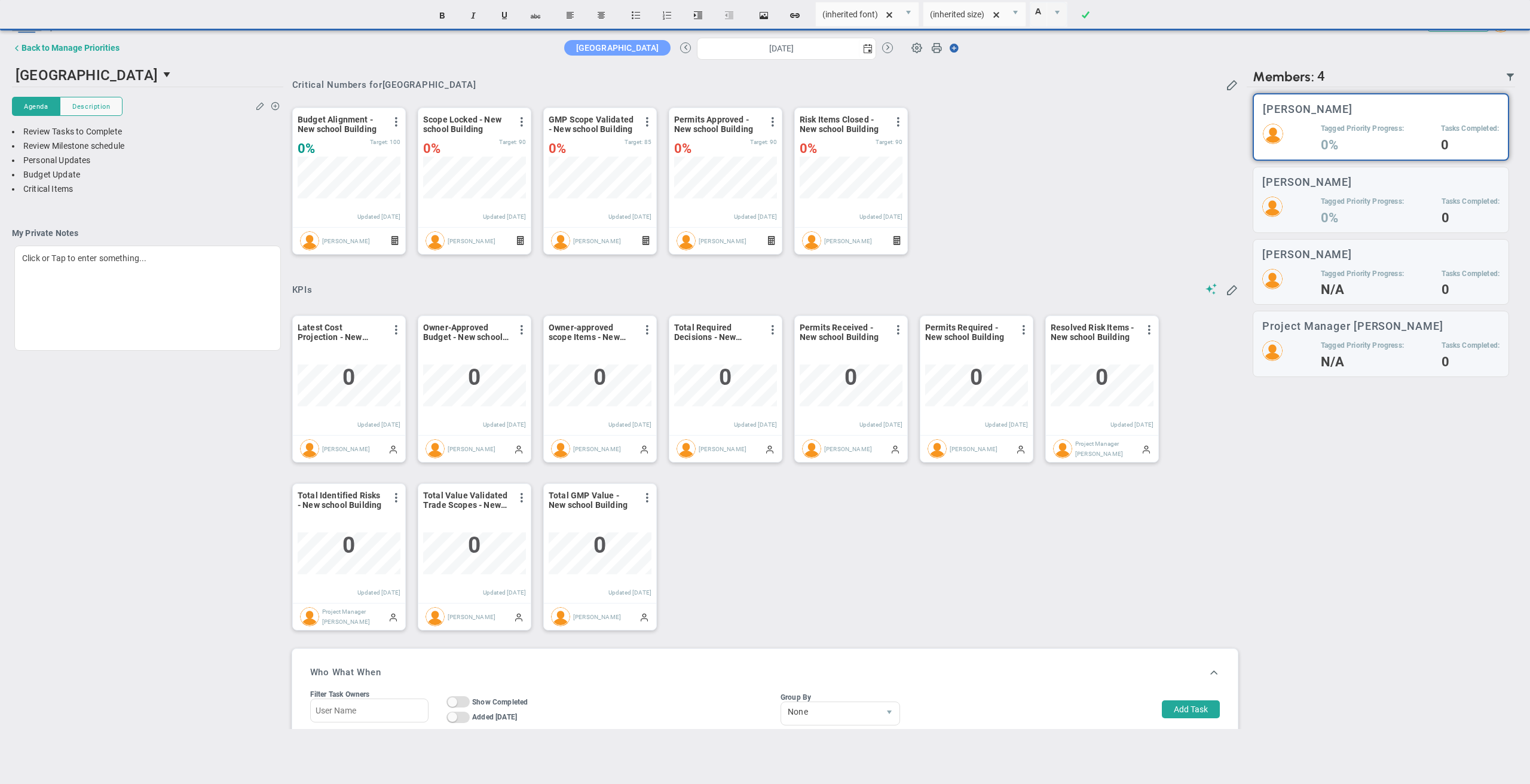
scroll to position [0, 0]
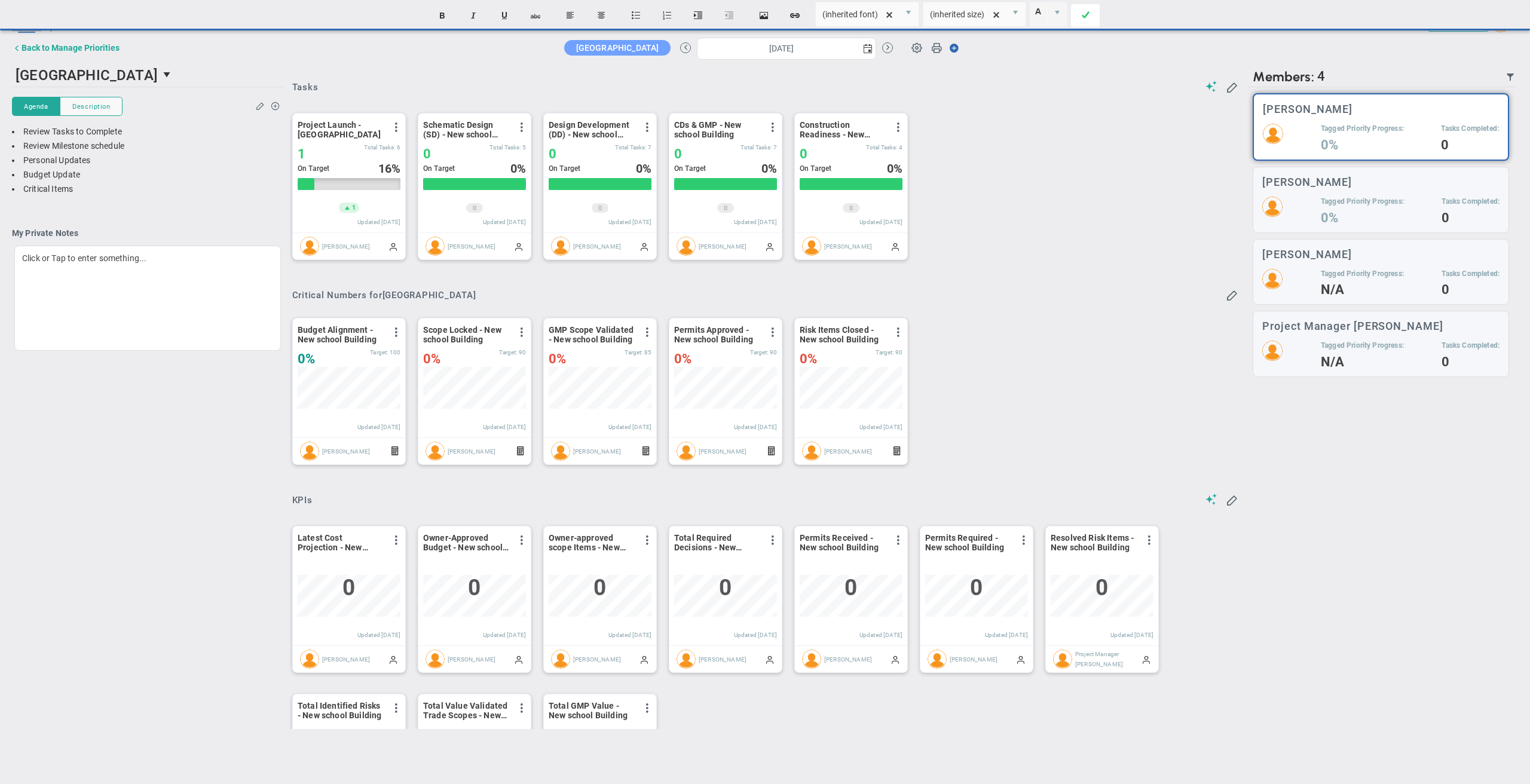
click at [1080, 13] on link at bounding box center [1086, 15] width 29 height 23
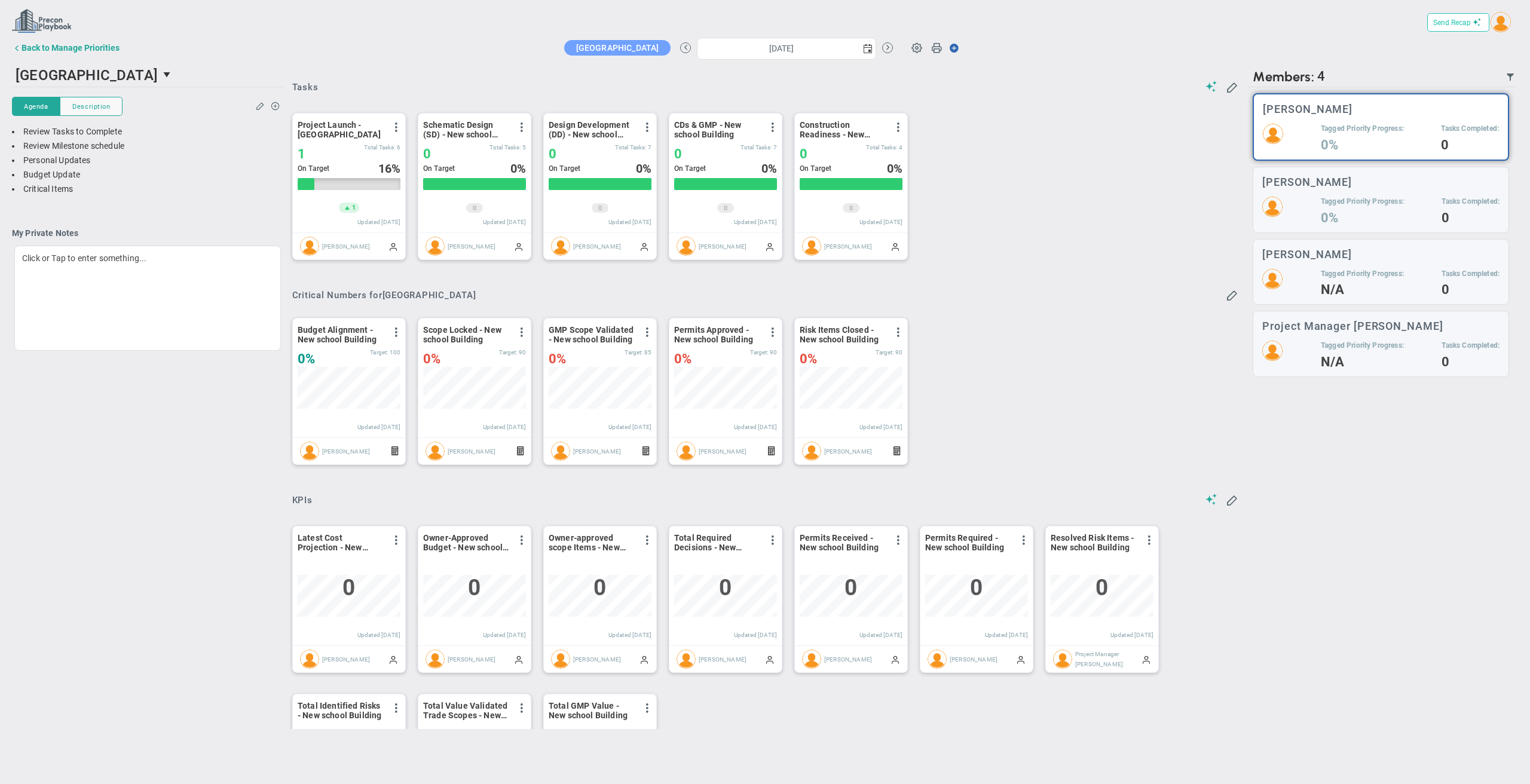
click at [1443, 17] on button "Send Recap" at bounding box center [1458, 23] width 62 height 19
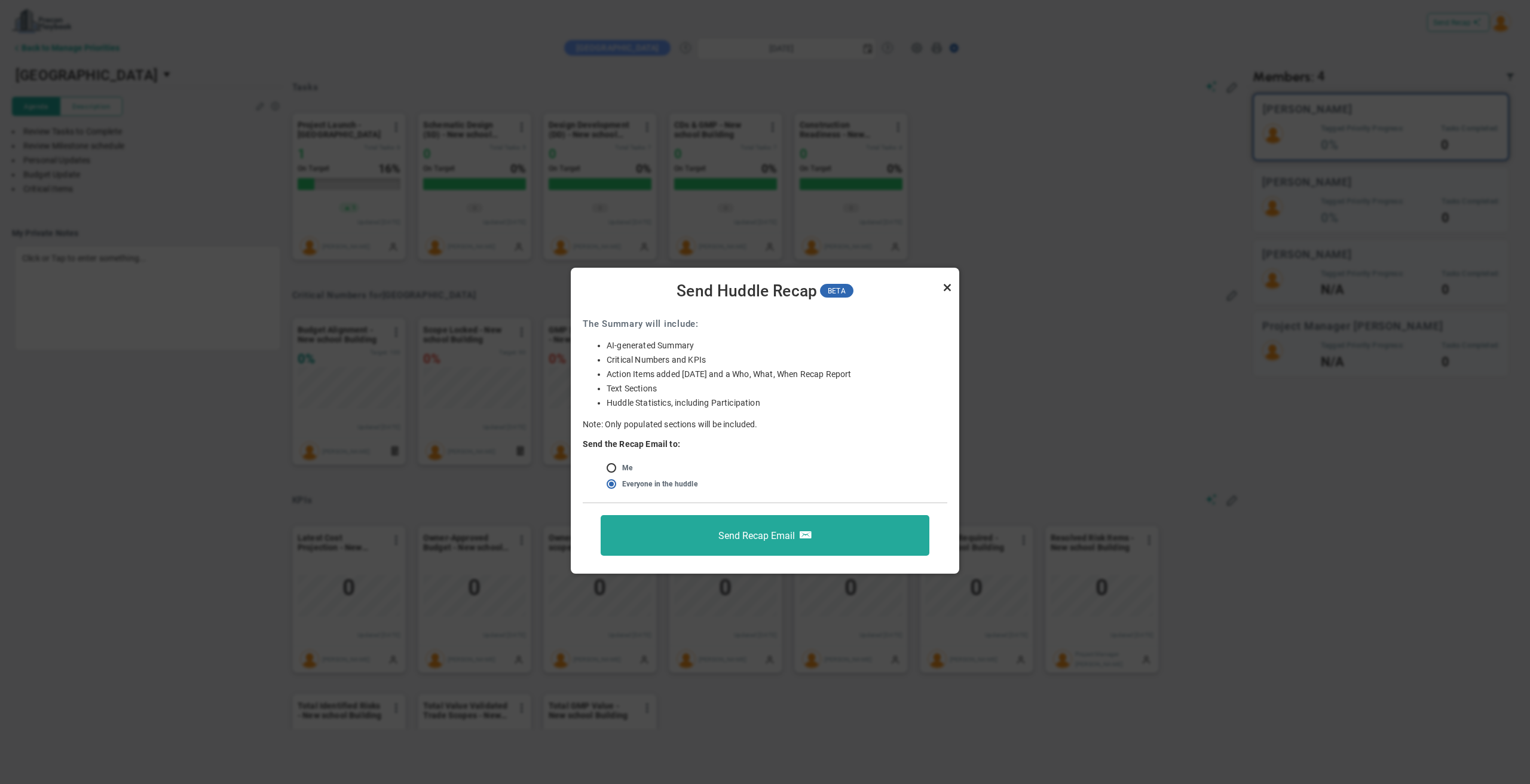
click at [948, 287] on link "Close" at bounding box center [948, 287] width 14 height 14
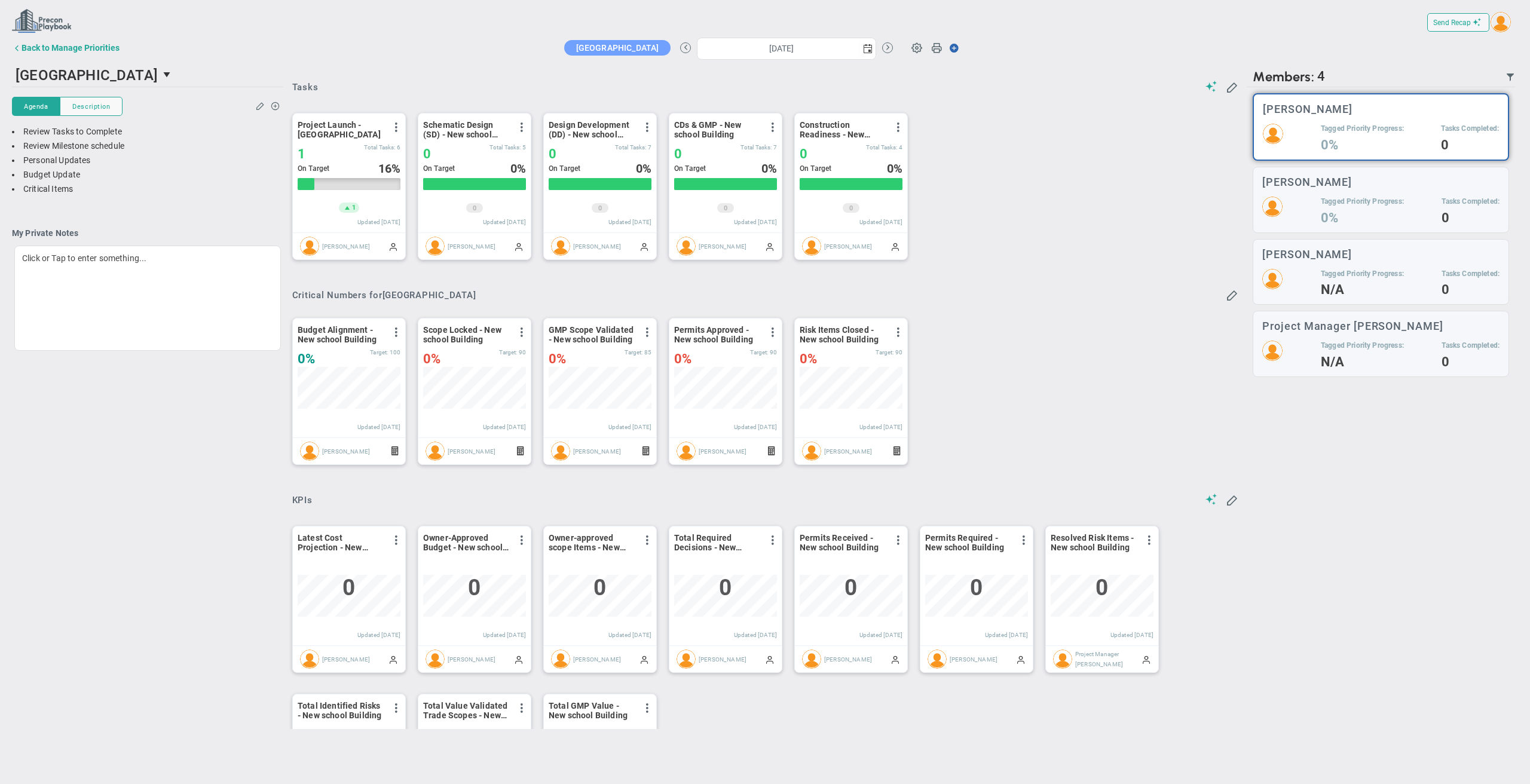
click at [1038, 325] on div "Budget Alignment - New school Building View Historical Graph Edit Make "No Chan…" at bounding box center [761, 391] width 961 height 168
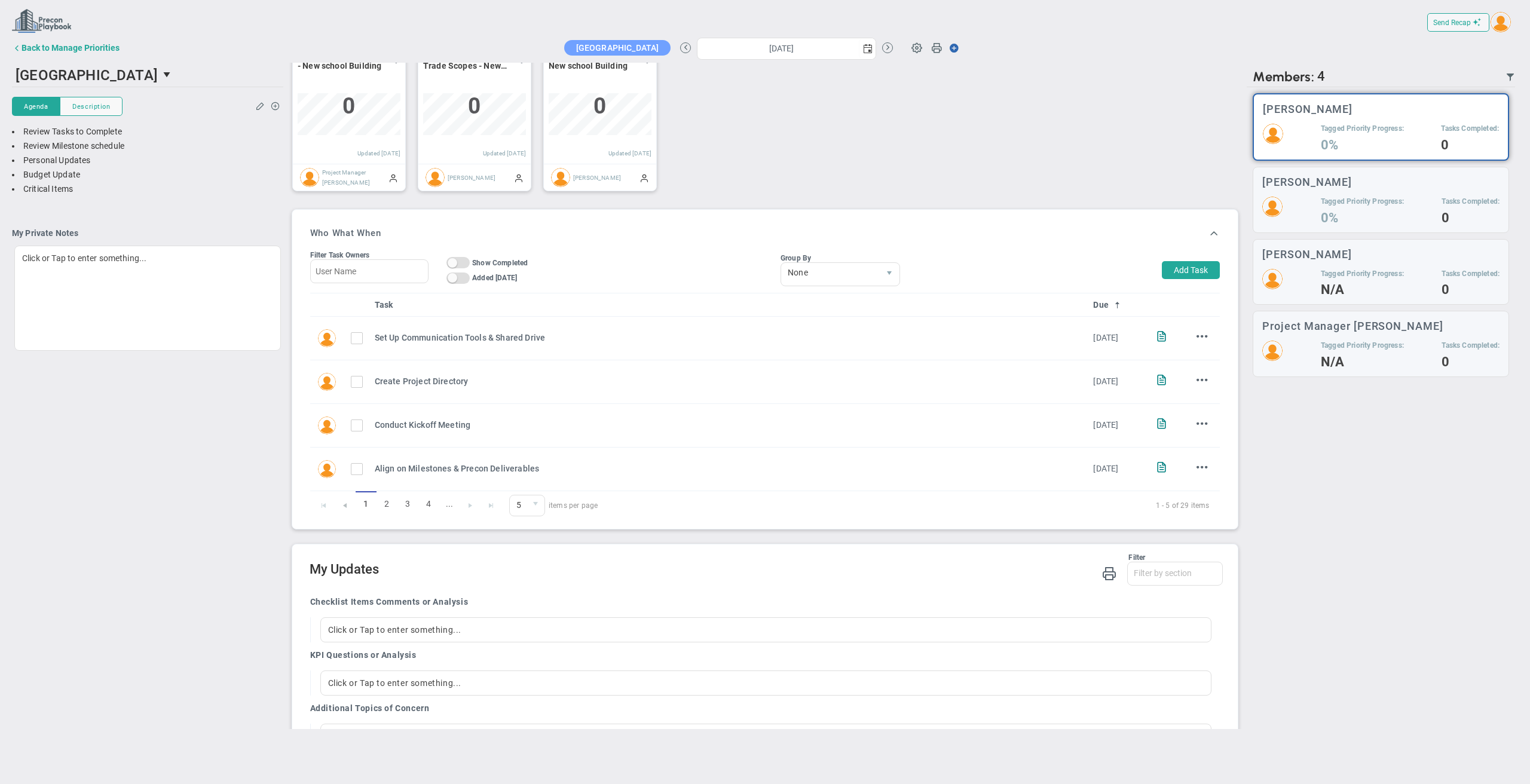
scroll to position [759, 0]
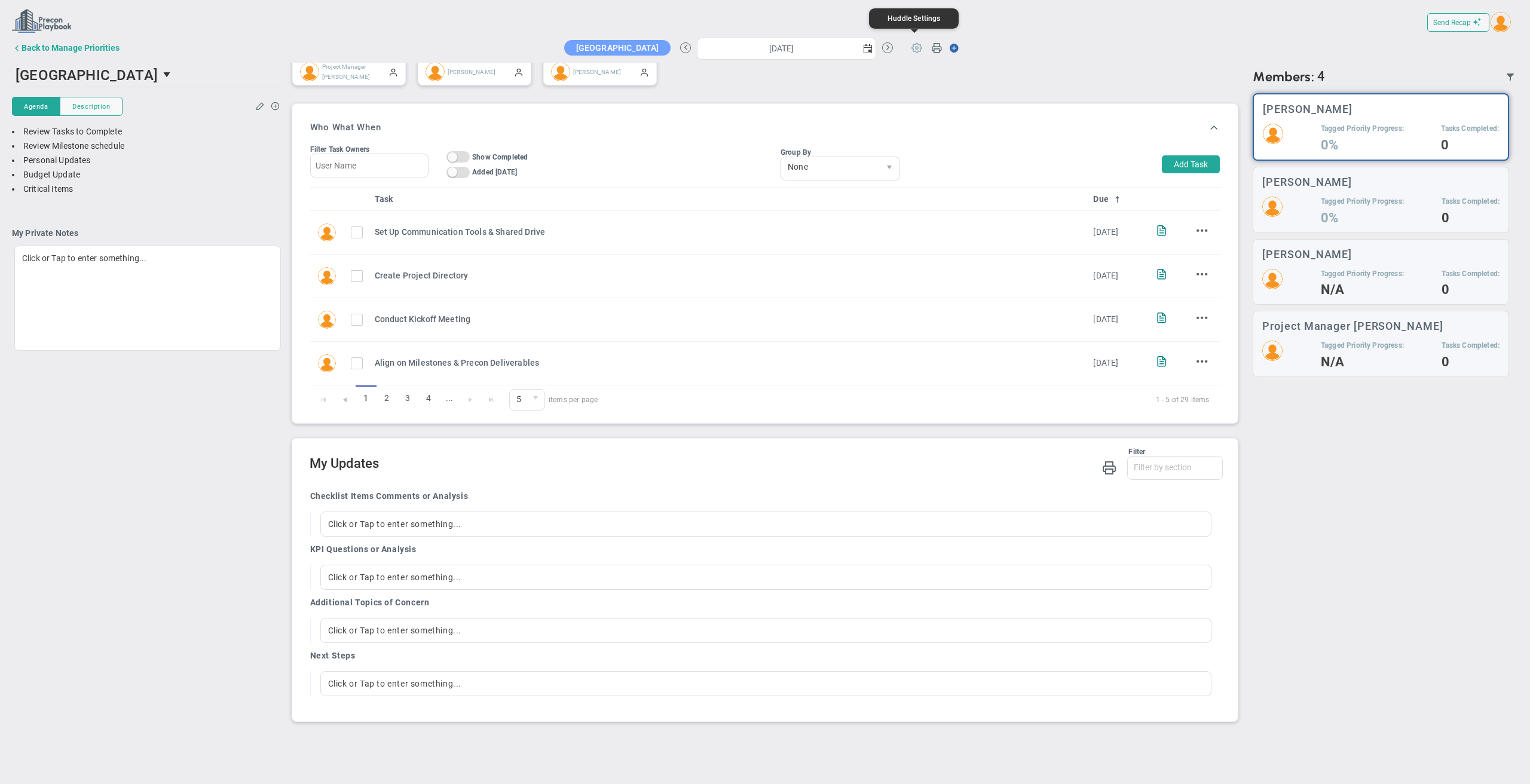
click at [914, 46] on span at bounding box center [916, 47] width 23 height 23
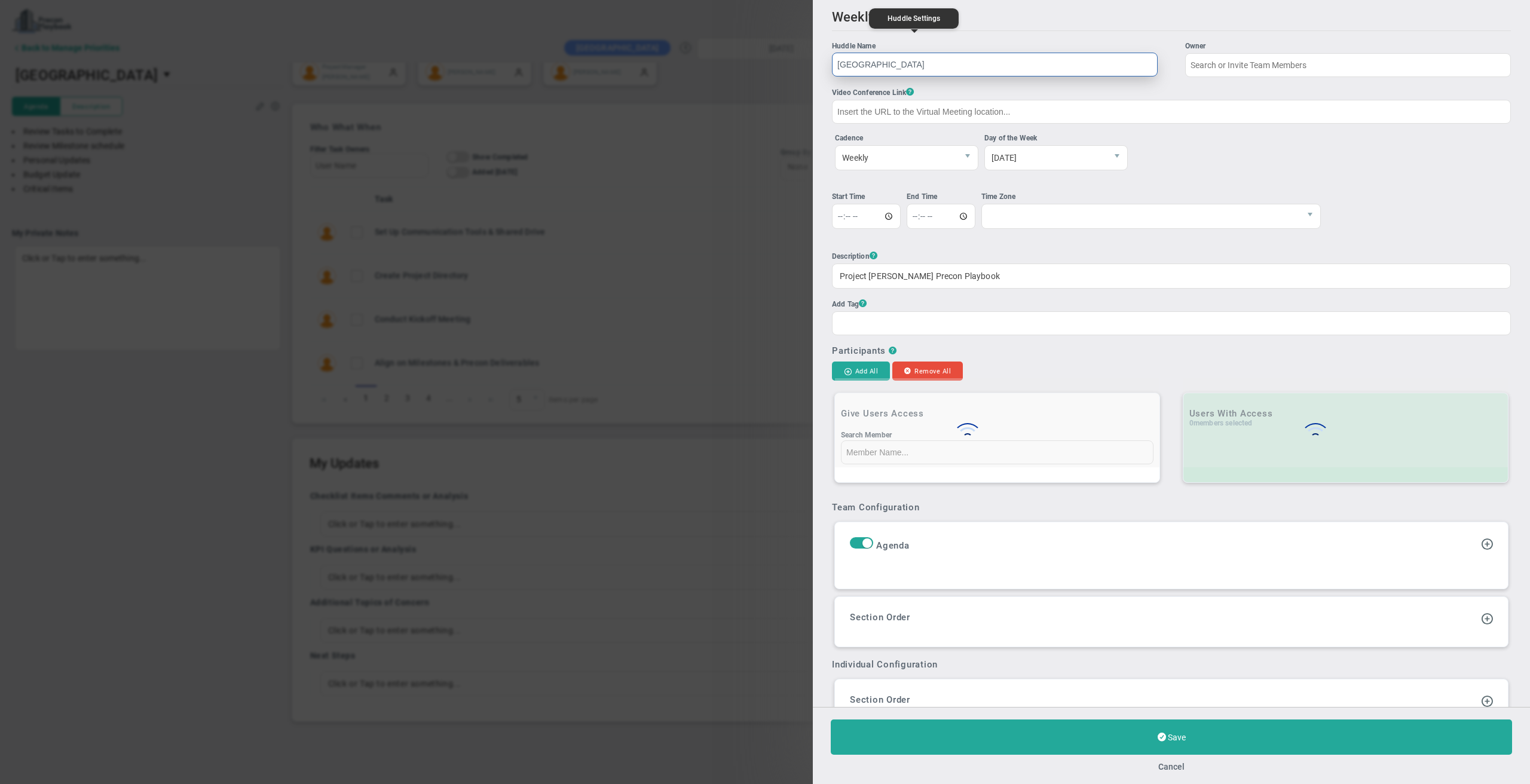
type input "[PERSON_NAME]"
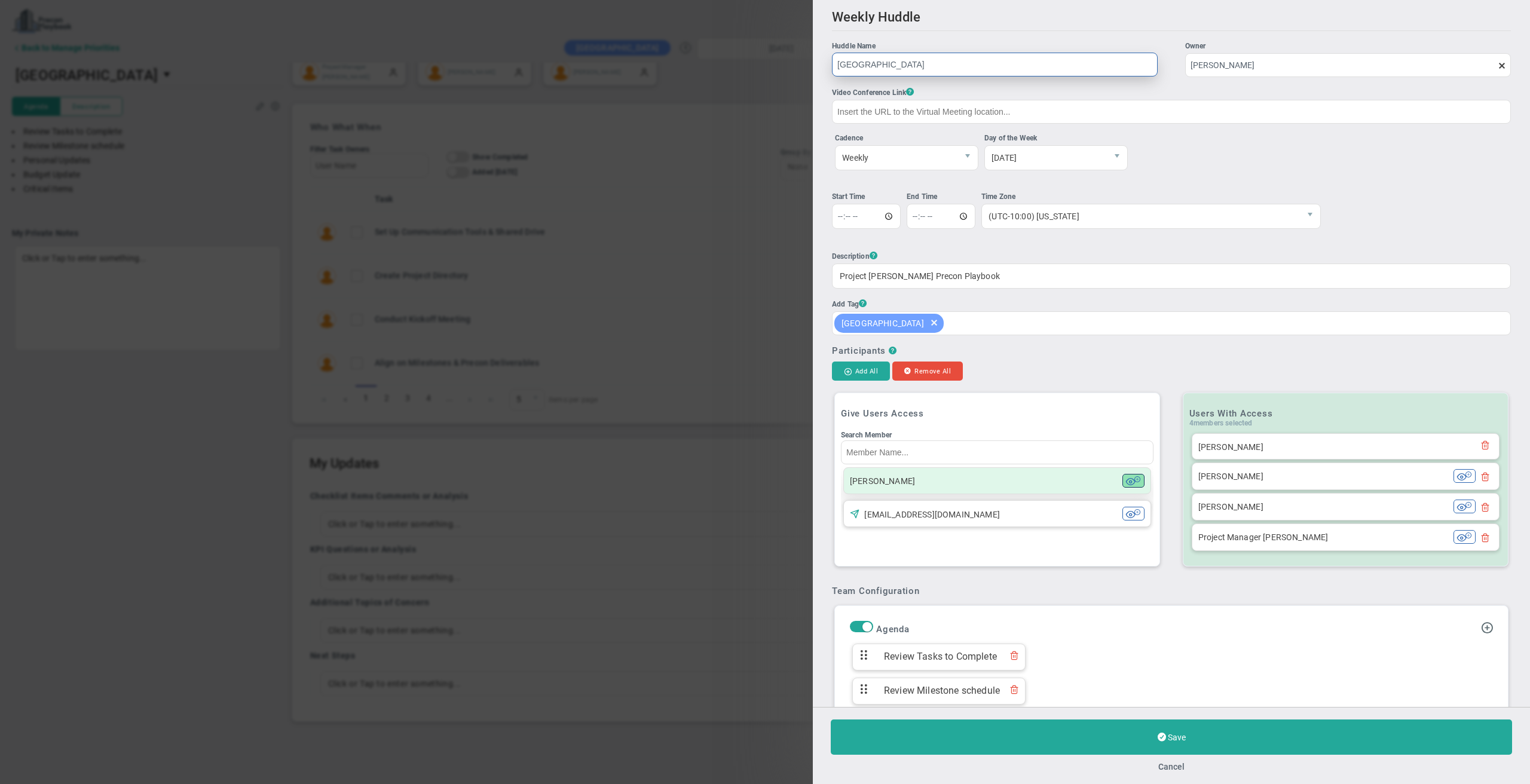
click at [1134, 479] on span at bounding box center [1137, 479] width 6 height 7
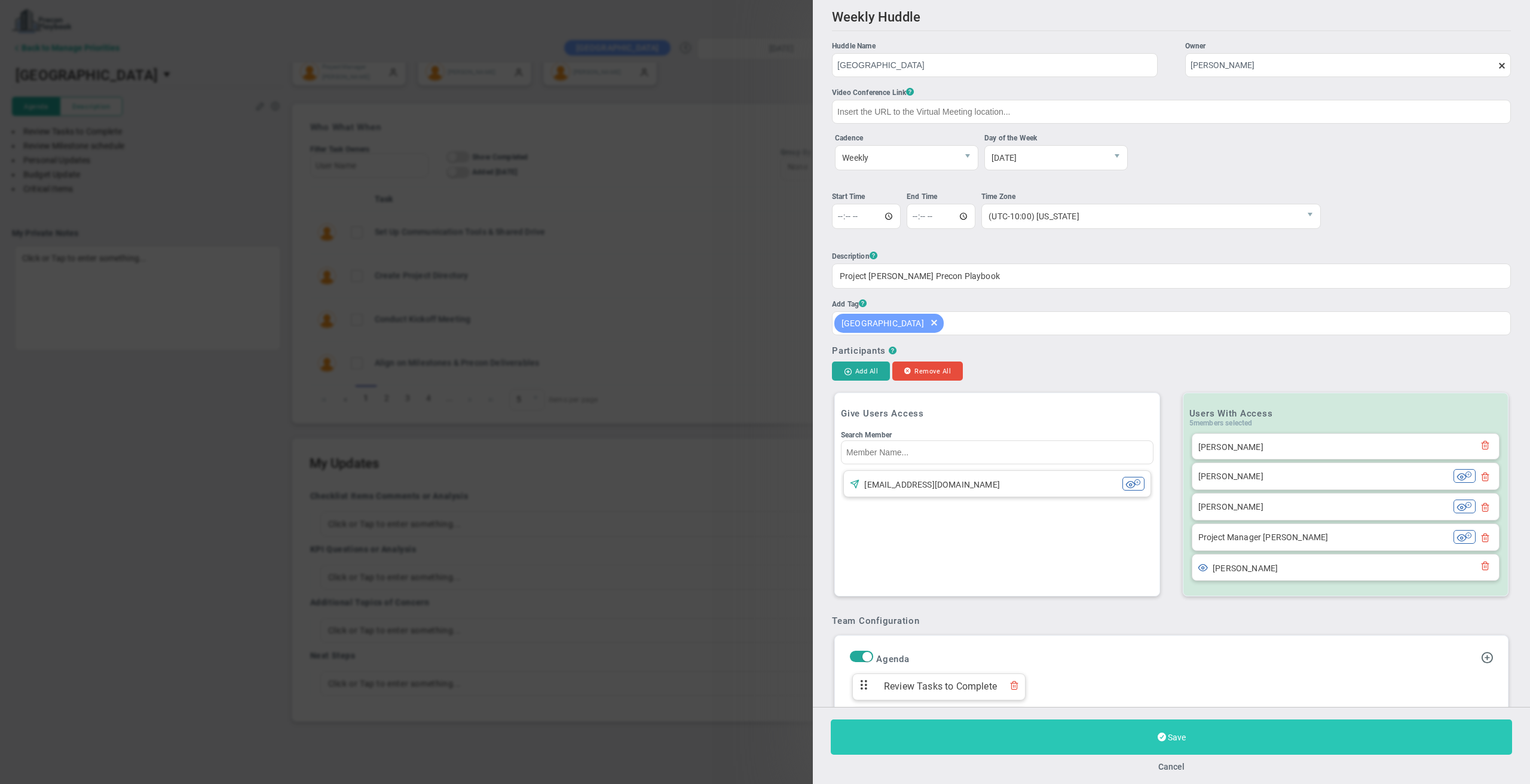
click at [1171, 740] on span "Save" at bounding box center [1177, 737] width 18 height 10
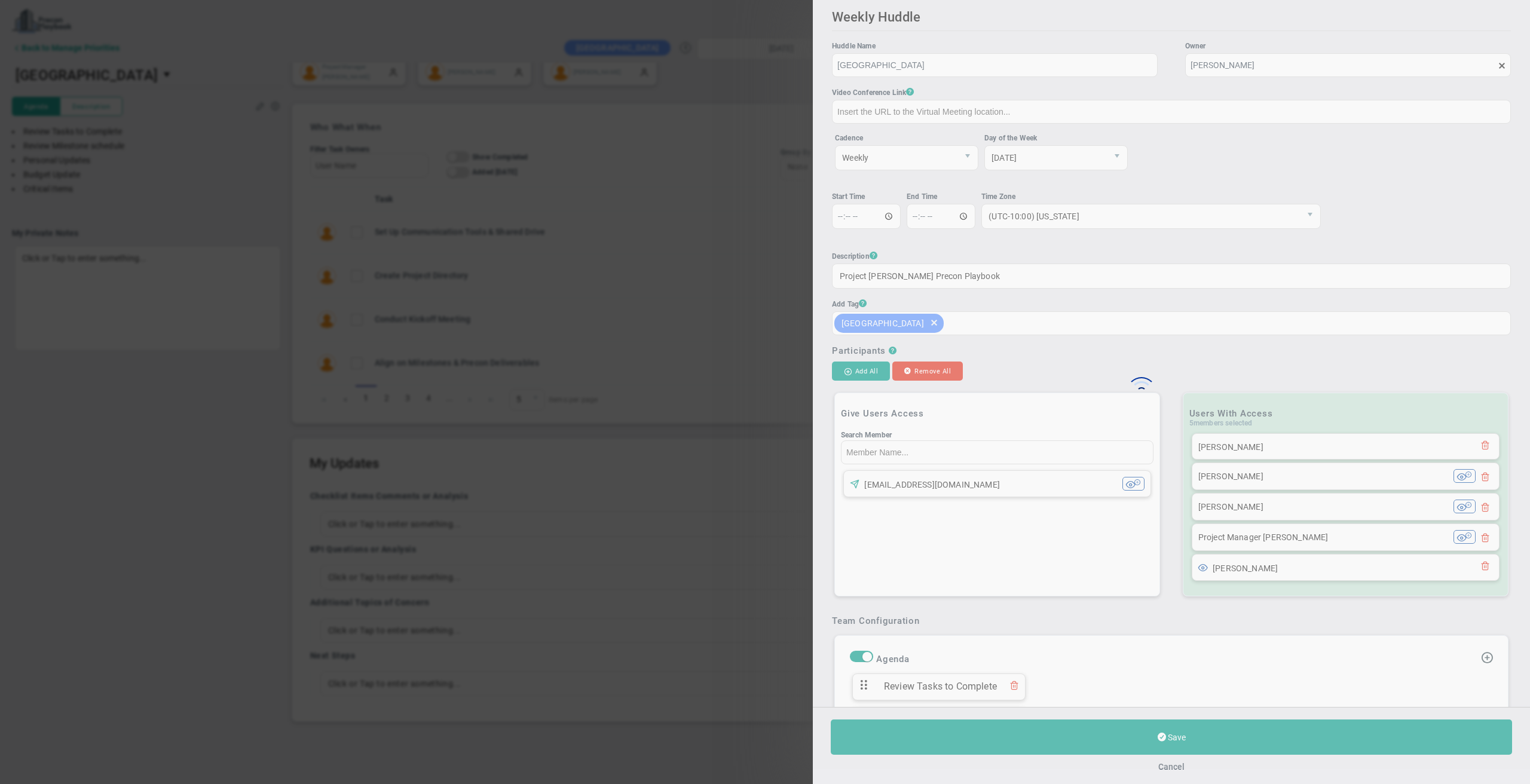
scroll to position [493, 0]
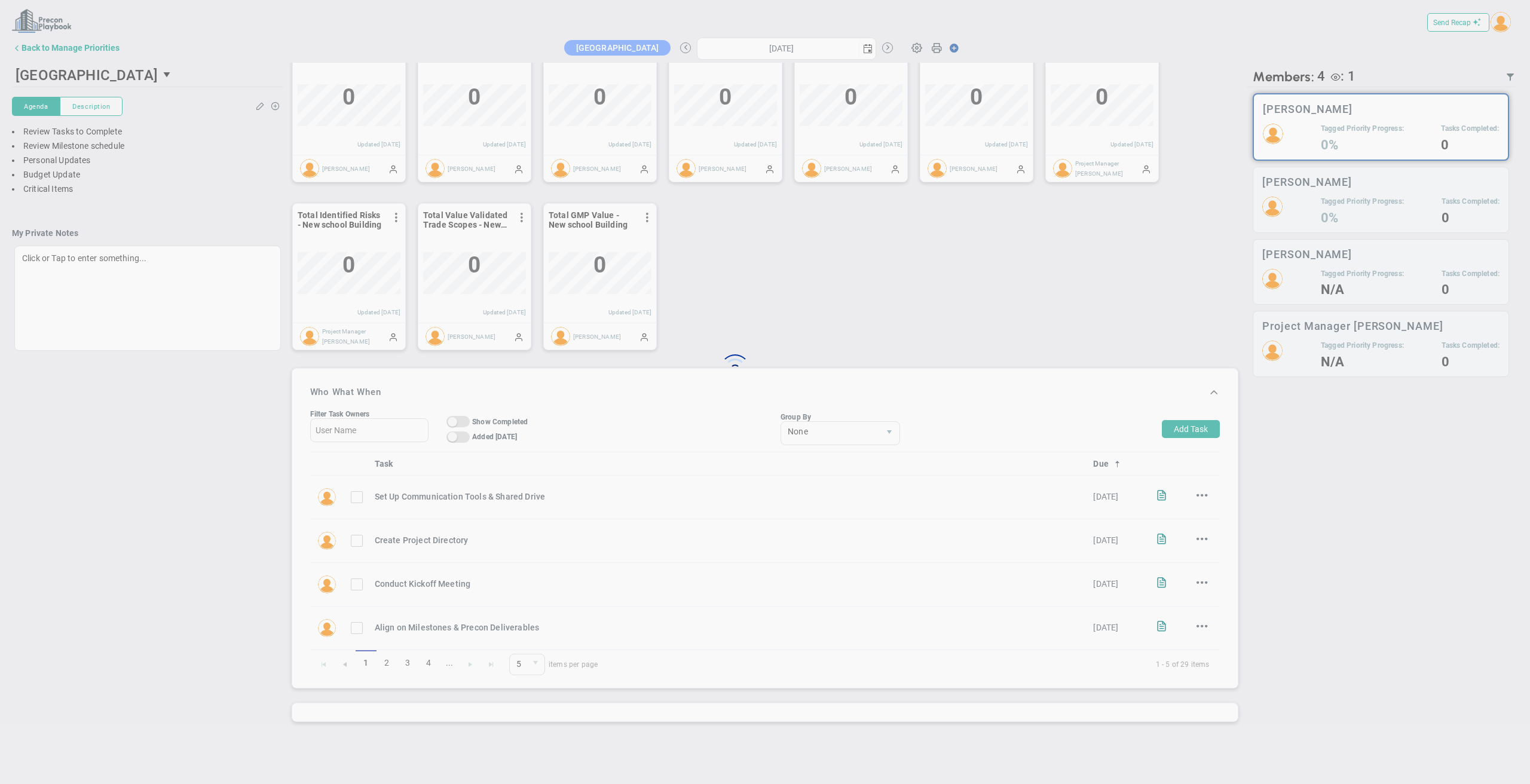
type input "[DATE]"
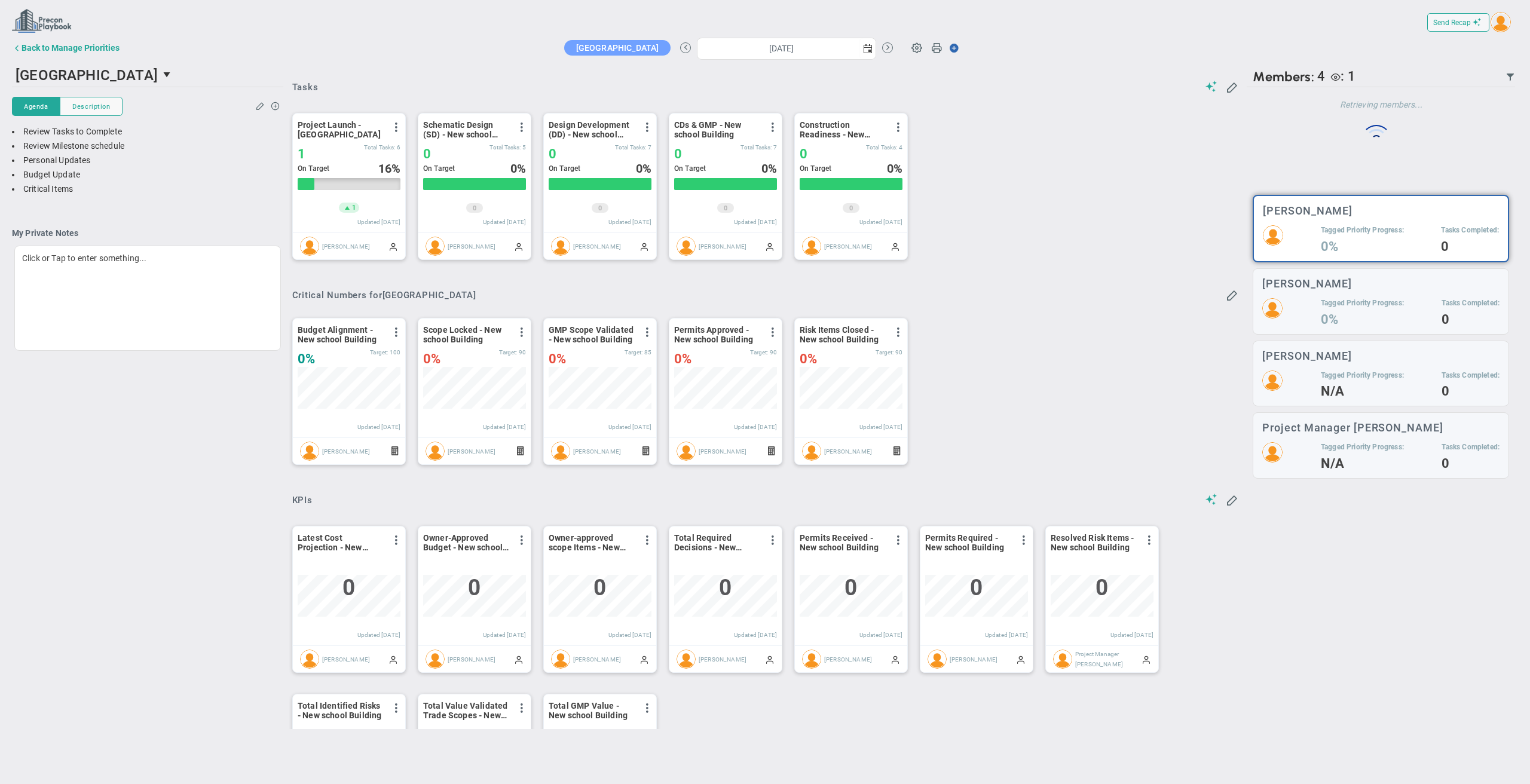
scroll to position [41, 103]
